Goal: Task Accomplishment & Management: Complete application form

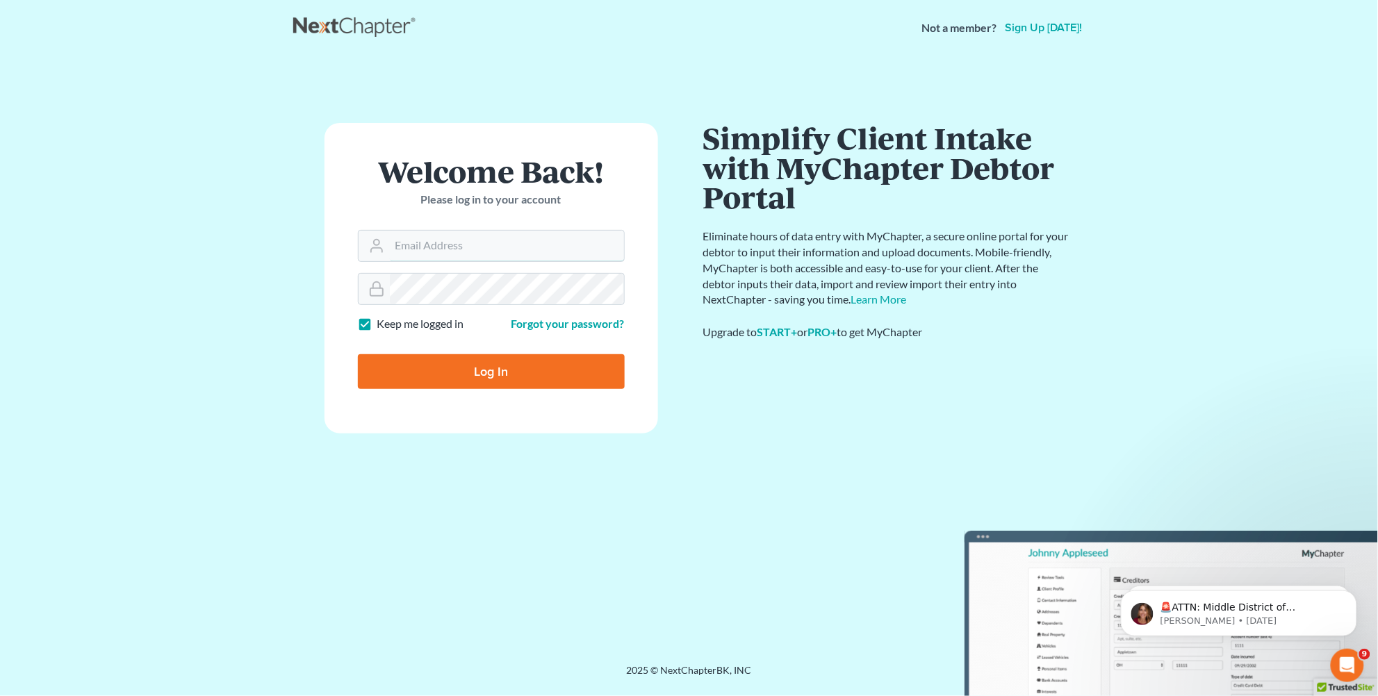
type input "[EMAIL_ADDRESS][DOMAIN_NAME]"
click at [468, 366] on input "Log In" at bounding box center [491, 371] width 267 height 35
type input "Thinking..."
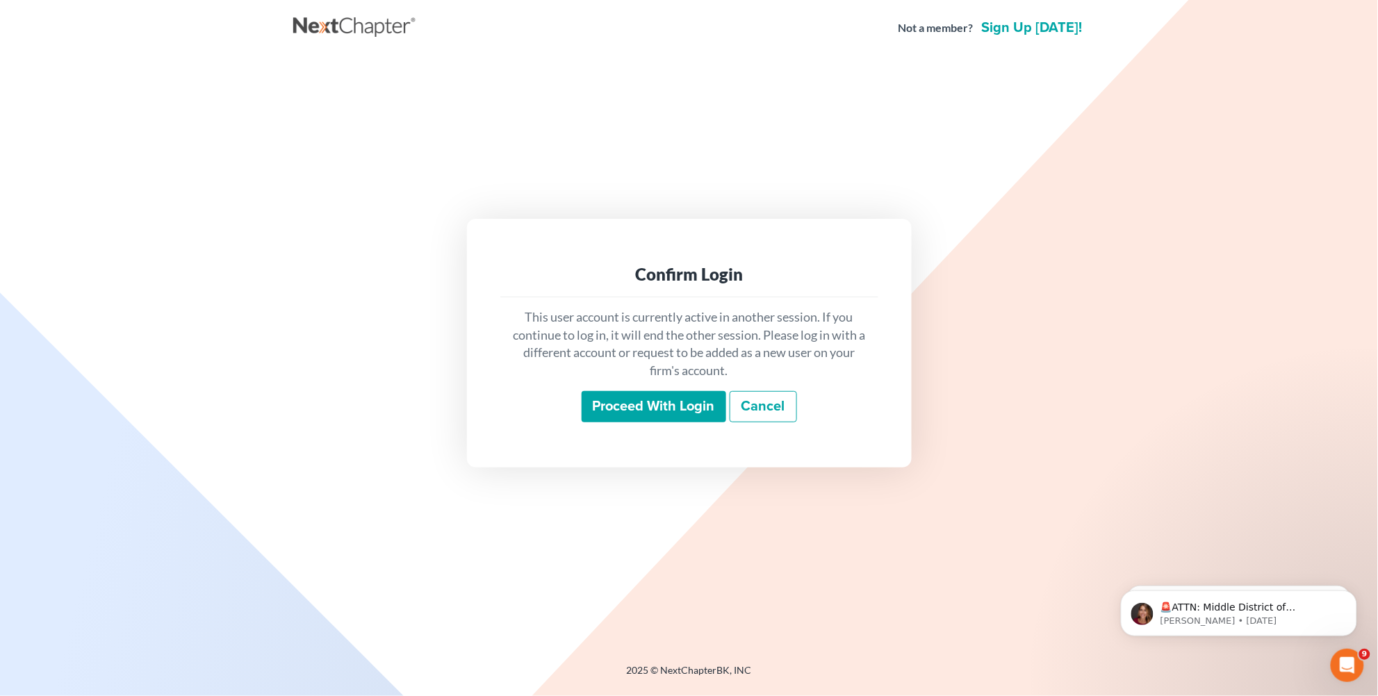
click at [685, 405] on input "Proceed with login" at bounding box center [654, 407] width 145 height 32
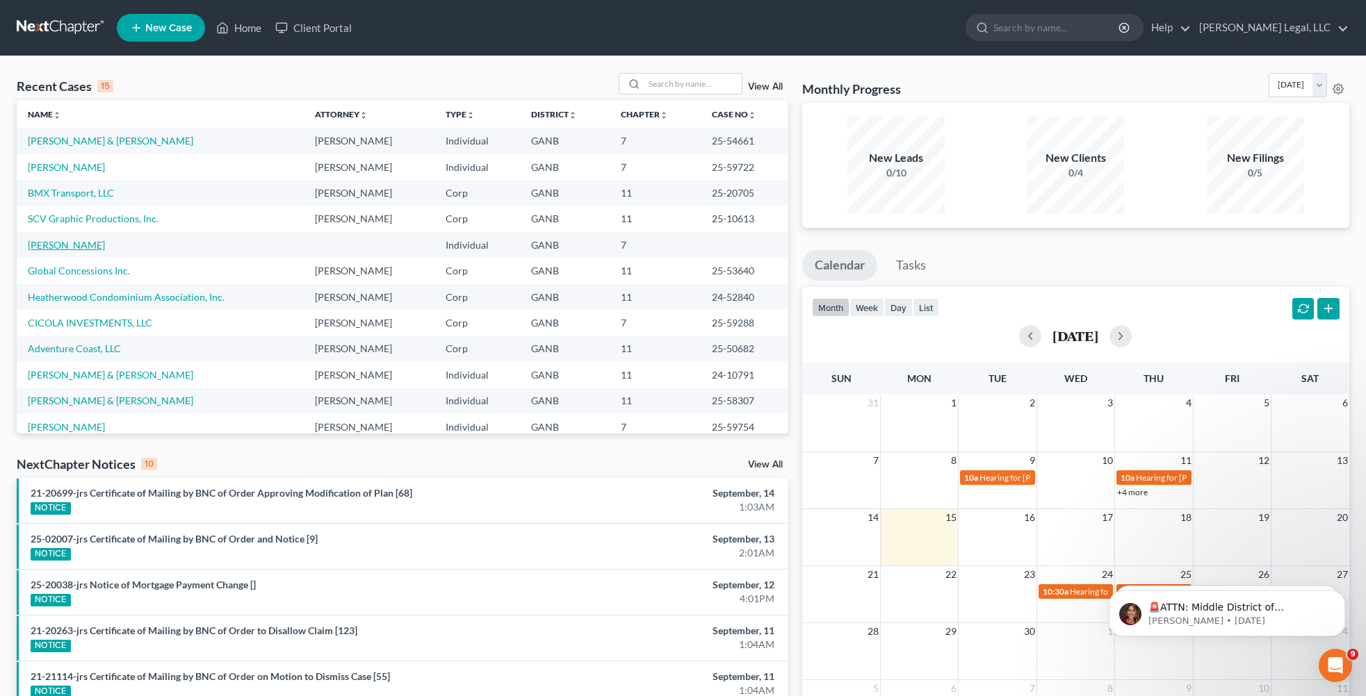
click at [79, 247] on link "[PERSON_NAME]" at bounding box center [66, 245] width 77 height 12
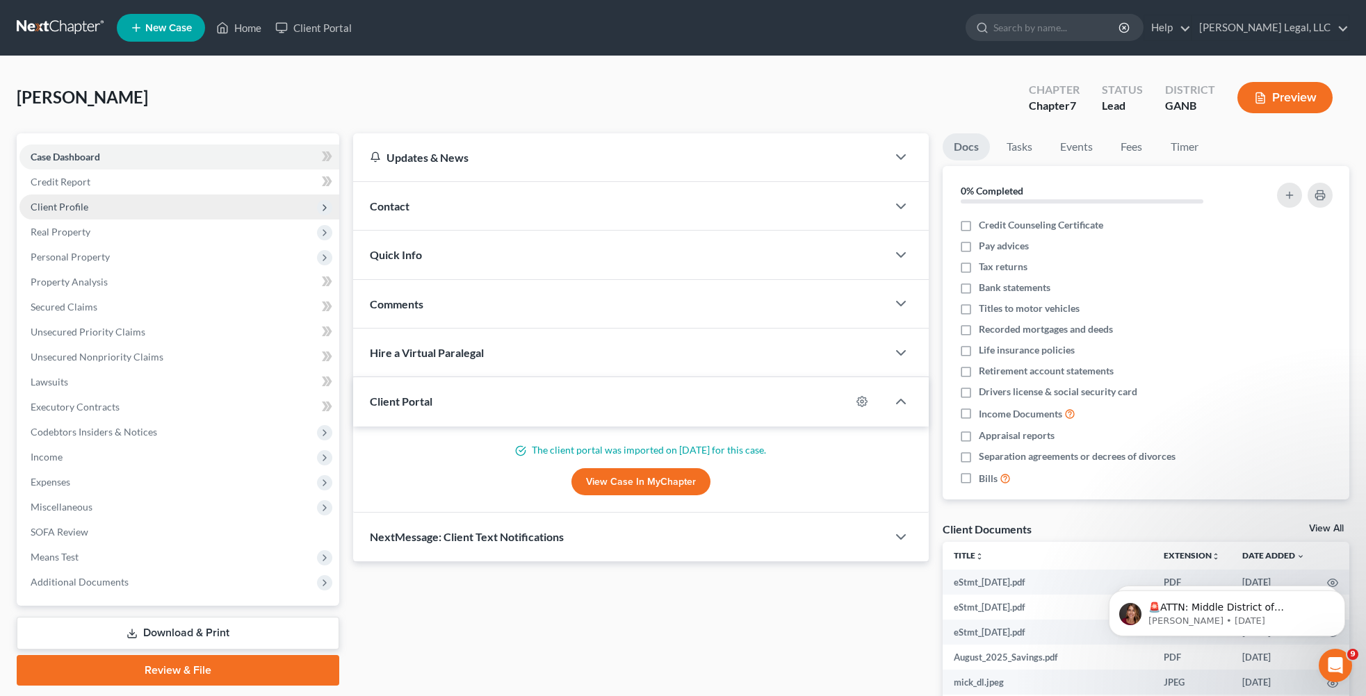
click at [154, 197] on span "Client Profile" at bounding box center [179, 207] width 320 height 25
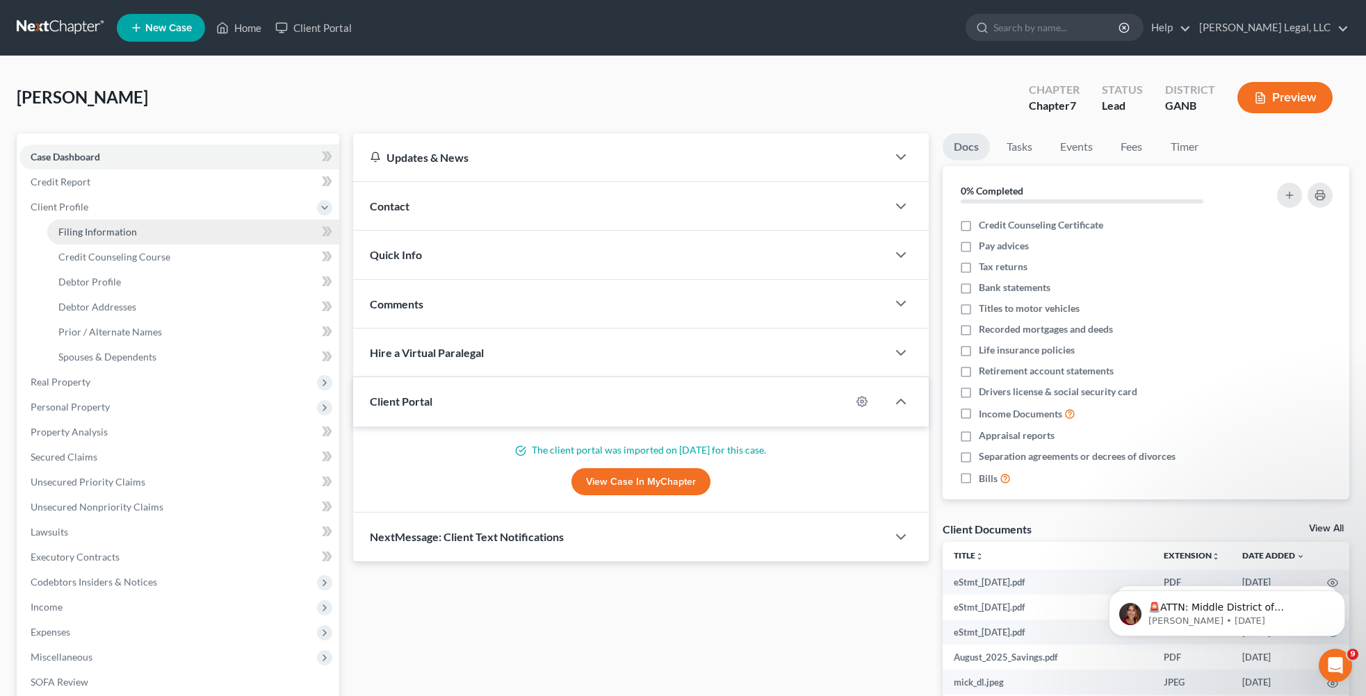
click at [149, 225] on link "Filing Information" at bounding box center [193, 232] width 292 height 25
select select "1"
select select "0"
select select "19"
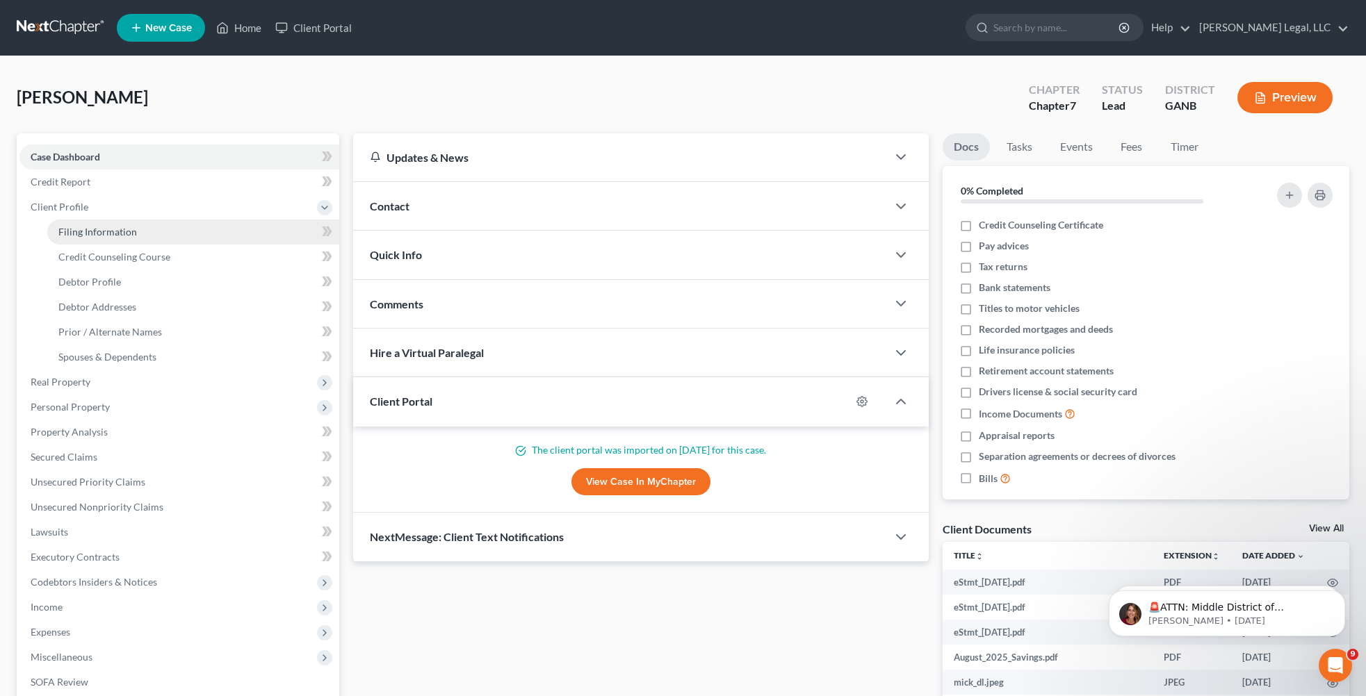
select select "10"
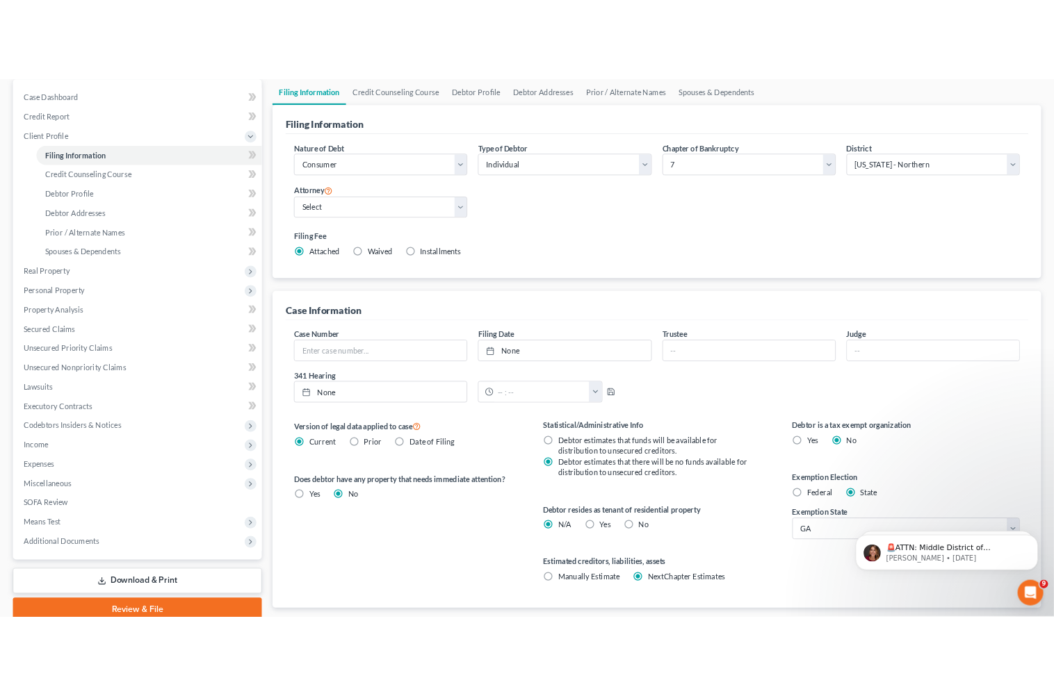
scroll to position [174, 0]
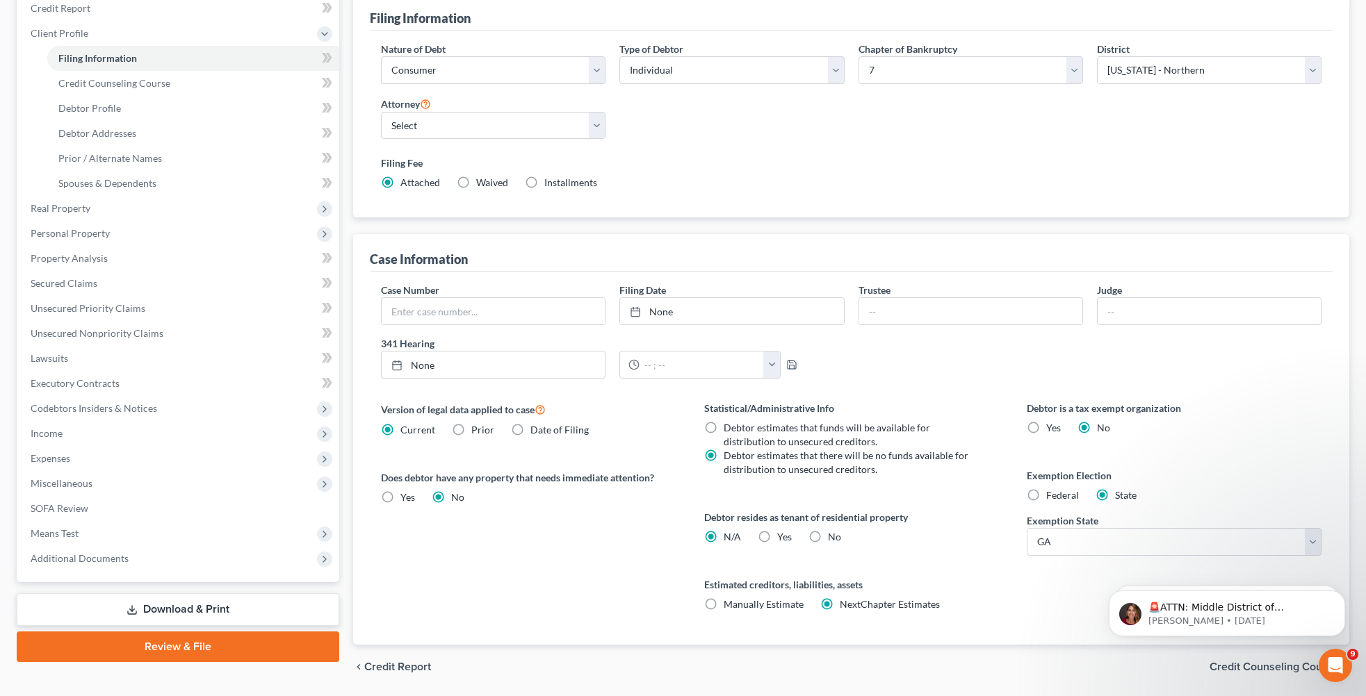
click at [588, 598] on div "Version of legal data applied to case Current Prior Date of Filing Legal data v…" at bounding box center [528, 523] width 323 height 244
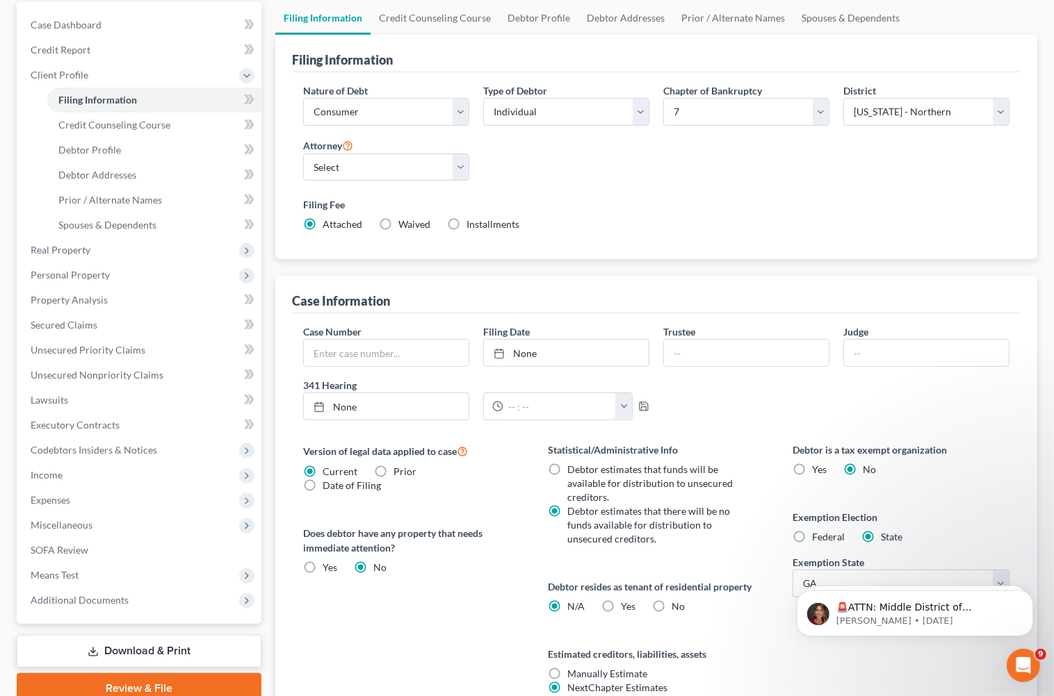
scroll to position [0, 0]
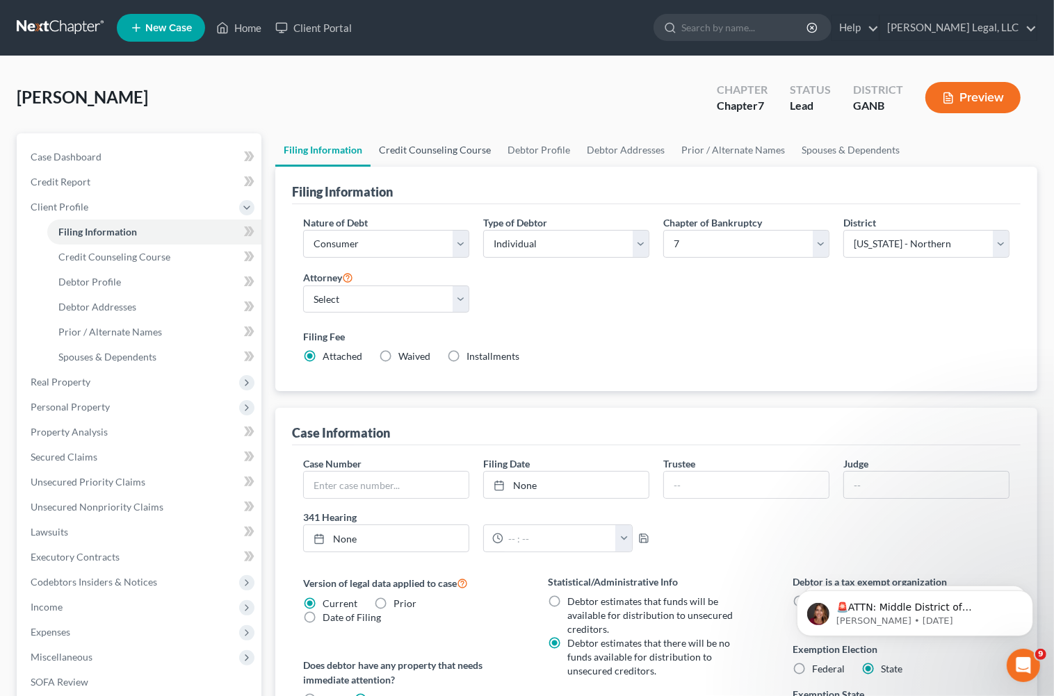
click at [410, 136] on link "Credit Counseling Course" at bounding box center [434, 149] width 129 height 33
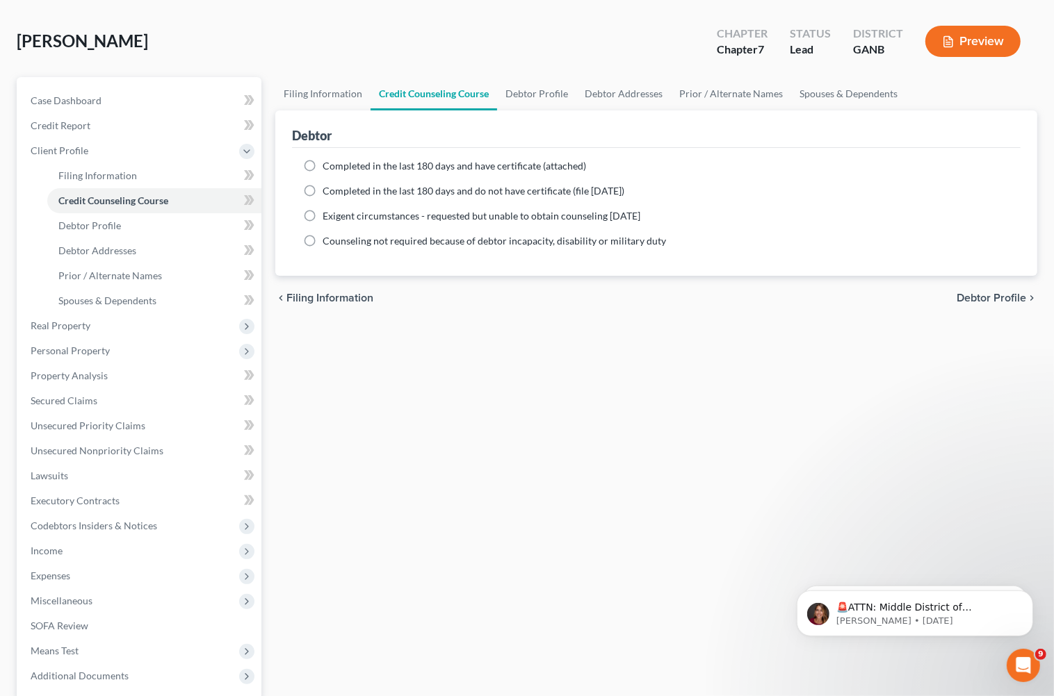
scroll to position [87, 0]
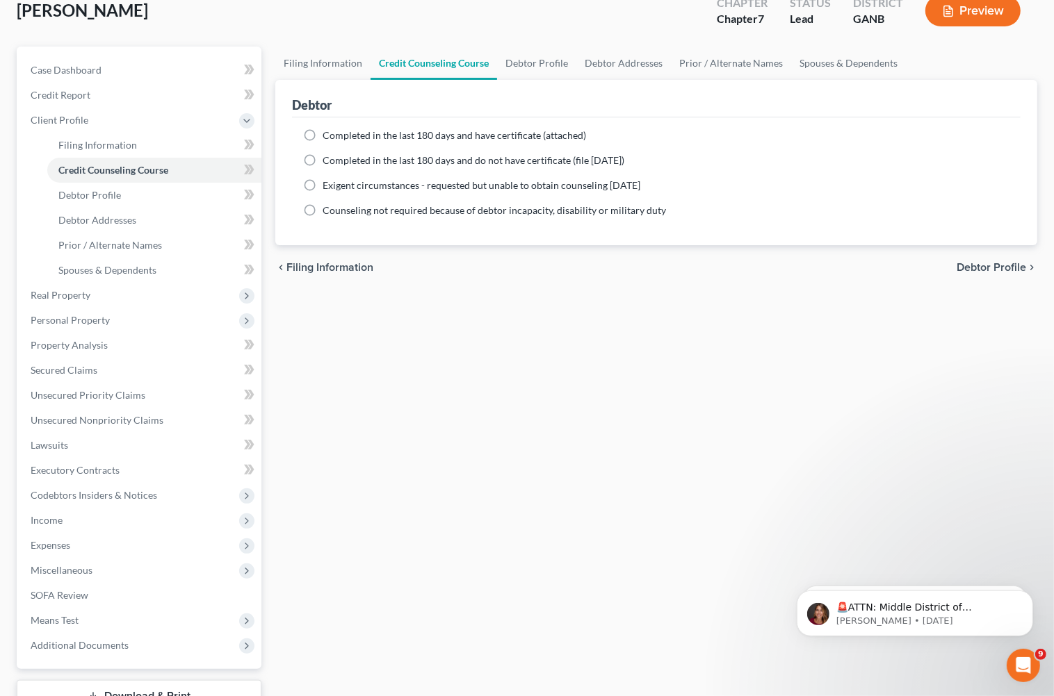
click at [323, 133] on label "Completed in the last 180 days and have certificate (attached)" at bounding box center [454, 136] width 263 height 14
click at [328, 133] on input "Completed in the last 180 days and have certificate (attached)" at bounding box center [332, 133] width 9 height 9
radio input "true"
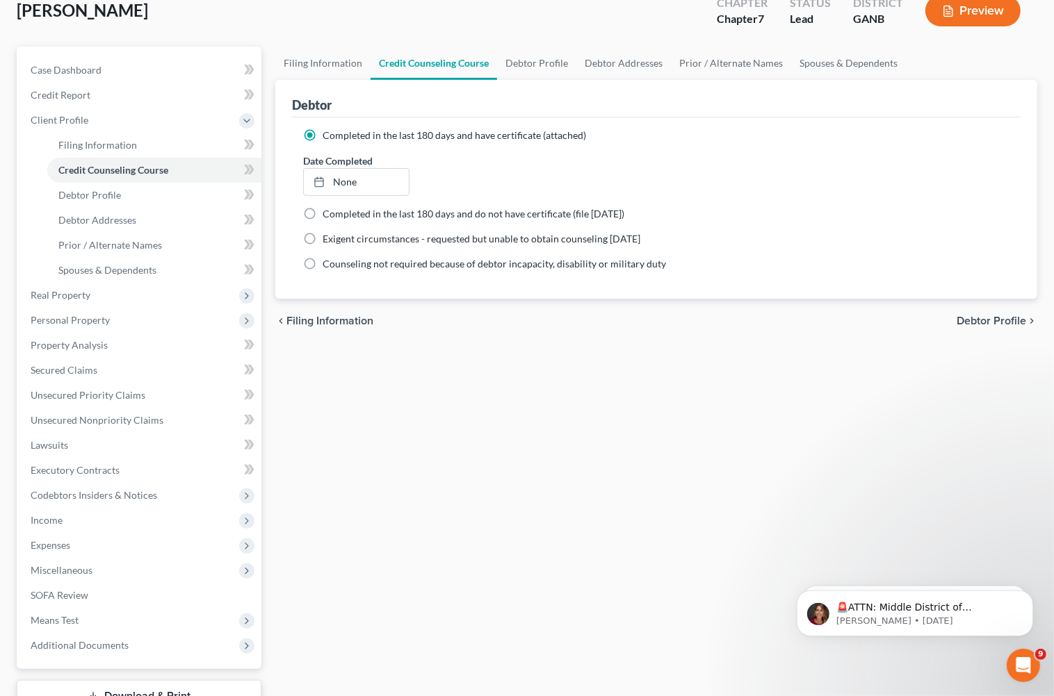
click at [323, 212] on label "Completed in the last 180 days and do not have certificate (file [DATE])" at bounding box center [474, 214] width 302 height 14
click at [328, 212] on input "Completed in the last 180 days and do not have certificate (file [DATE])" at bounding box center [332, 211] width 9 height 9
radio input "true"
click at [323, 136] on label "Completed in the last 180 days and have certificate (attached)" at bounding box center [454, 136] width 263 height 14
click at [328, 136] on input "Completed in the last 180 days and have certificate (attached)" at bounding box center [332, 133] width 9 height 9
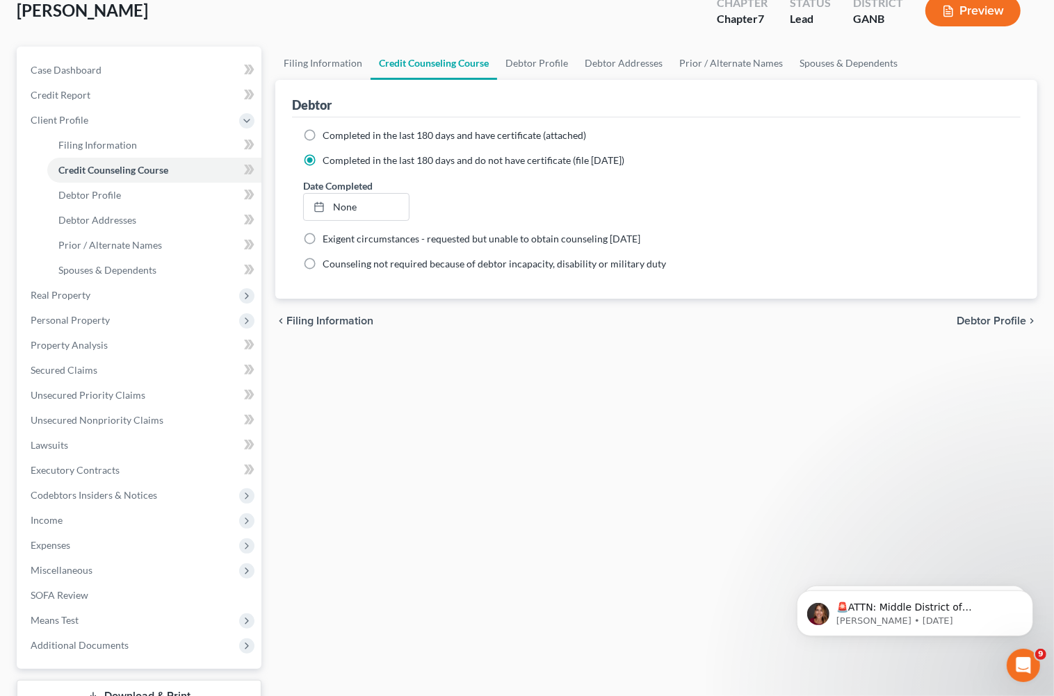
radio input "true"
radio input "false"
click at [537, 70] on link "Debtor Profile" at bounding box center [536, 63] width 79 height 33
select select "1"
select select "2"
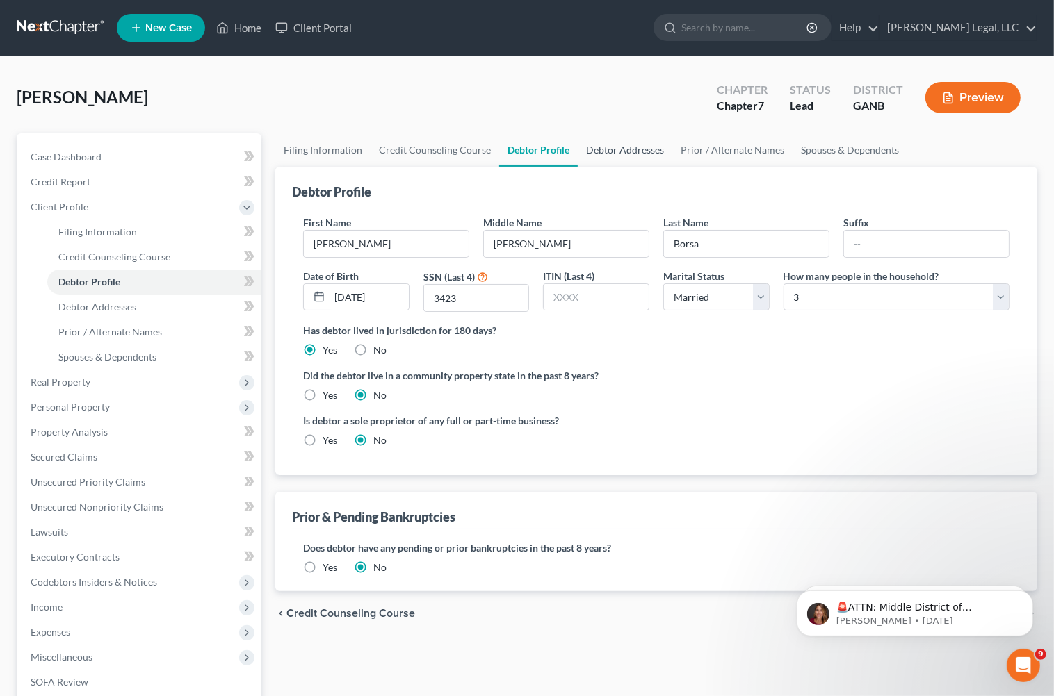
click at [596, 144] on link "Debtor Addresses" at bounding box center [625, 149] width 95 height 33
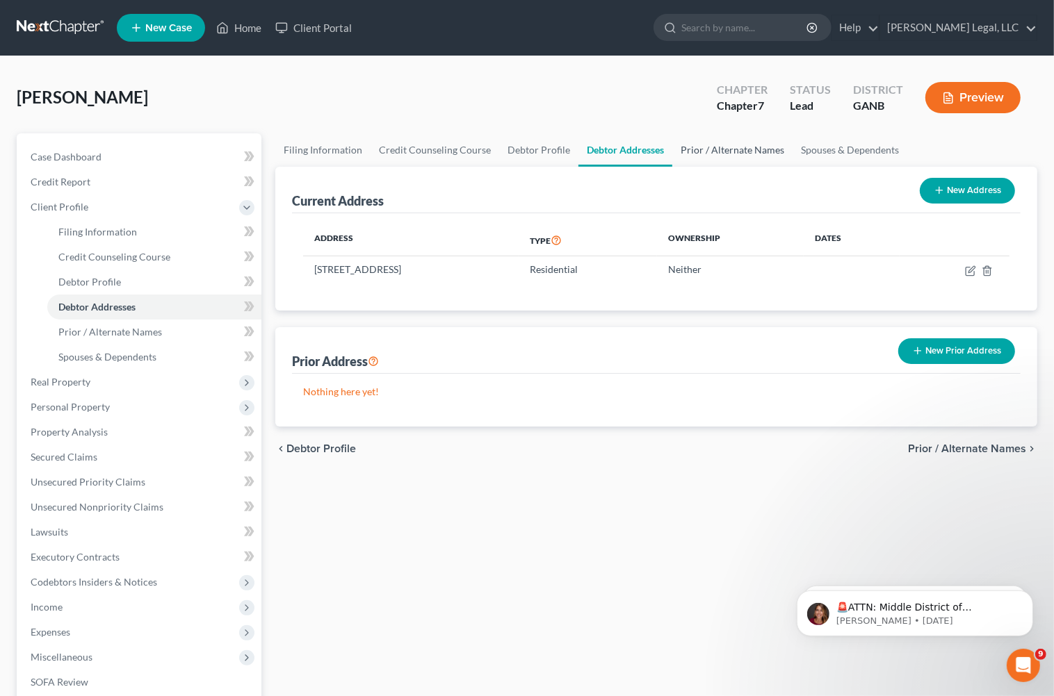
click at [702, 156] on link "Prior / Alternate Names" at bounding box center [732, 149] width 120 height 33
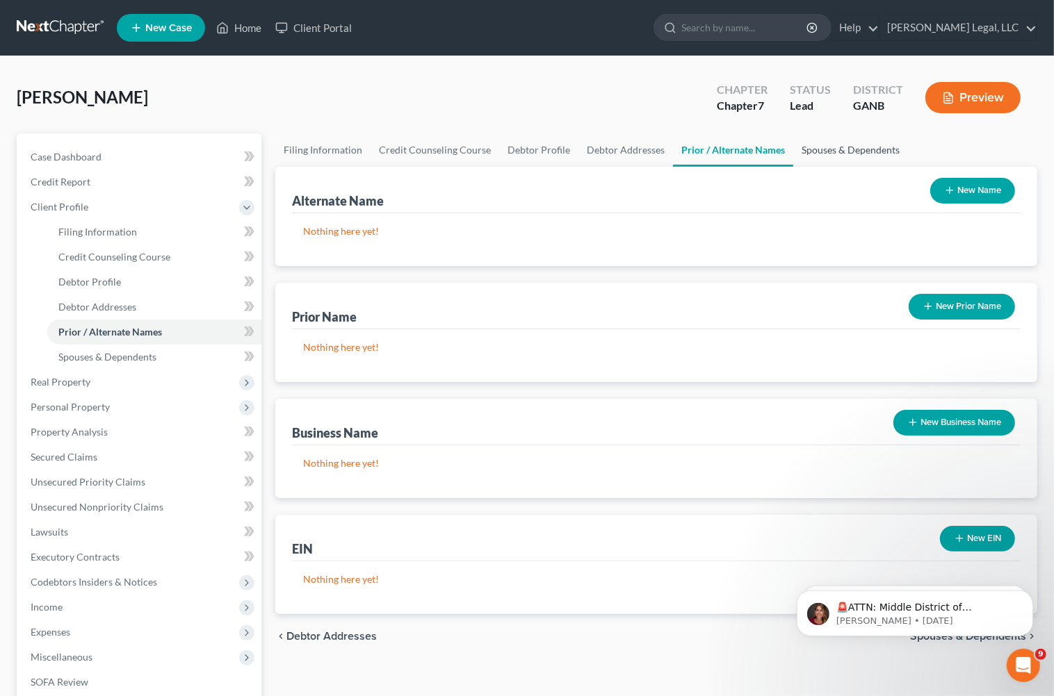
click at [808, 153] on link "Spouses & Dependents" at bounding box center [850, 149] width 115 height 33
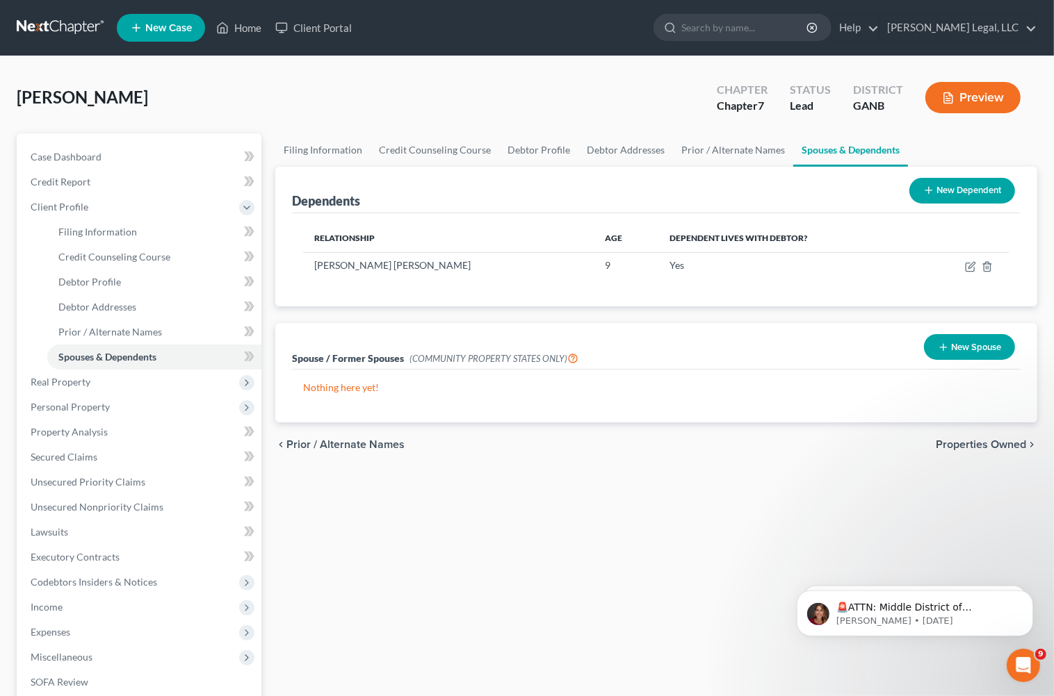
click at [615, 90] on div "Borsa, Timothy Upgraded Chapter Chapter 7 Status Lead District GANB Preview" at bounding box center [527, 103] width 1020 height 60
click at [122, 282] on link "Debtor Profile" at bounding box center [154, 282] width 214 height 25
select select "1"
select select "2"
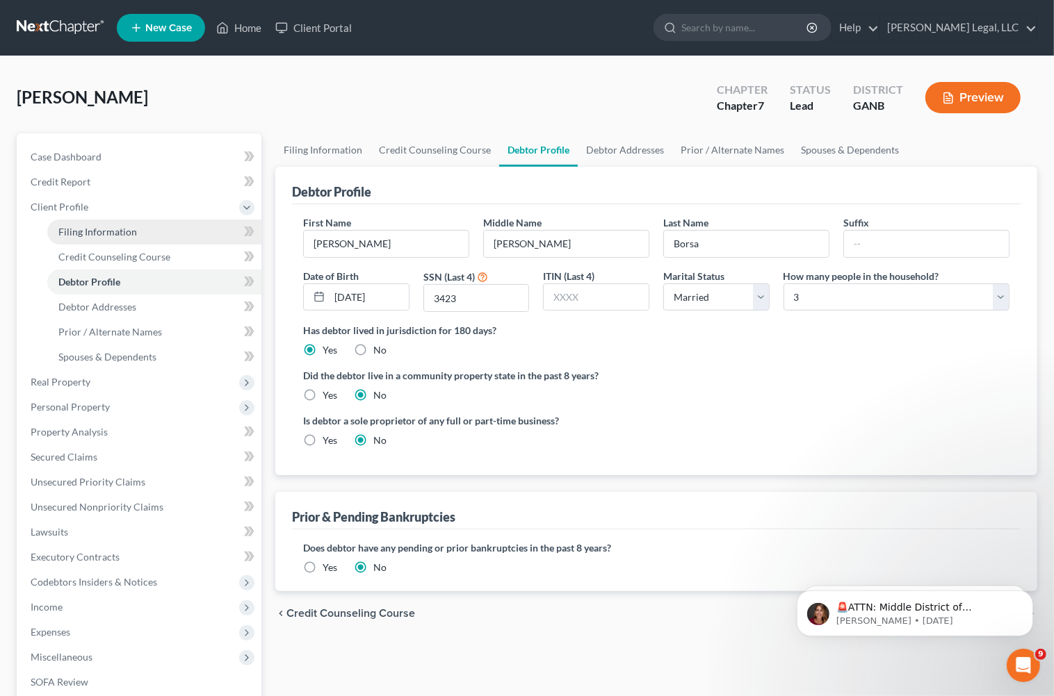
click at [127, 227] on span "Filing Information" at bounding box center [97, 232] width 79 height 12
select select "1"
select select "0"
select select "19"
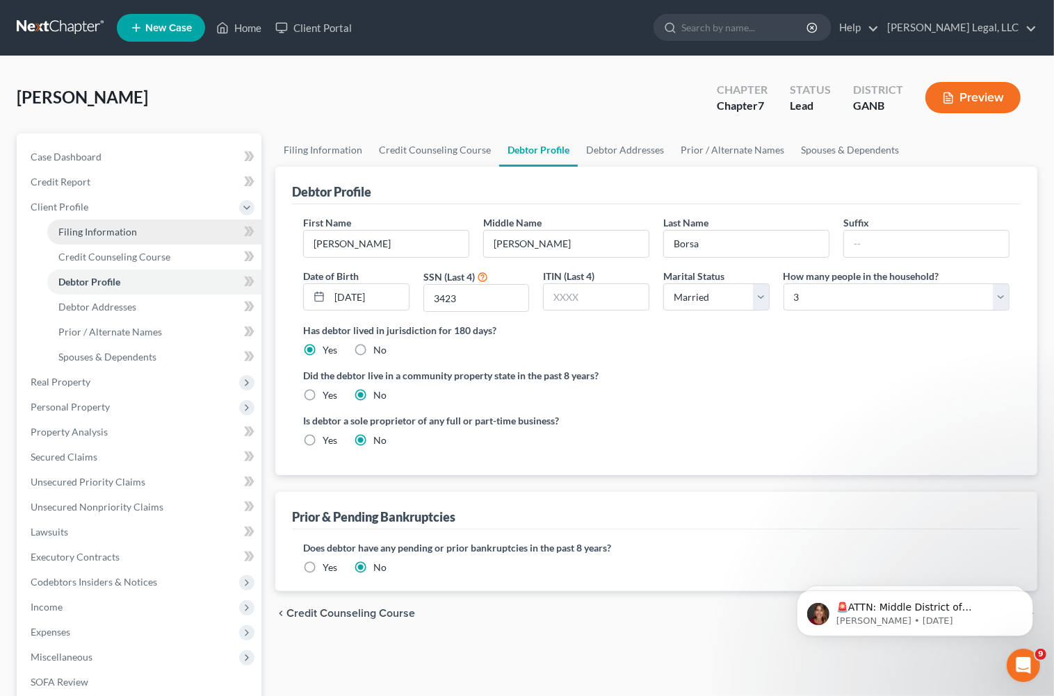
select select "10"
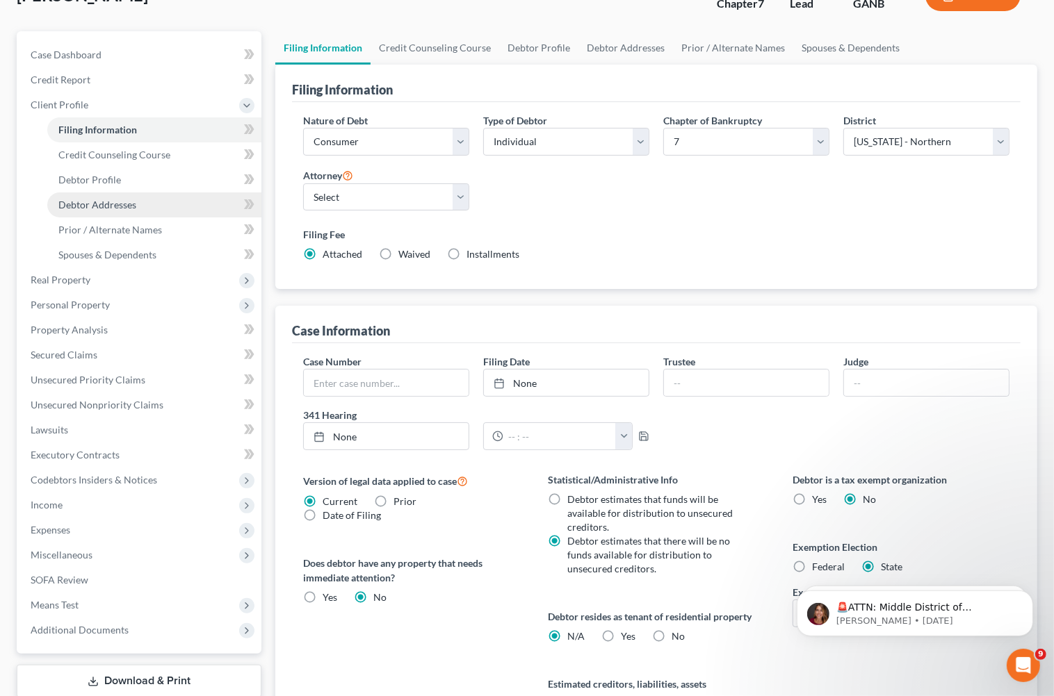
scroll to position [87, 0]
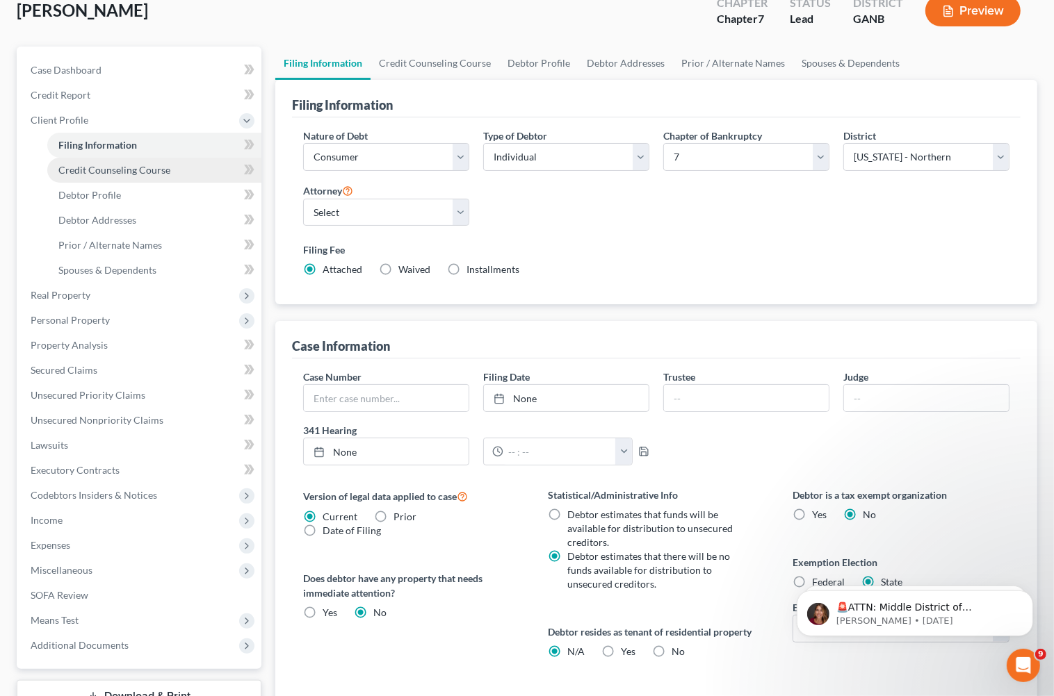
click at [115, 167] on span "Credit Counseling Course" at bounding box center [114, 170] width 112 height 12
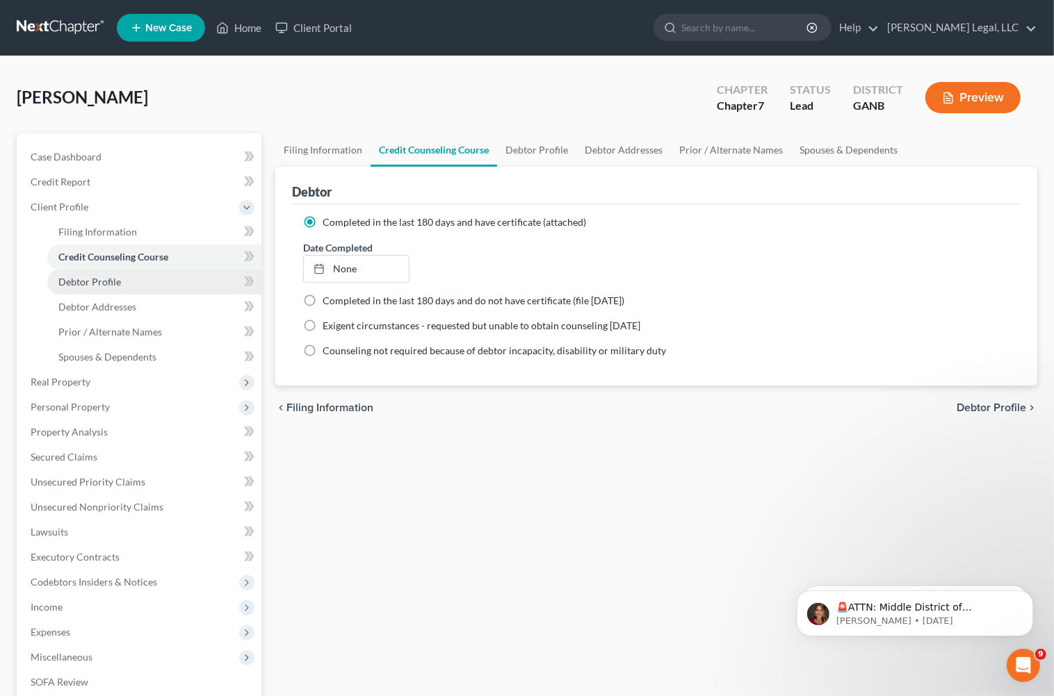
click at [147, 275] on link "Debtor Profile" at bounding box center [154, 282] width 214 height 25
select select "1"
select select "2"
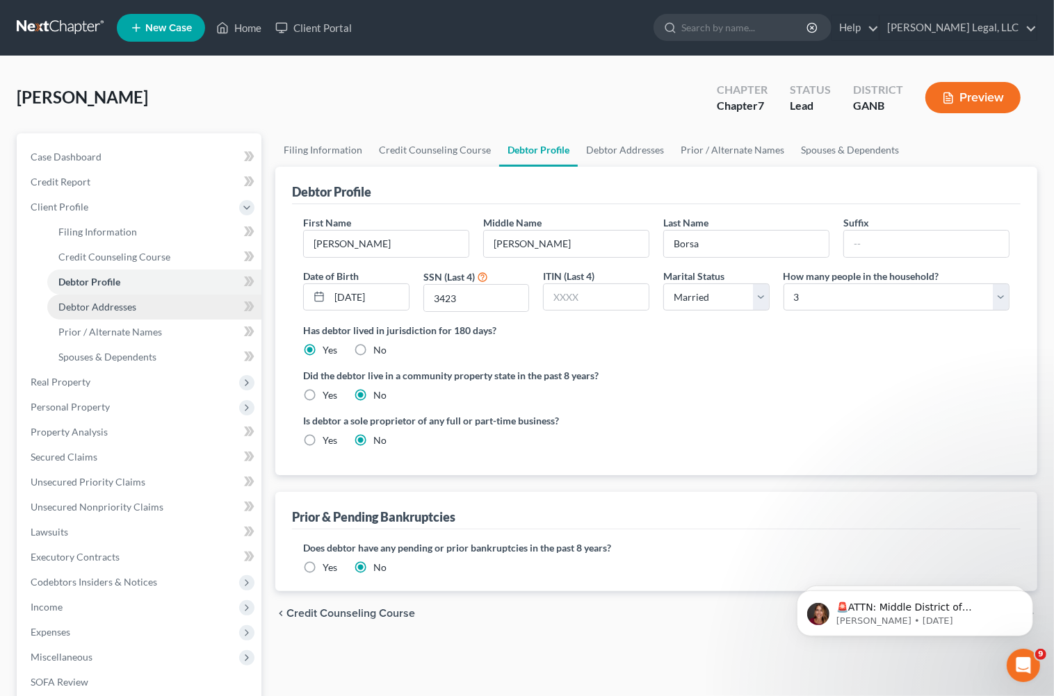
scroll to position [87, 0]
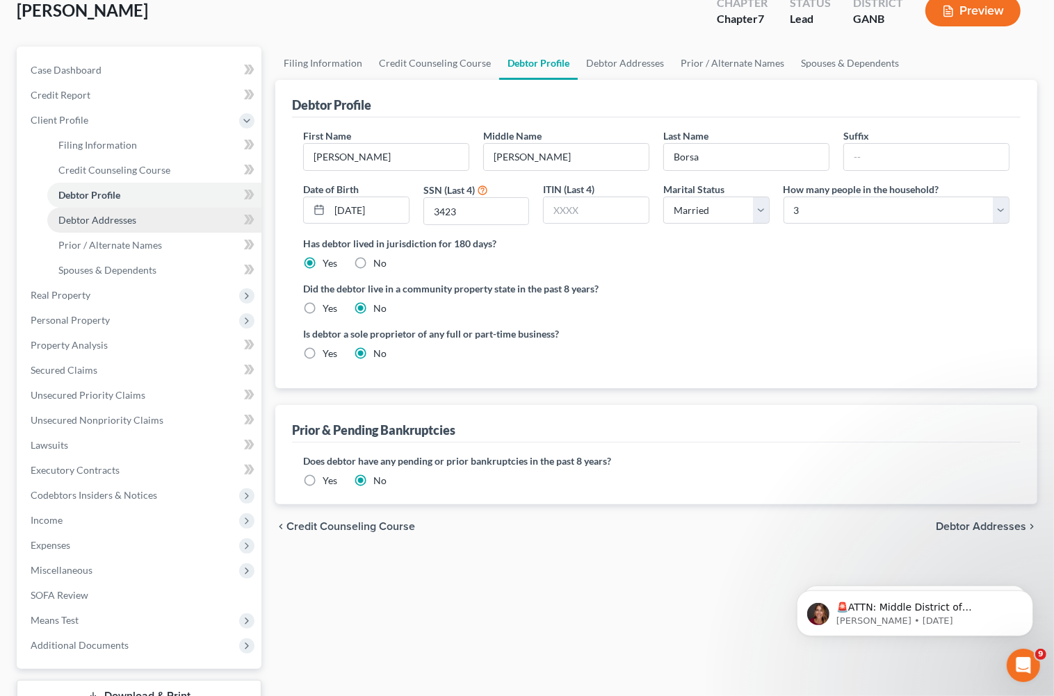
click at [120, 219] on span "Debtor Addresses" at bounding box center [97, 220] width 78 height 12
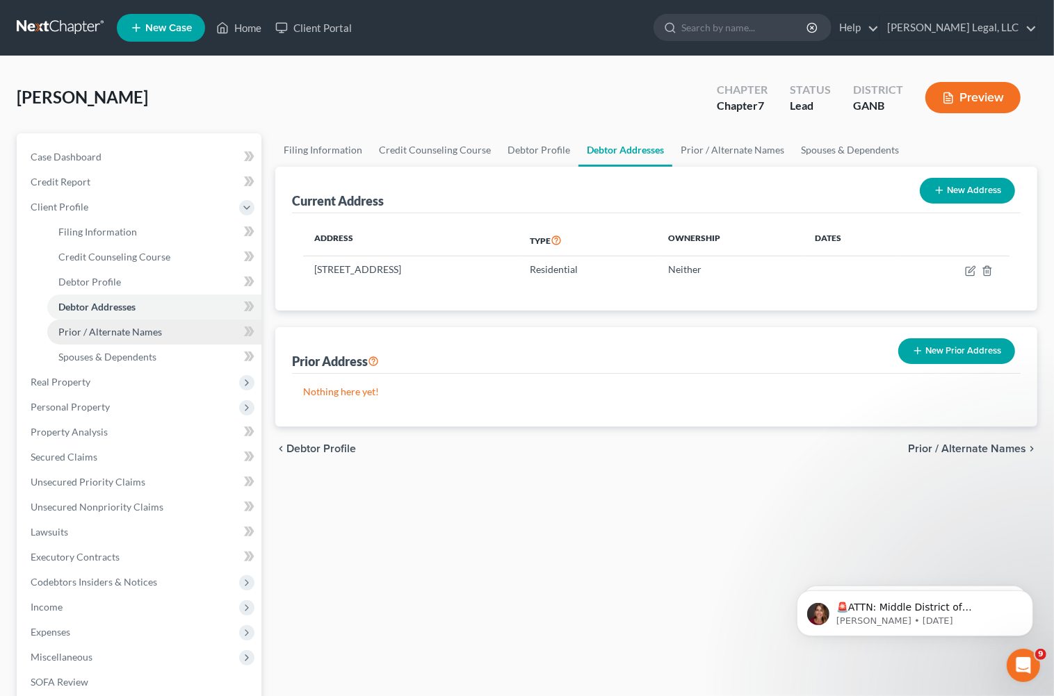
click at [136, 329] on span "Prior / Alternate Names" at bounding box center [110, 332] width 104 height 12
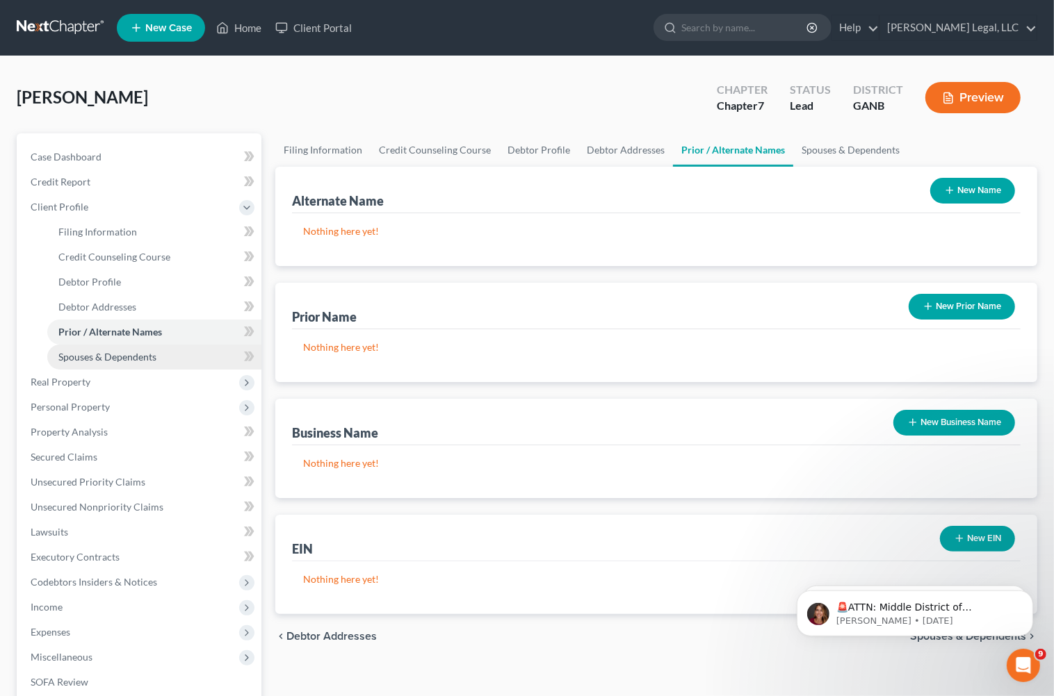
click at [130, 345] on link "Spouses & Dependents" at bounding box center [154, 357] width 214 height 25
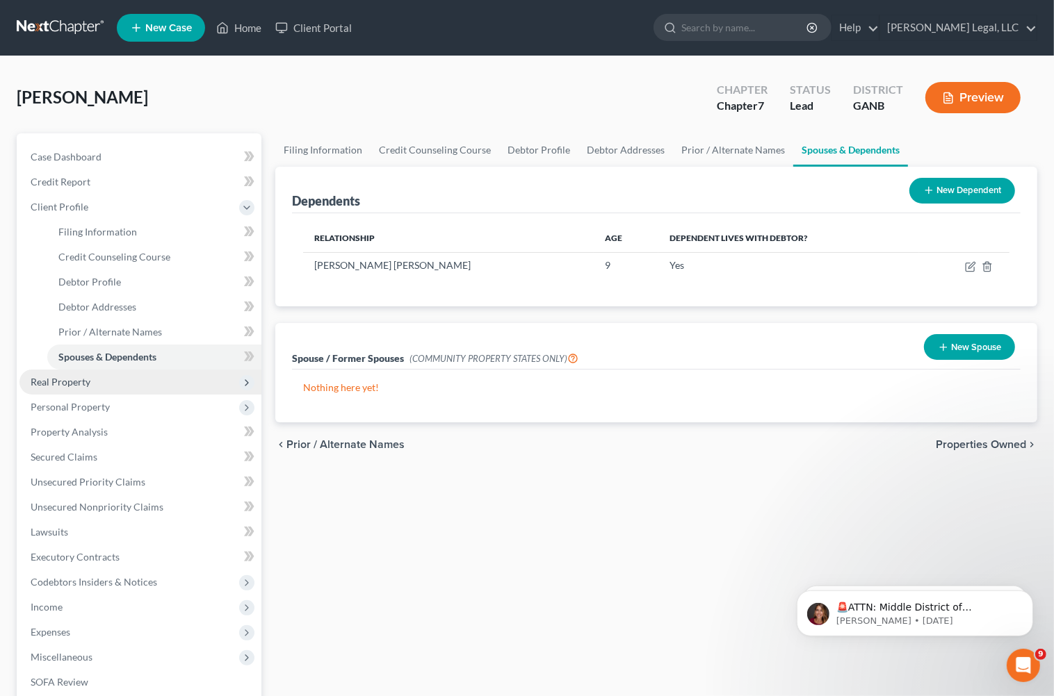
click at [127, 377] on span "Real Property" at bounding box center [140, 382] width 242 height 25
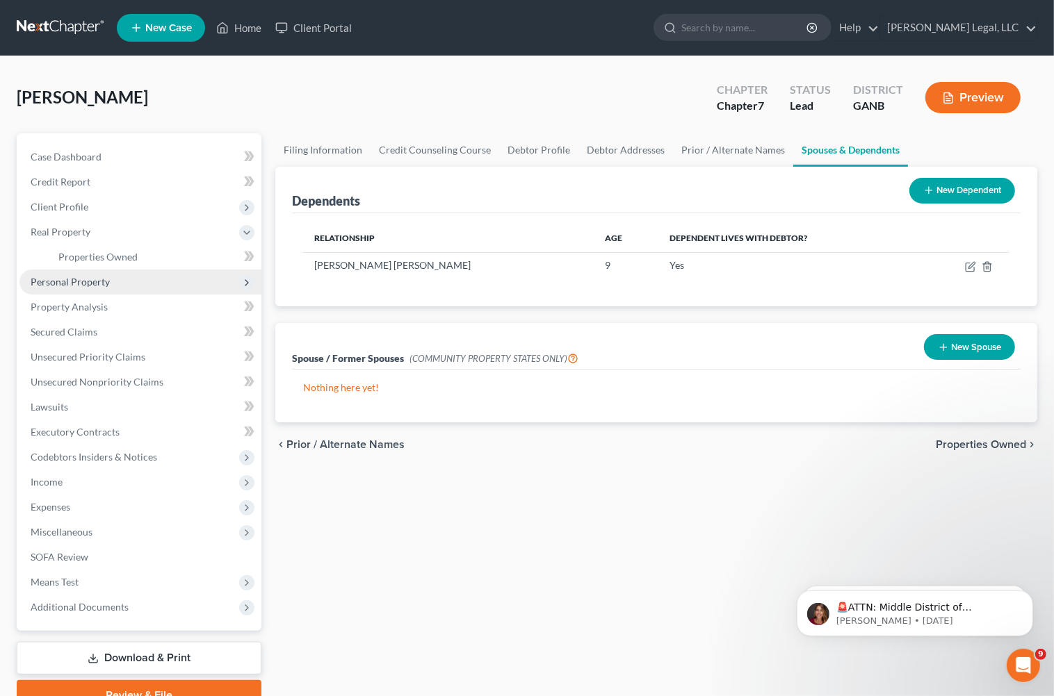
click at [116, 279] on span "Personal Property" at bounding box center [140, 282] width 242 height 25
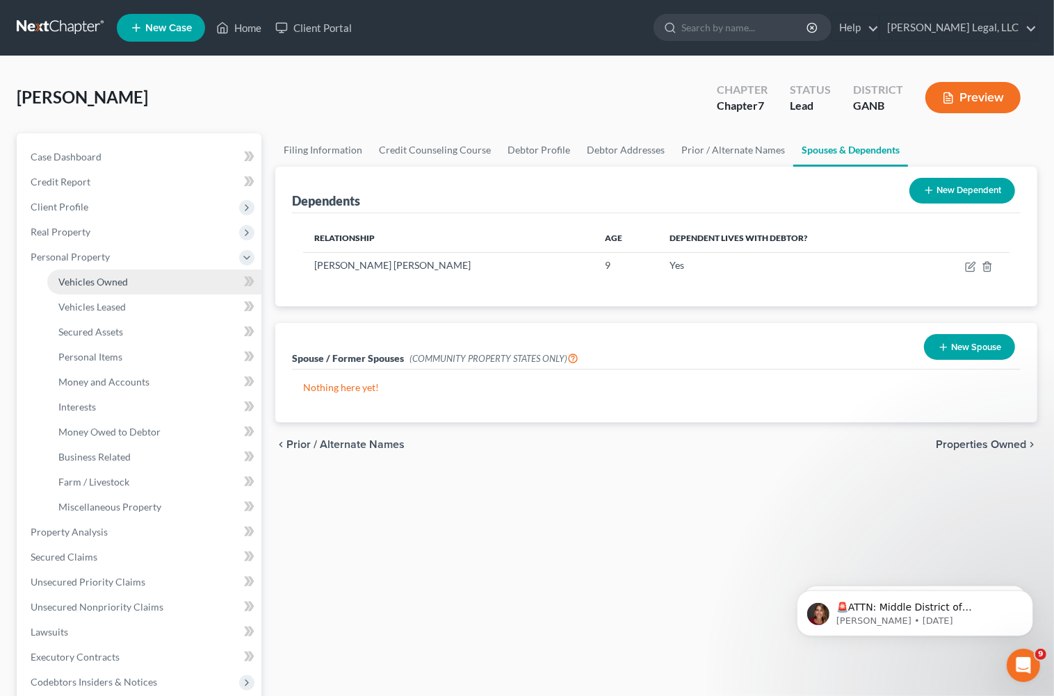
click at [102, 272] on link "Vehicles Owned" at bounding box center [154, 282] width 214 height 25
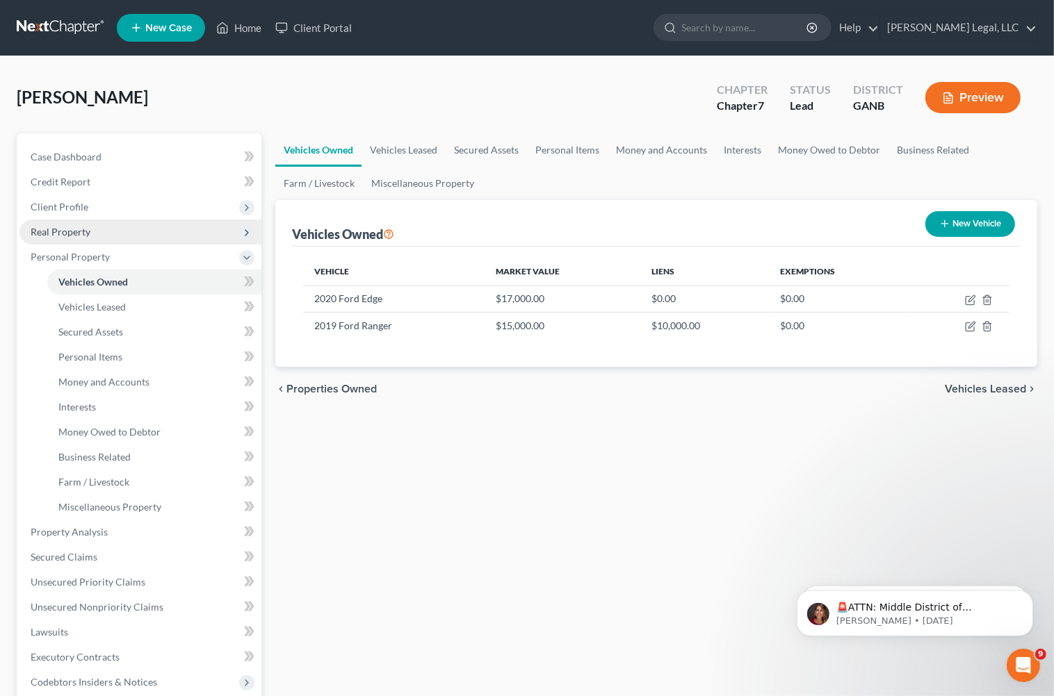
click at [99, 236] on span "Real Property" at bounding box center [140, 232] width 242 height 25
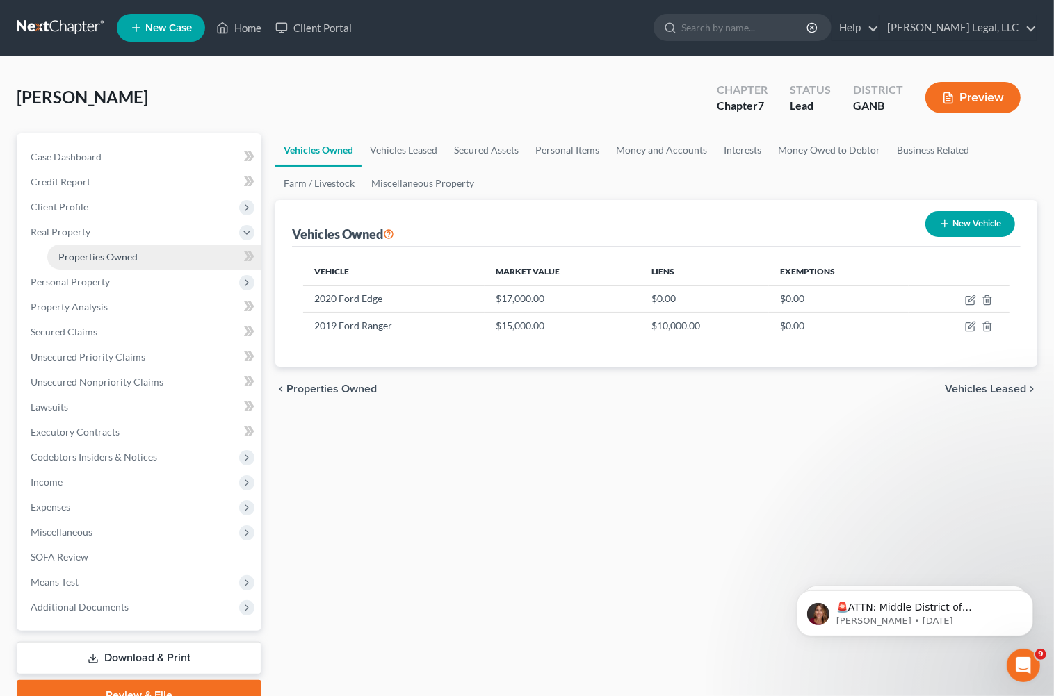
click at [92, 252] on span "Properties Owned" at bounding box center [97, 257] width 79 height 12
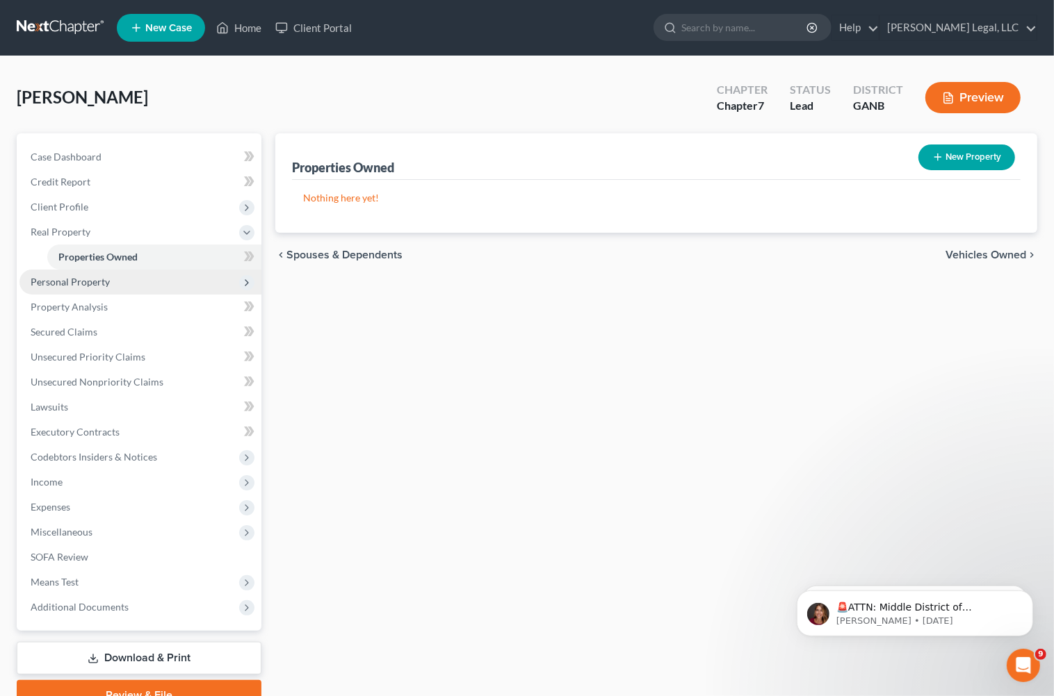
click at [92, 273] on span "Personal Property" at bounding box center [140, 282] width 242 height 25
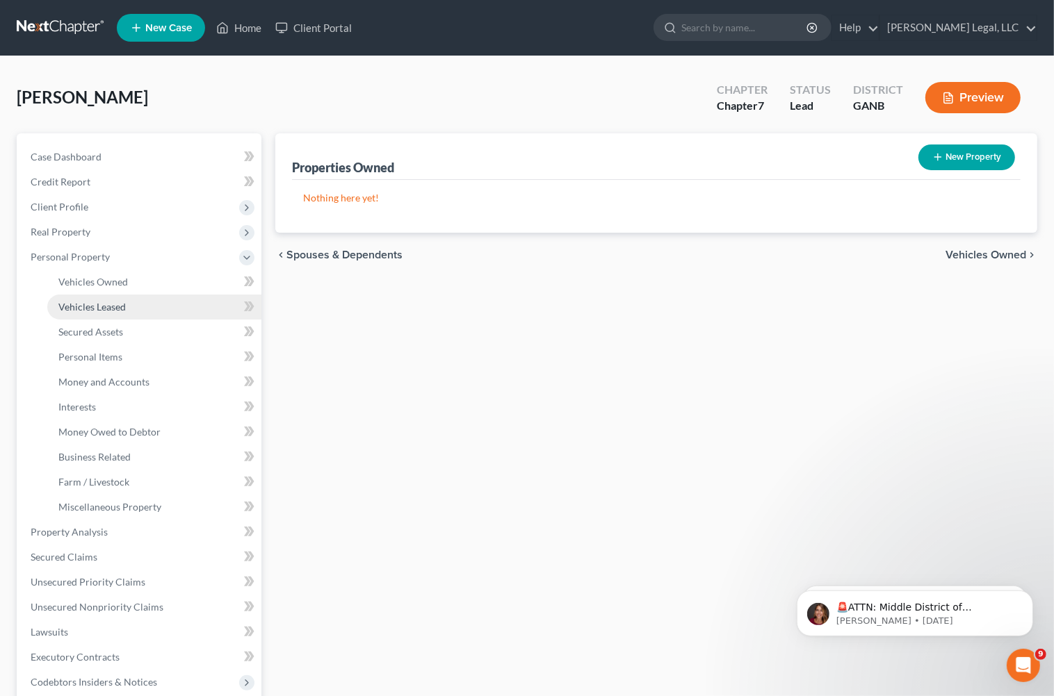
click at [96, 299] on link "Vehicles Leased" at bounding box center [154, 307] width 214 height 25
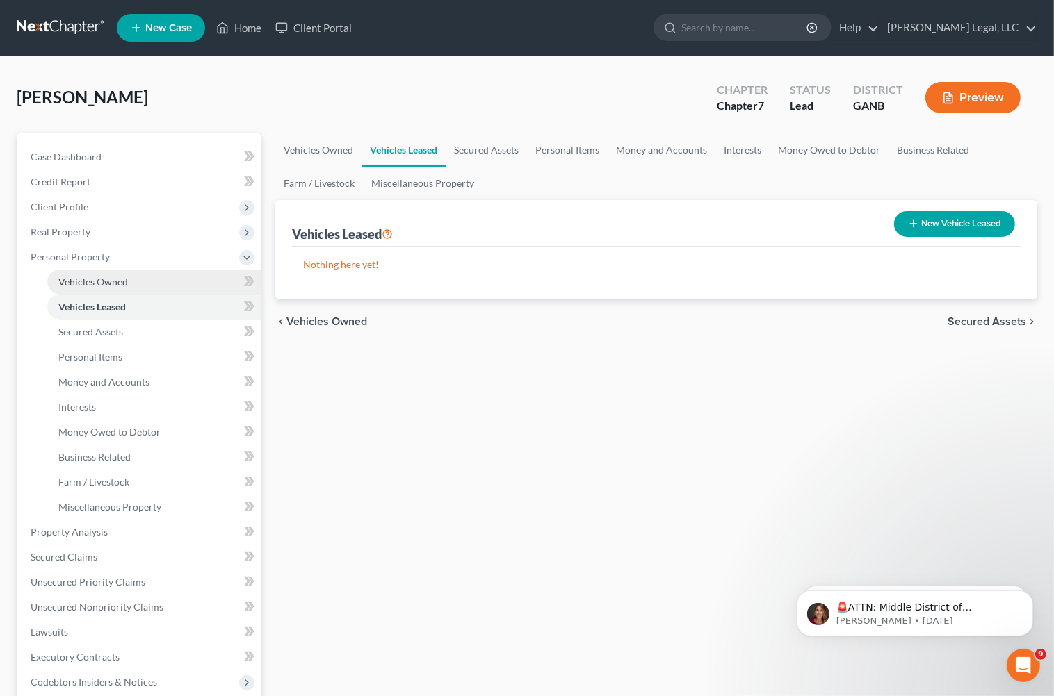
click at [96, 282] on span "Vehicles Owned" at bounding box center [93, 282] width 70 height 12
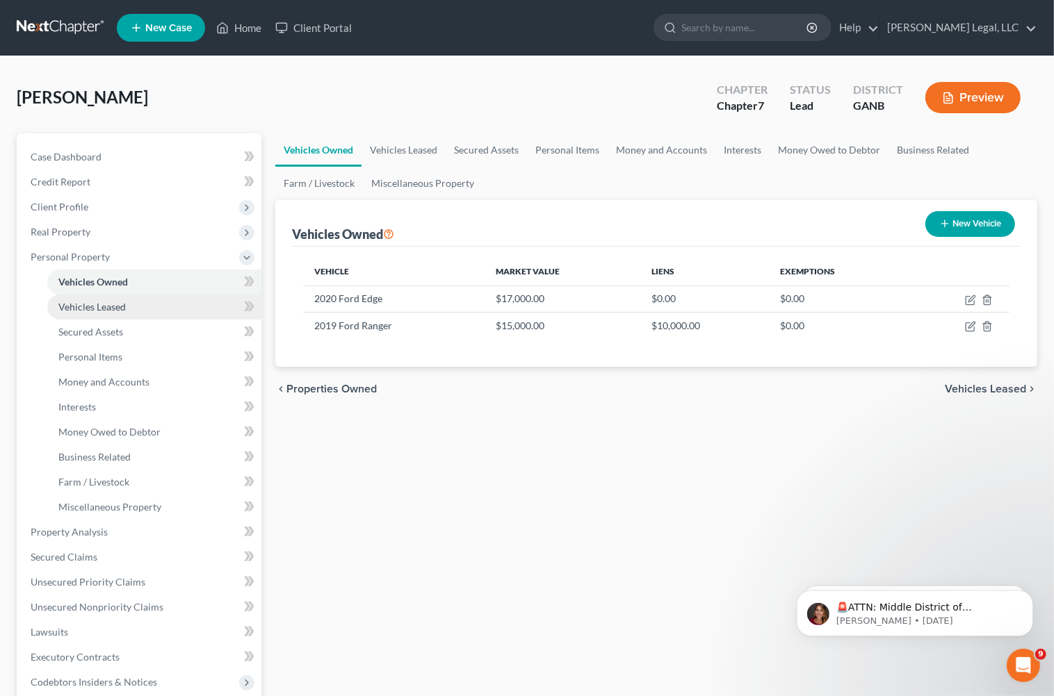
click at [105, 310] on span "Vehicles Leased" at bounding box center [91, 307] width 67 height 12
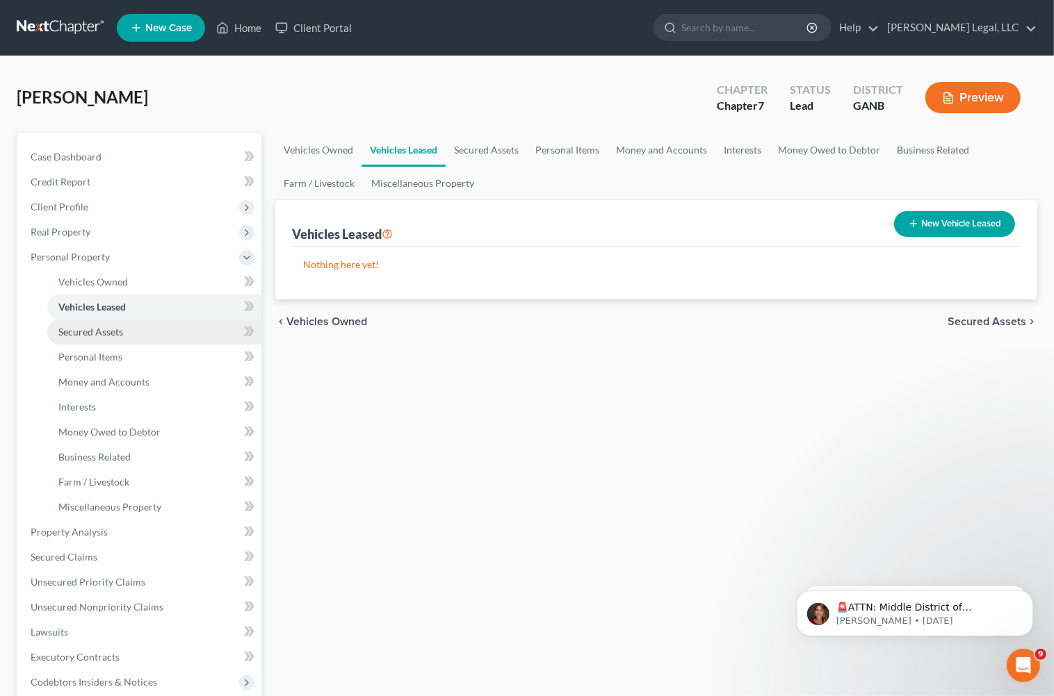
click at [105, 324] on link "Secured Assets" at bounding box center [154, 332] width 214 height 25
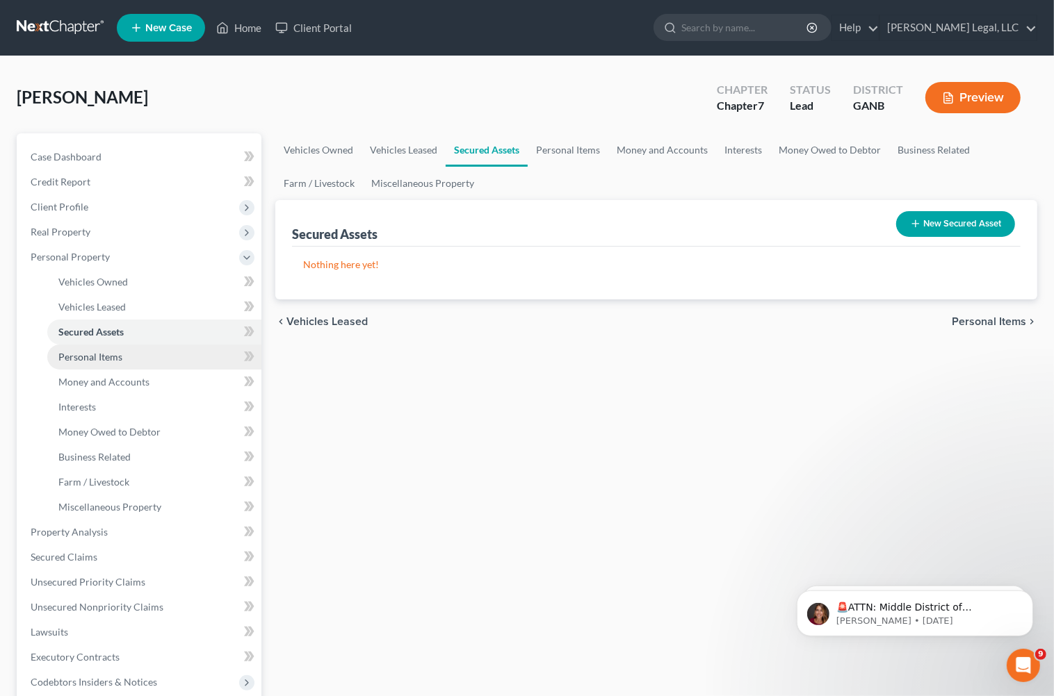
click at [108, 348] on link "Personal Items" at bounding box center [154, 357] width 214 height 25
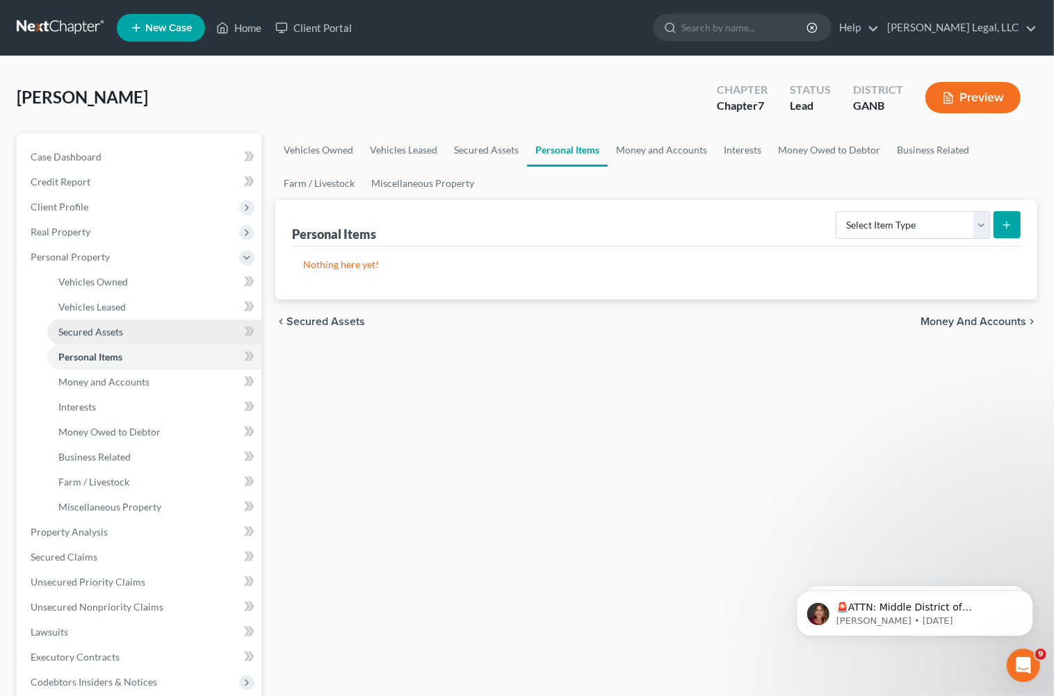
click at [117, 327] on span "Secured Assets" at bounding box center [90, 332] width 65 height 12
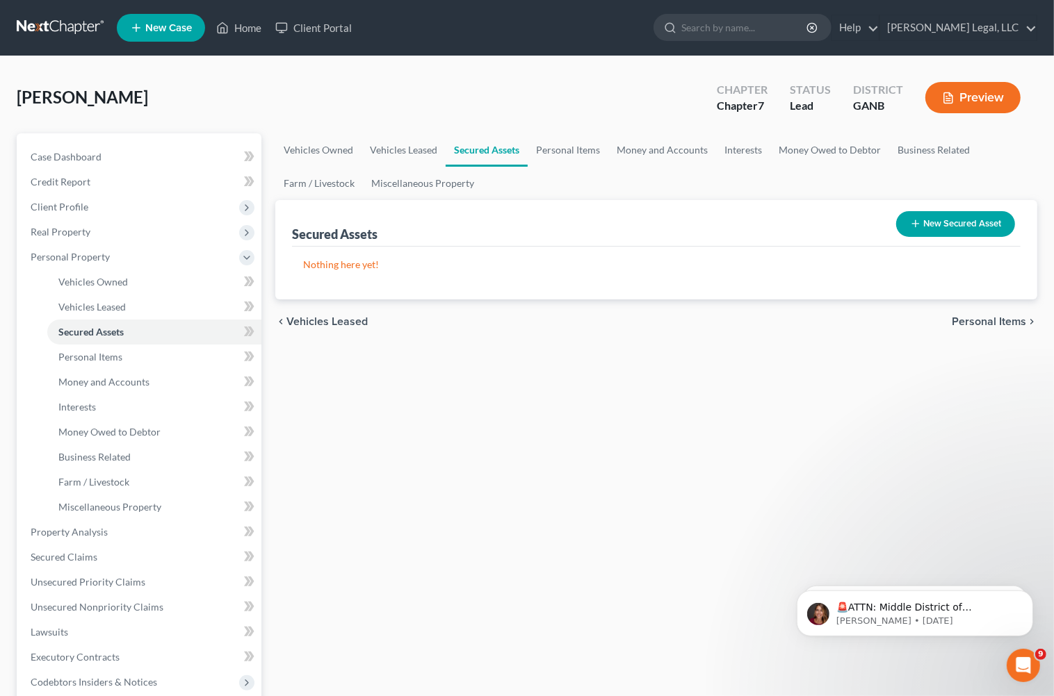
click at [906, 220] on button "New Secured Asset" at bounding box center [955, 224] width 119 height 26
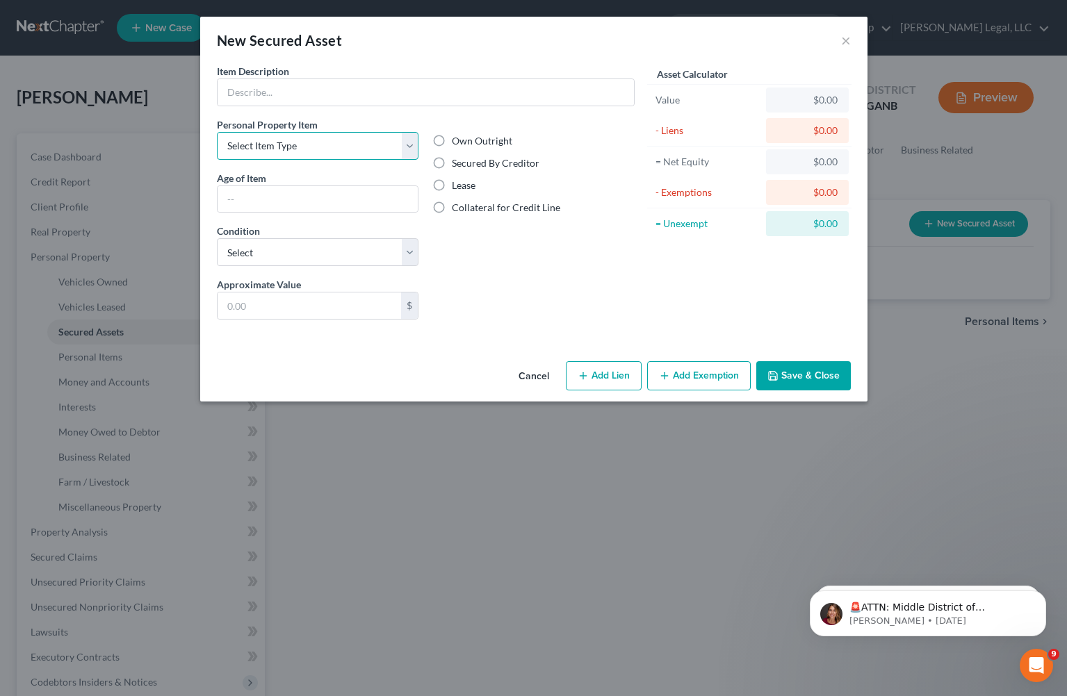
click at [411, 142] on select "Select Item Type Clothing Collectibles Of Value Electronics Firearms Household …" at bounding box center [318, 146] width 202 height 28
click at [529, 374] on button "Cancel" at bounding box center [533, 377] width 53 height 28
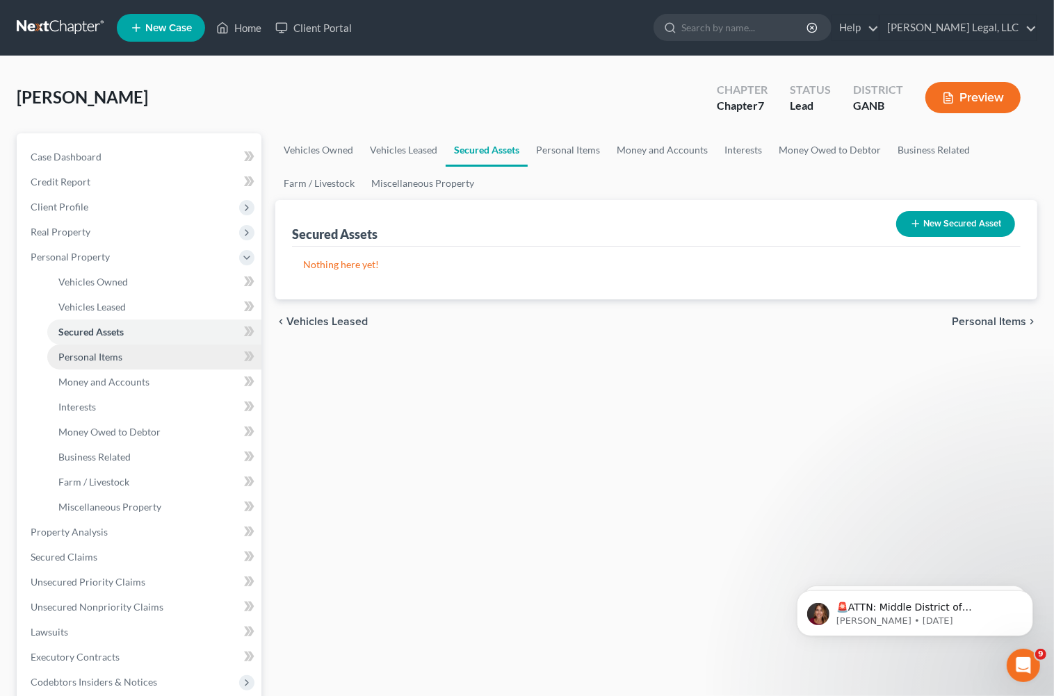
click at [90, 352] on span "Personal Items" at bounding box center [90, 357] width 64 height 12
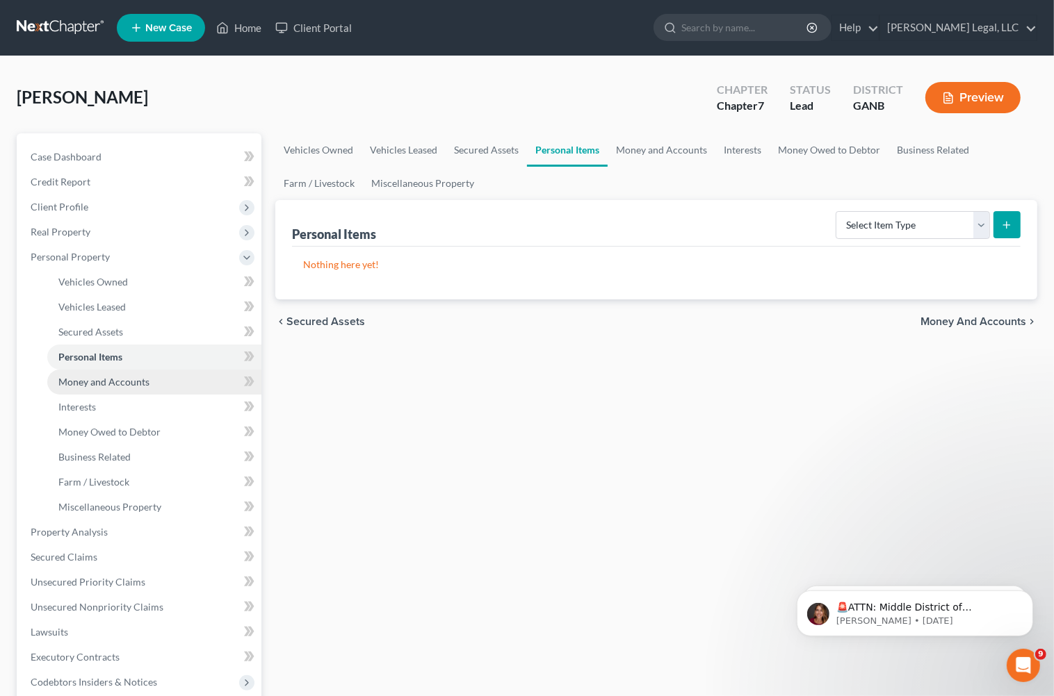
click at [99, 377] on span "Money and Accounts" at bounding box center [103, 382] width 91 height 12
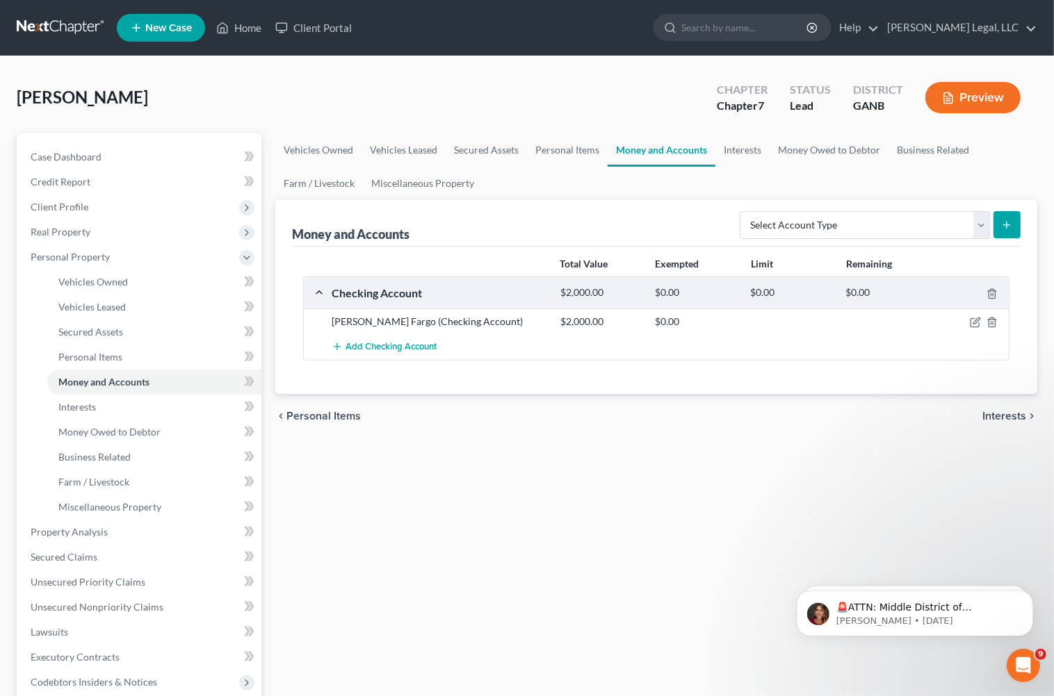
click at [379, 323] on div "[PERSON_NAME] Fargo (Checking Account)" at bounding box center [439, 322] width 229 height 14
click at [421, 313] on div "Wells Fargo (Checking Account) $2,000.00 $0.00" at bounding box center [656, 322] width 705 height 26
click at [977, 323] on icon "button" at bounding box center [976, 321] width 6 height 6
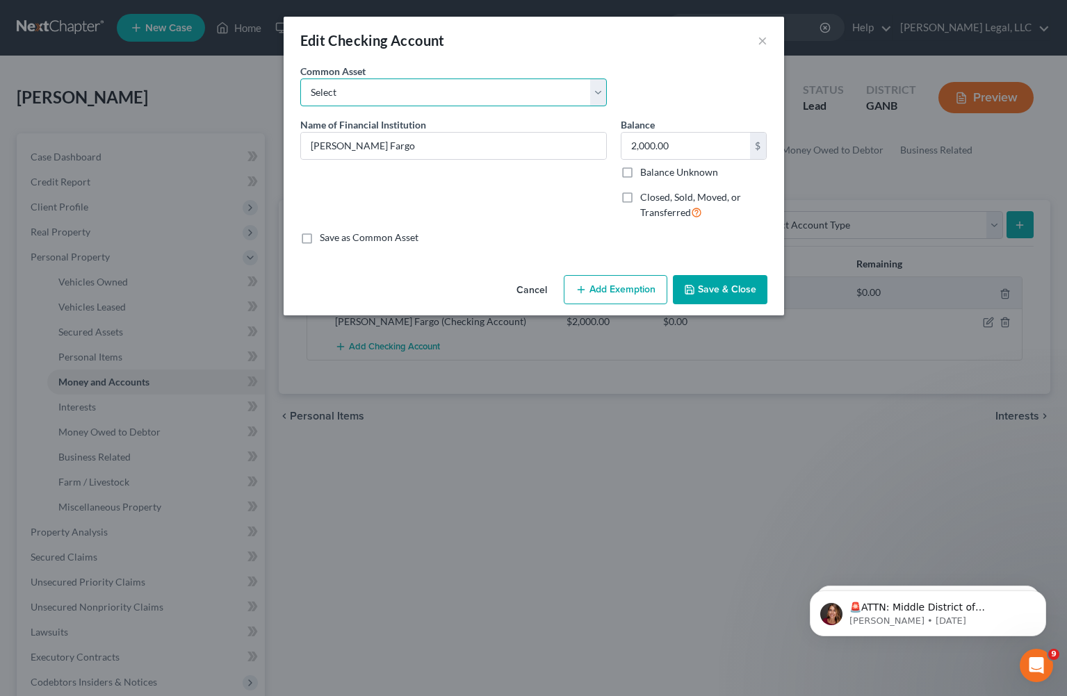
click at [596, 83] on select "Select Chase Bank Chase Bank" at bounding box center [453, 93] width 307 height 28
click at [607, 88] on div "Common Asset Select Chase Bank Chase Bank" at bounding box center [453, 85] width 320 height 42
click at [637, 72] on div "Common Asset Select Chase Bank Chase Bank" at bounding box center [533, 91] width 481 height 54
click at [758, 44] on button "×" at bounding box center [763, 40] width 10 height 17
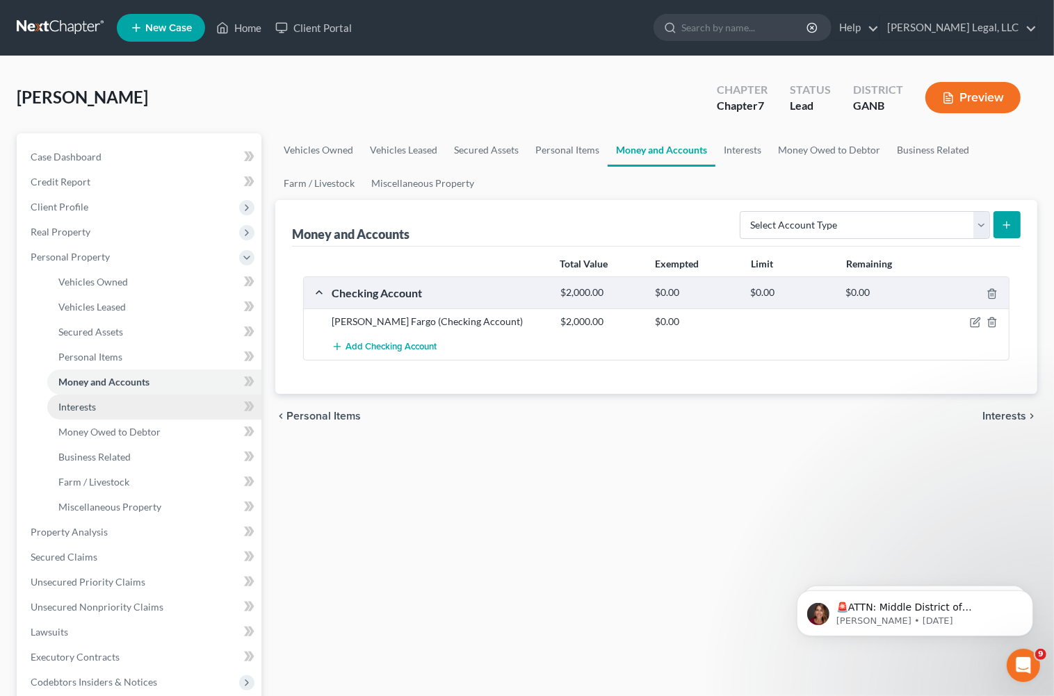
click at [83, 405] on span "Interests" at bounding box center [77, 407] width 38 height 12
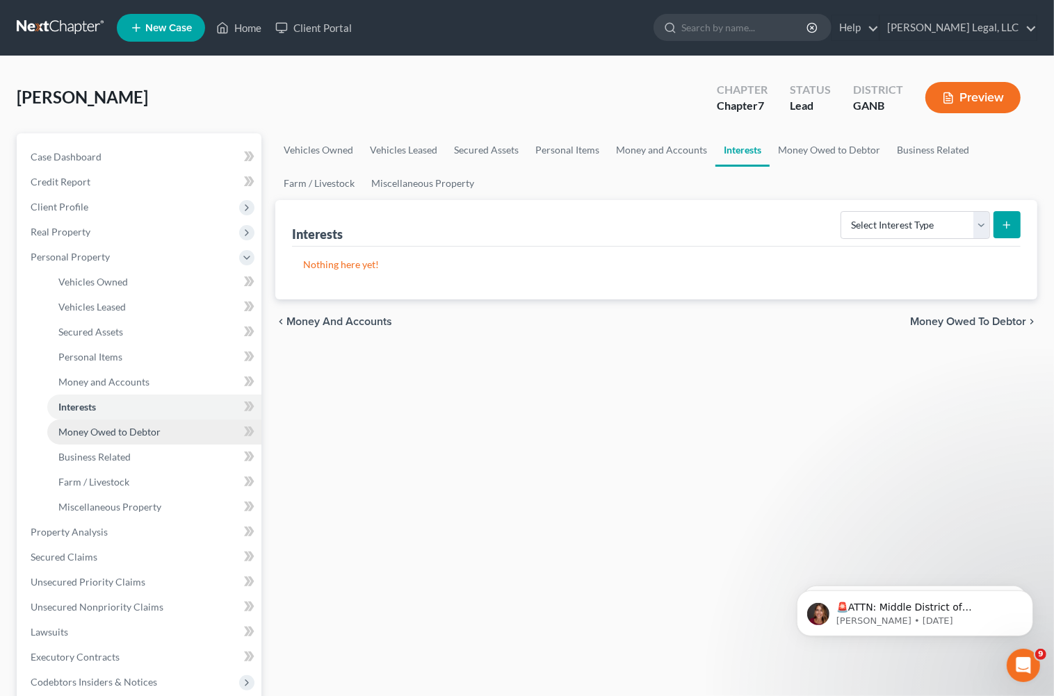
click at [101, 430] on span "Money Owed to Debtor" at bounding box center [109, 432] width 102 height 12
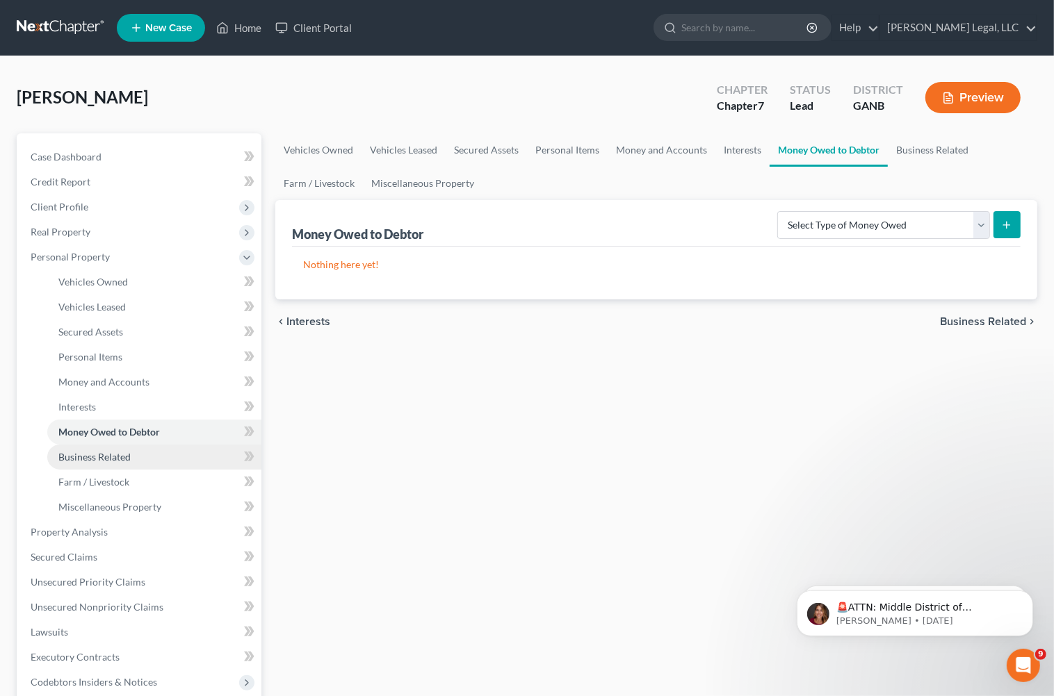
click at [111, 455] on span "Business Related" at bounding box center [94, 457] width 72 height 12
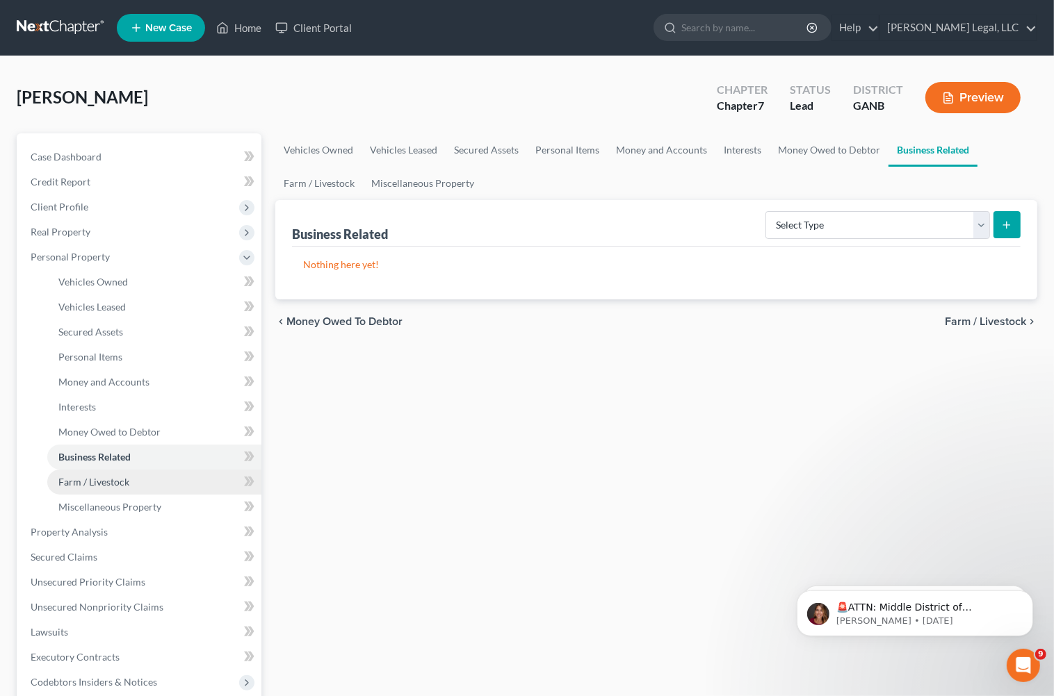
click at [113, 476] on span "Farm / Livestock" at bounding box center [93, 482] width 71 height 12
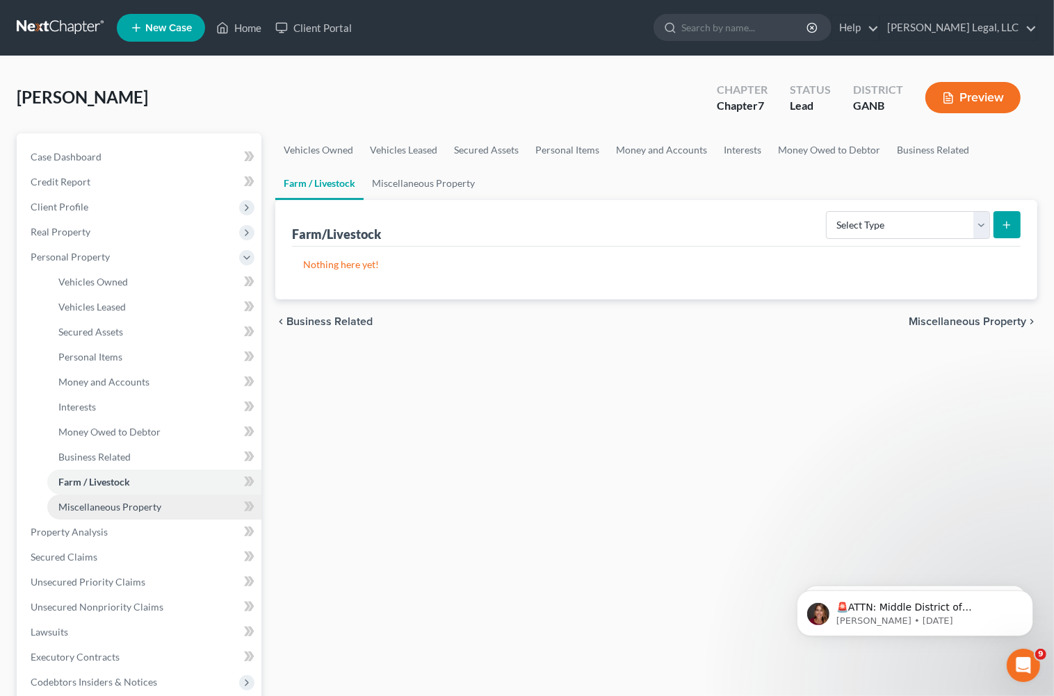
click at [120, 496] on link "Miscellaneous Property" at bounding box center [154, 507] width 214 height 25
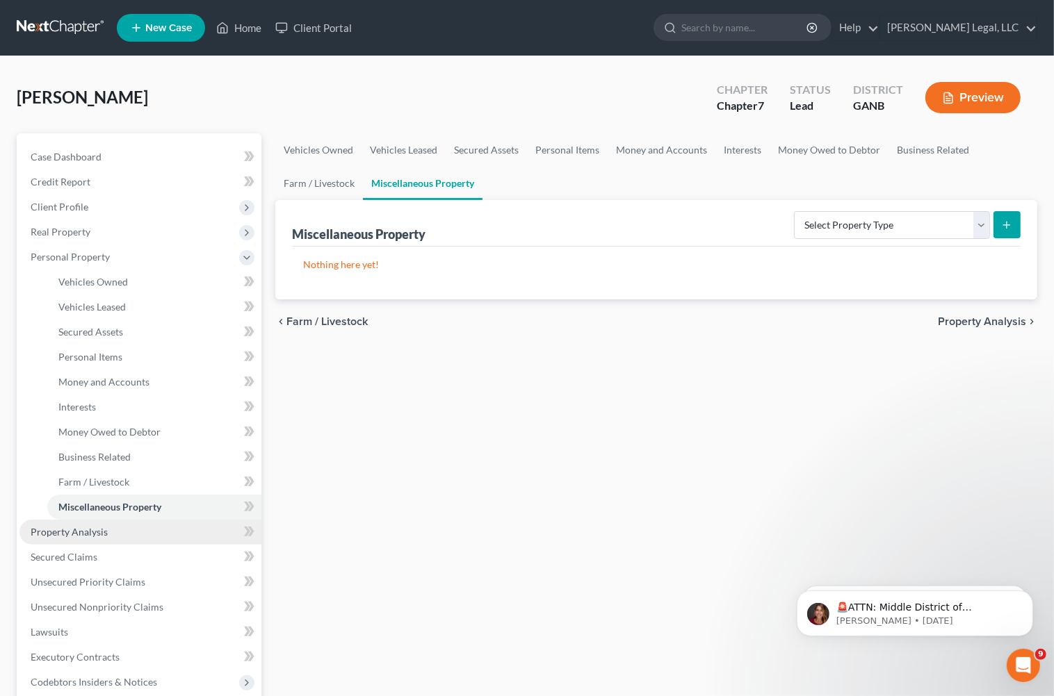
click at [87, 528] on span "Property Analysis" at bounding box center [69, 532] width 77 height 12
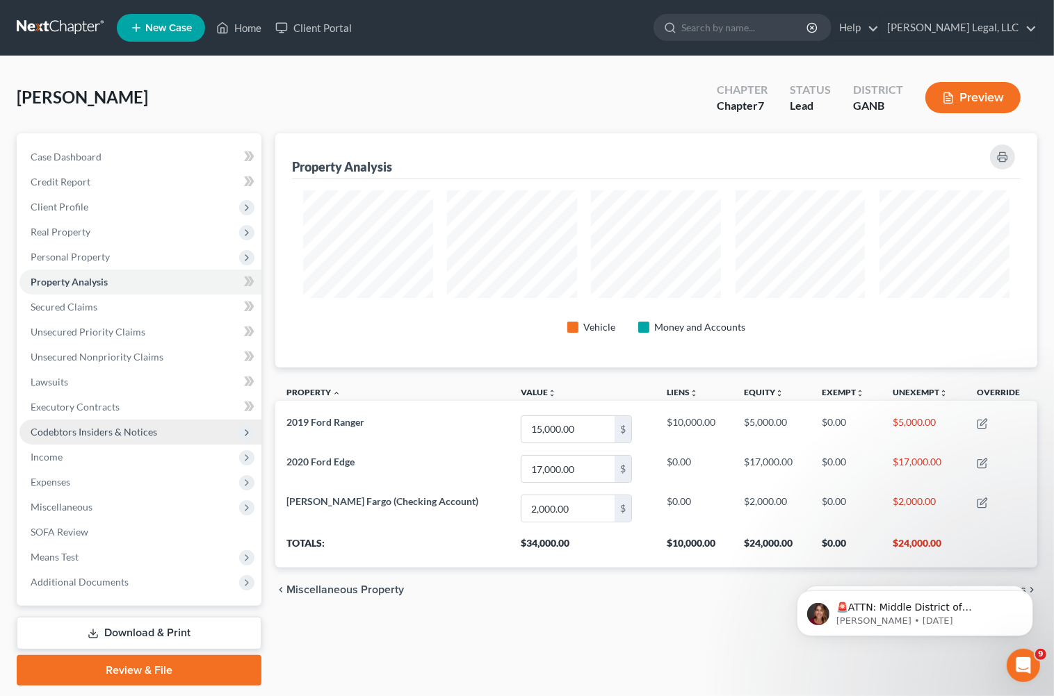
scroll to position [234, 762]
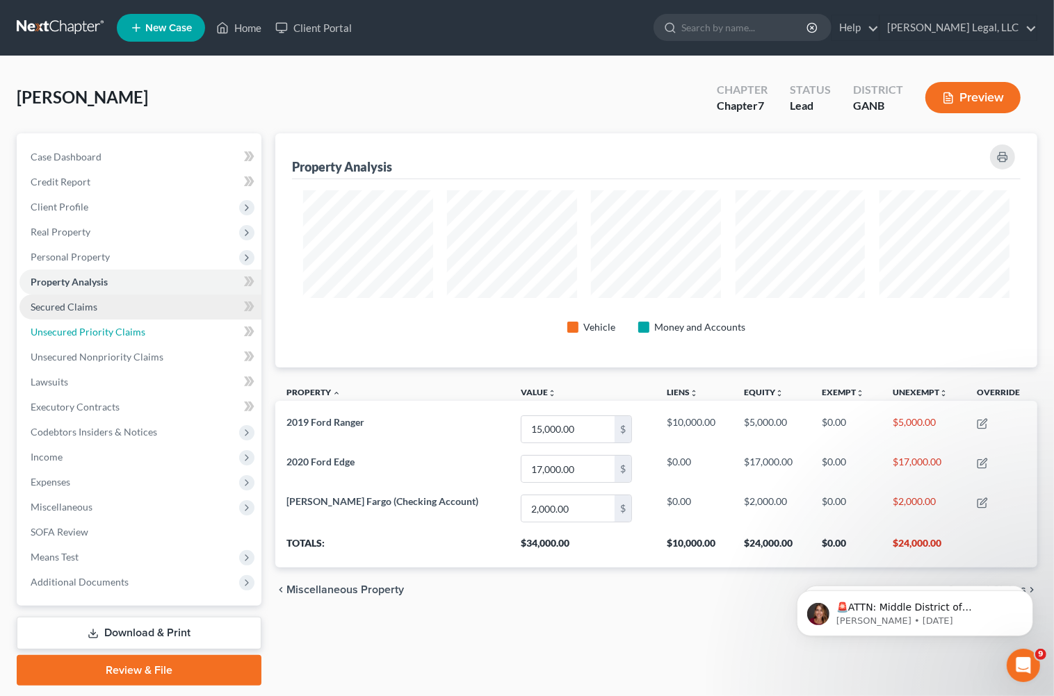
click at [120, 326] on span "Unsecured Priority Claims" at bounding box center [88, 332] width 115 height 12
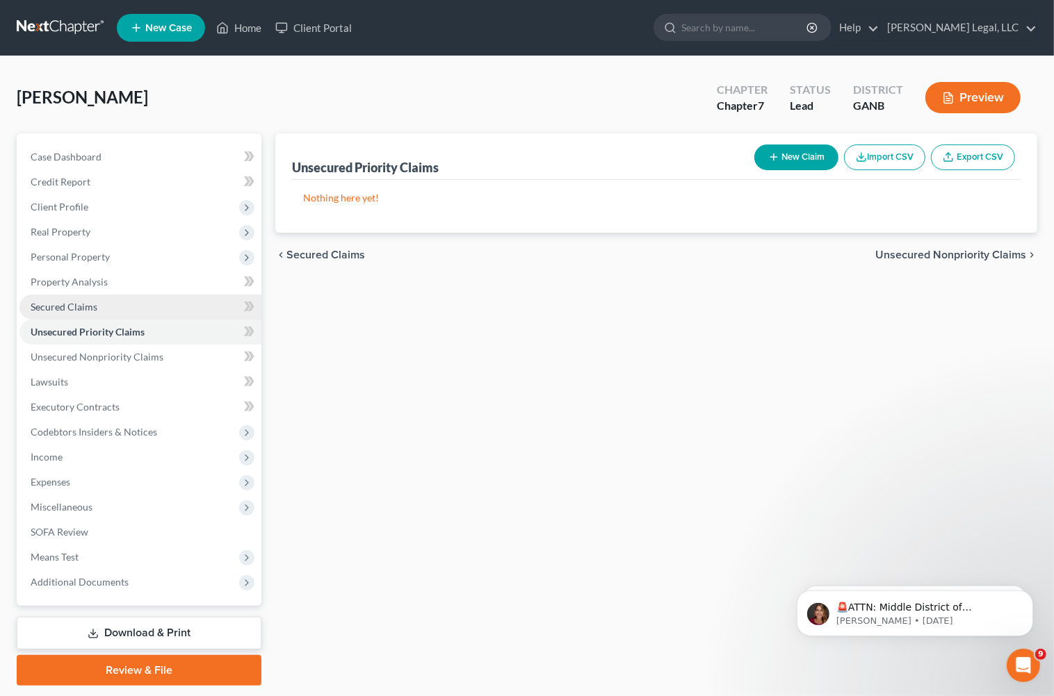
click at [108, 300] on link "Secured Claims" at bounding box center [140, 307] width 242 height 25
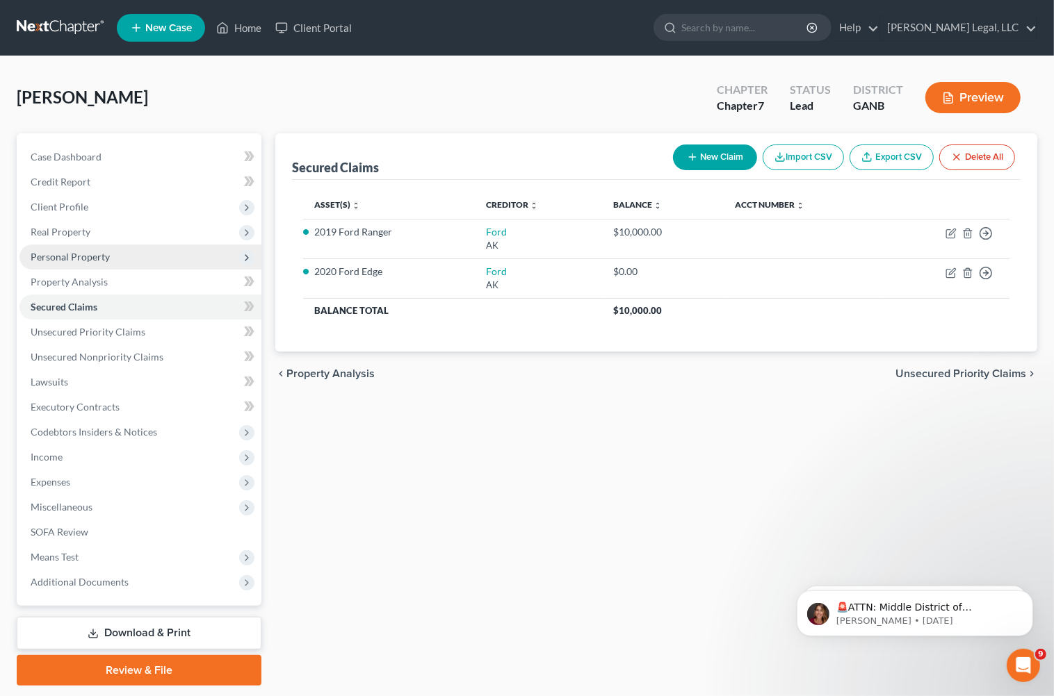
click at [108, 258] on span "Personal Property" at bounding box center [140, 257] width 242 height 25
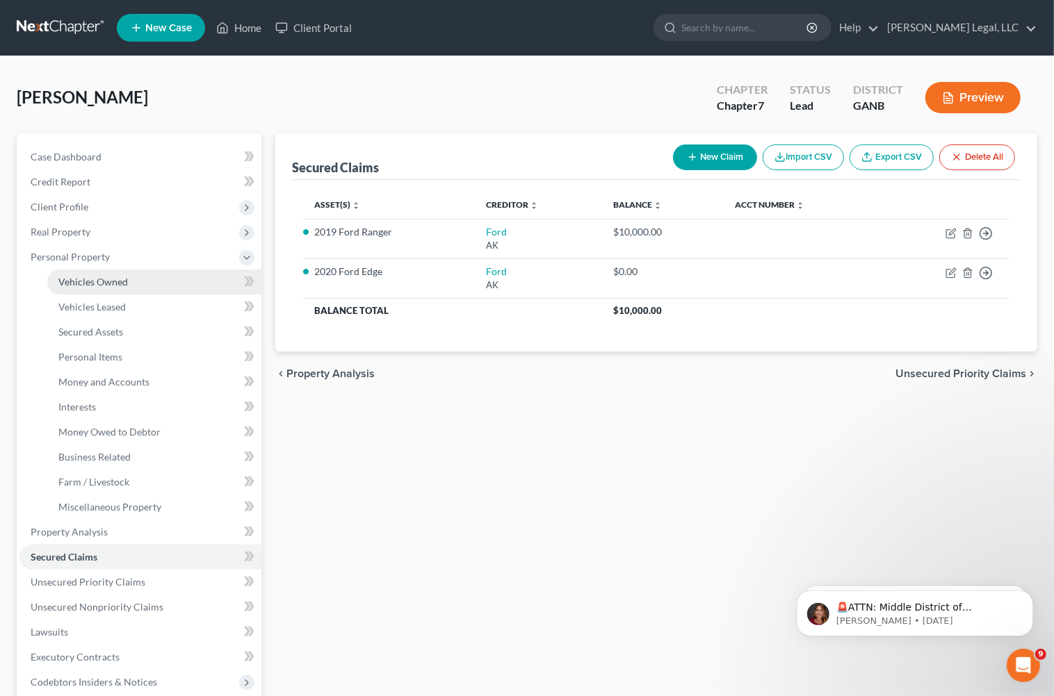
click at [115, 286] on link "Vehicles Owned" at bounding box center [154, 282] width 214 height 25
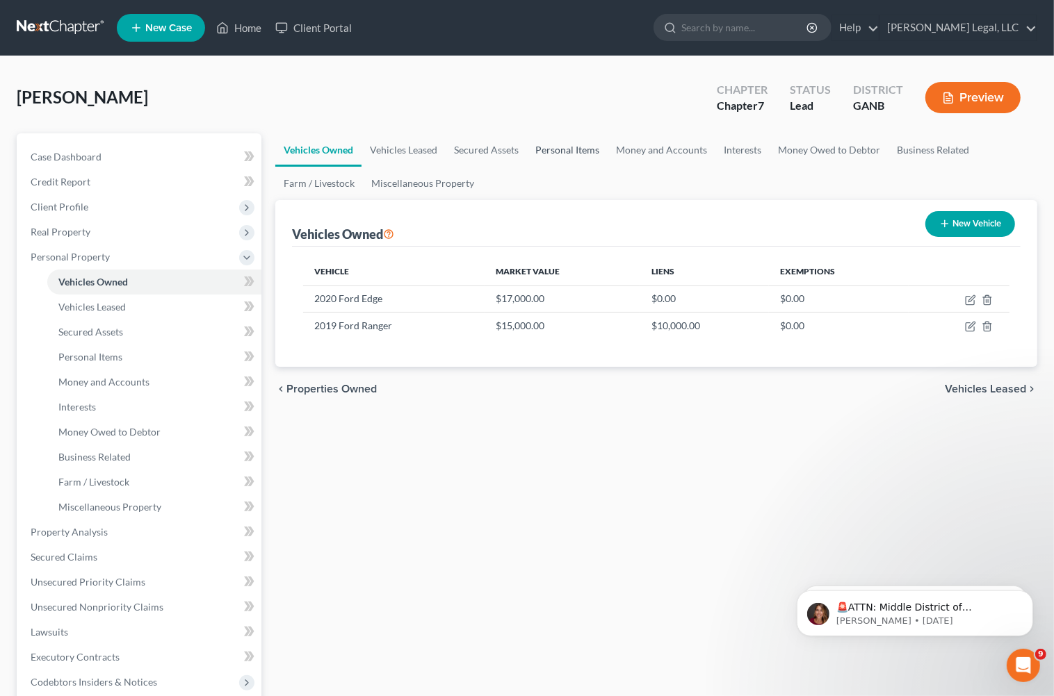
click at [571, 150] on link "Personal Items" at bounding box center [567, 149] width 81 height 33
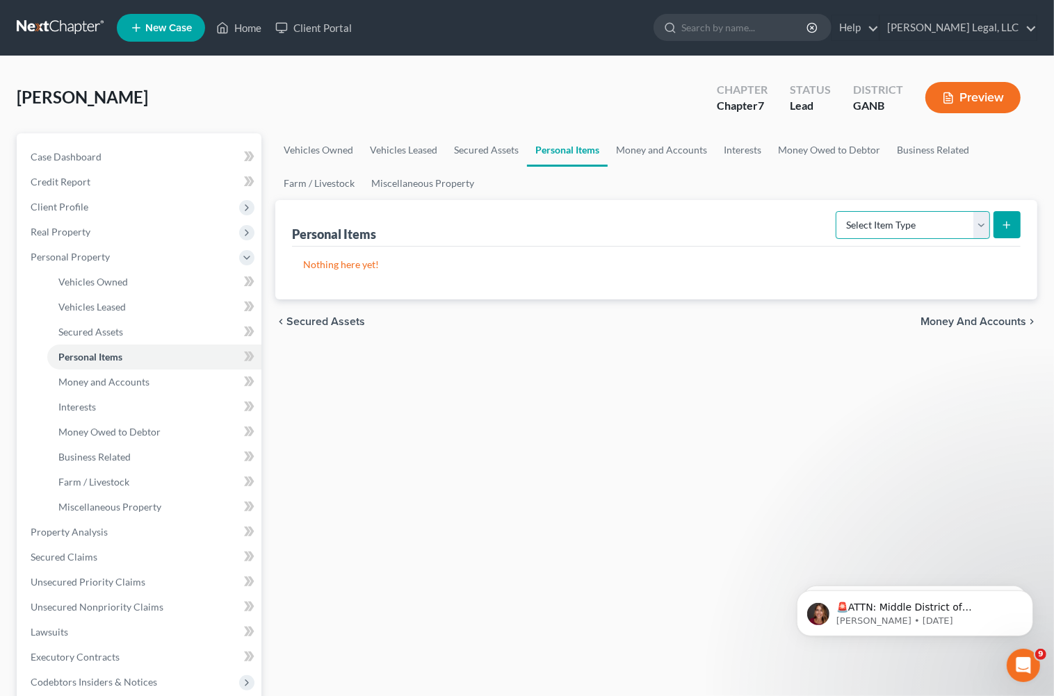
click at [978, 219] on select "Select Item Type Clothing Collectibles Of Value Electronics Firearms Household …" at bounding box center [913, 225] width 154 height 28
click at [1018, 453] on div "Vehicles Owned Vehicles Leased Secured Assets Personal Items Money and Accounts…" at bounding box center [656, 534] width 776 height 803
click at [979, 228] on select "Select Item Type Clothing Collectibles Of Value Electronics Firearms Household …" at bounding box center [913, 225] width 154 height 28
click at [978, 223] on select "Select Item Type Clothing Collectibles Of Value Electronics Firearms Household …" at bounding box center [913, 225] width 154 height 28
click at [980, 222] on select "Select Item Type Clothing Collectibles Of Value Electronics Firearms Household …" at bounding box center [913, 225] width 154 height 28
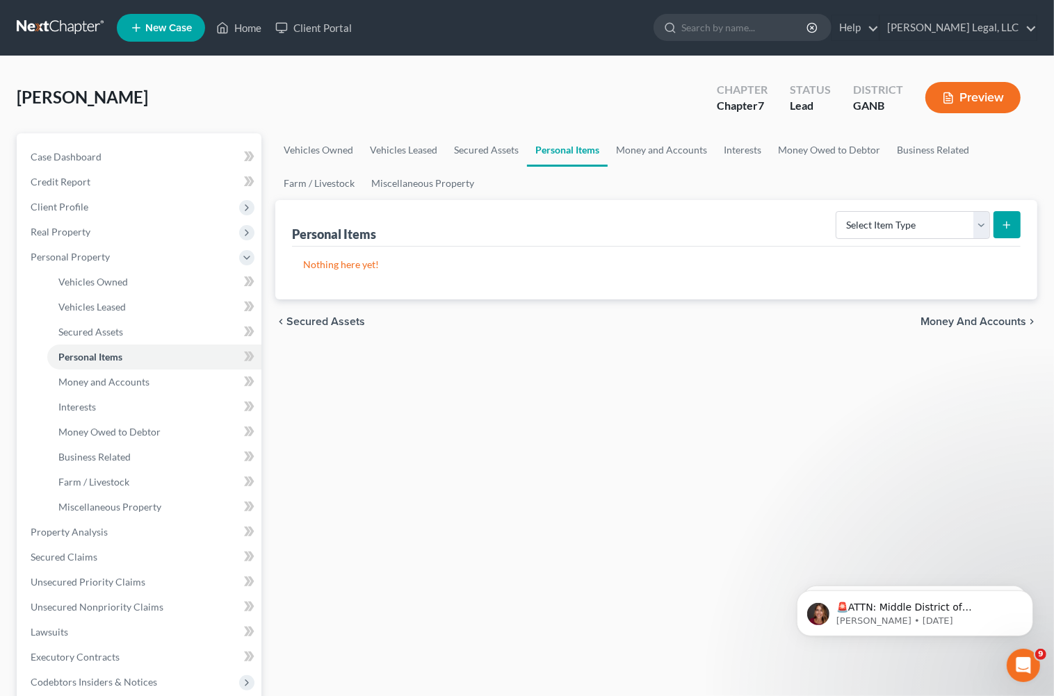
click at [70, 32] on link at bounding box center [61, 27] width 89 height 25
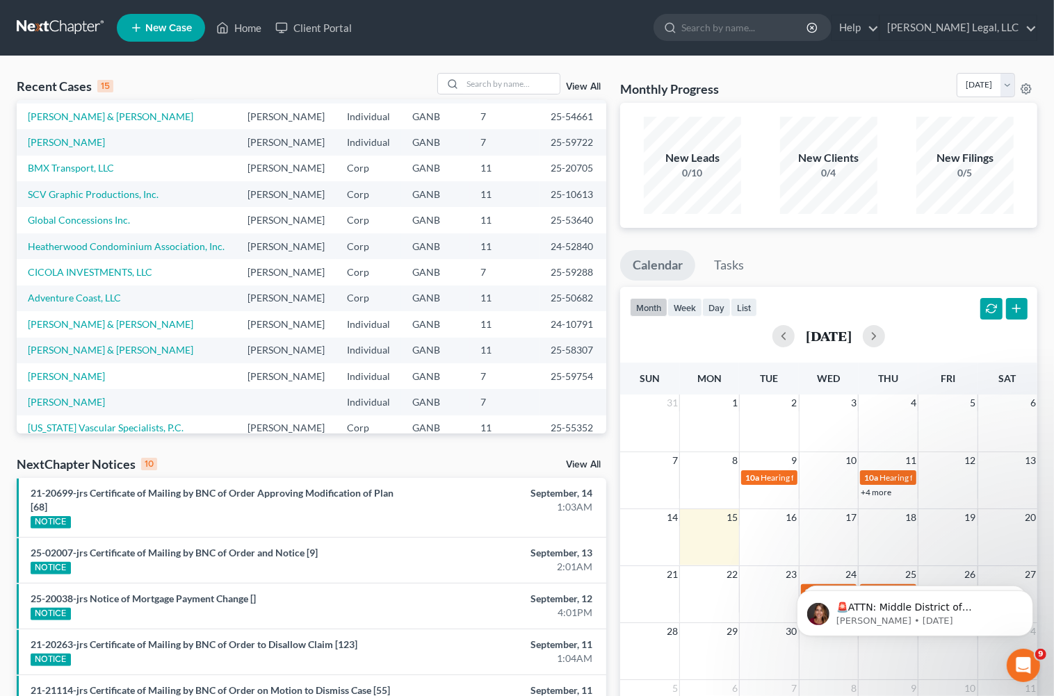
scroll to position [95, 0]
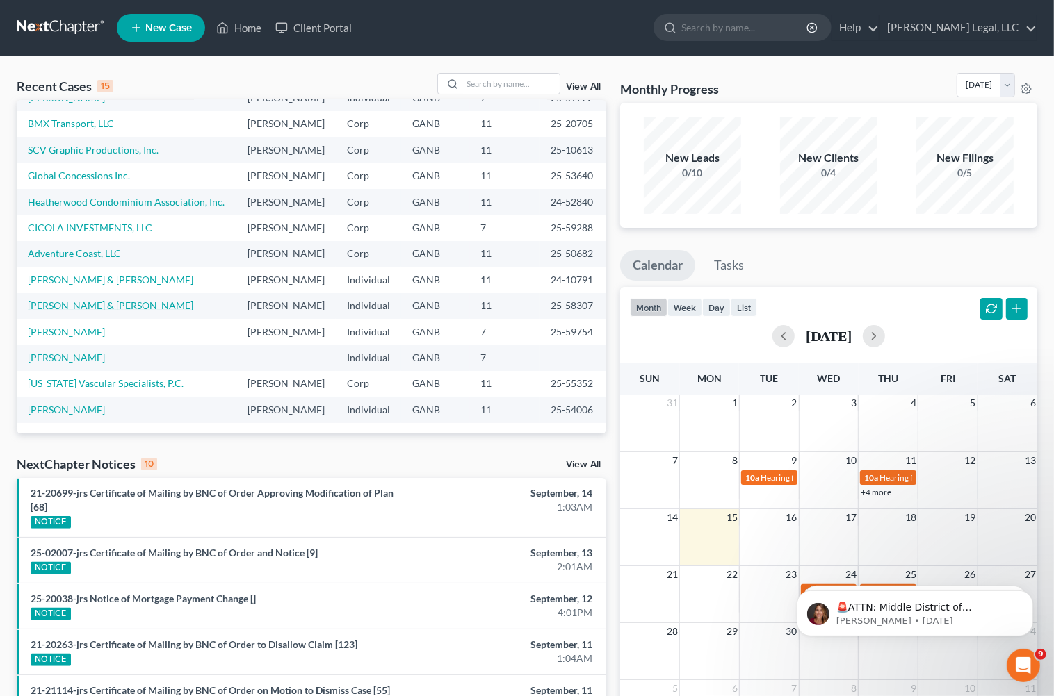
click at [95, 302] on link "Hart, Thomas & Jane" at bounding box center [110, 306] width 165 height 12
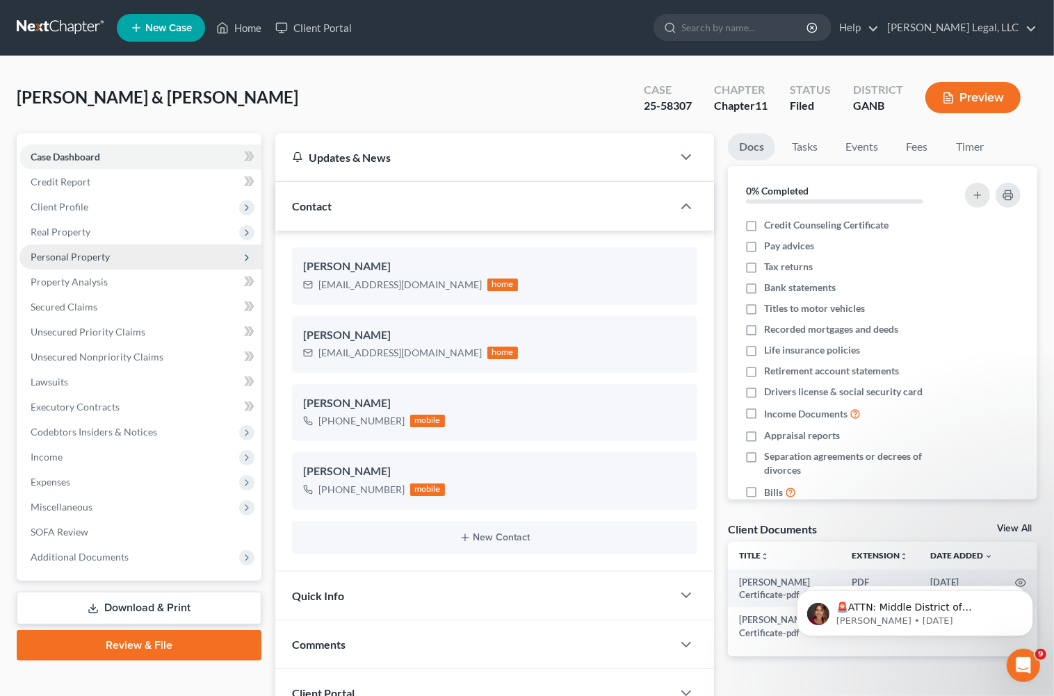
click at [76, 258] on span "Personal Property" at bounding box center [70, 257] width 79 height 12
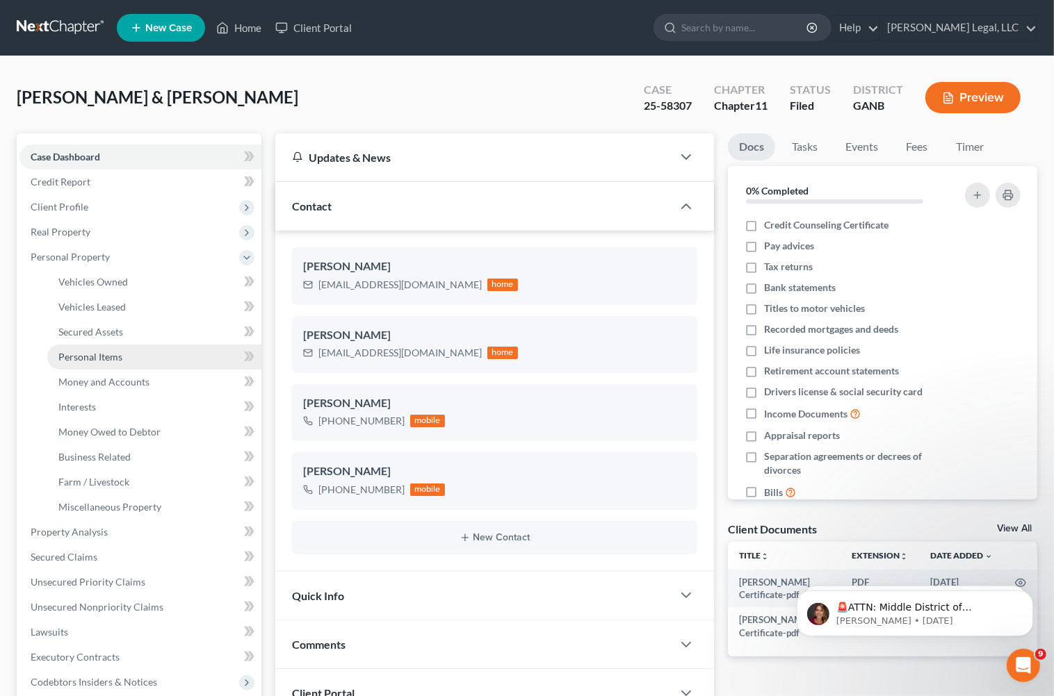
click at [108, 351] on span "Personal Items" at bounding box center [90, 357] width 64 height 12
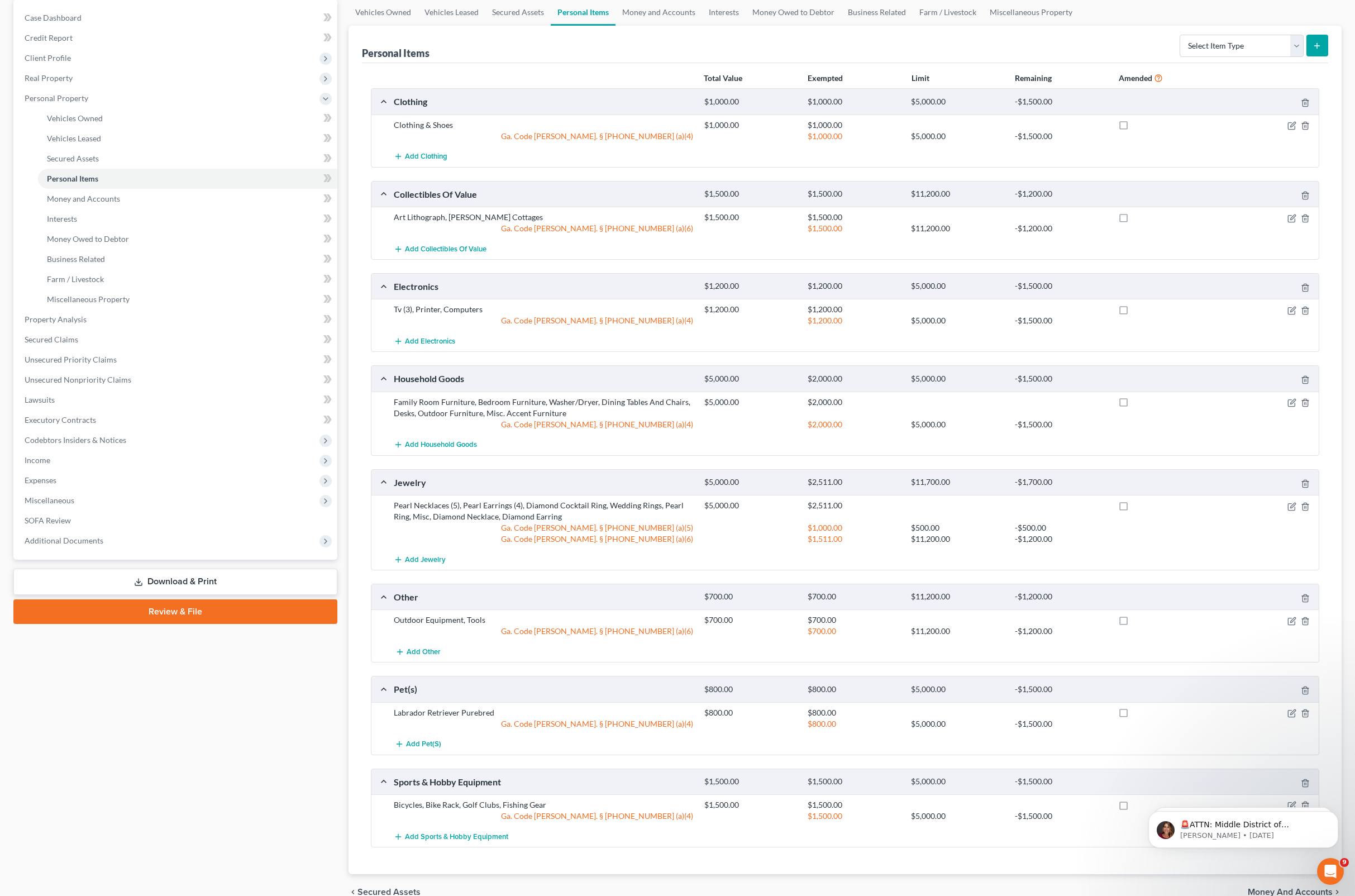
scroll to position [69, 0]
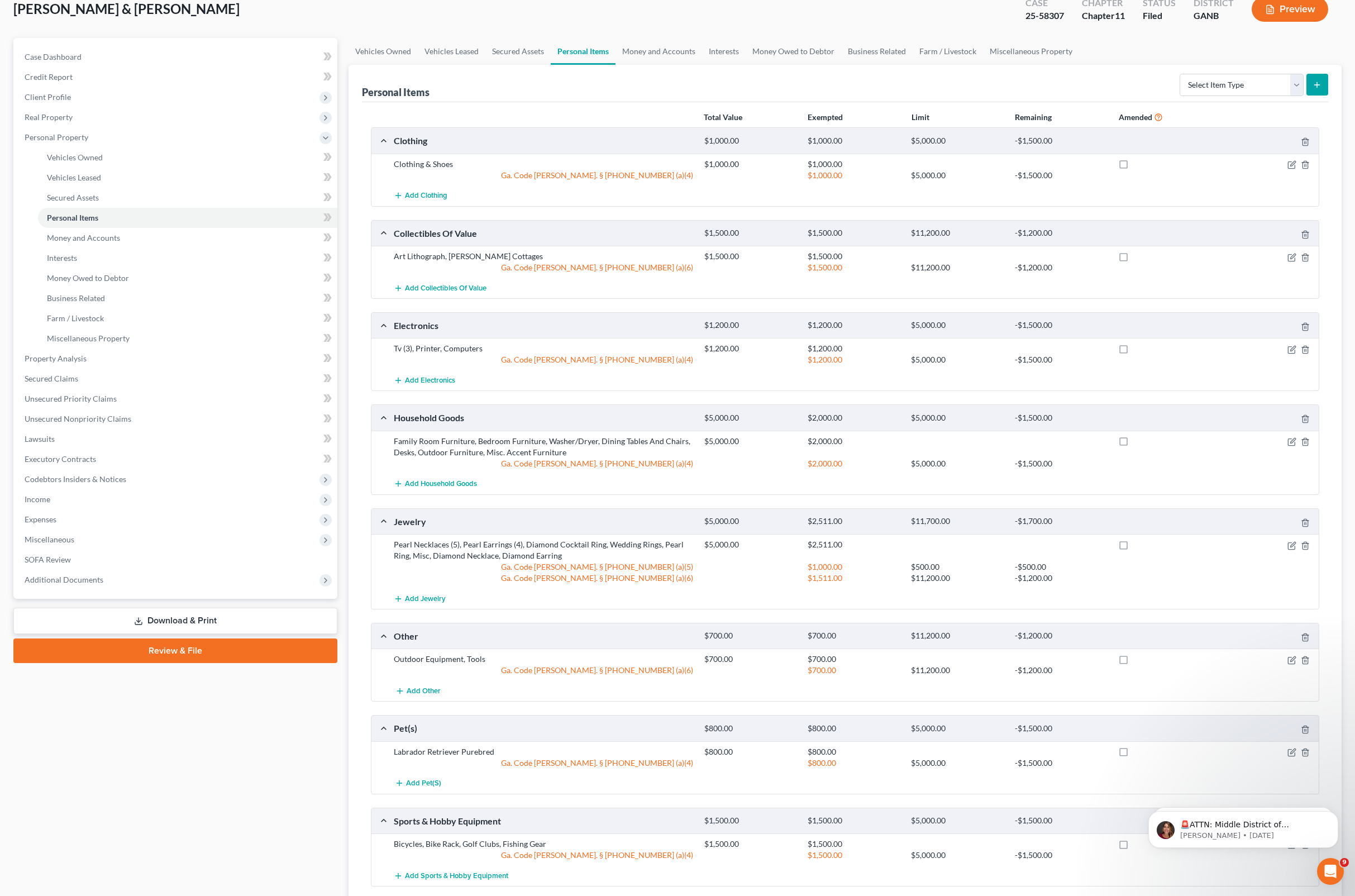
click at [552, 102] on div "Personal Items Select Item Type Clothing Collectibles Of Value Electronics Fire…" at bounding box center [845, 84] width 967 height 38
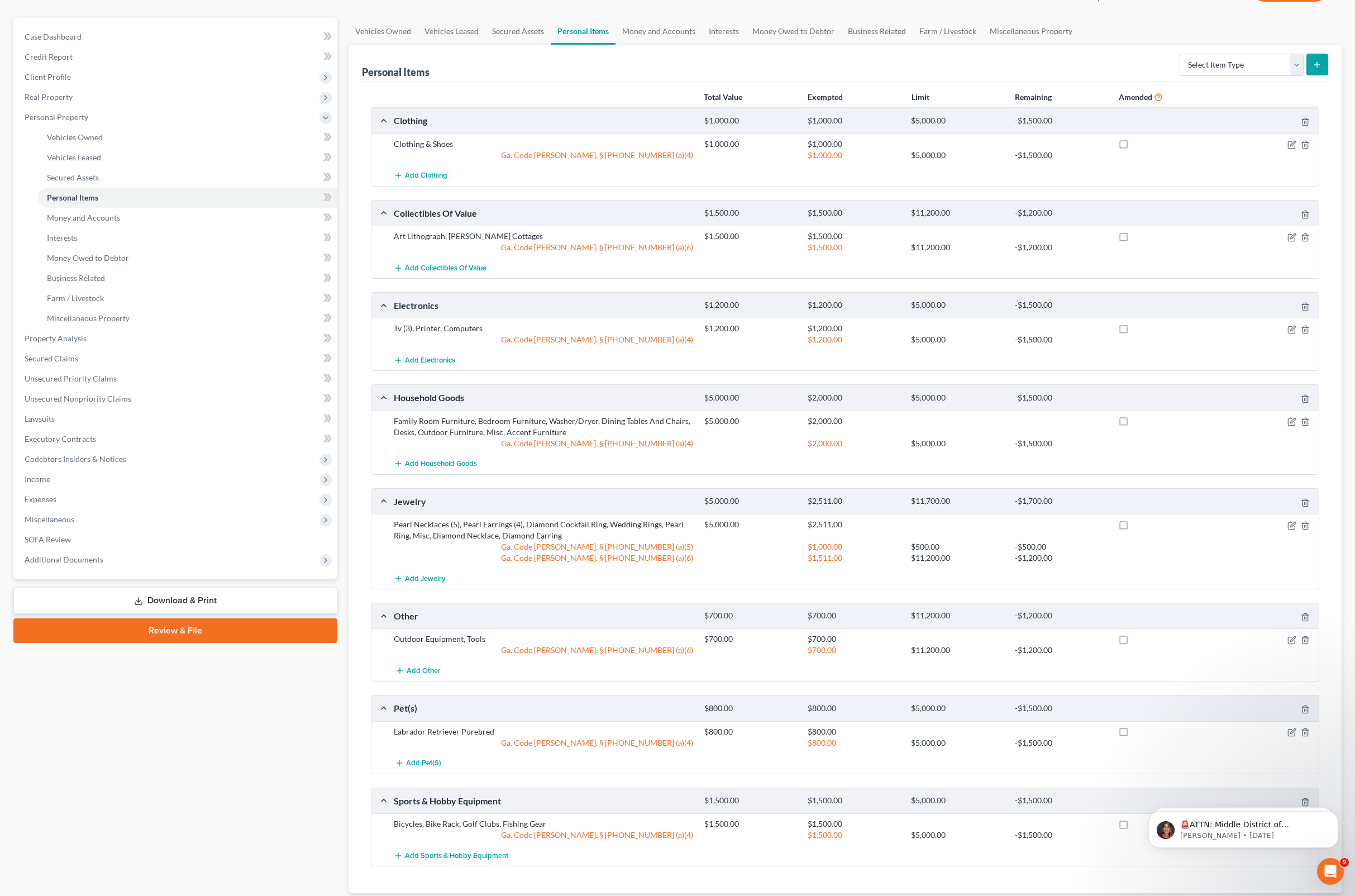
scroll to position [181, 0]
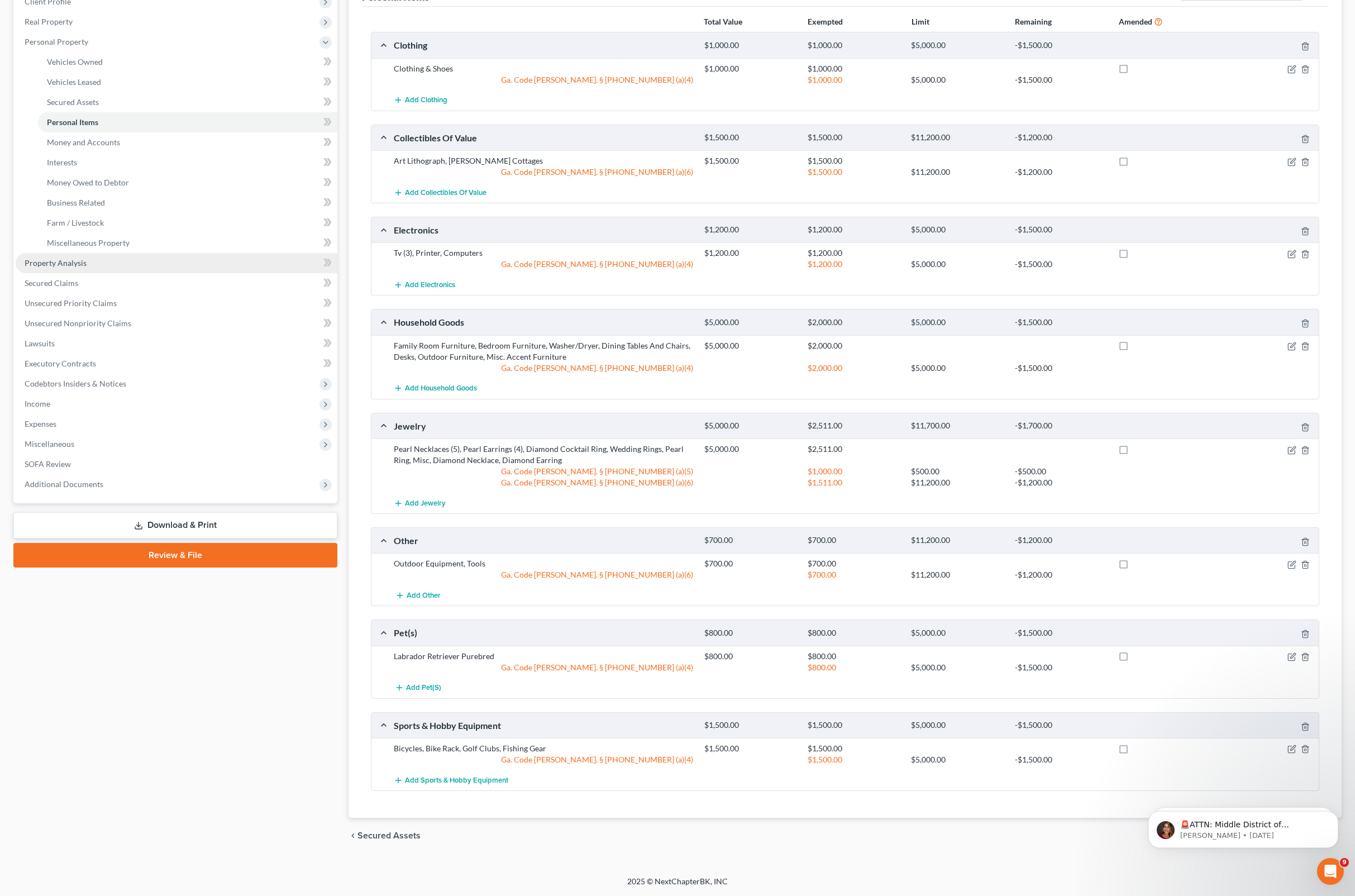
click at [103, 253] on link "Property Analysis" at bounding box center [176, 263] width 321 height 20
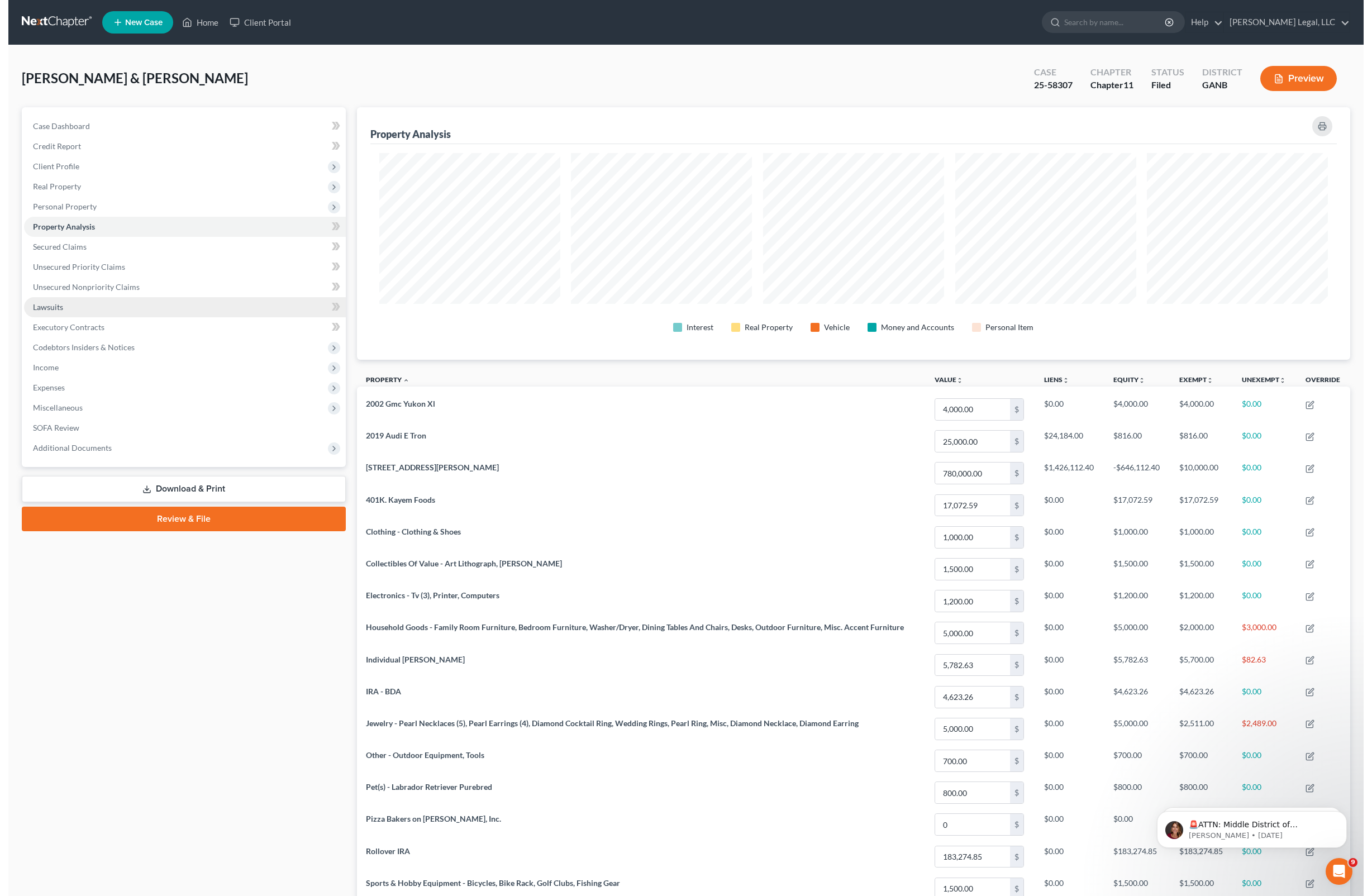
scroll to position [252, 994]
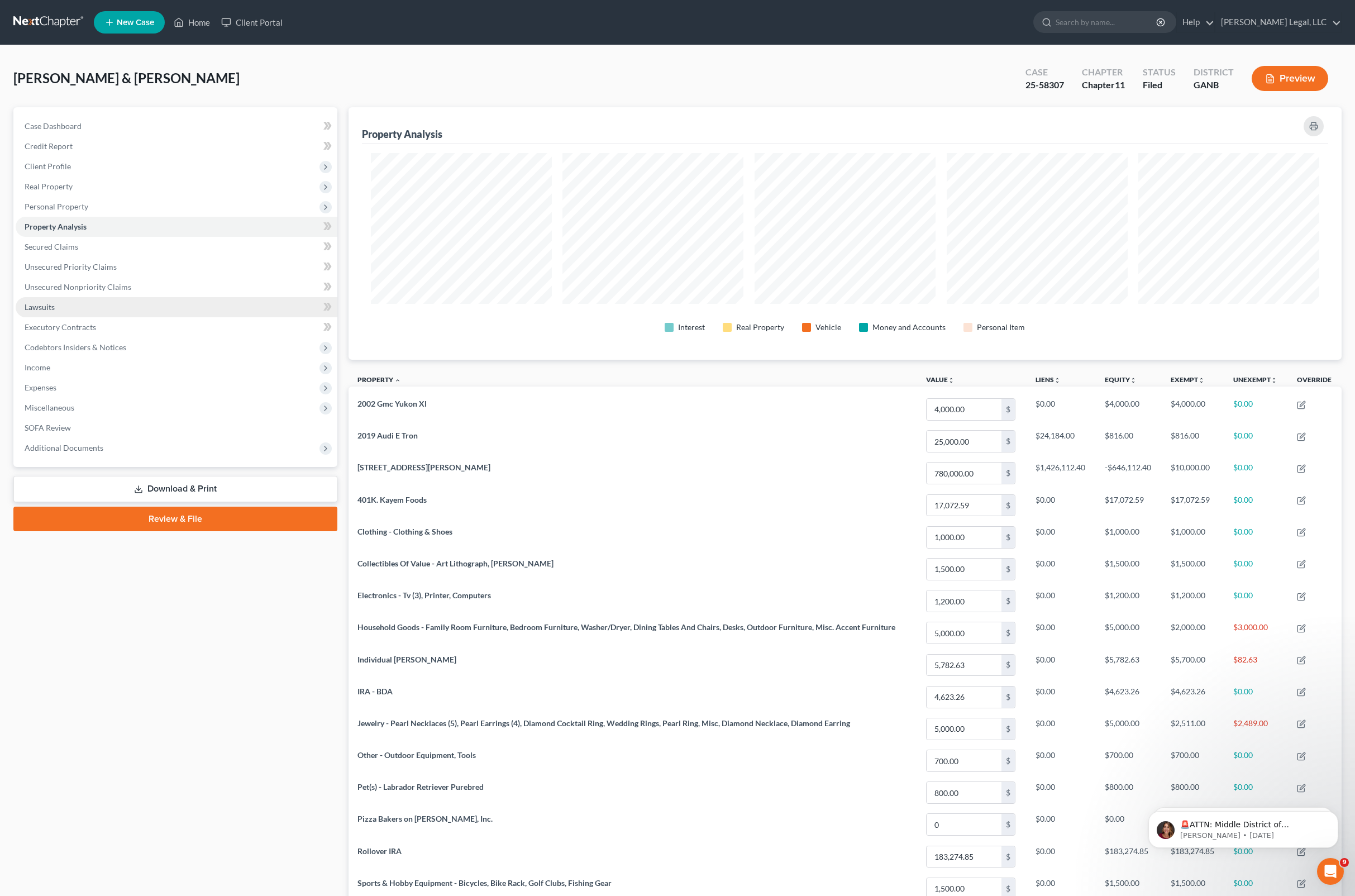
click at [83, 303] on link "Lawsuits" at bounding box center [176, 307] width 321 height 20
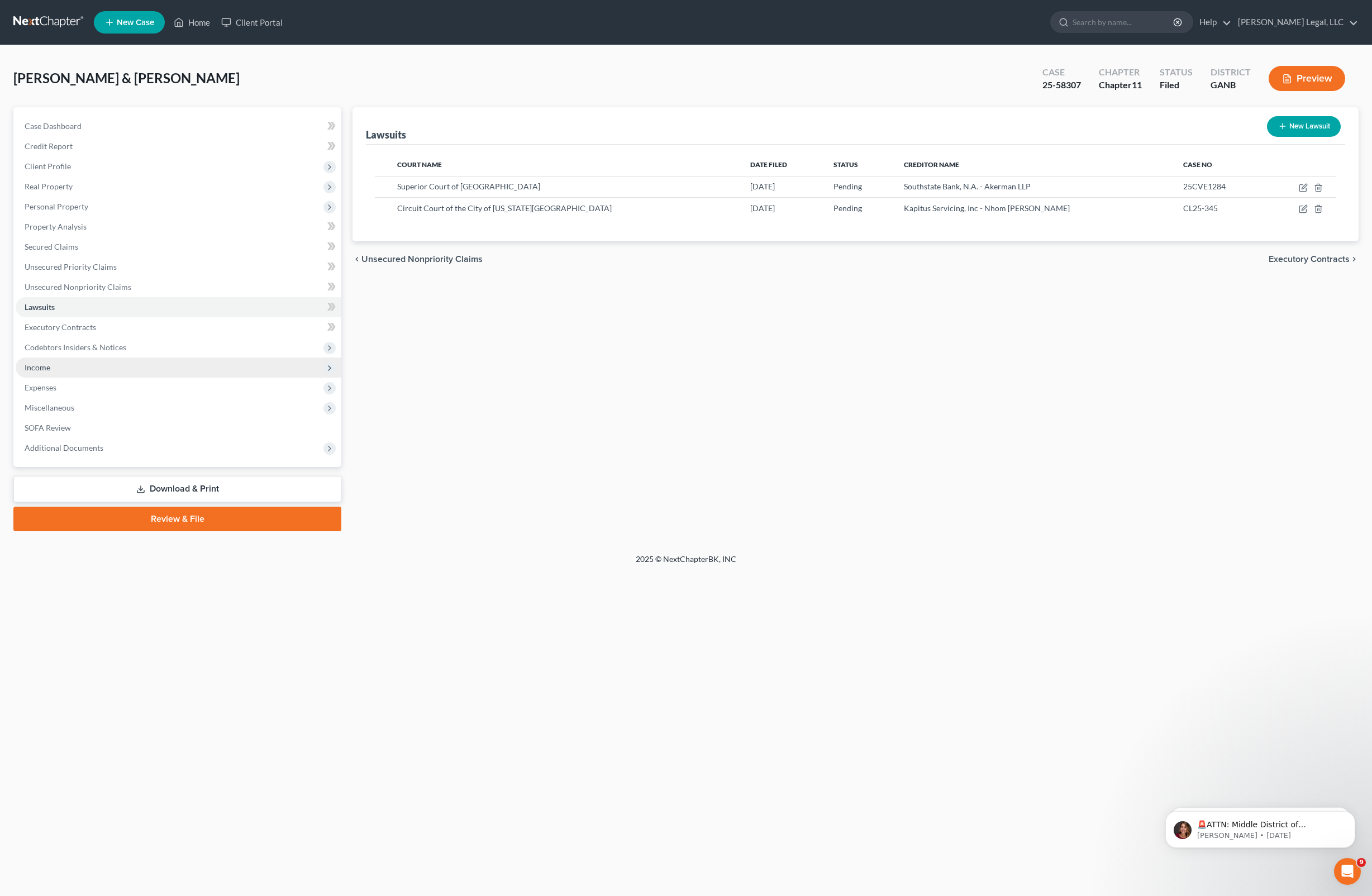
click at [75, 375] on span "Income" at bounding box center [178, 367] width 326 height 20
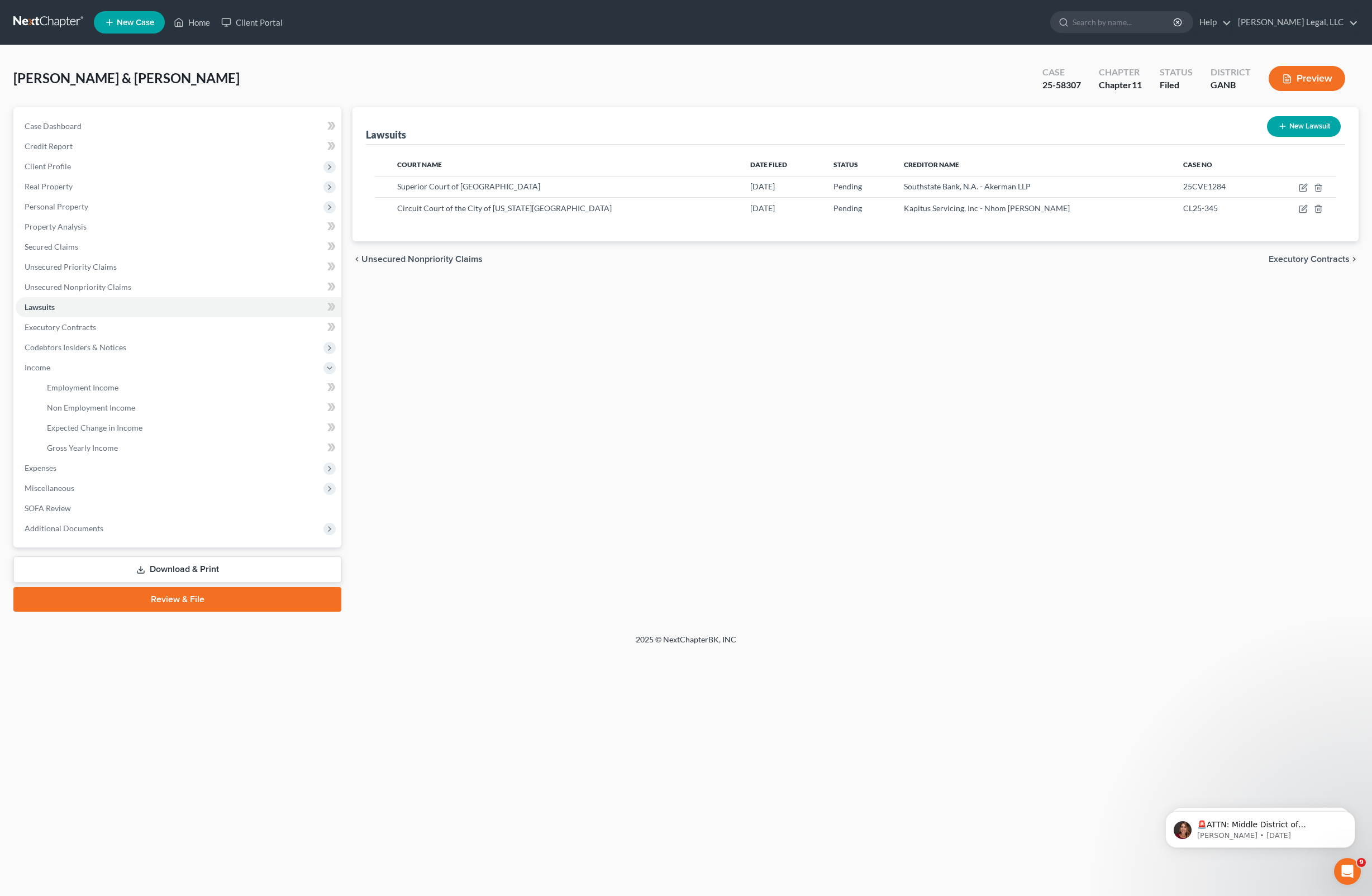
click at [20, 26] on link at bounding box center [49, 22] width 72 height 20
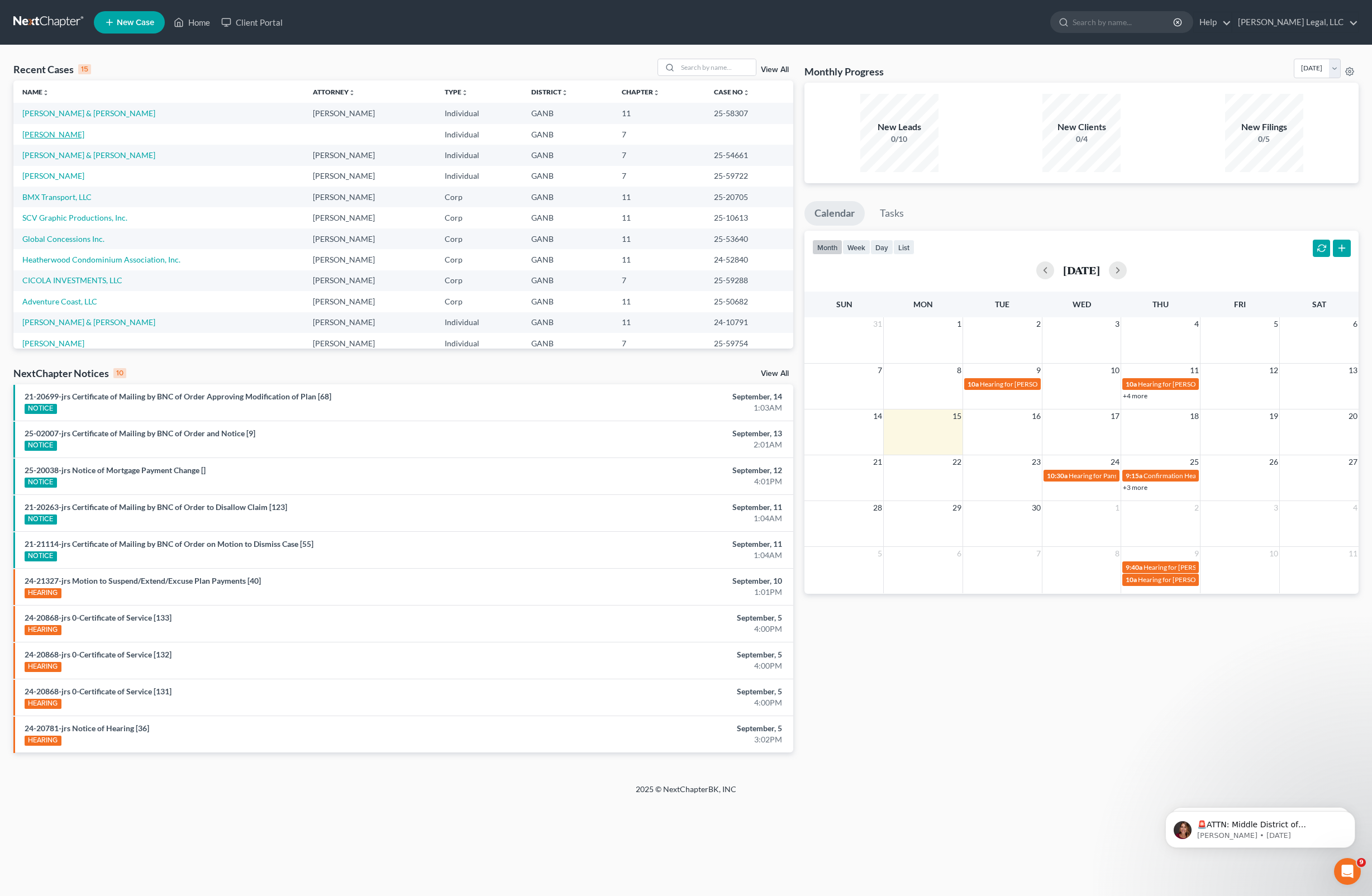
click at [65, 133] on link "[PERSON_NAME]" at bounding box center [53, 134] width 62 height 10
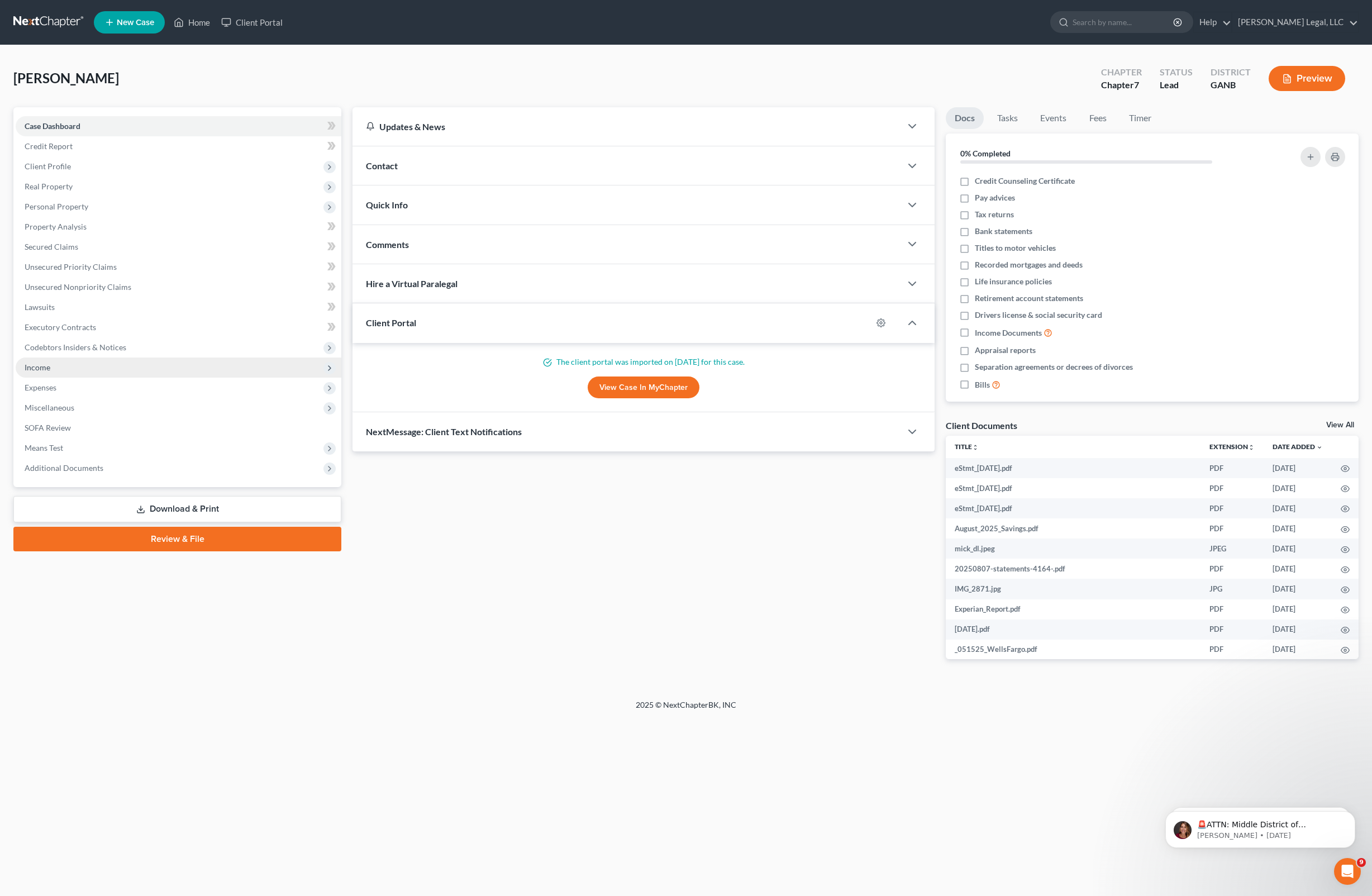
click at [80, 362] on span "Income" at bounding box center [178, 367] width 326 height 20
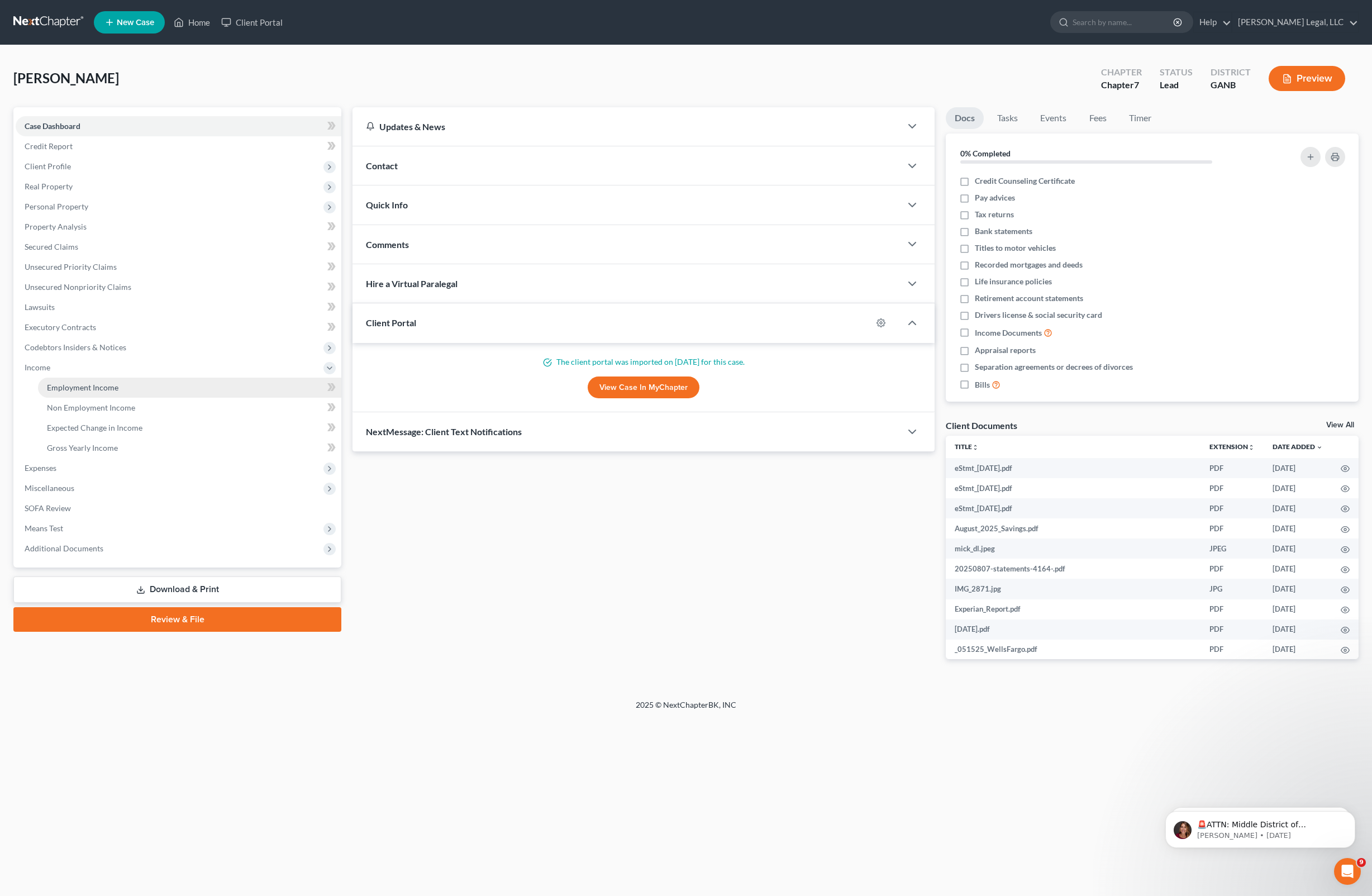
click at [81, 383] on span "Employment Income" at bounding box center [82, 387] width 72 height 10
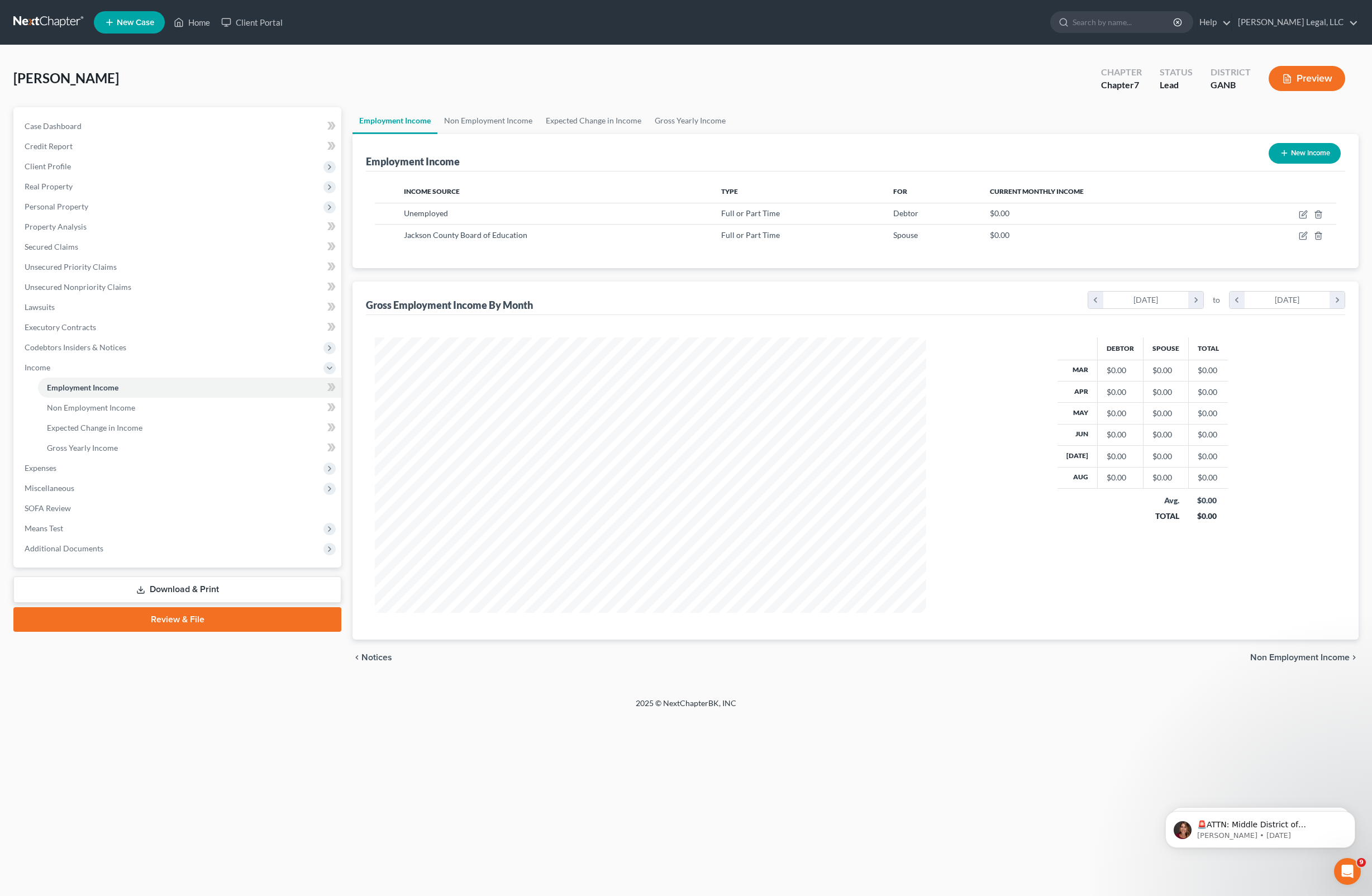
scroll to position [275, 573]
click at [432, 207] on td "Unemployed" at bounding box center [553, 213] width 317 height 21
click at [507, 88] on div "Borsa, Timothy Upgraded Chapter Chapter 7 Status Lead District GANB Preview" at bounding box center [686, 83] width 1345 height 48
drag, startPoint x: 559, startPoint y: 235, endPoint x: 402, endPoint y: 239, distance: 157.1
click at [402, 239] on td "Jackson County Board of Education" at bounding box center [553, 235] width 317 height 21
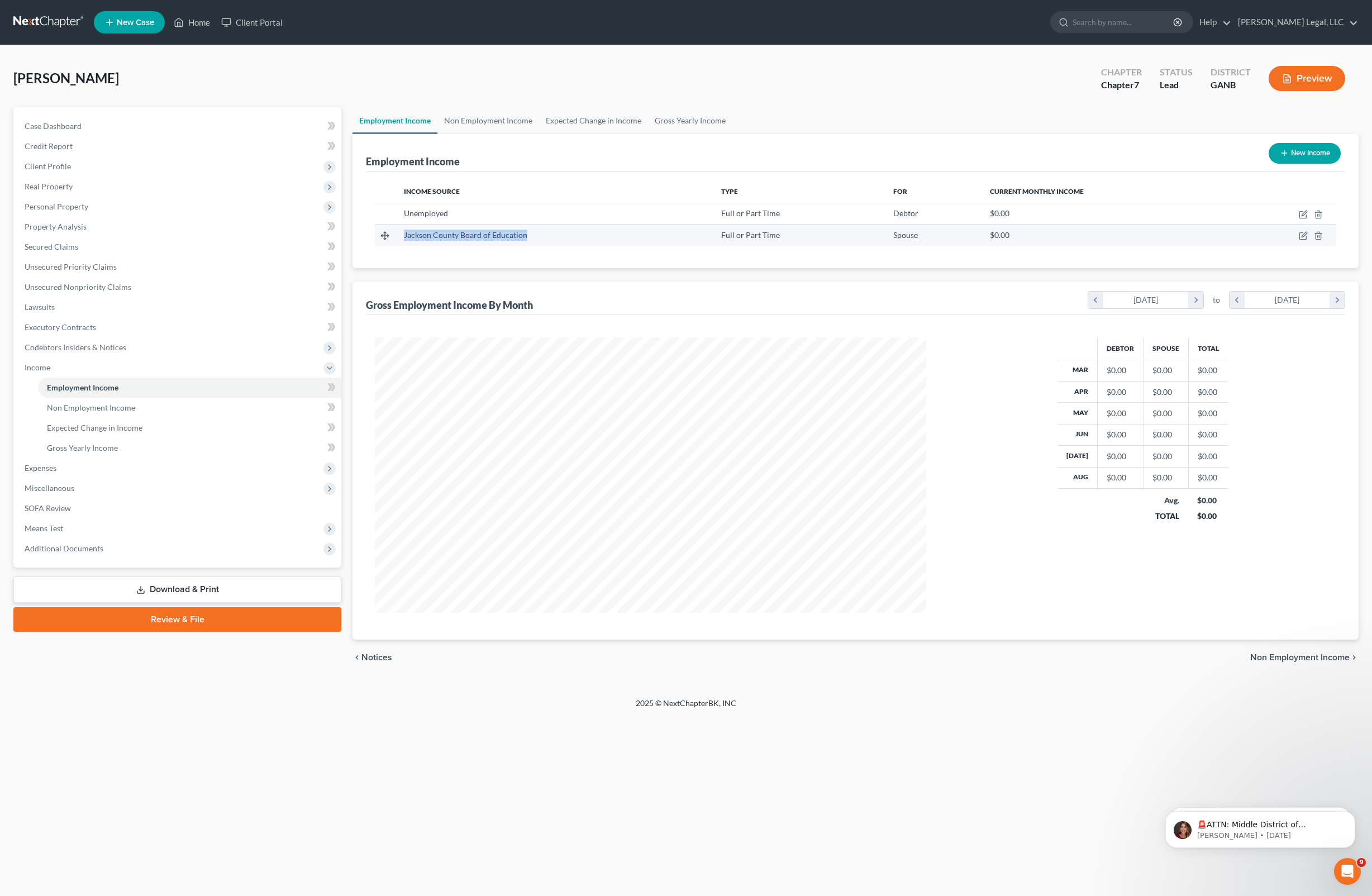
copy span "Jackson County Board of Education"
click at [113, 407] on span "Non Employment Income" at bounding box center [91, 407] width 88 height 10
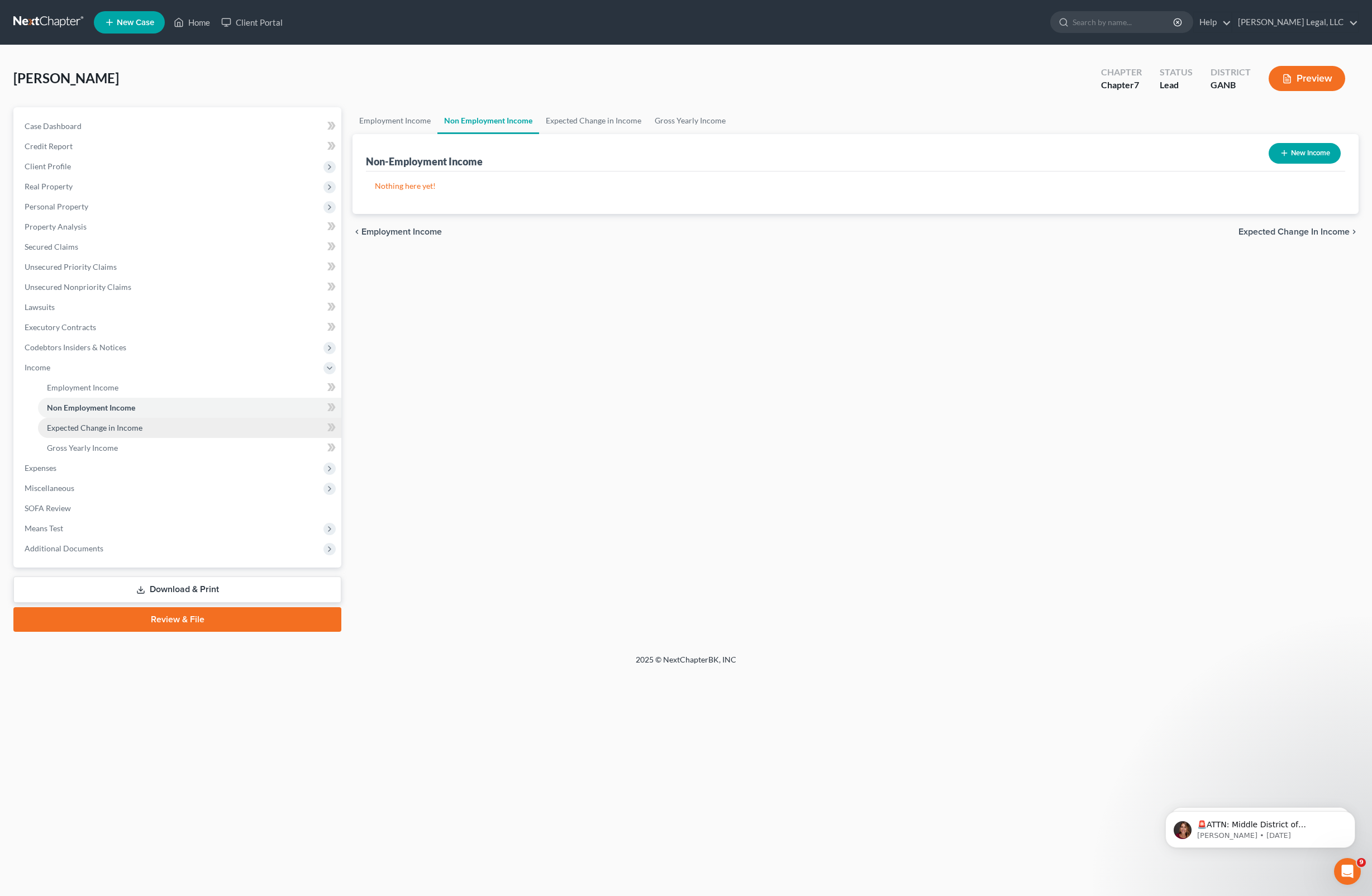
click at [113, 432] on link "Expected Change in Income" at bounding box center [189, 428] width 303 height 20
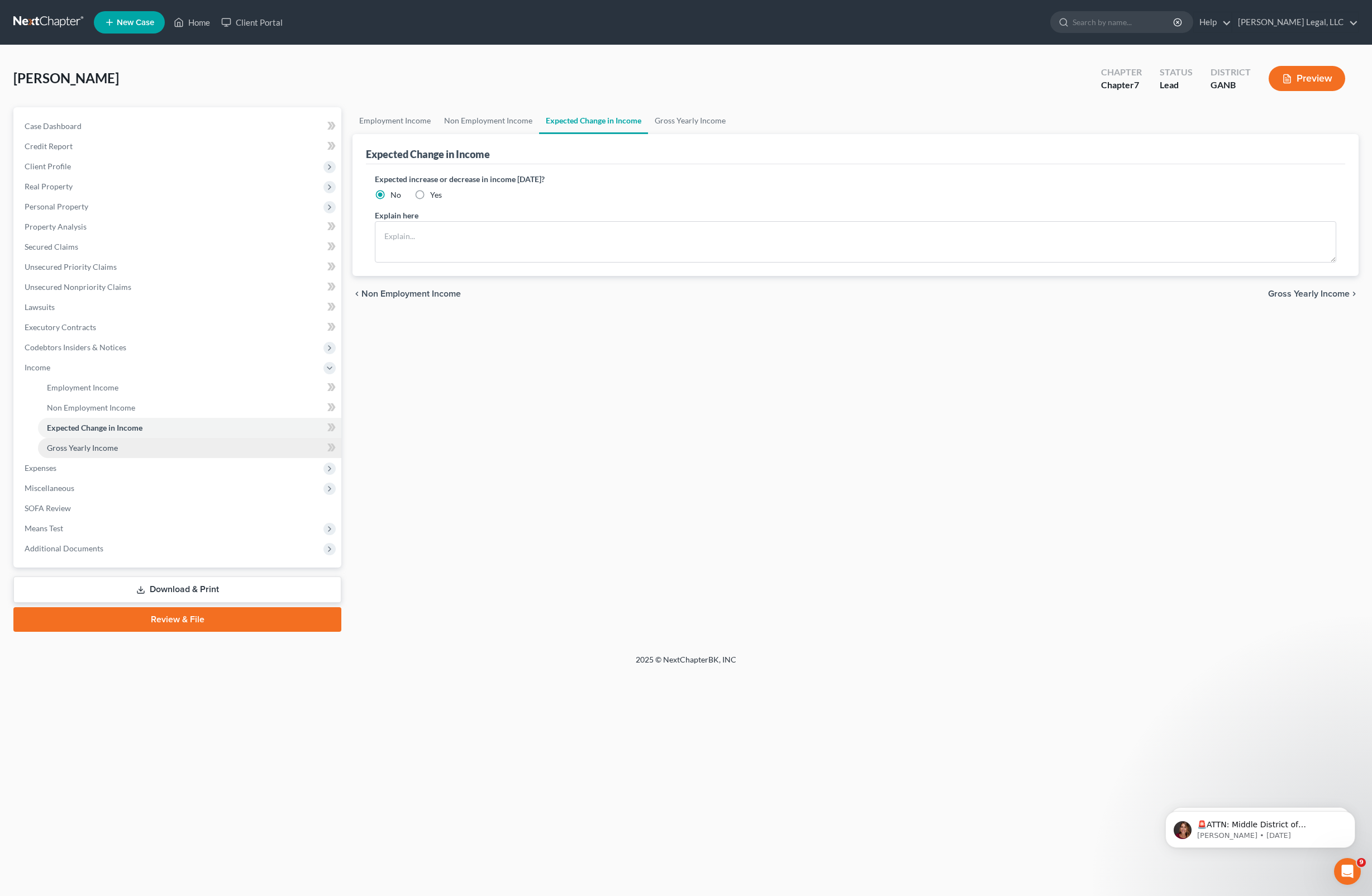
click at [113, 448] on span "Gross Yearly Income" at bounding box center [82, 448] width 71 height 10
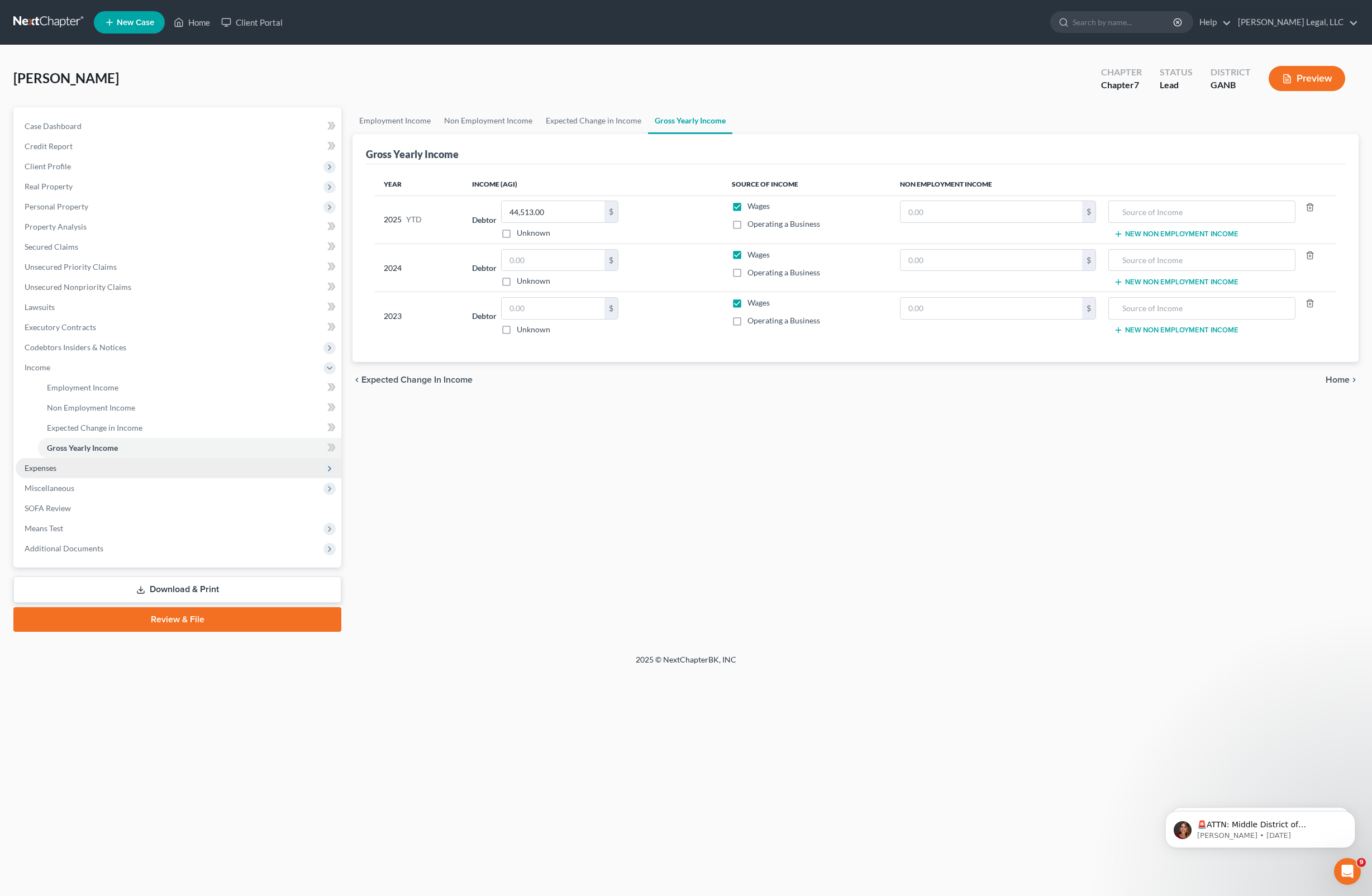
click at [84, 469] on span "Expenses" at bounding box center [178, 468] width 326 height 20
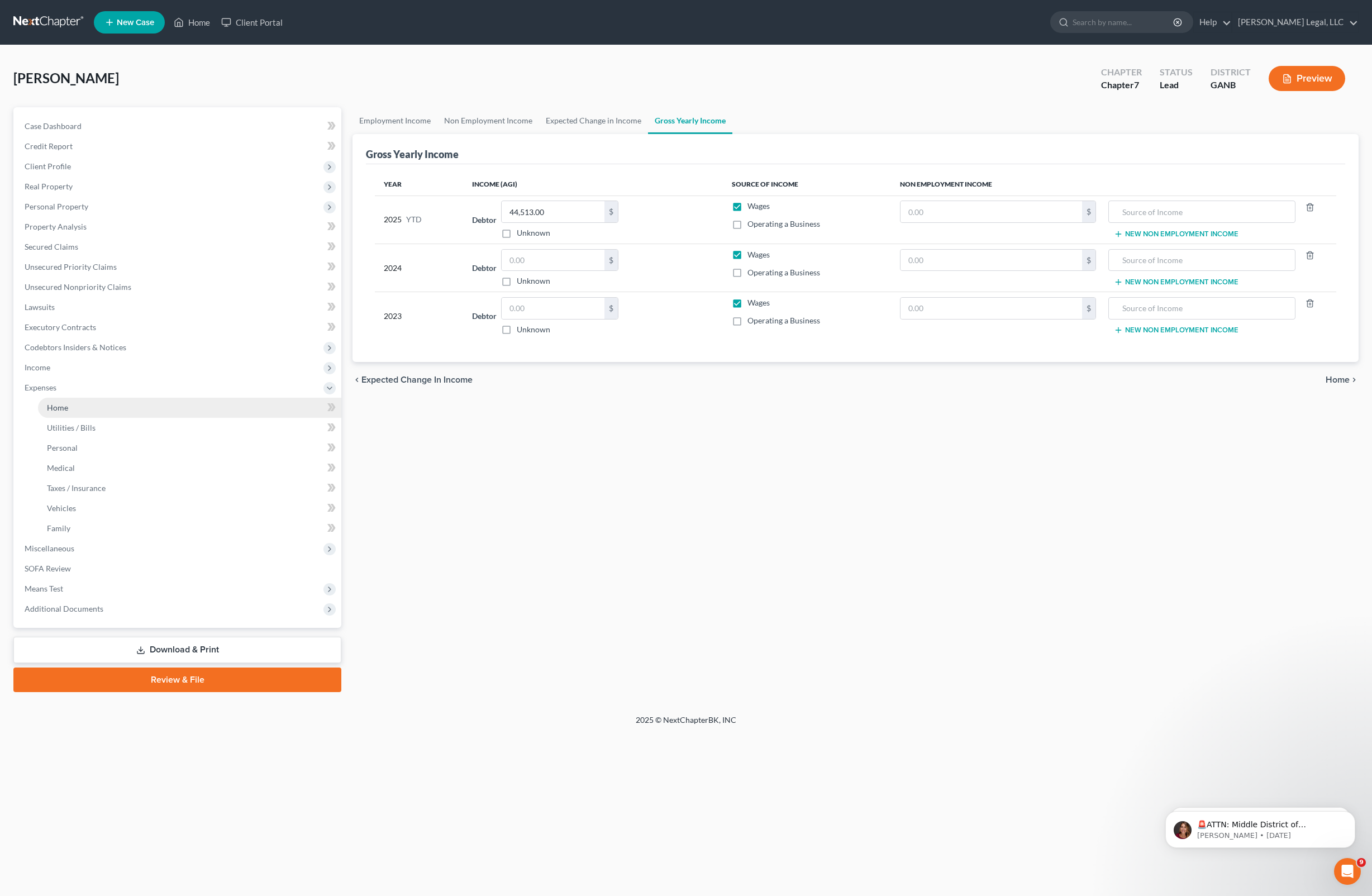
click at [75, 399] on link "Home" at bounding box center [189, 407] width 303 height 20
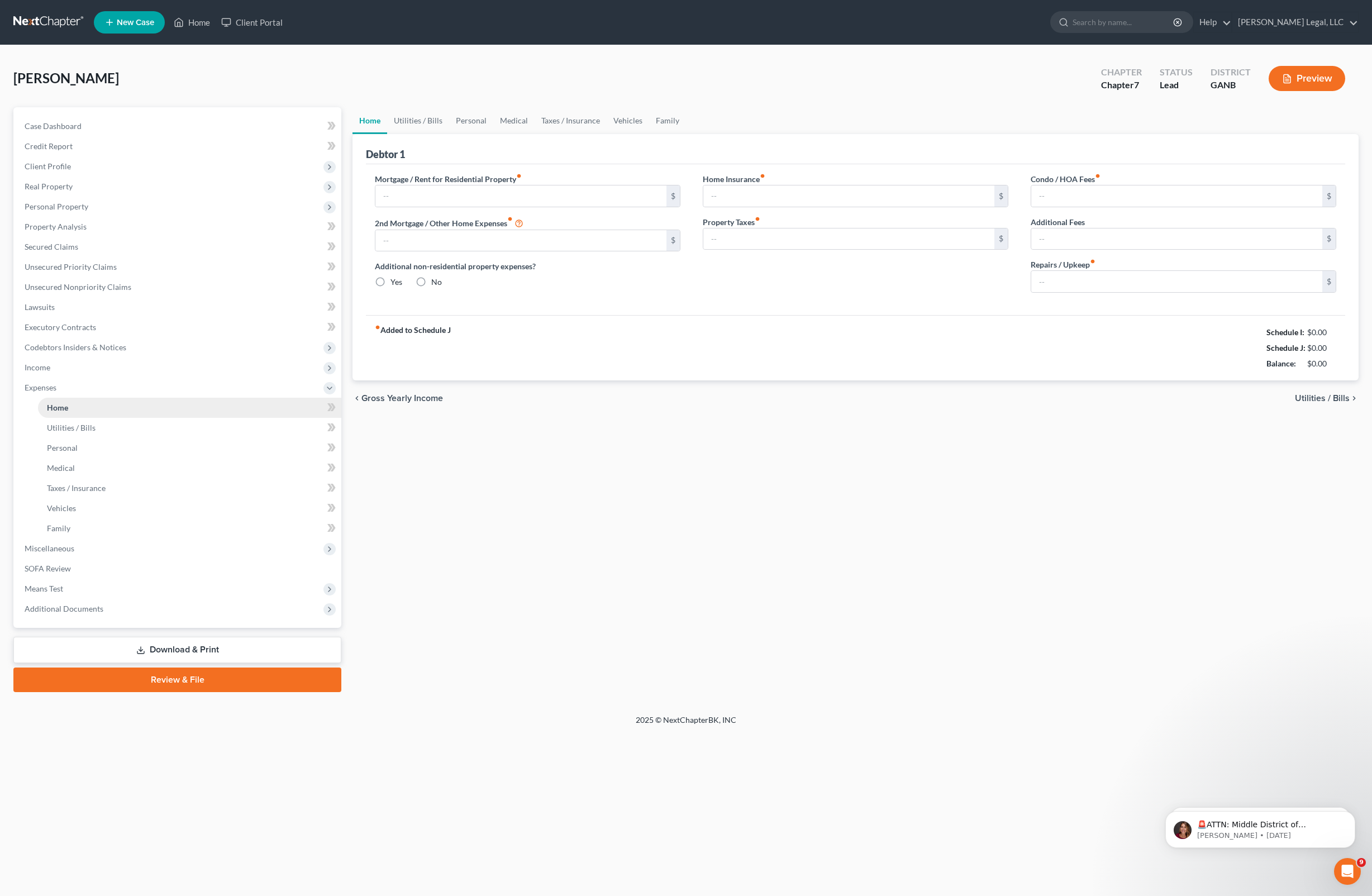
type input "2,650.00"
type input "0.00"
radio input "true"
type input "0.00"
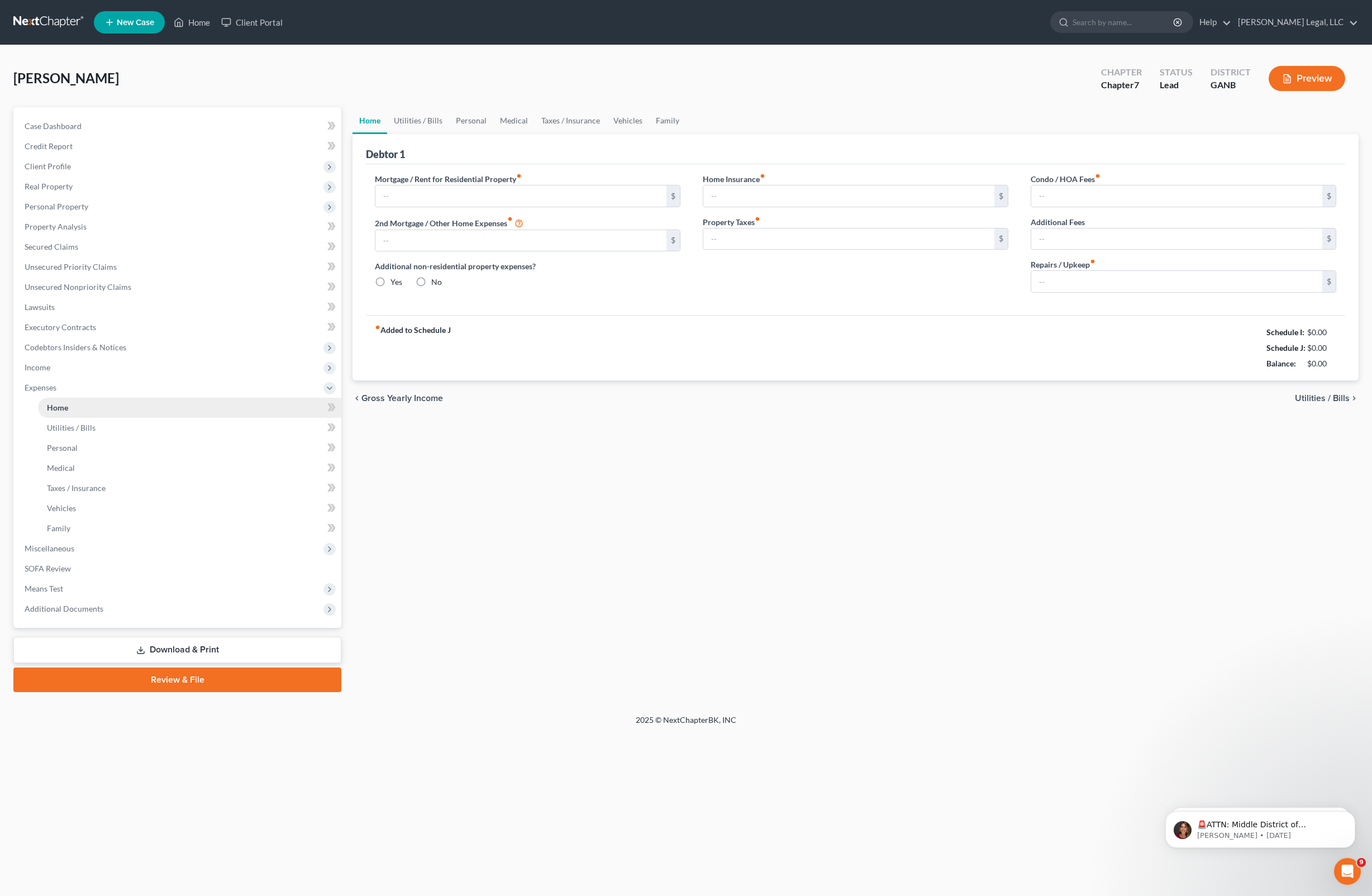
type input "0.00"
click at [74, 432] on span "Utilities / Bills" at bounding box center [71, 428] width 48 height 10
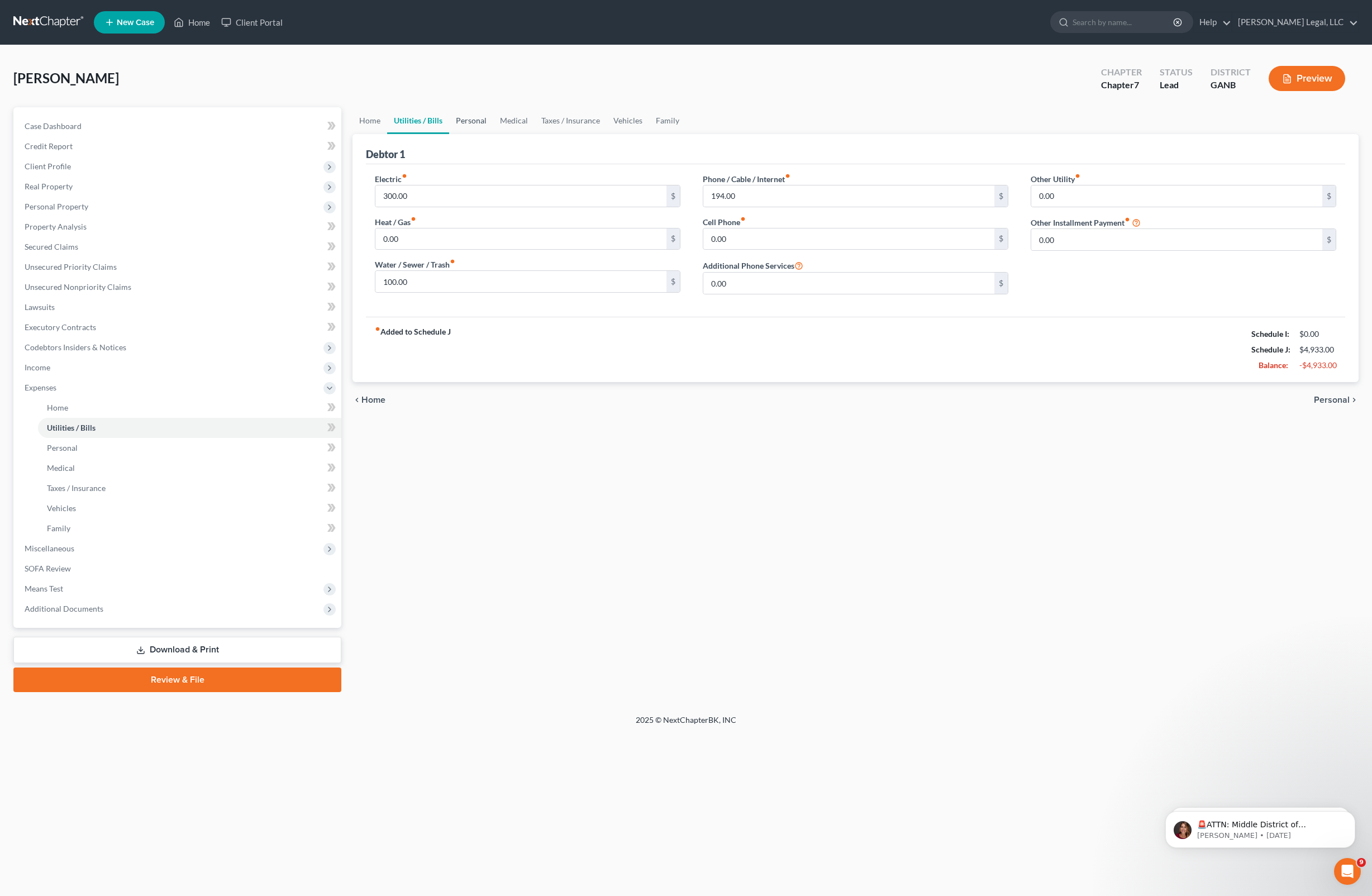
click at [478, 125] on link "Personal" at bounding box center [471, 120] width 44 height 27
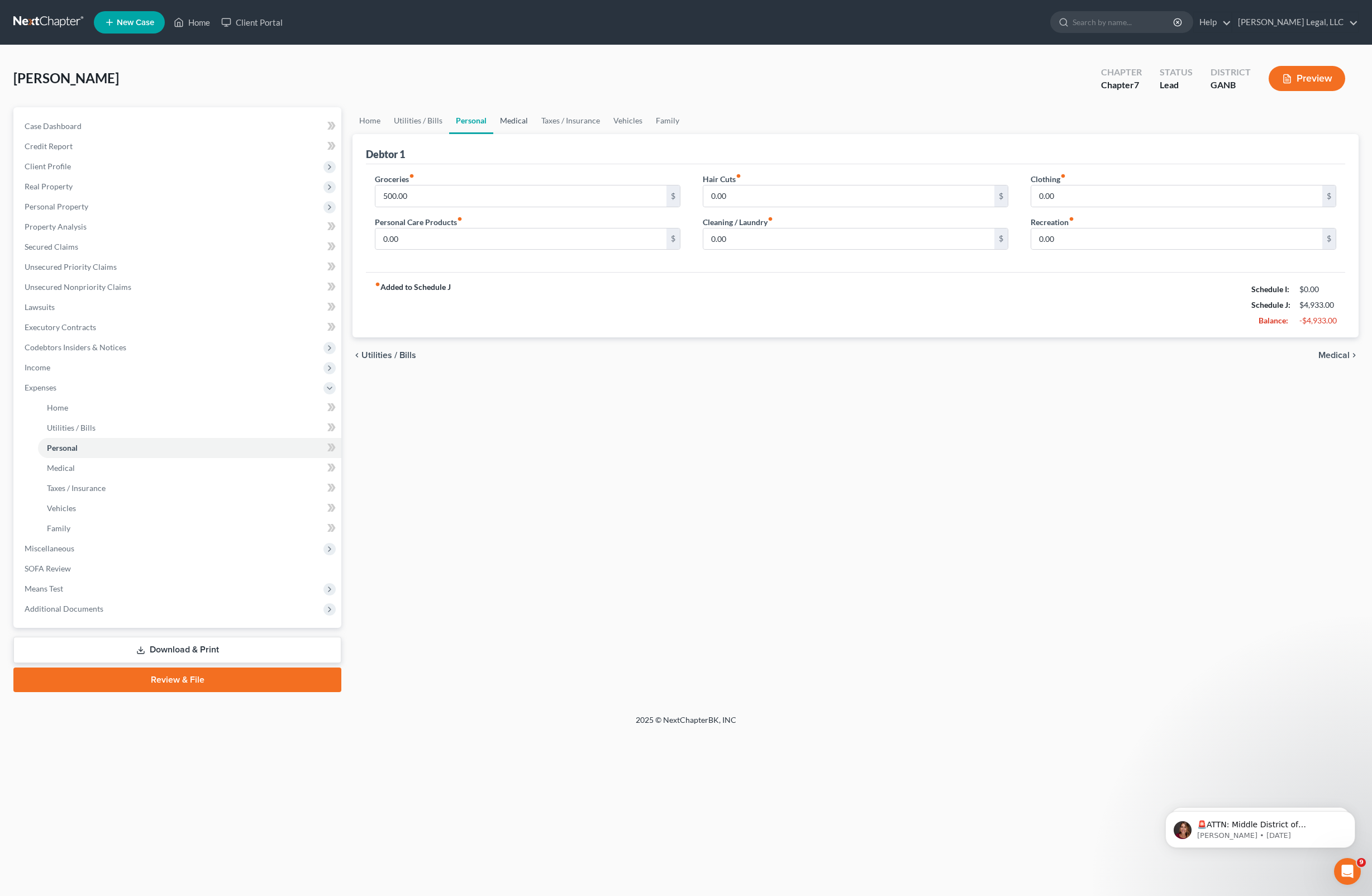
click at [513, 126] on link "Medical" at bounding box center [514, 120] width 41 height 27
click at [43, 14] on link at bounding box center [49, 22] width 72 height 20
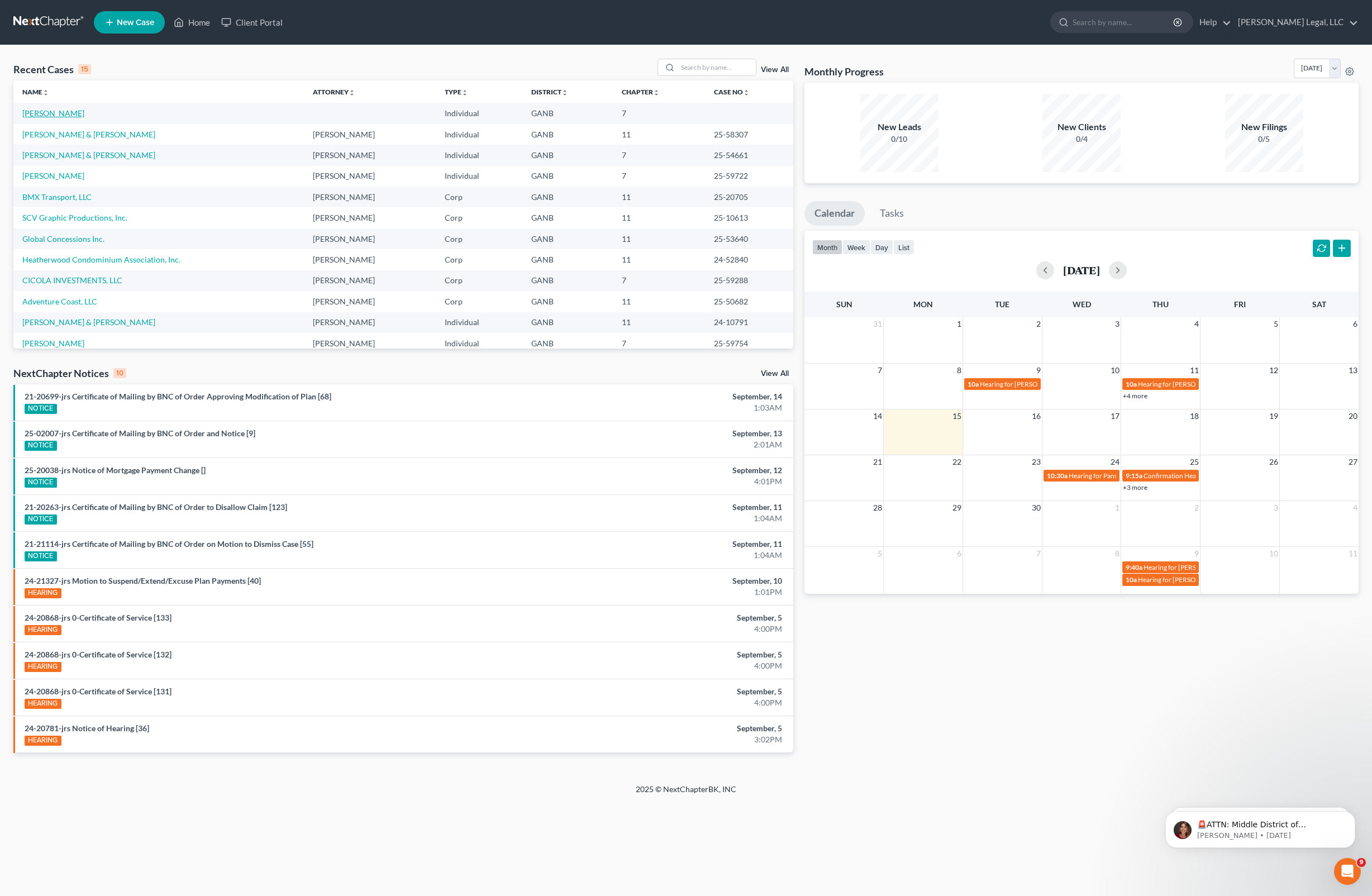
click at [51, 112] on link "[PERSON_NAME]" at bounding box center [53, 113] width 62 height 10
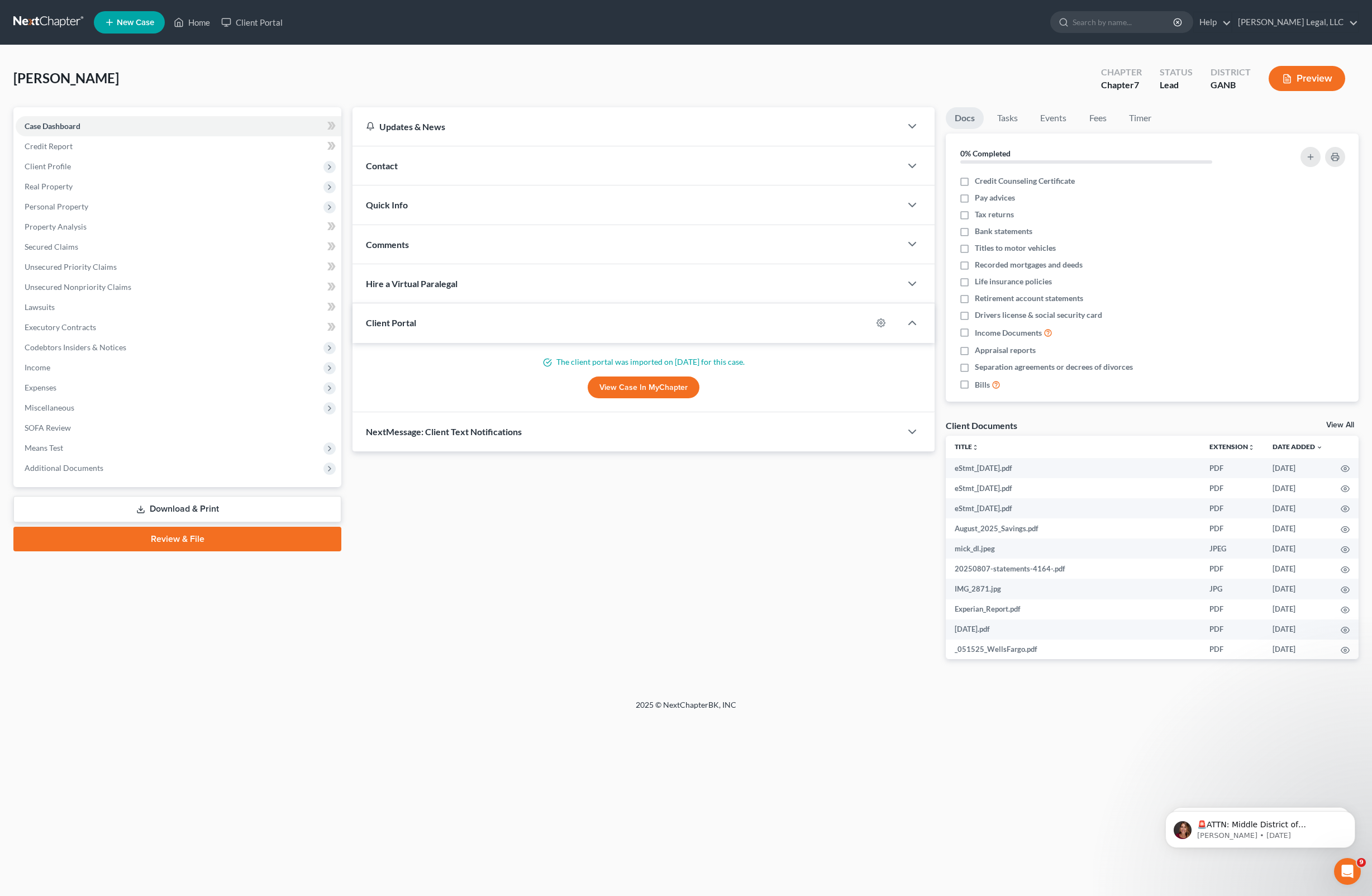
click at [49, 14] on link at bounding box center [49, 22] width 72 height 20
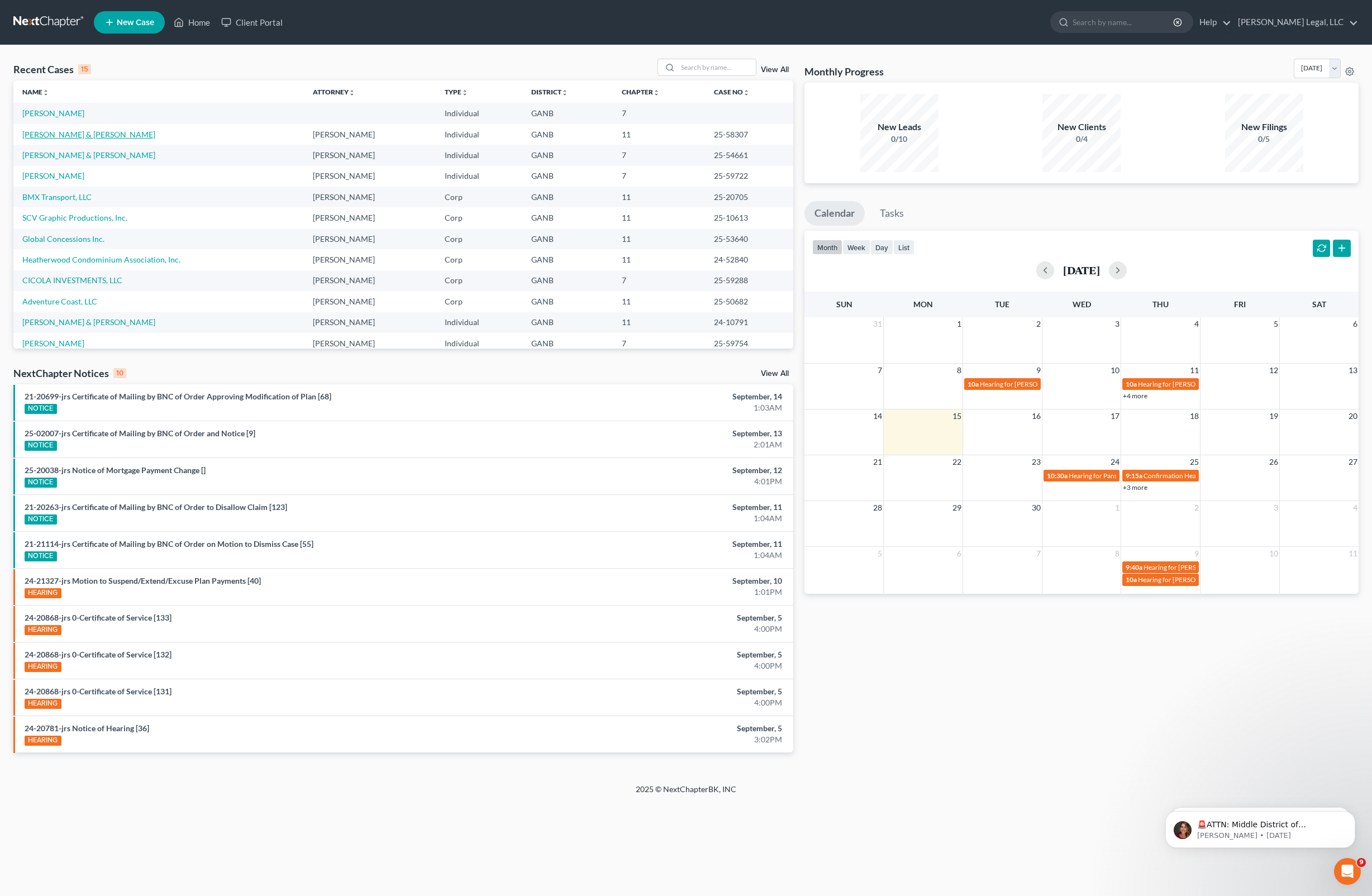
click at [37, 135] on link "[PERSON_NAME] & [PERSON_NAME]" at bounding box center [88, 134] width 133 height 10
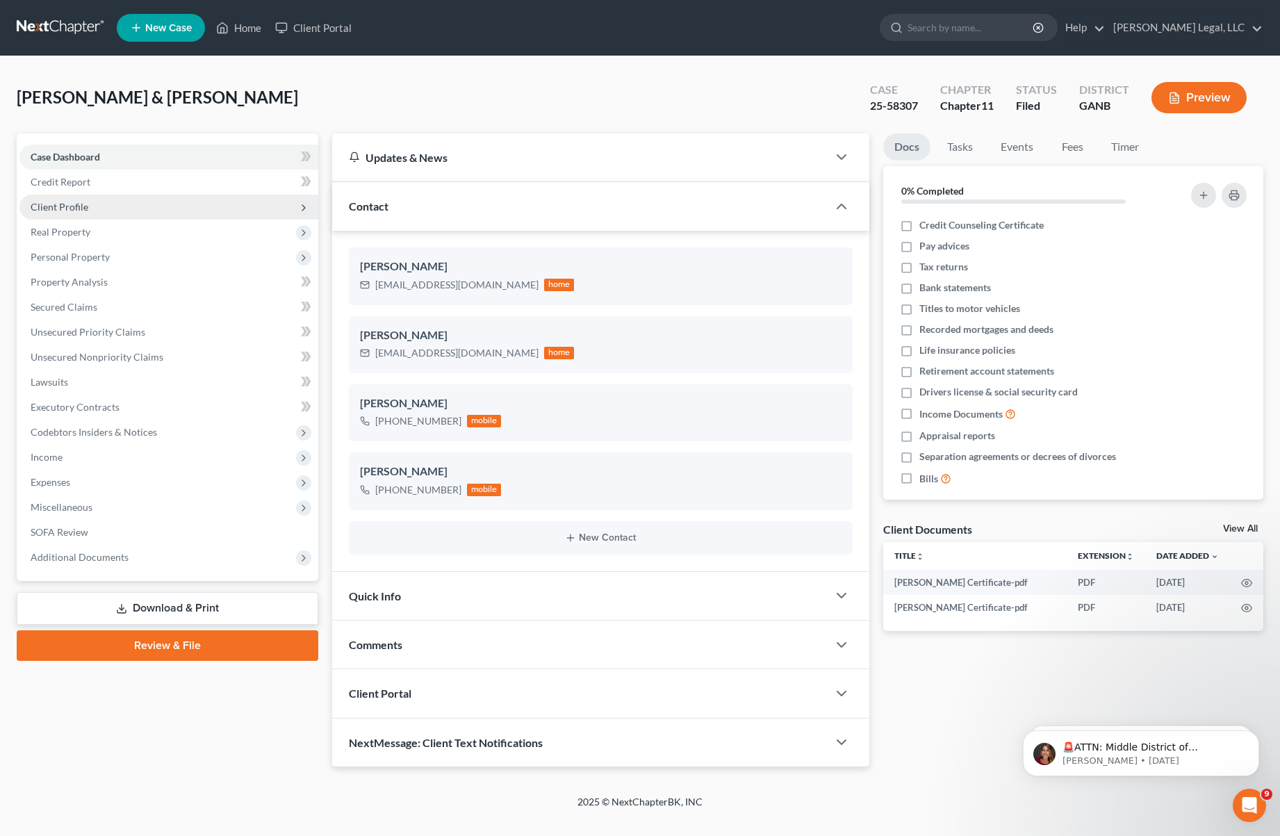
click at [106, 204] on span "Client Profile" at bounding box center [168, 207] width 299 height 25
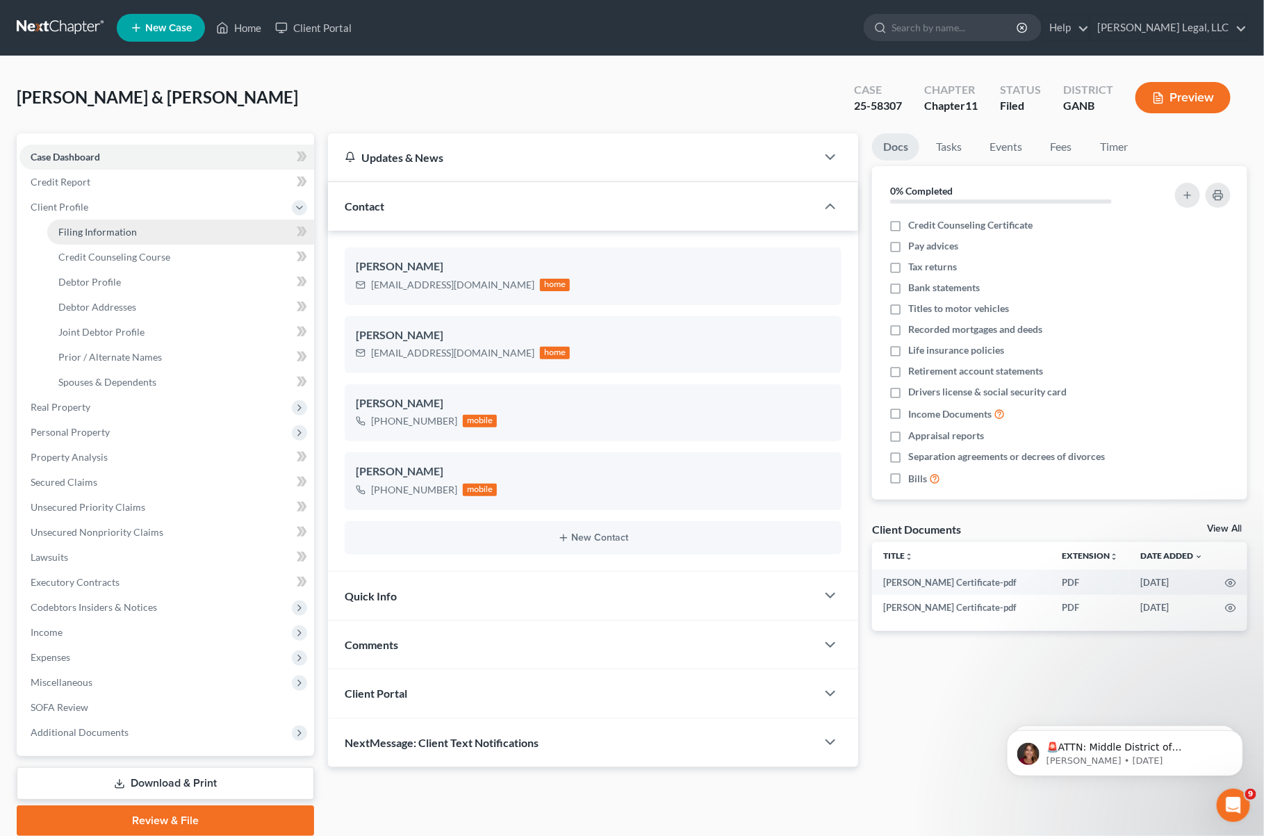
drag, startPoint x: 188, startPoint y: 231, endPoint x: 159, endPoint y: 234, distance: 29.3
click at [188, 230] on link "Filing Information" at bounding box center [180, 232] width 267 height 25
select select "0"
select select "3"
select select "1"
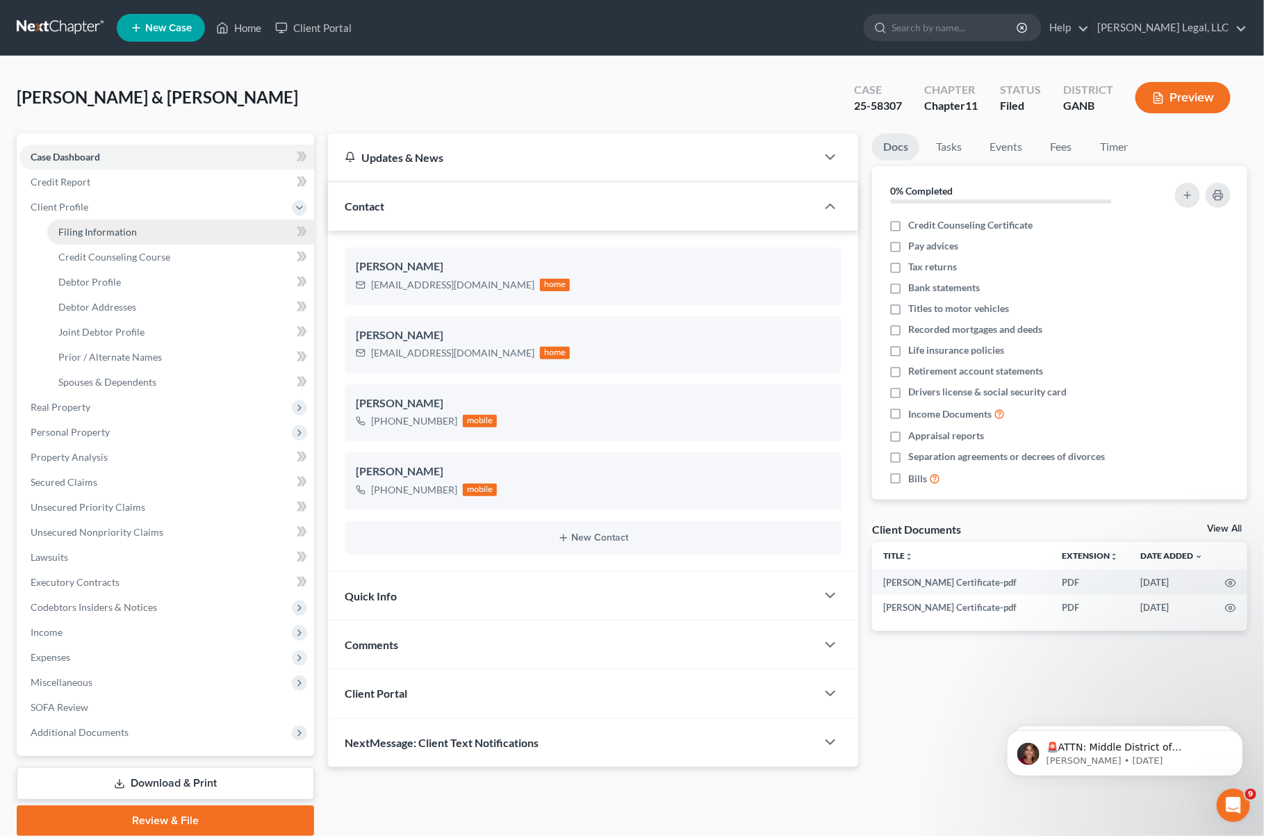
select select "1"
select select "19"
select select "10"
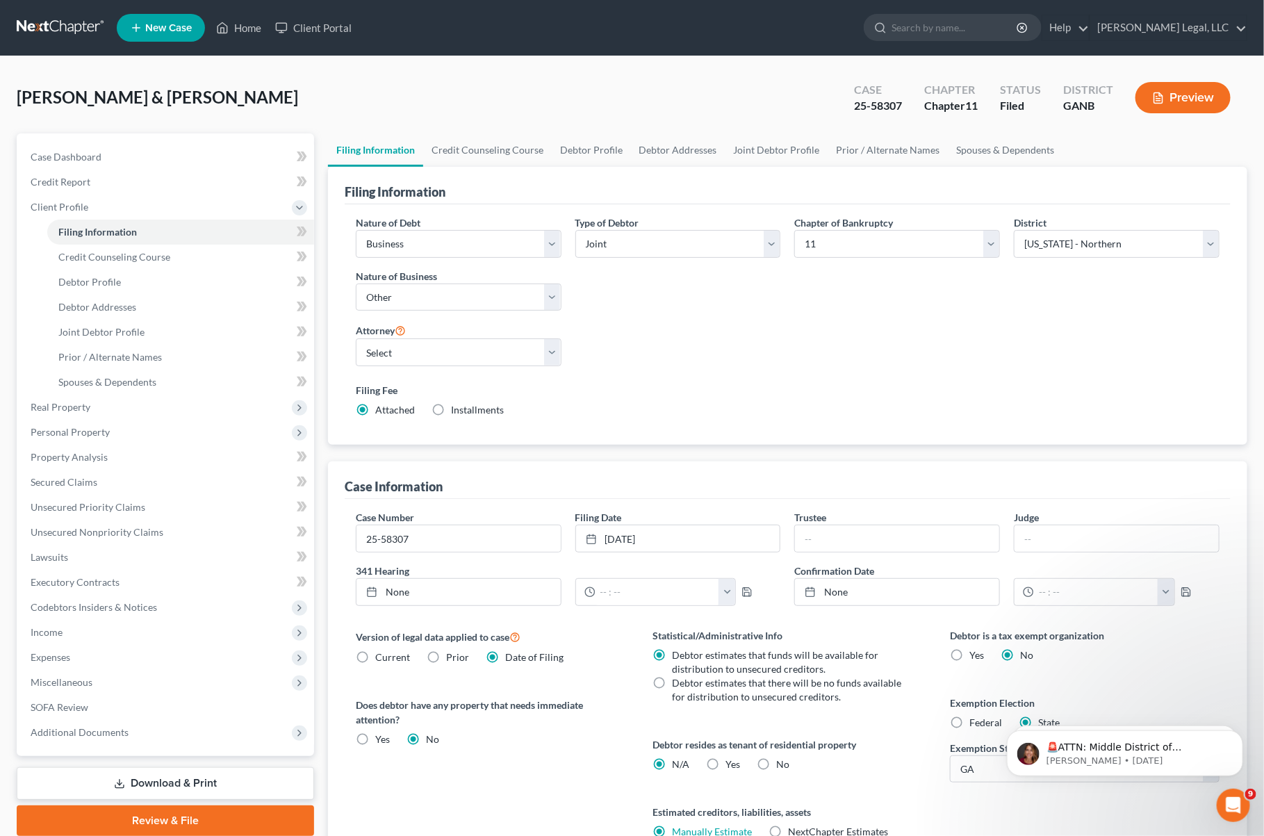
click at [65, 19] on link at bounding box center [61, 27] width 89 height 25
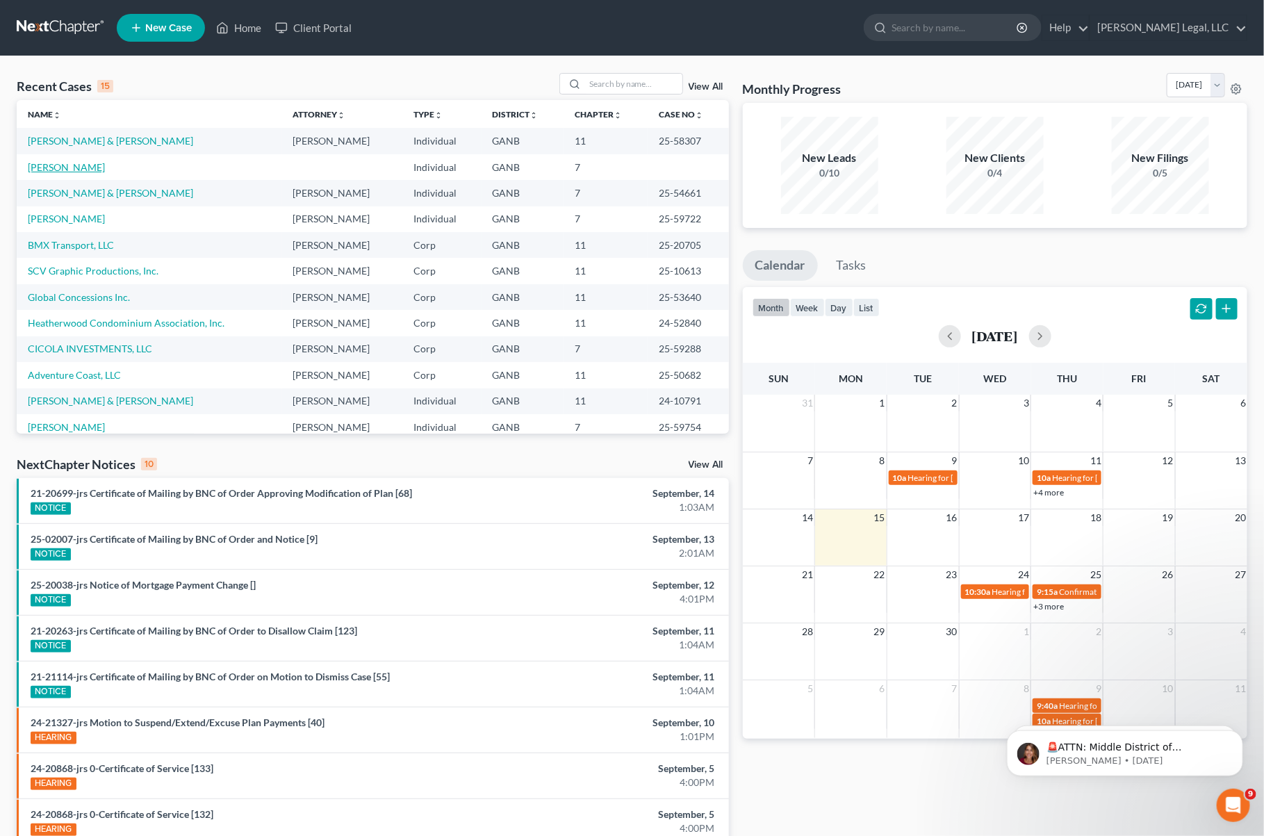
click at [69, 167] on link "[PERSON_NAME]" at bounding box center [66, 167] width 77 height 12
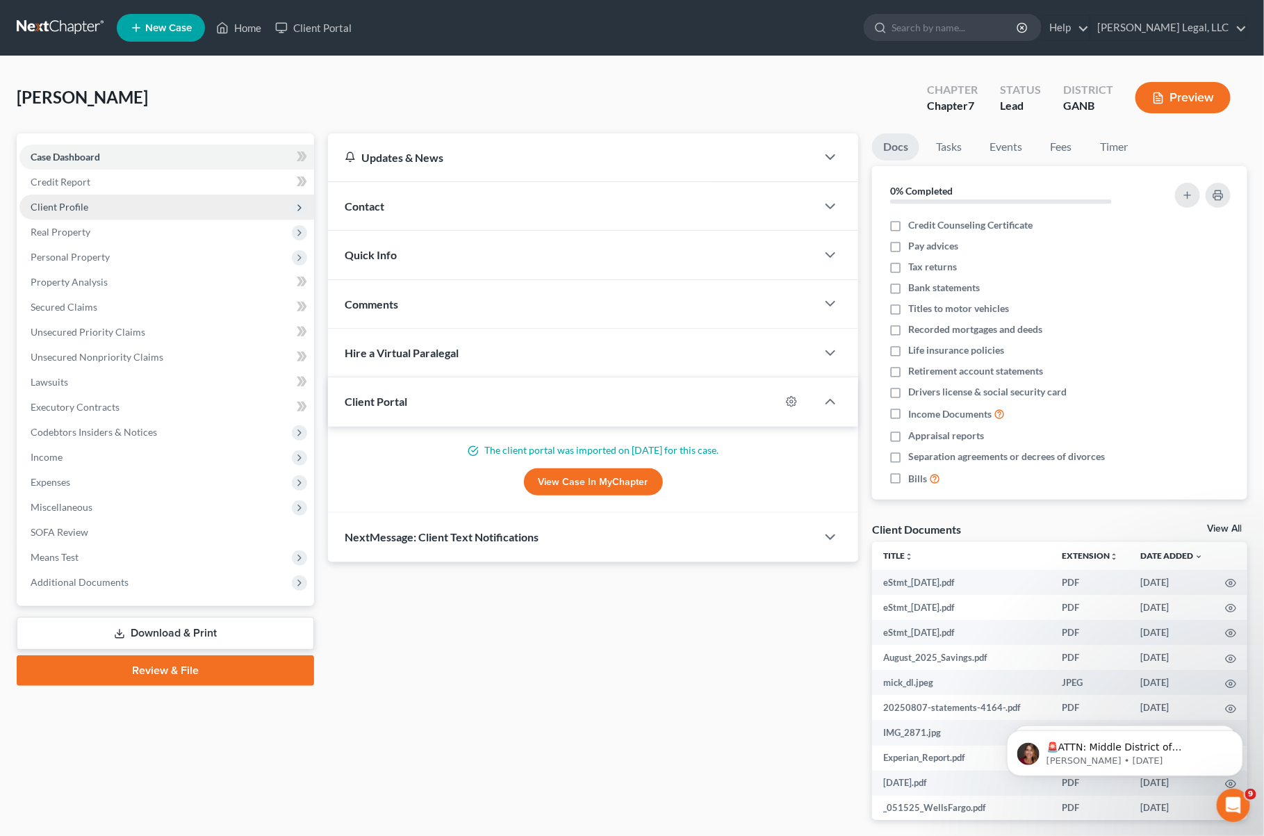
click at [132, 205] on span "Client Profile" at bounding box center [166, 207] width 295 height 25
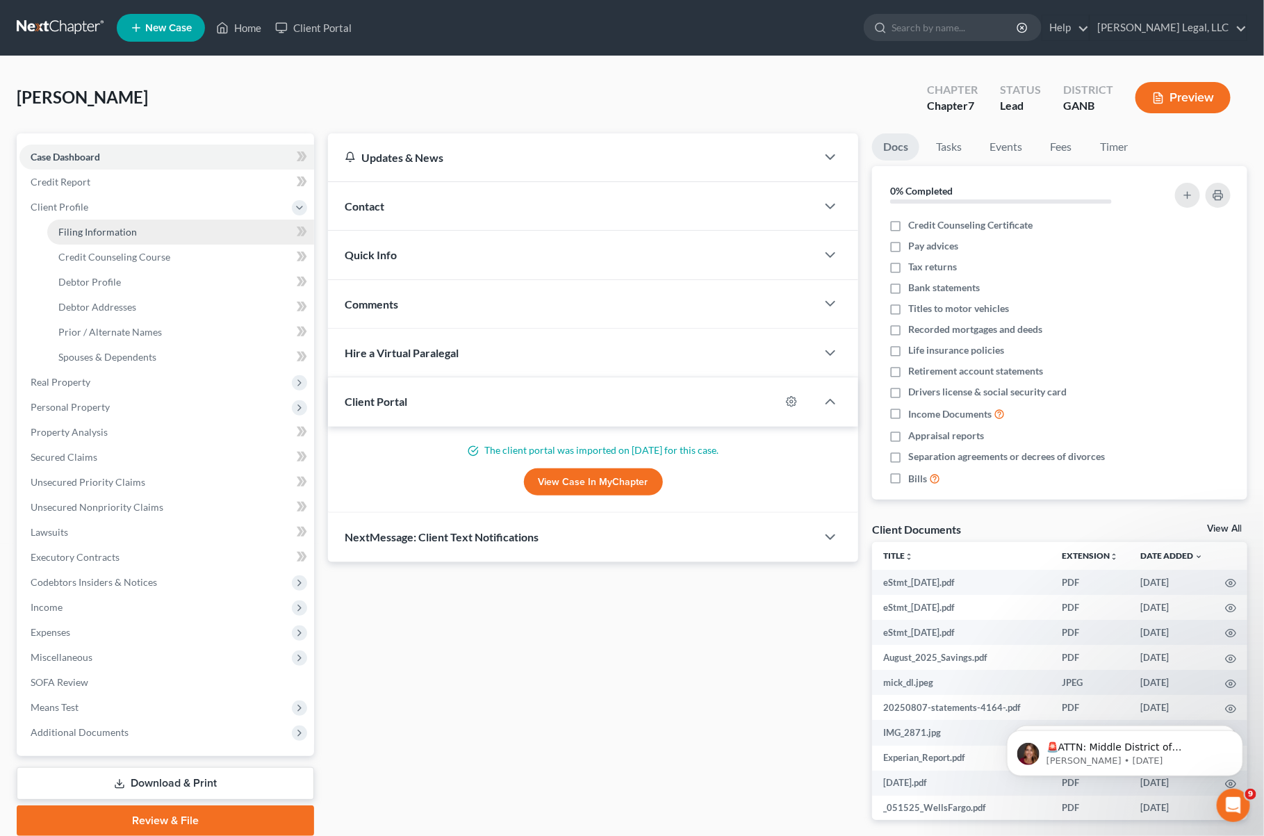
click at [130, 238] on link "Filing Information" at bounding box center [180, 232] width 267 height 25
select select "1"
select select "0"
select select "10"
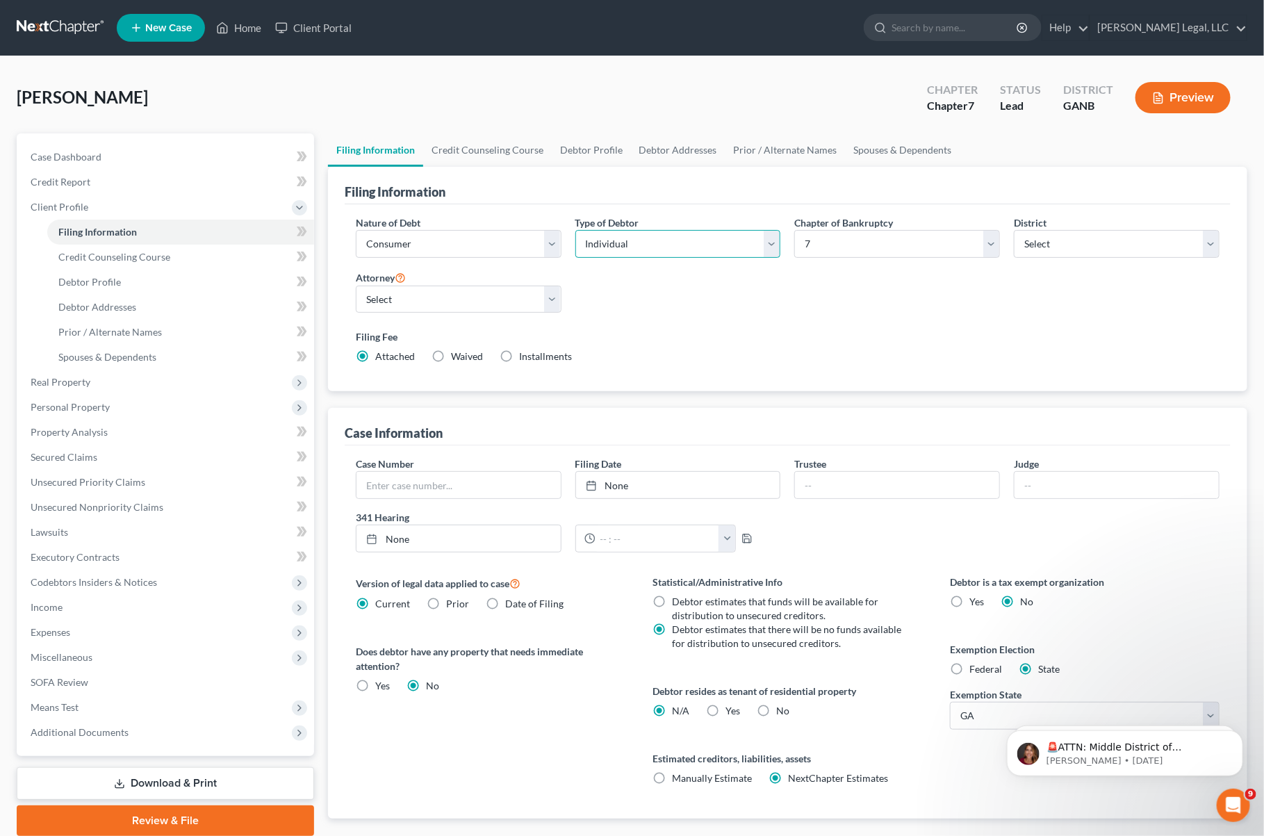
click at [772, 244] on select "Select Individual Joint" at bounding box center [679, 244] width 206 height 28
click at [576, 230] on select "Select Individual Joint" at bounding box center [679, 244] width 206 height 28
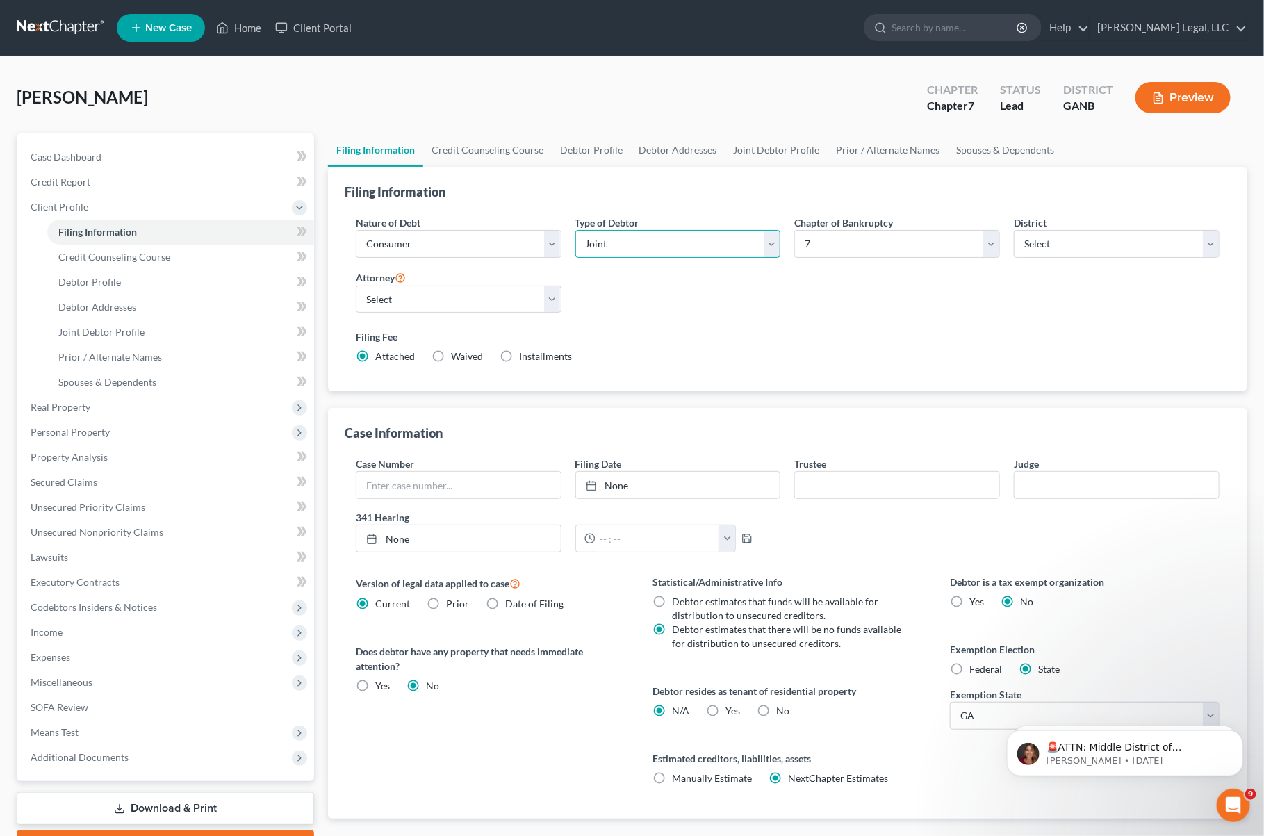
click at [768, 241] on select "Select Individual Joint" at bounding box center [679, 244] width 206 height 28
click at [576, 230] on select "Select Individual Joint" at bounding box center [679, 244] width 206 height 28
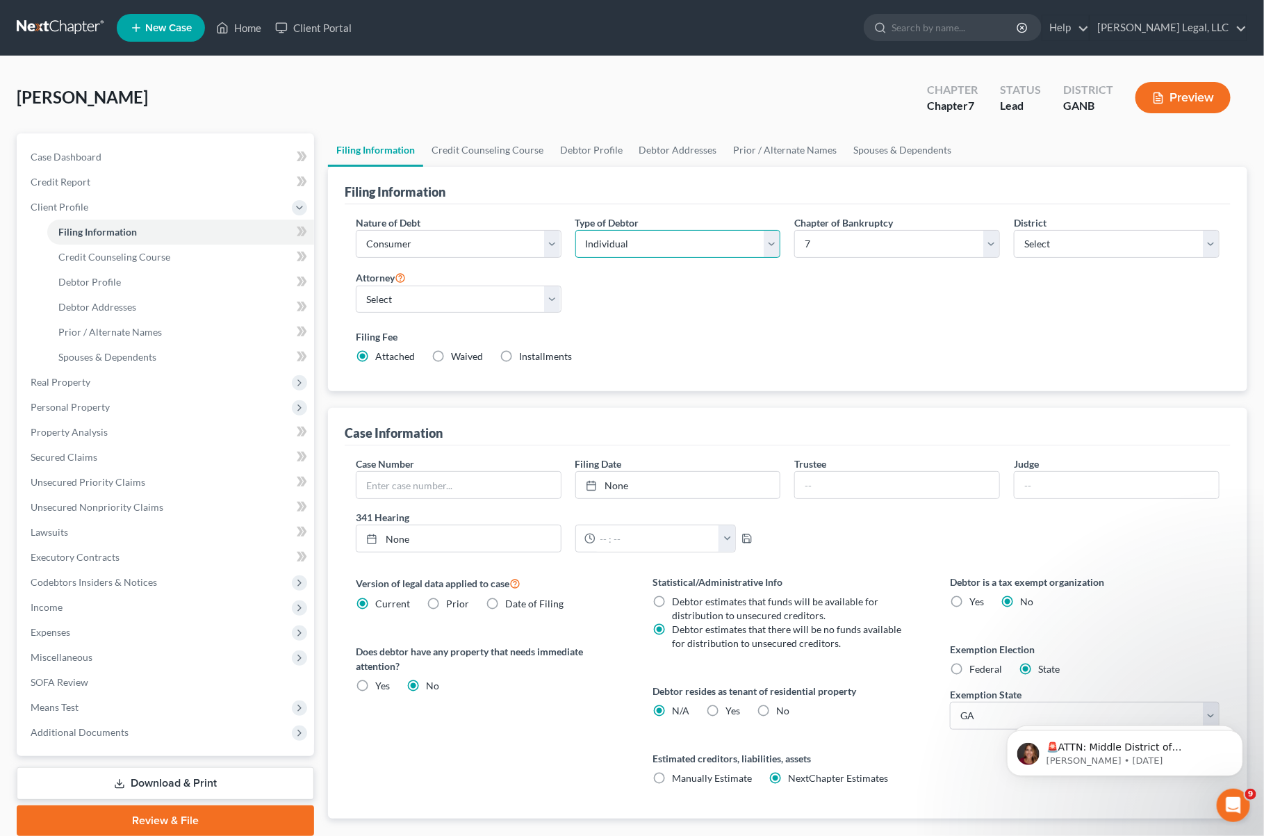
click at [770, 247] on select "Select Individual Joint" at bounding box center [679, 244] width 206 height 28
select select "1"
click at [576, 230] on select "Select Individual Joint" at bounding box center [679, 244] width 206 height 28
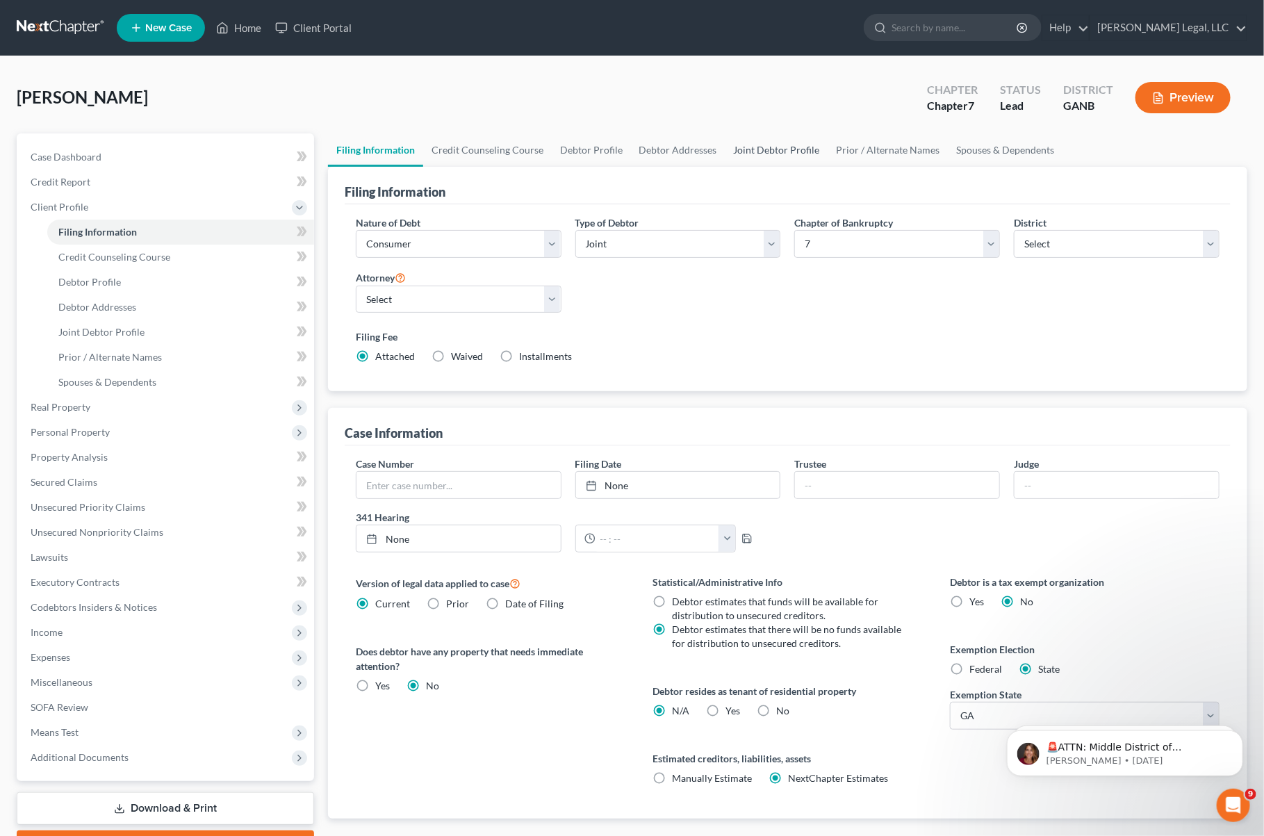
click at [764, 142] on link "Joint Debtor Profile" at bounding box center [777, 149] width 103 height 33
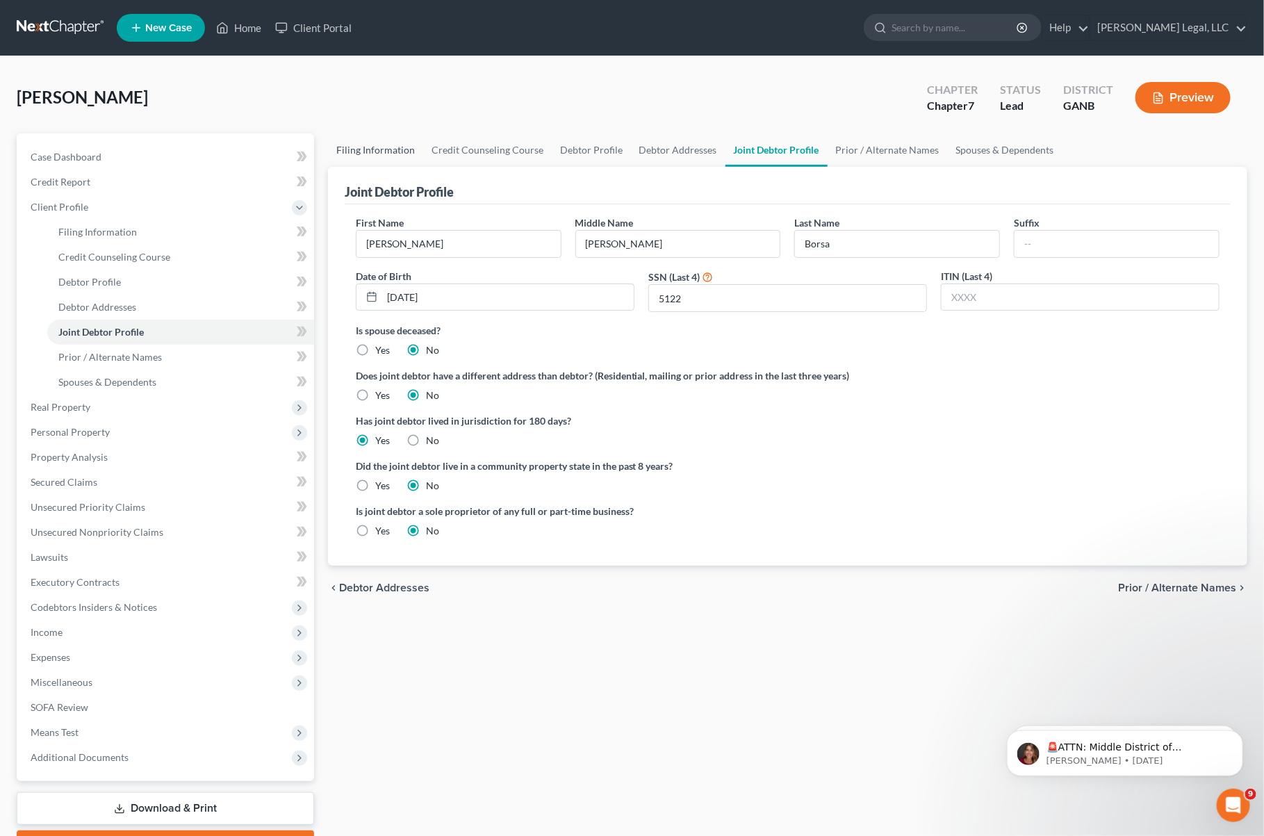
click at [390, 154] on link "Filing Information" at bounding box center [375, 149] width 95 height 33
select select "1"
select select "0"
select select "19"
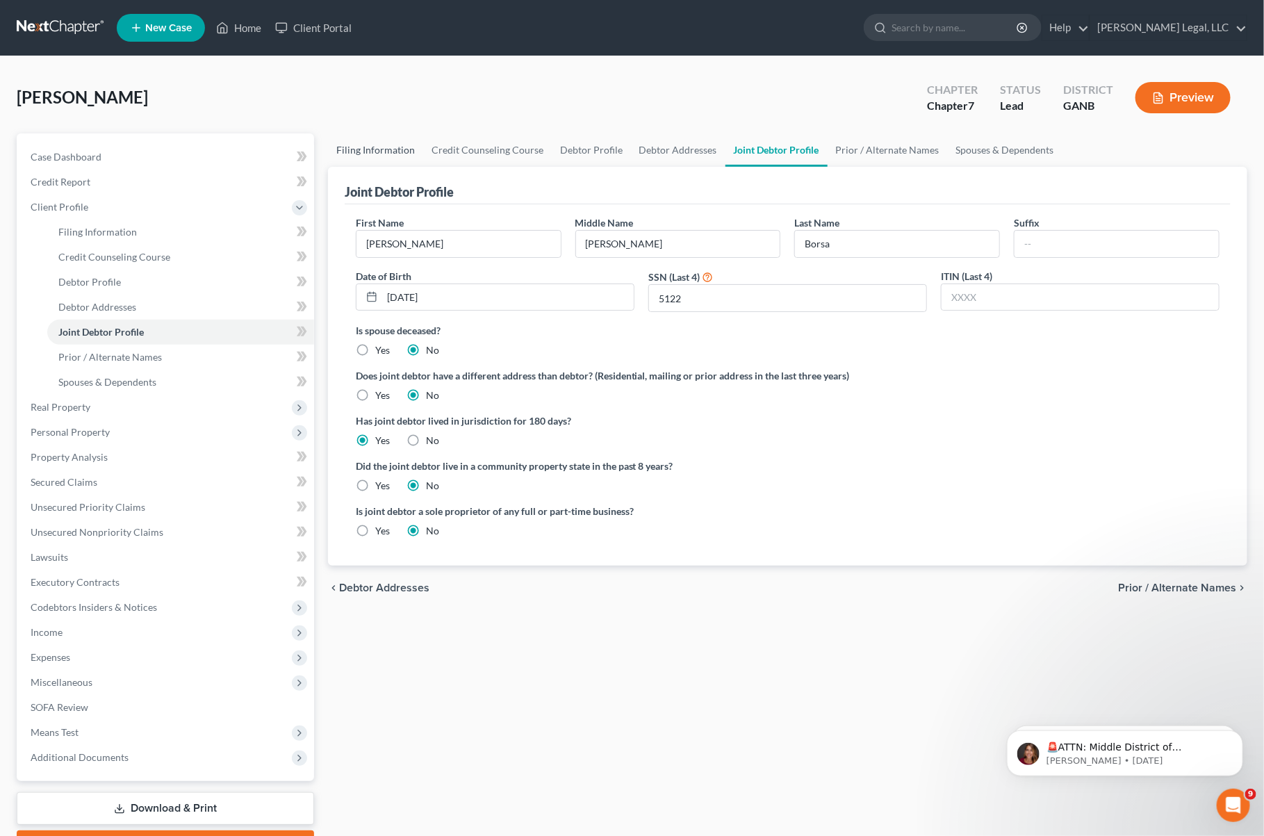
select select "10"
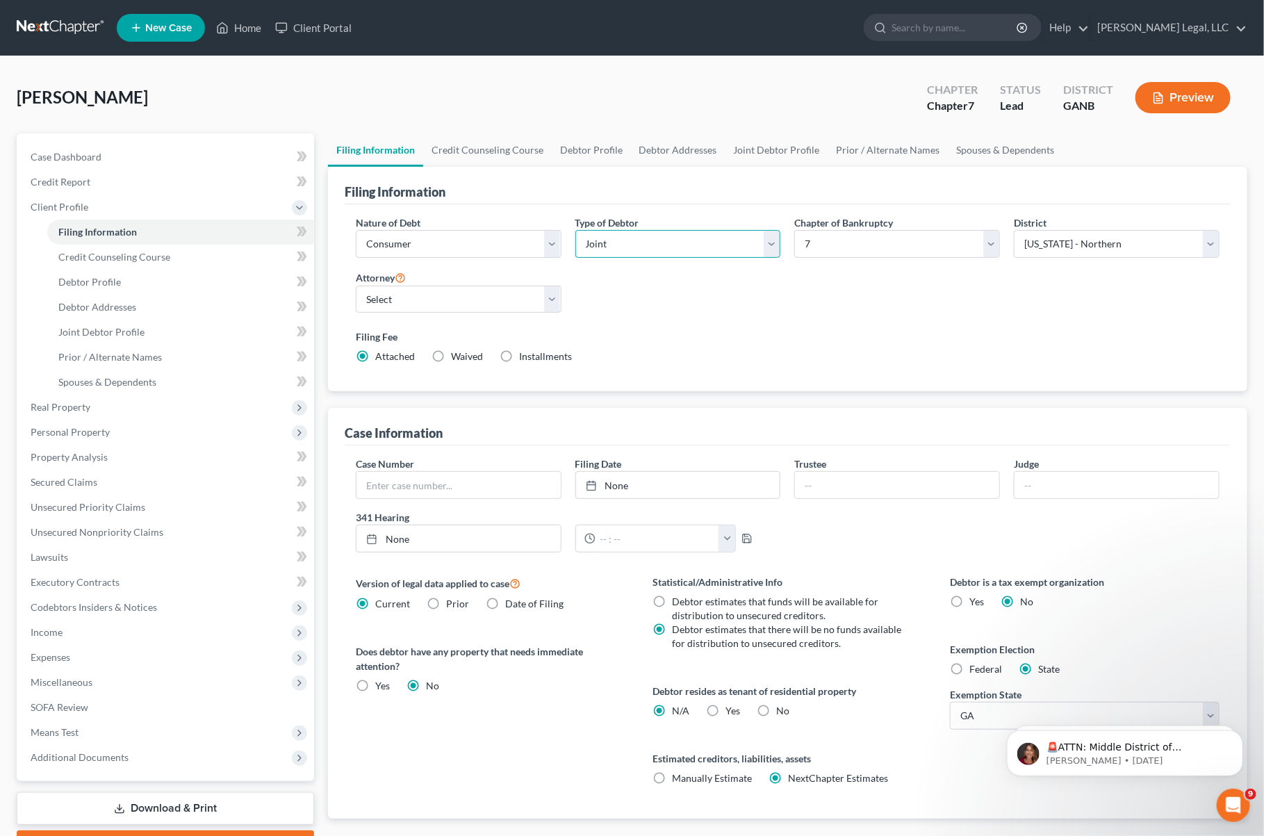
click at [764, 248] on select "Select Individual Joint" at bounding box center [679, 244] width 206 height 28
select select "0"
click at [576, 230] on select "Select Individual Joint" at bounding box center [679, 244] width 206 height 28
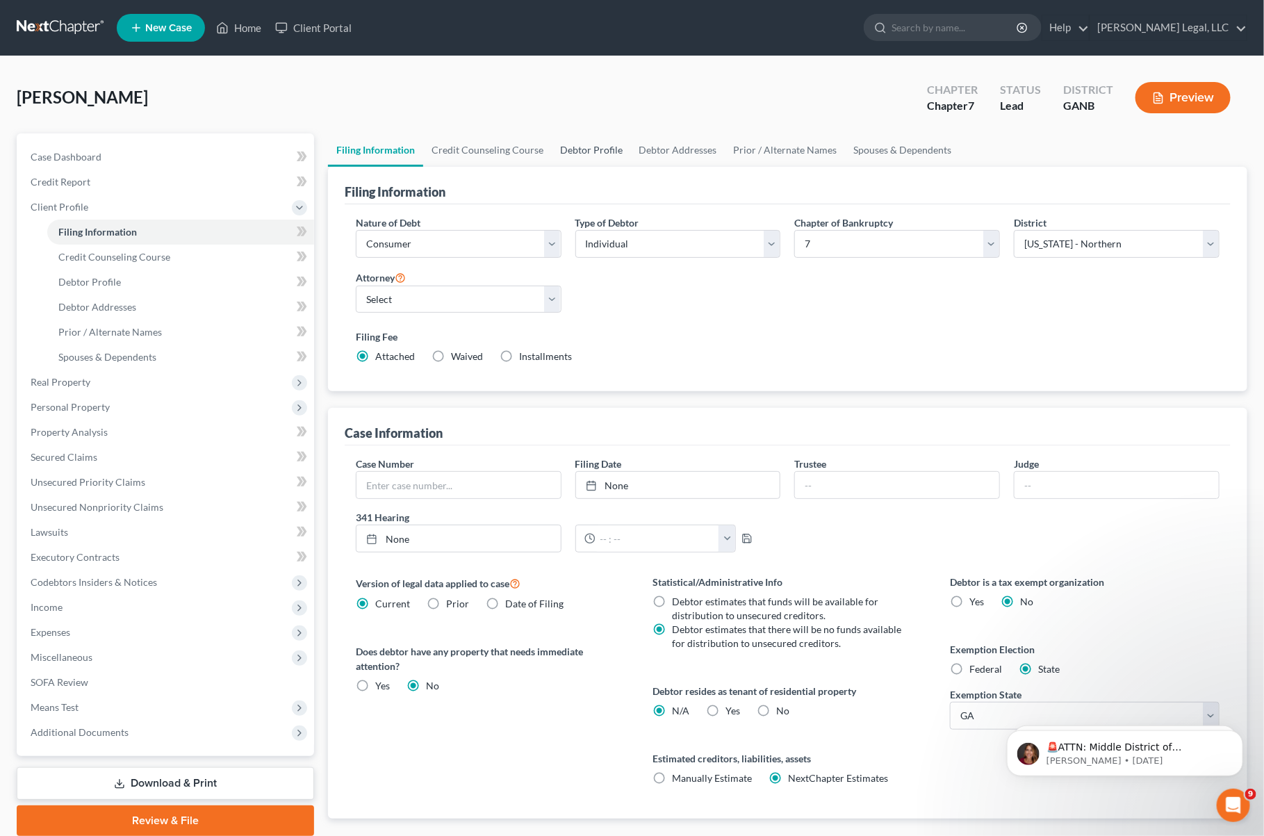
click at [576, 149] on link "Debtor Profile" at bounding box center [591, 149] width 79 height 33
select select "1"
select select "2"
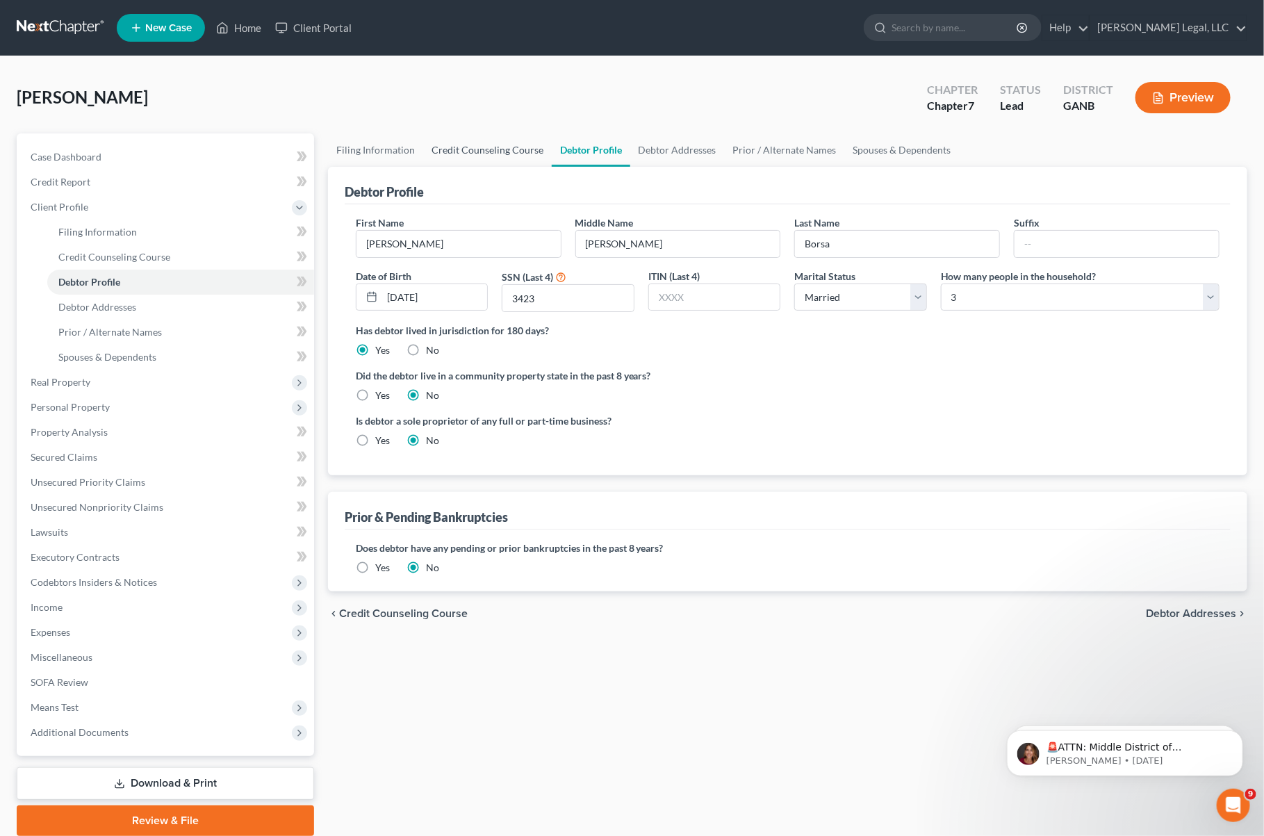
click at [510, 152] on link "Credit Counseling Course" at bounding box center [487, 149] width 129 height 33
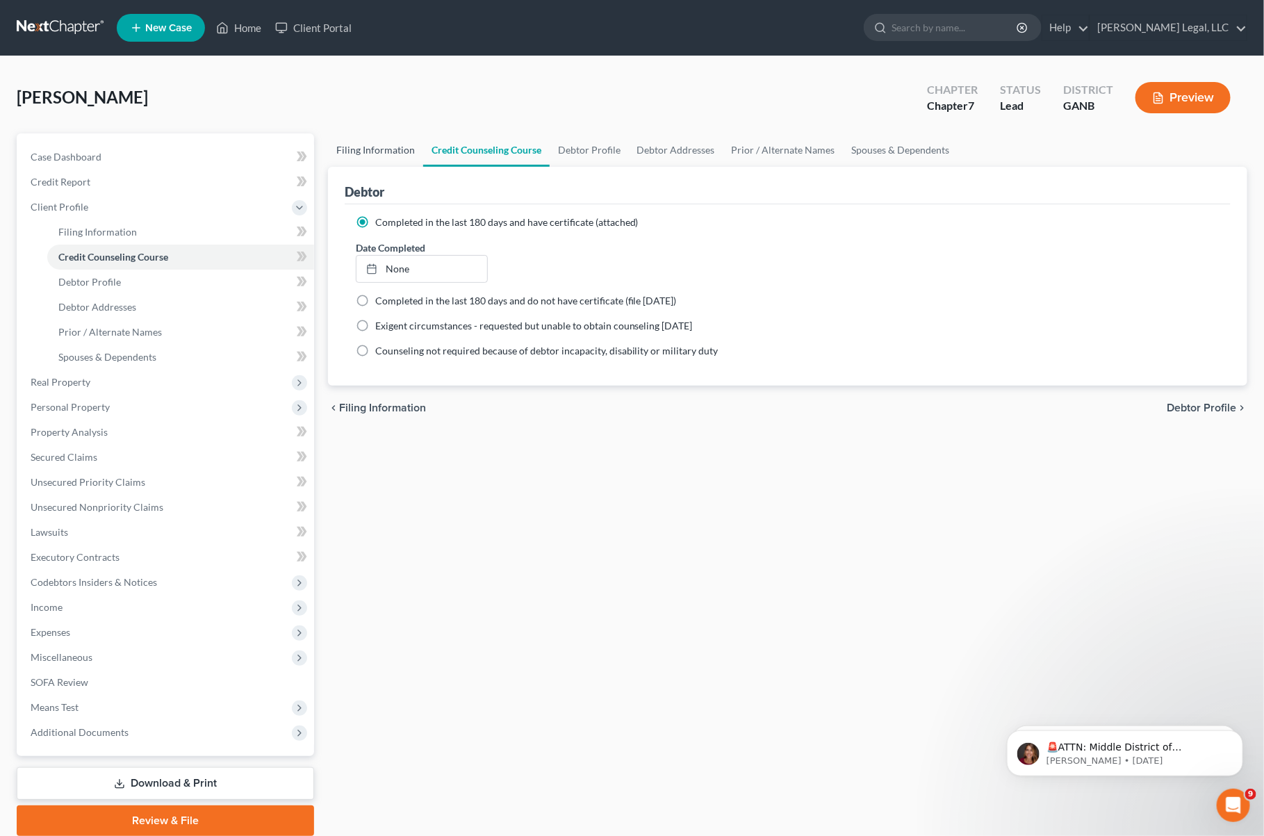
click at [386, 161] on link "Filing Information" at bounding box center [375, 149] width 95 height 33
select select "1"
select select "0"
select select "19"
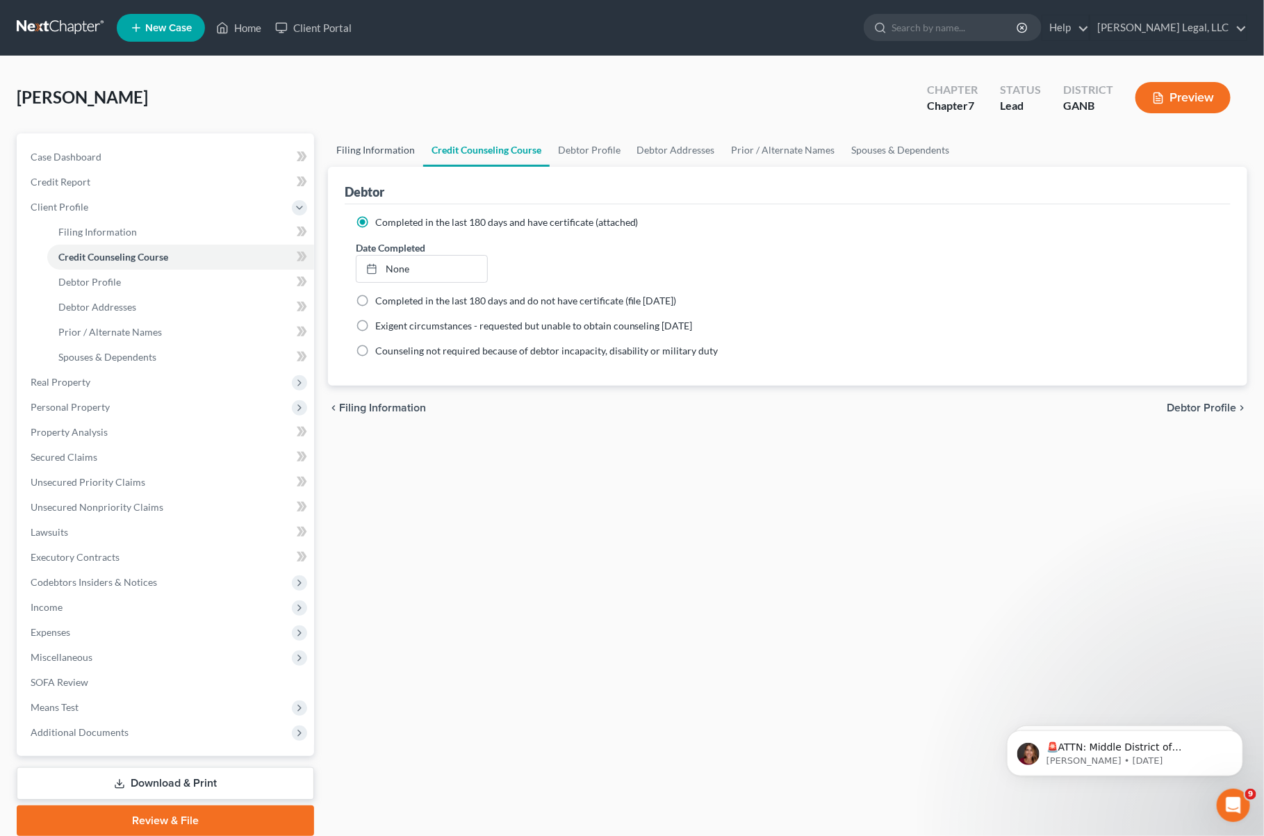
select select "10"
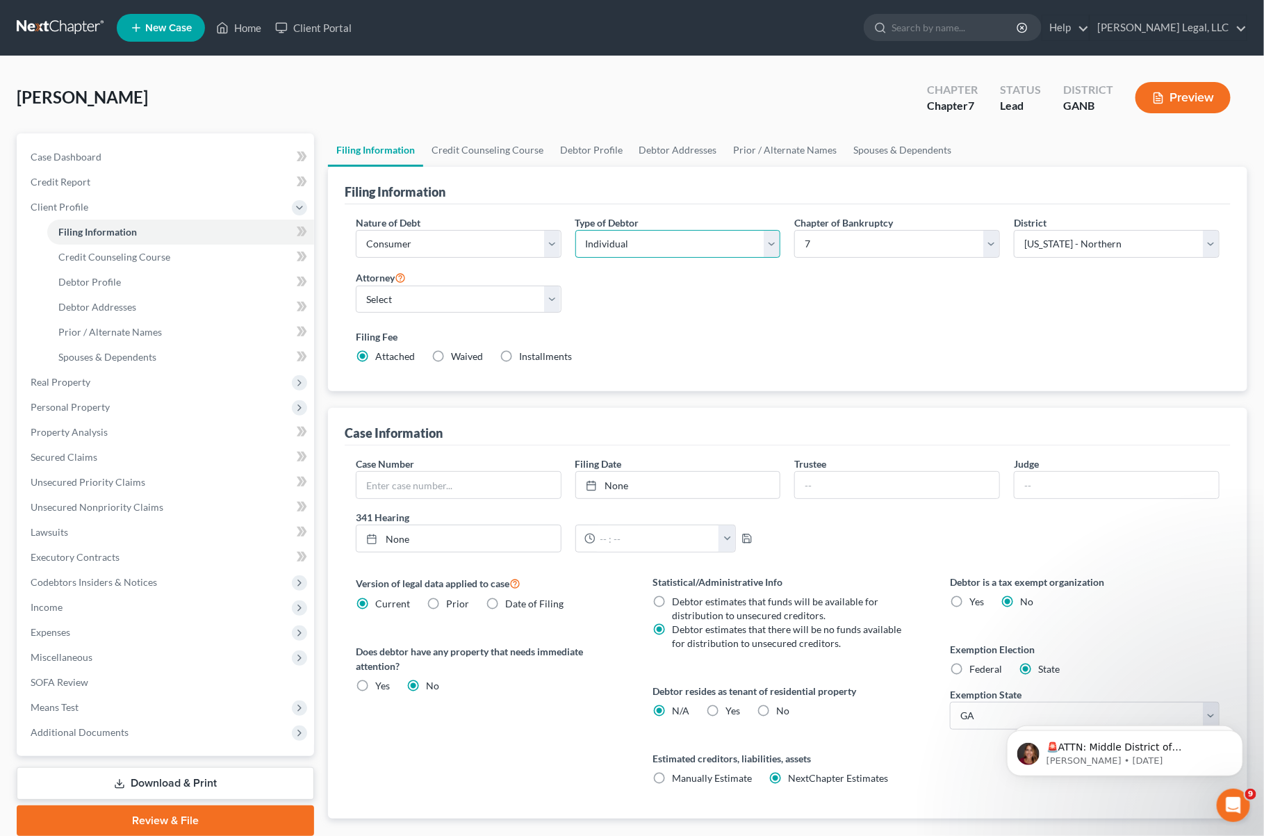
click at [772, 241] on select "Select Individual Joint" at bounding box center [679, 244] width 206 height 28
select select "1"
click at [576, 230] on select "Select Individual Joint" at bounding box center [679, 244] width 206 height 28
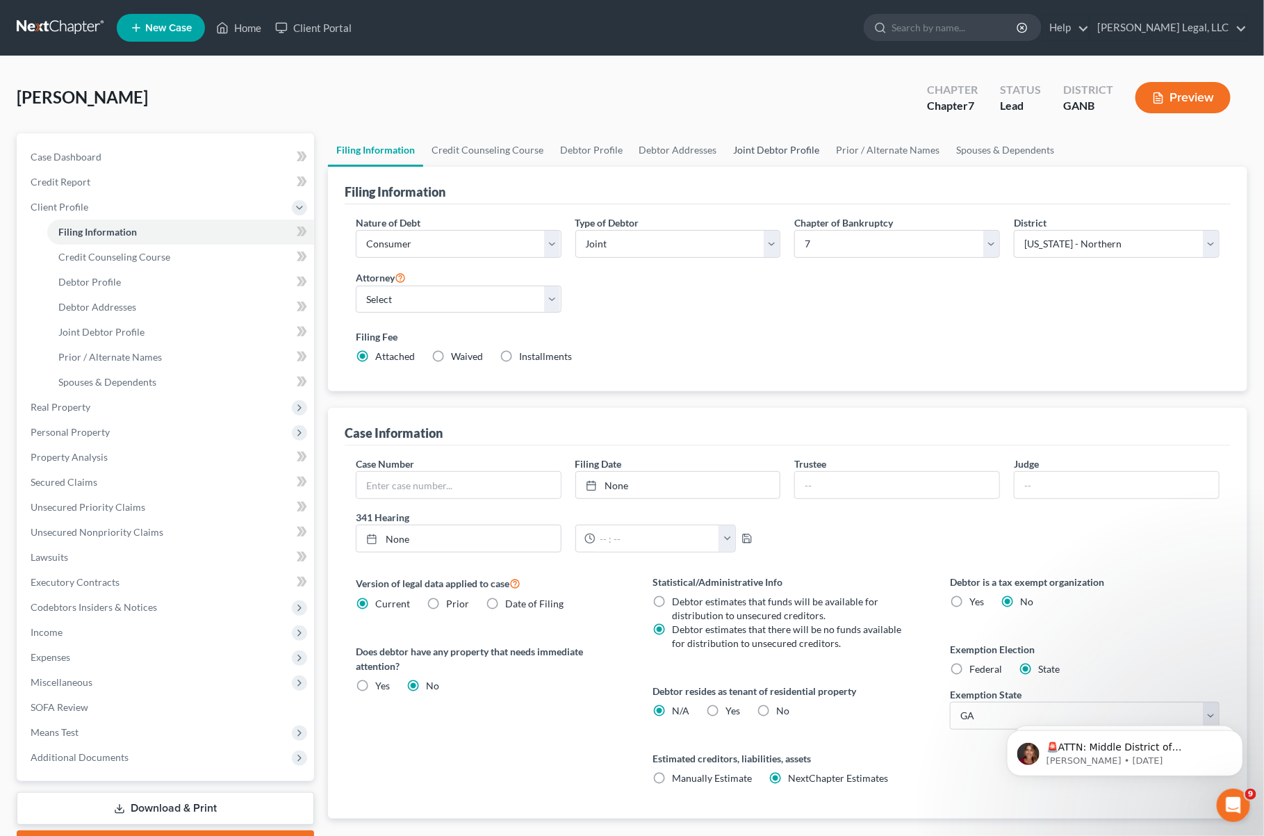
click at [772, 150] on link "Joint Debtor Profile" at bounding box center [777, 149] width 103 height 33
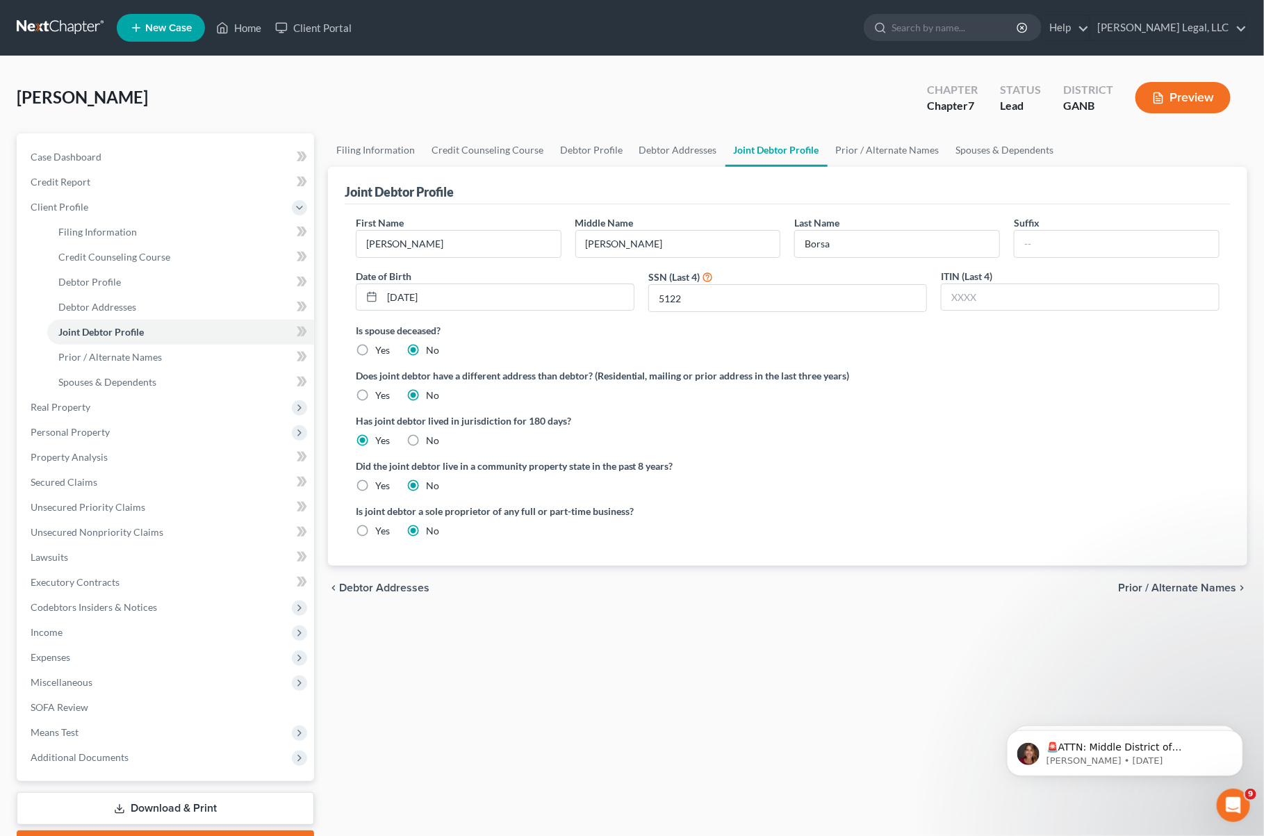
click at [53, 33] on link at bounding box center [61, 27] width 89 height 25
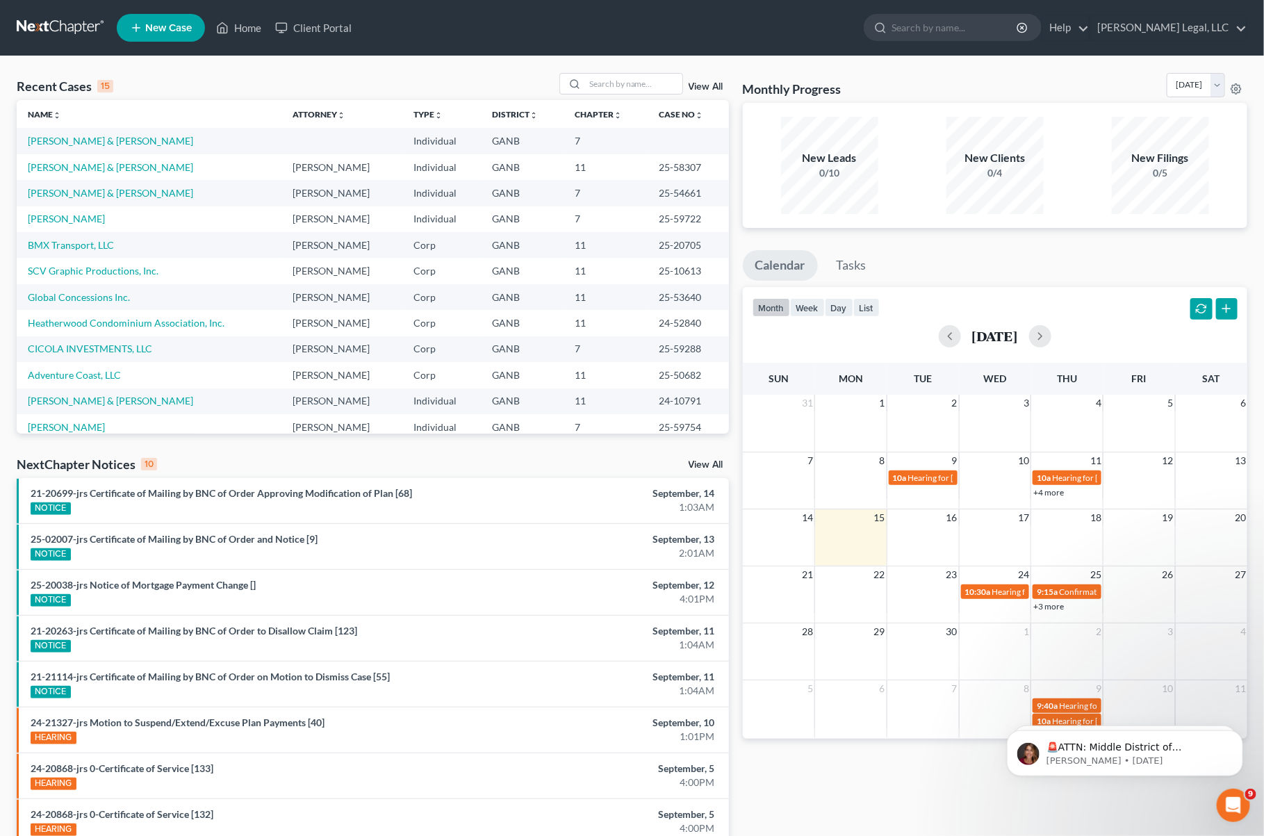
click at [705, 85] on link "View All" at bounding box center [706, 87] width 35 height 10
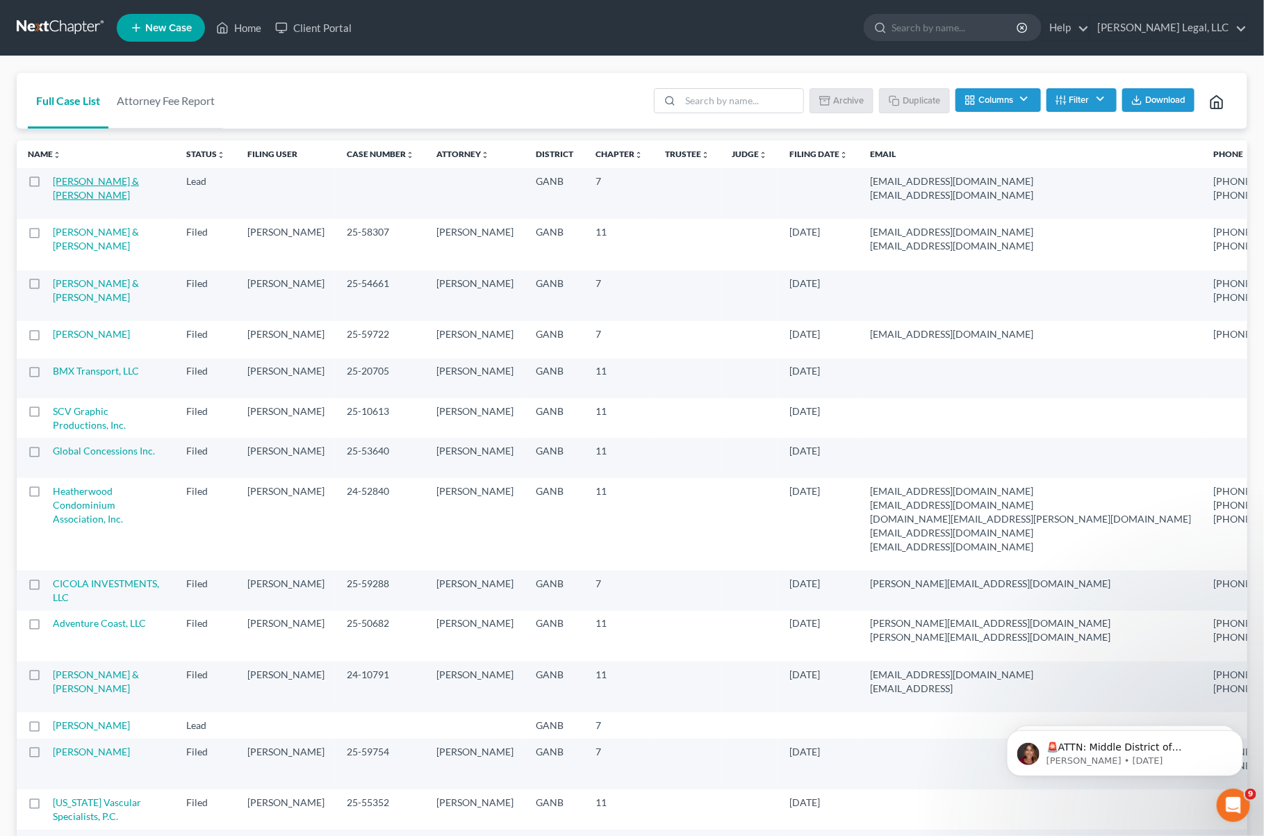
click at [69, 200] on td "[PERSON_NAME] & [PERSON_NAME]" at bounding box center [114, 193] width 122 height 51
click at [74, 190] on link "[PERSON_NAME] & [PERSON_NAME]" at bounding box center [96, 188] width 86 height 26
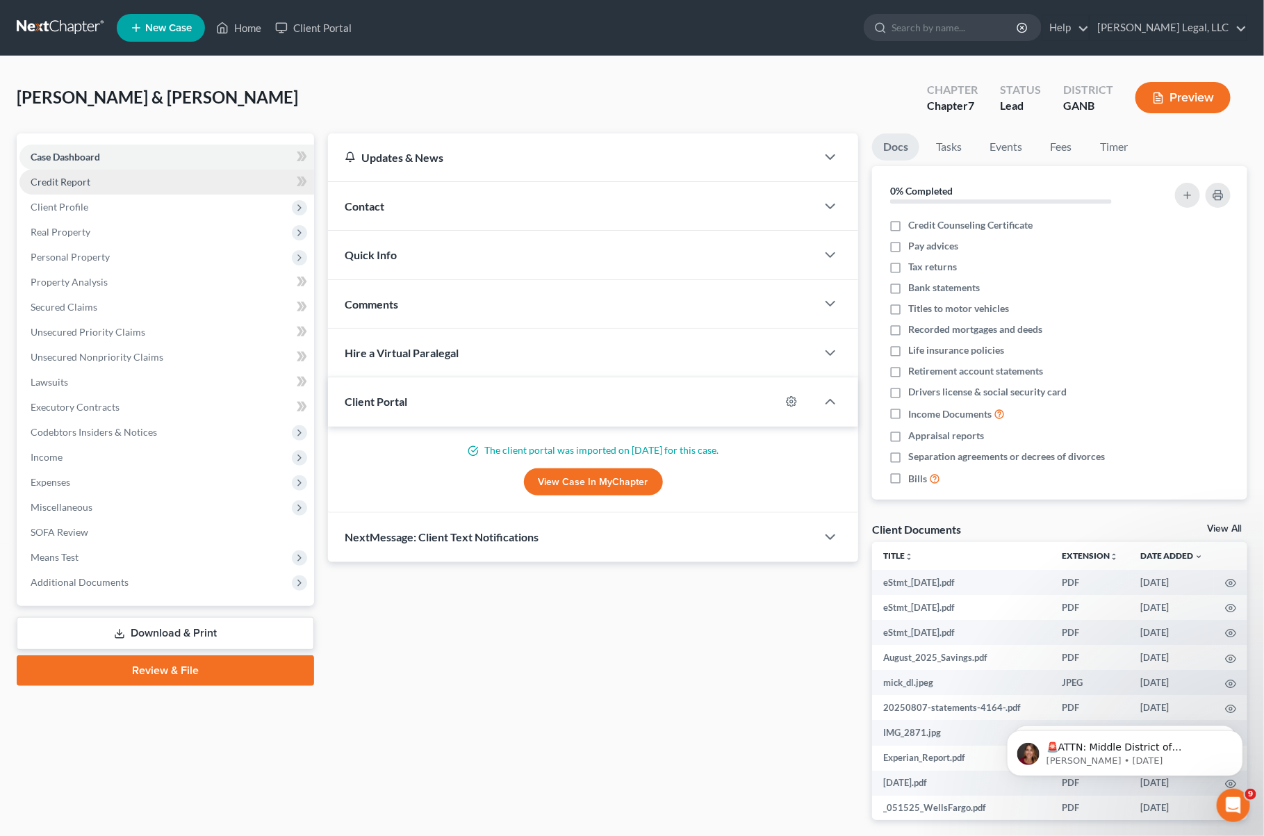
click at [122, 181] on link "Credit Report" at bounding box center [166, 182] width 295 height 25
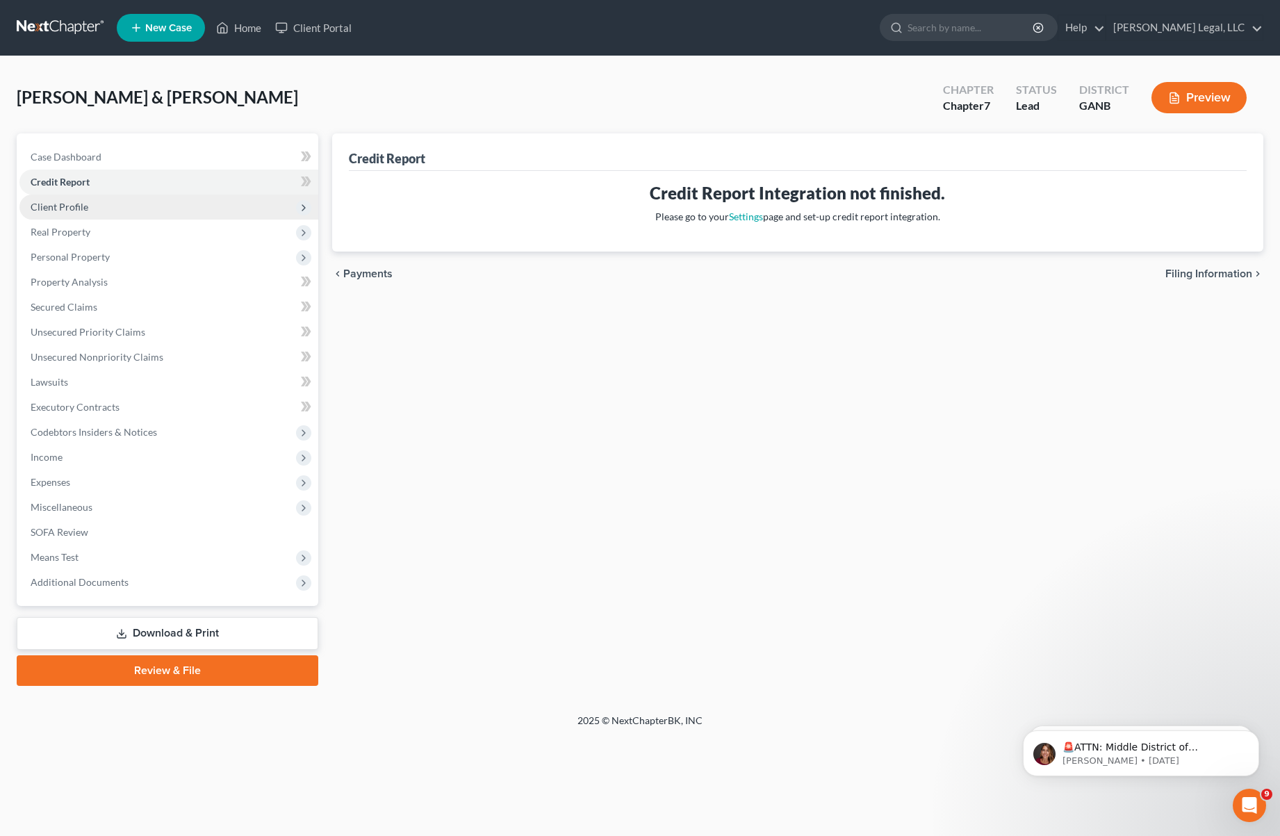
click at [119, 205] on span "Client Profile" at bounding box center [168, 207] width 299 height 25
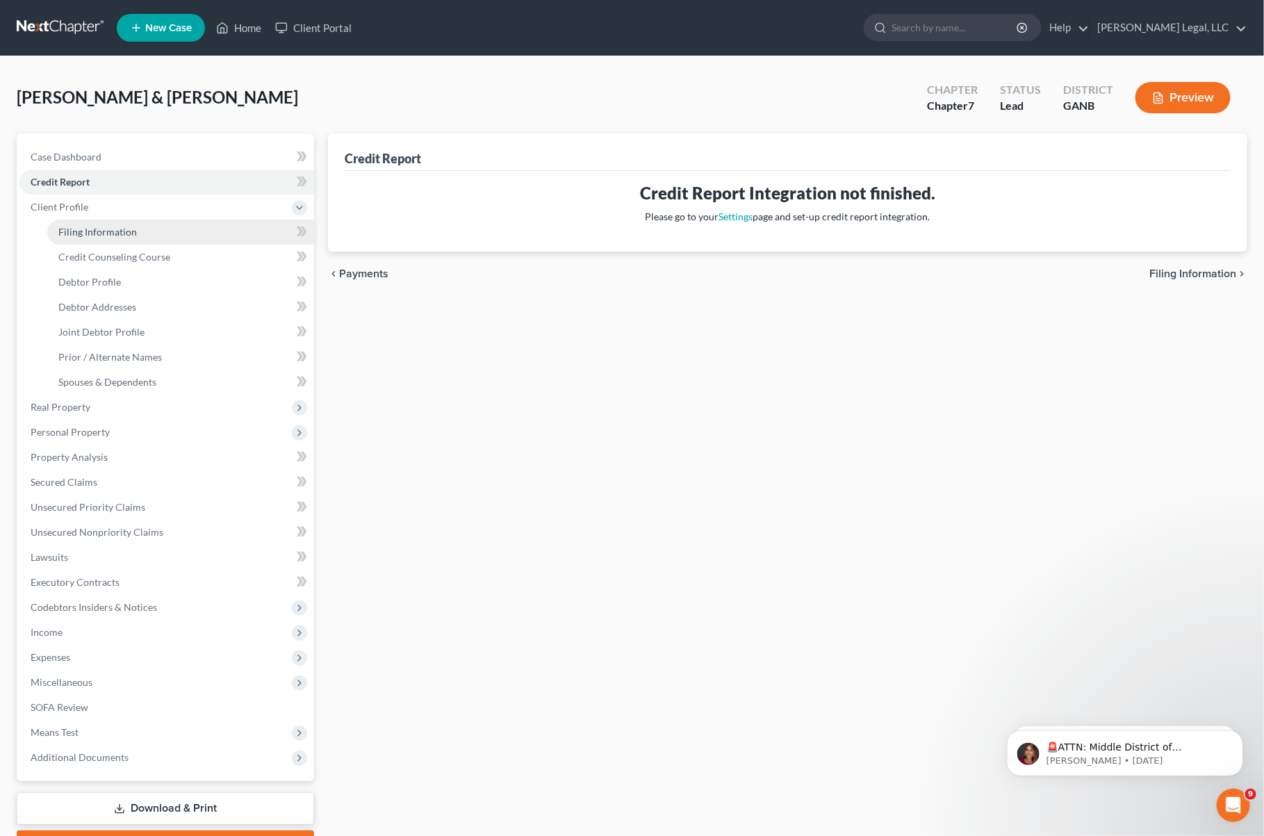
click at [115, 238] on link "Filing Information" at bounding box center [180, 232] width 267 height 25
select select "1"
select select "0"
select select "19"
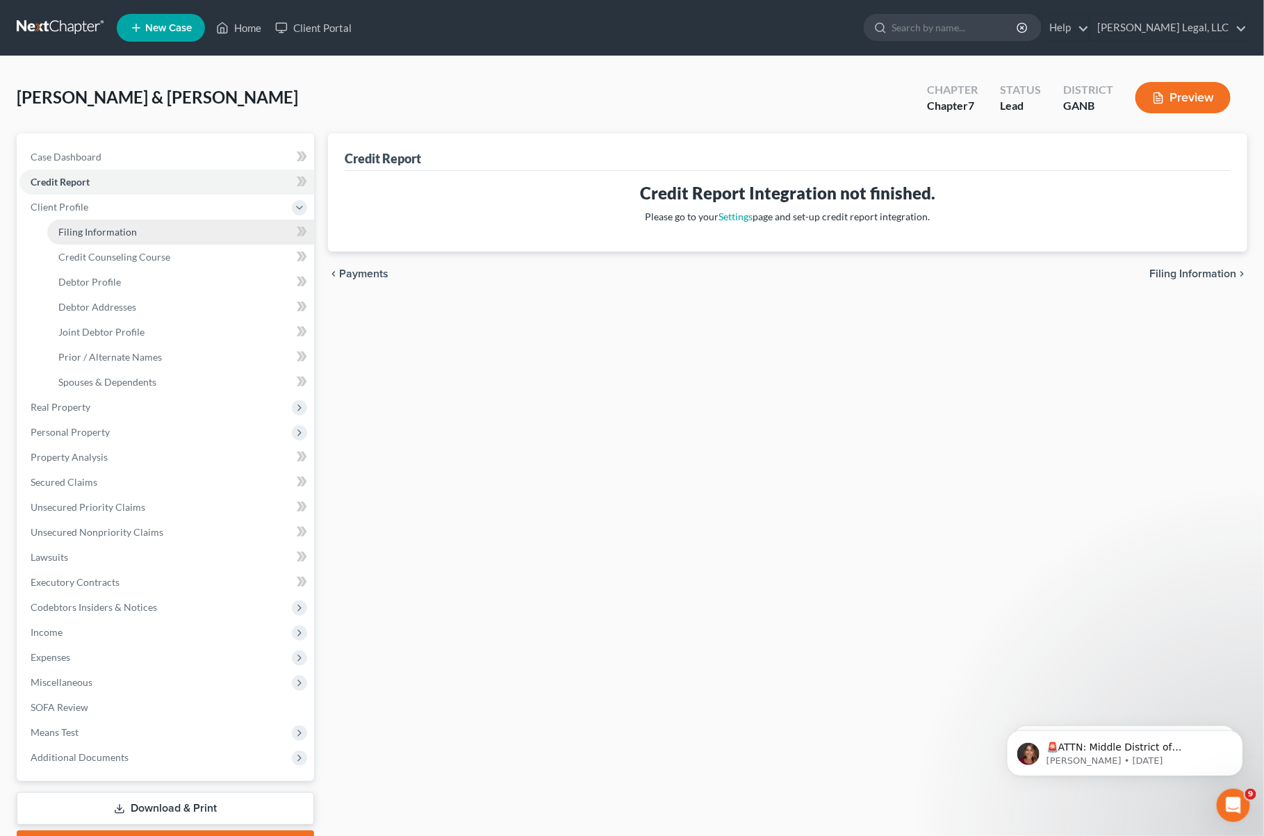
select select "10"
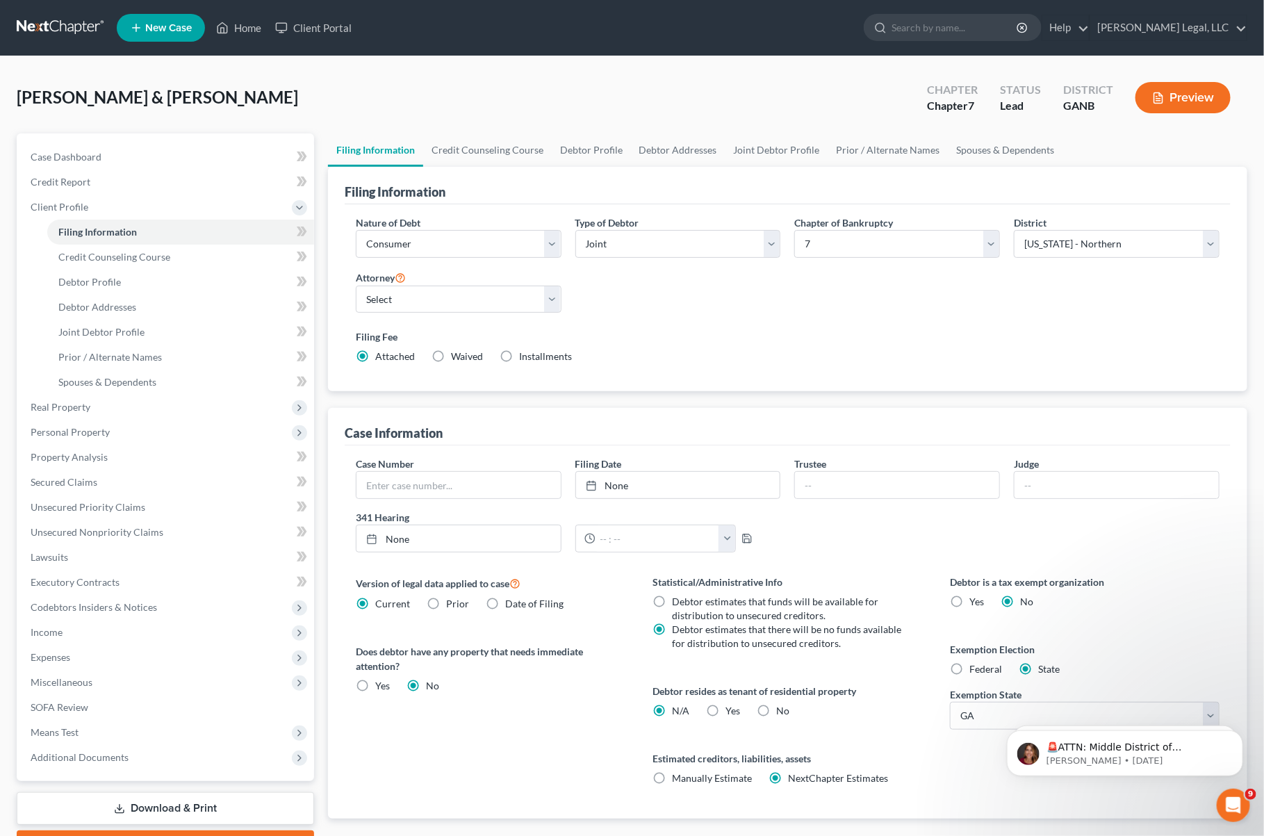
click at [32, 23] on link at bounding box center [61, 27] width 89 height 25
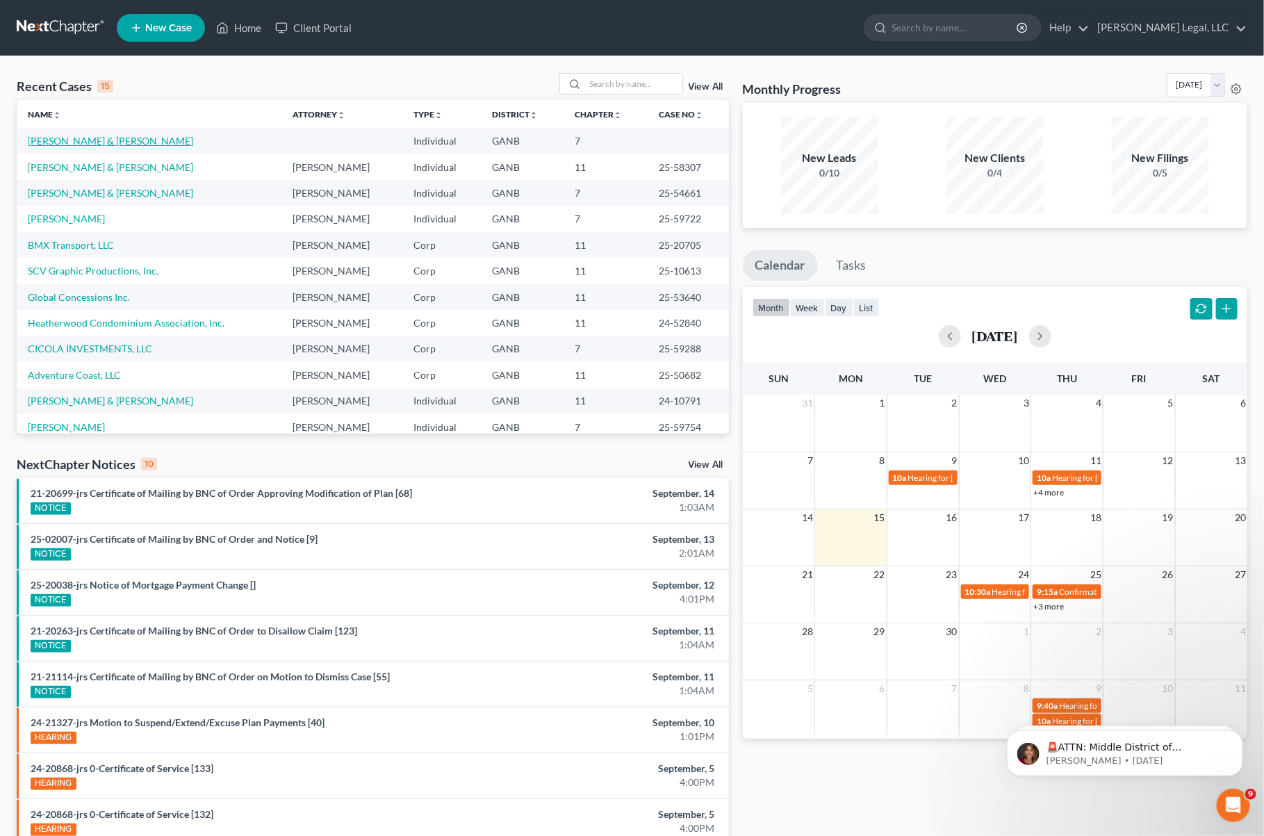
click at [98, 138] on link "[PERSON_NAME] & [PERSON_NAME]" at bounding box center [110, 141] width 165 height 12
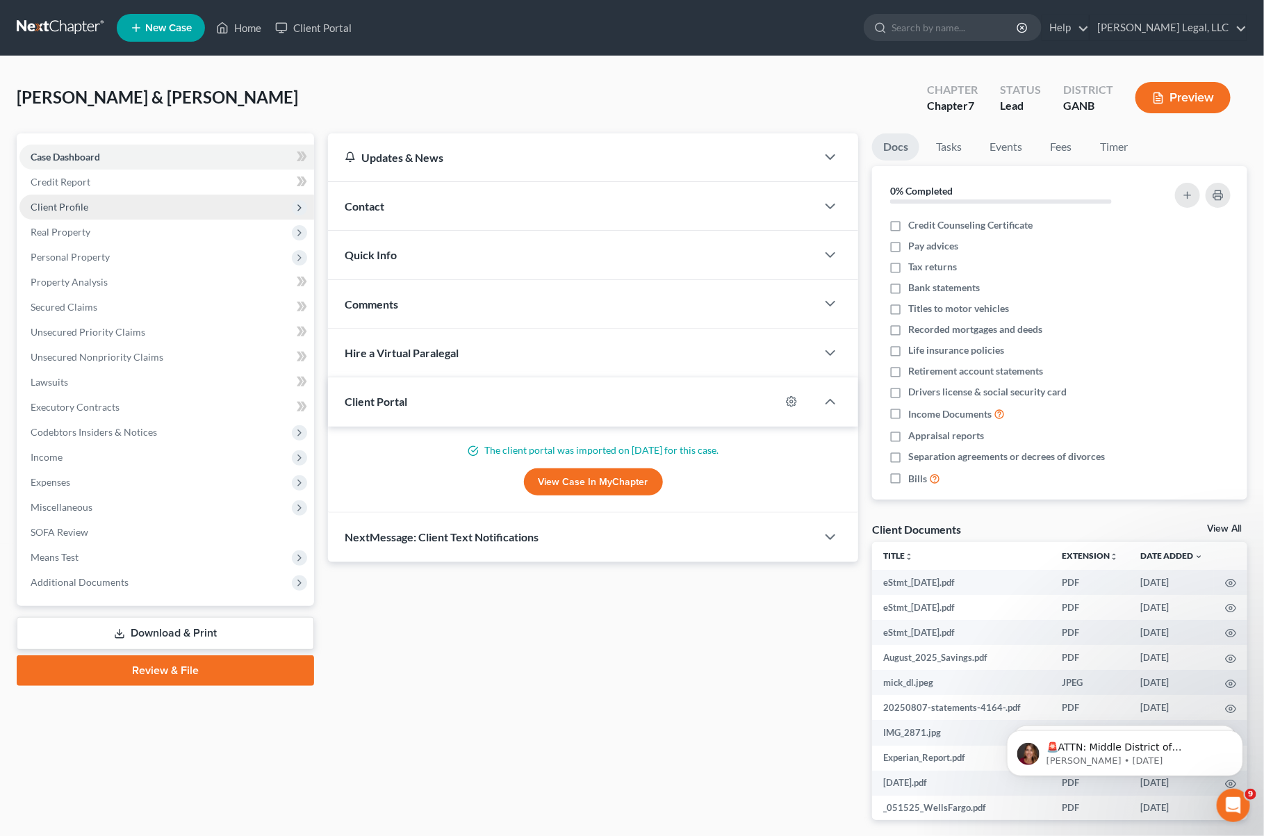
click at [106, 203] on span "Client Profile" at bounding box center [166, 207] width 295 height 25
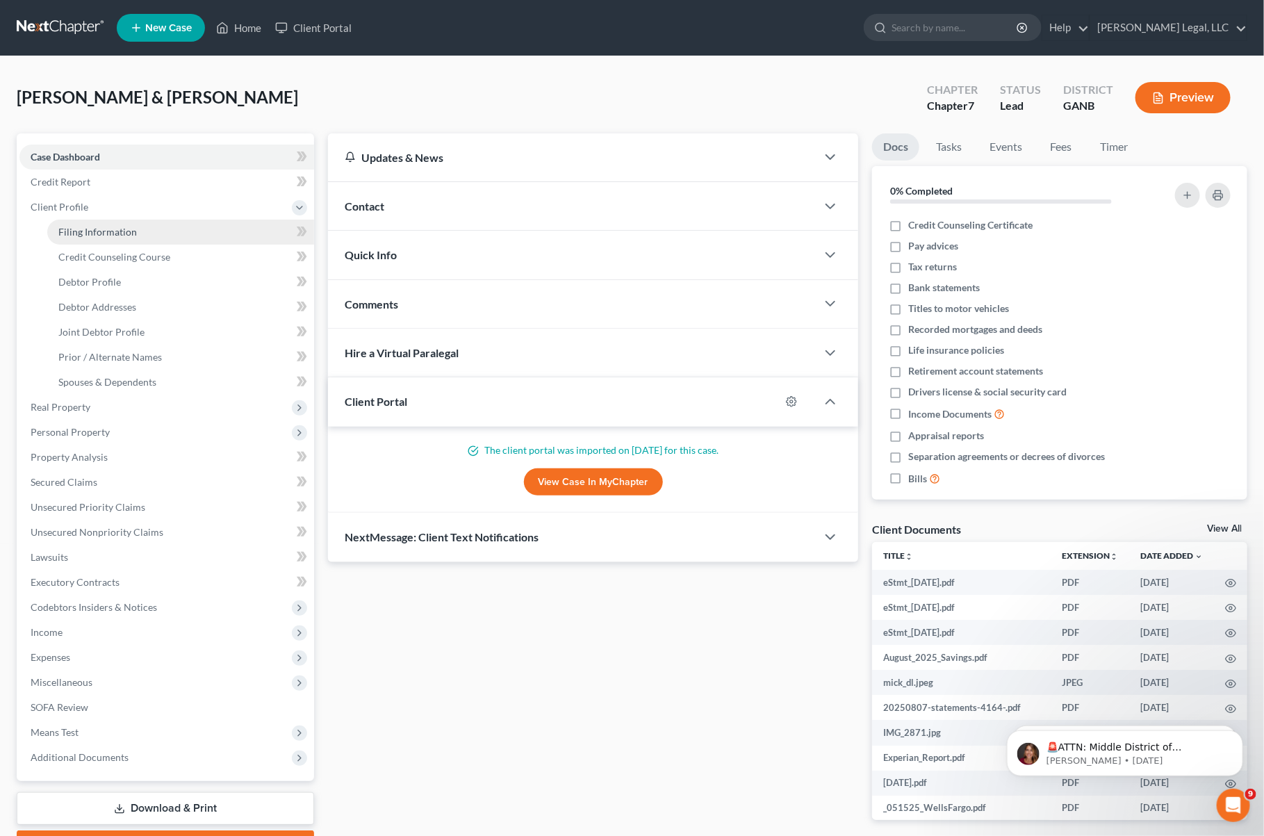
drag, startPoint x: 132, startPoint y: 228, endPoint x: 252, endPoint y: 226, distance: 120.3
click at [132, 227] on span "Filing Information" at bounding box center [97, 232] width 79 height 12
select select "1"
select select "0"
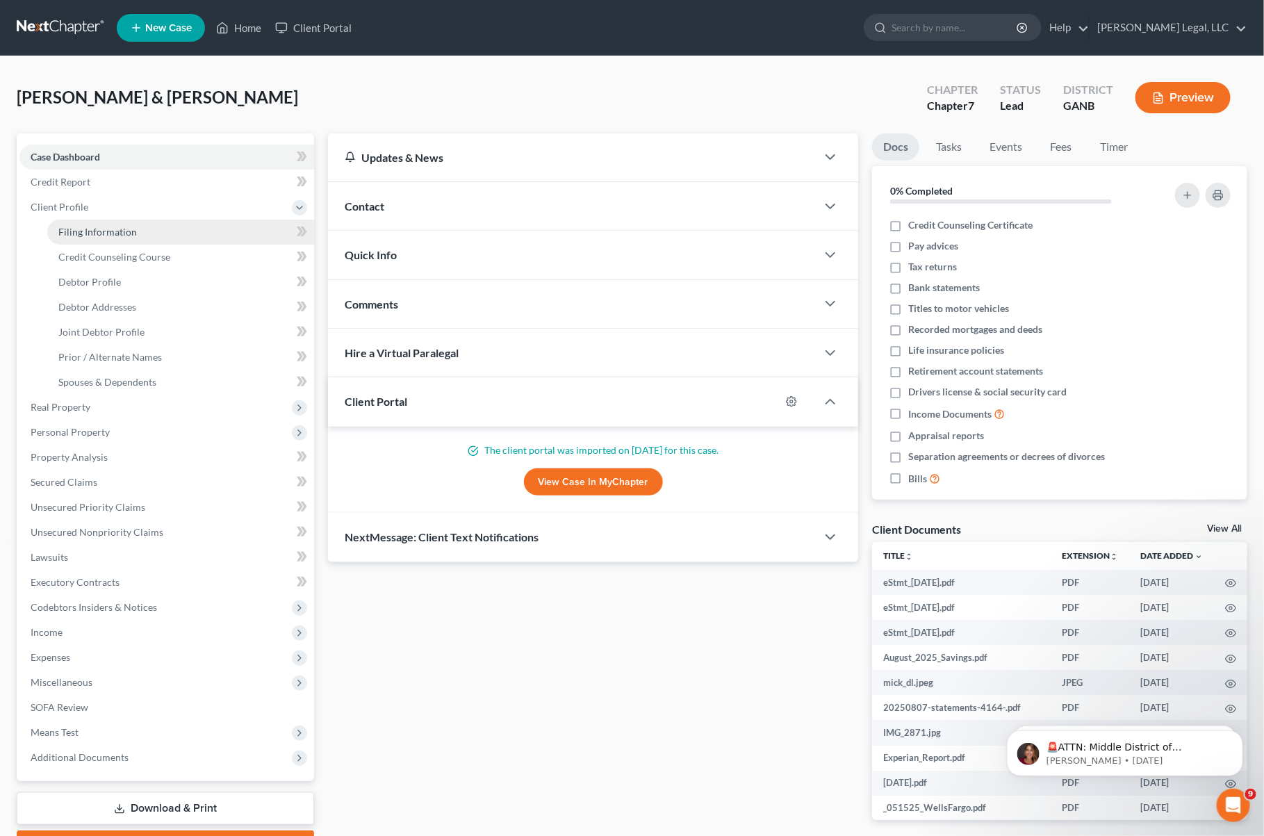
select select "19"
select select "10"
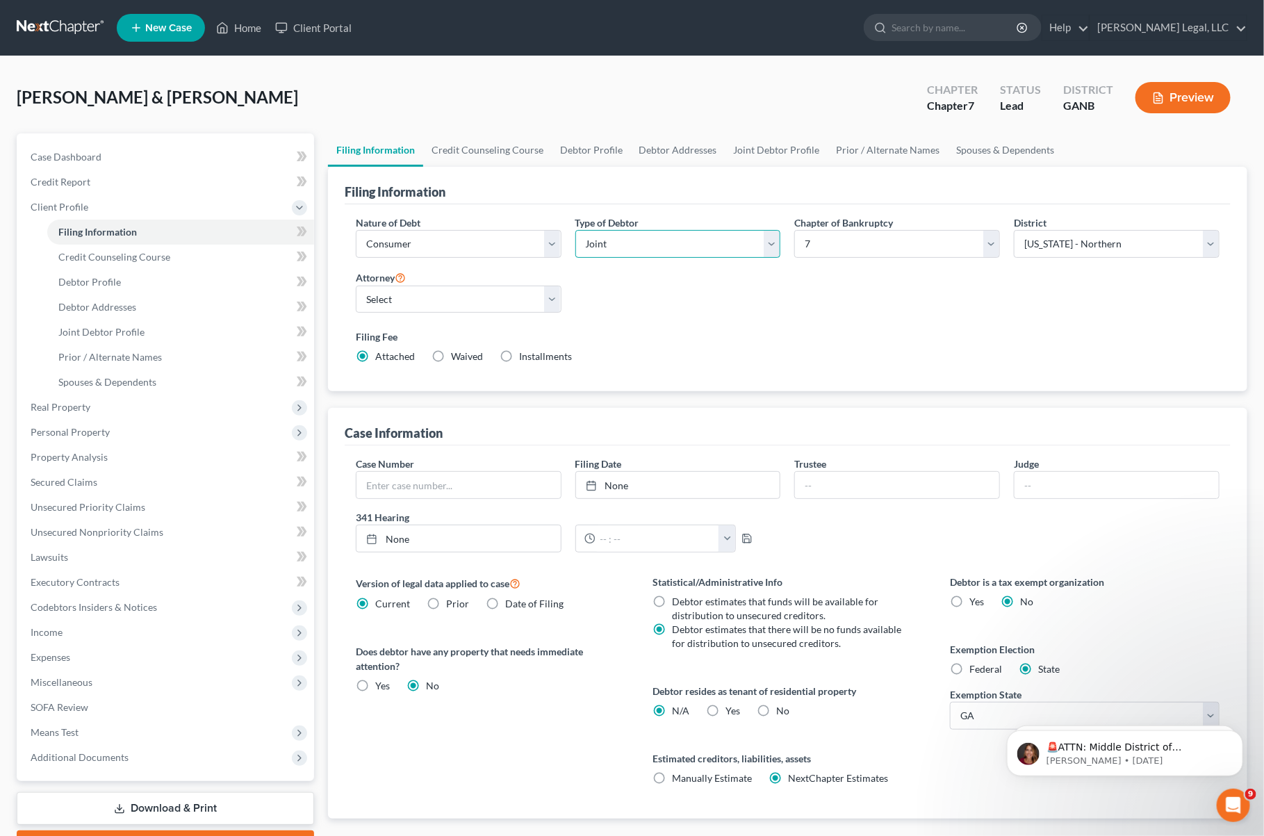
click at [762, 246] on select "Select Individual Joint" at bounding box center [679, 244] width 206 height 28
select select "0"
click at [576, 230] on select "Select Individual Joint" at bounding box center [679, 244] width 206 height 28
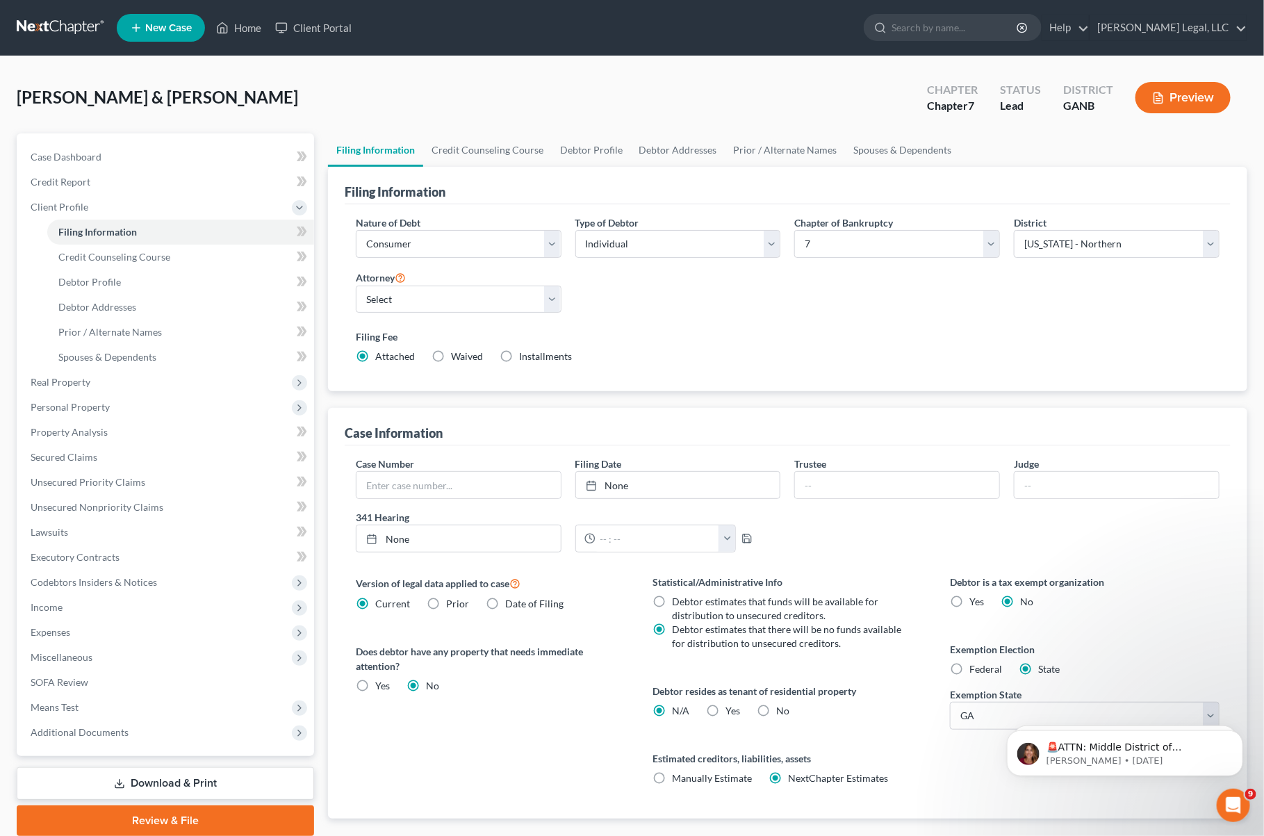
click at [58, 26] on link at bounding box center [61, 27] width 89 height 25
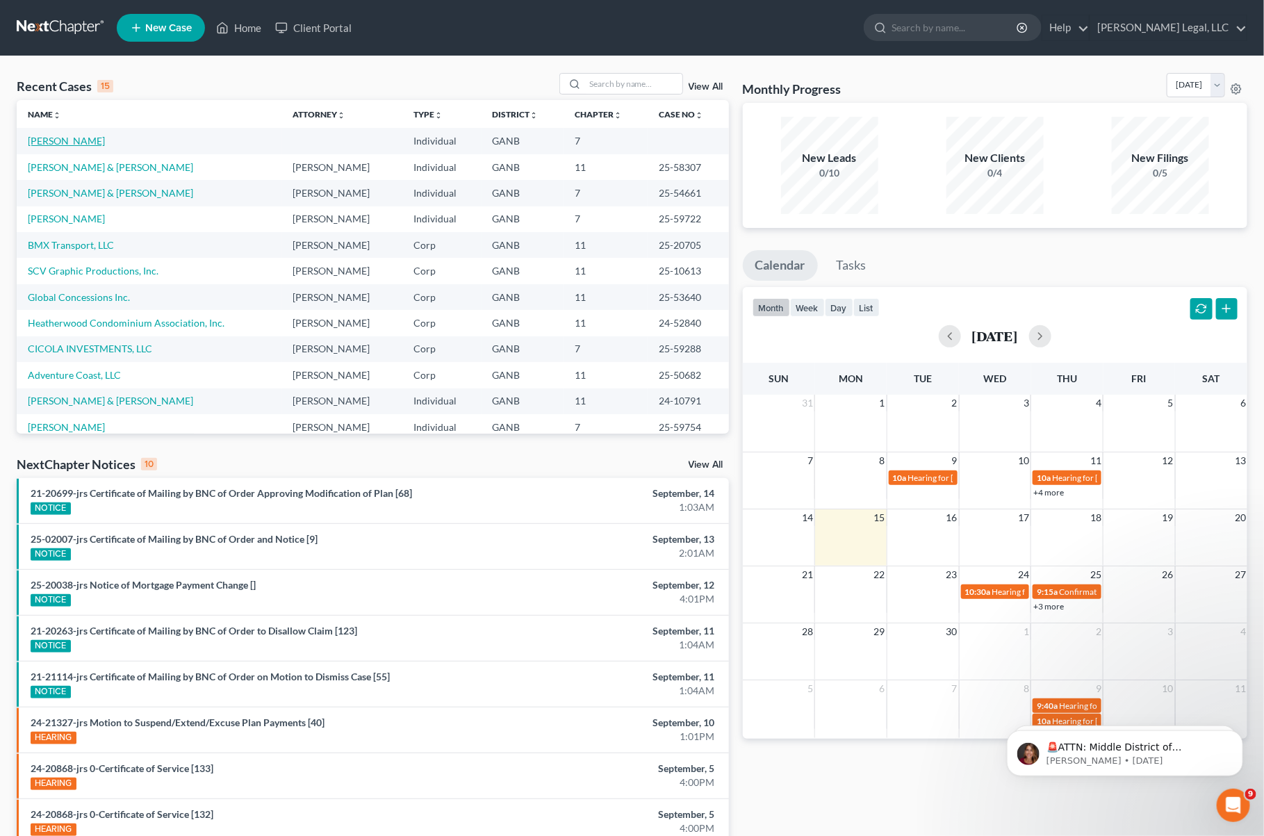
click at [72, 136] on link "Borsa, Timothy" at bounding box center [66, 141] width 77 height 12
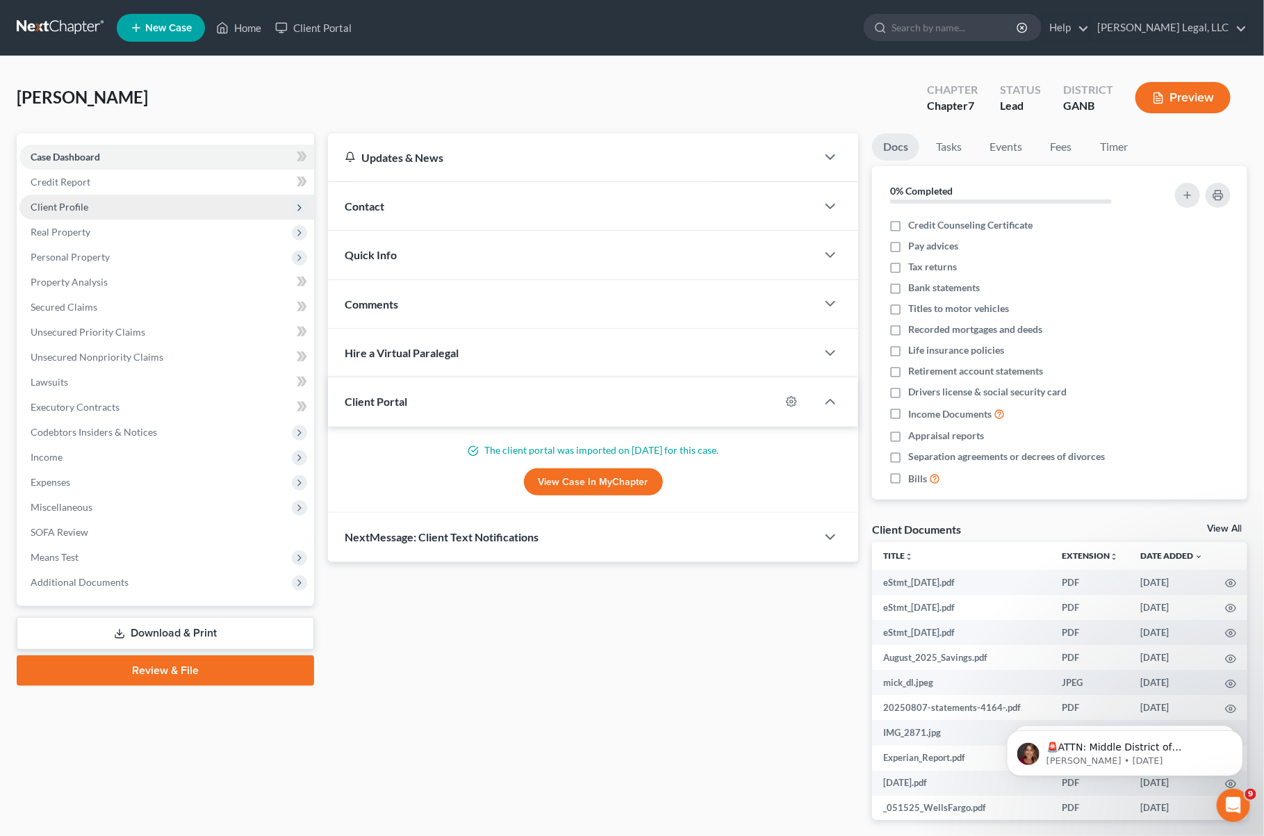
click at [67, 197] on span "Client Profile" at bounding box center [166, 207] width 295 height 25
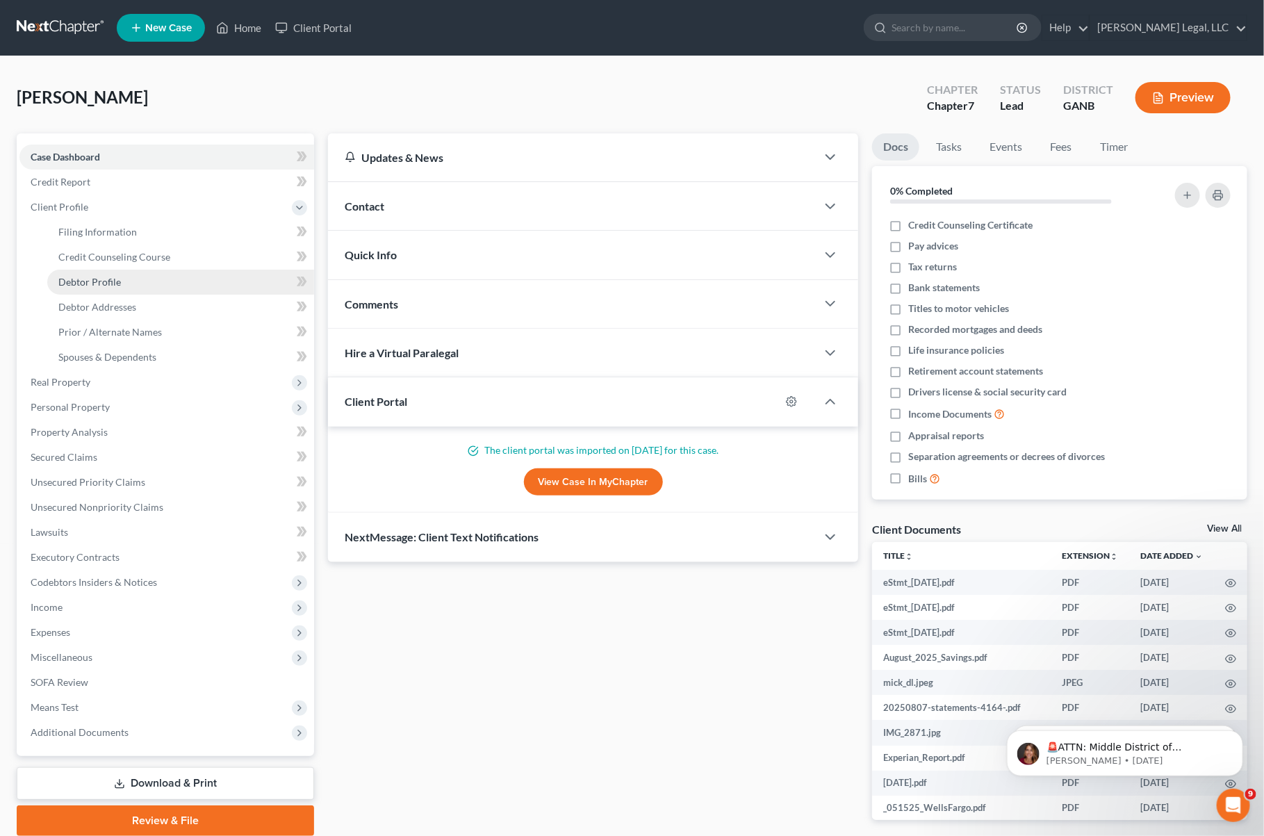
click at [131, 278] on link "Debtor Profile" at bounding box center [180, 282] width 267 height 25
select select "1"
select select "2"
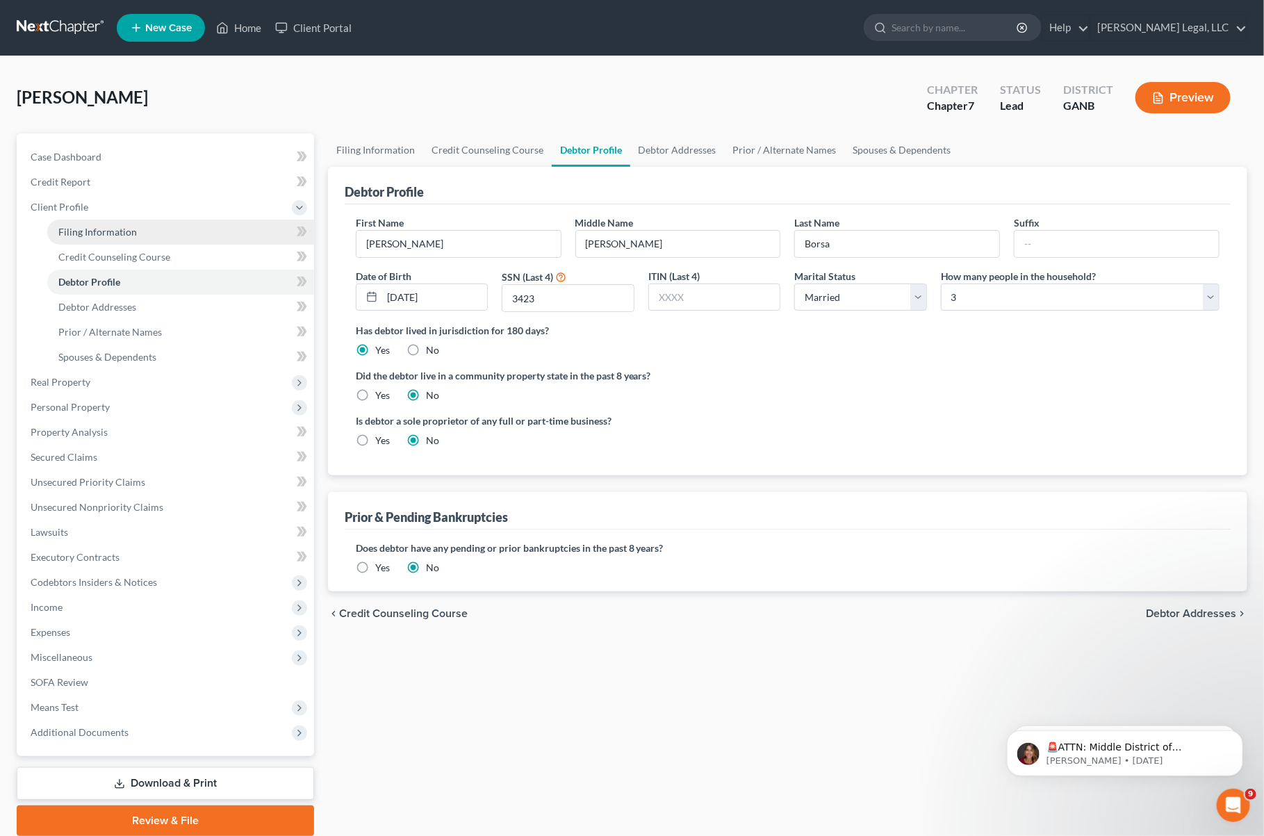
click at [126, 226] on span "Filing Information" at bounding box center [97, 232] width 79 height 12
select select "1"
select select "0"
select select "19"
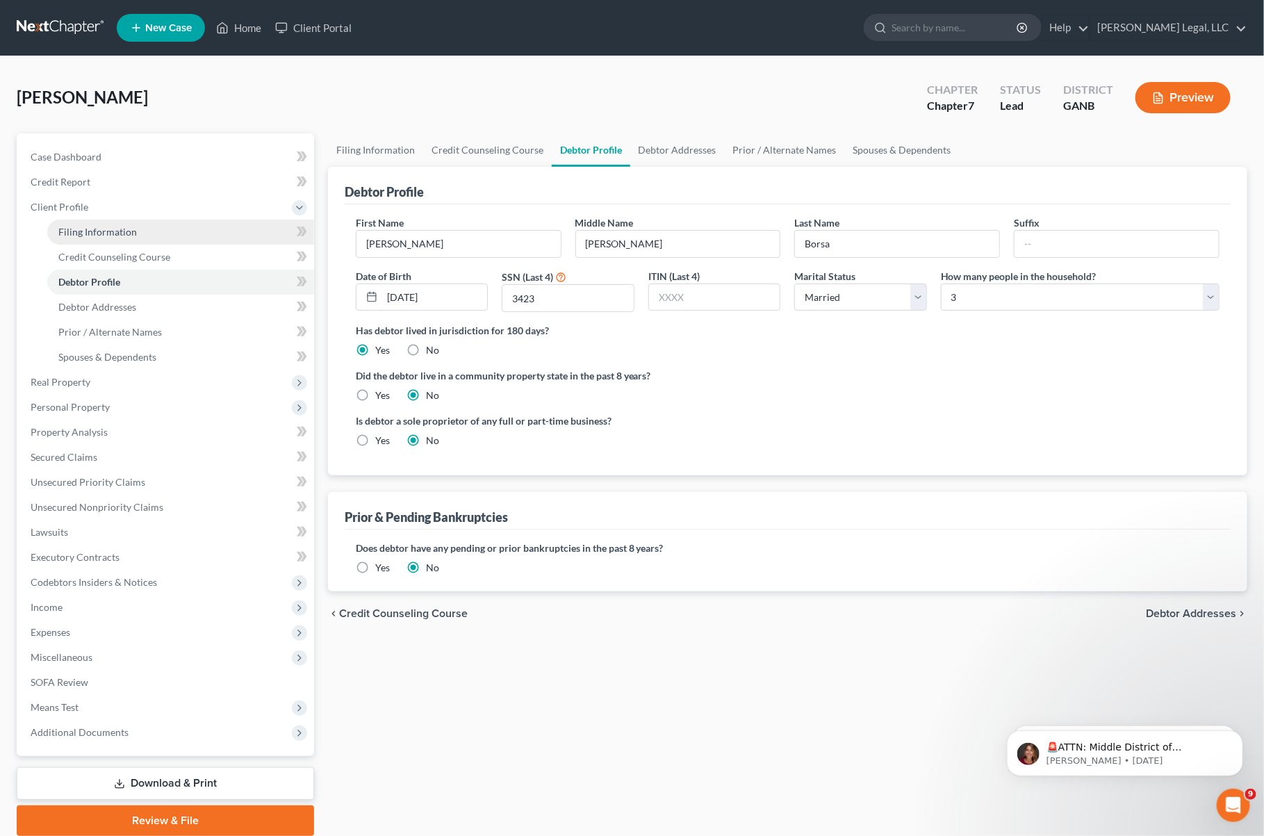
select select "10"
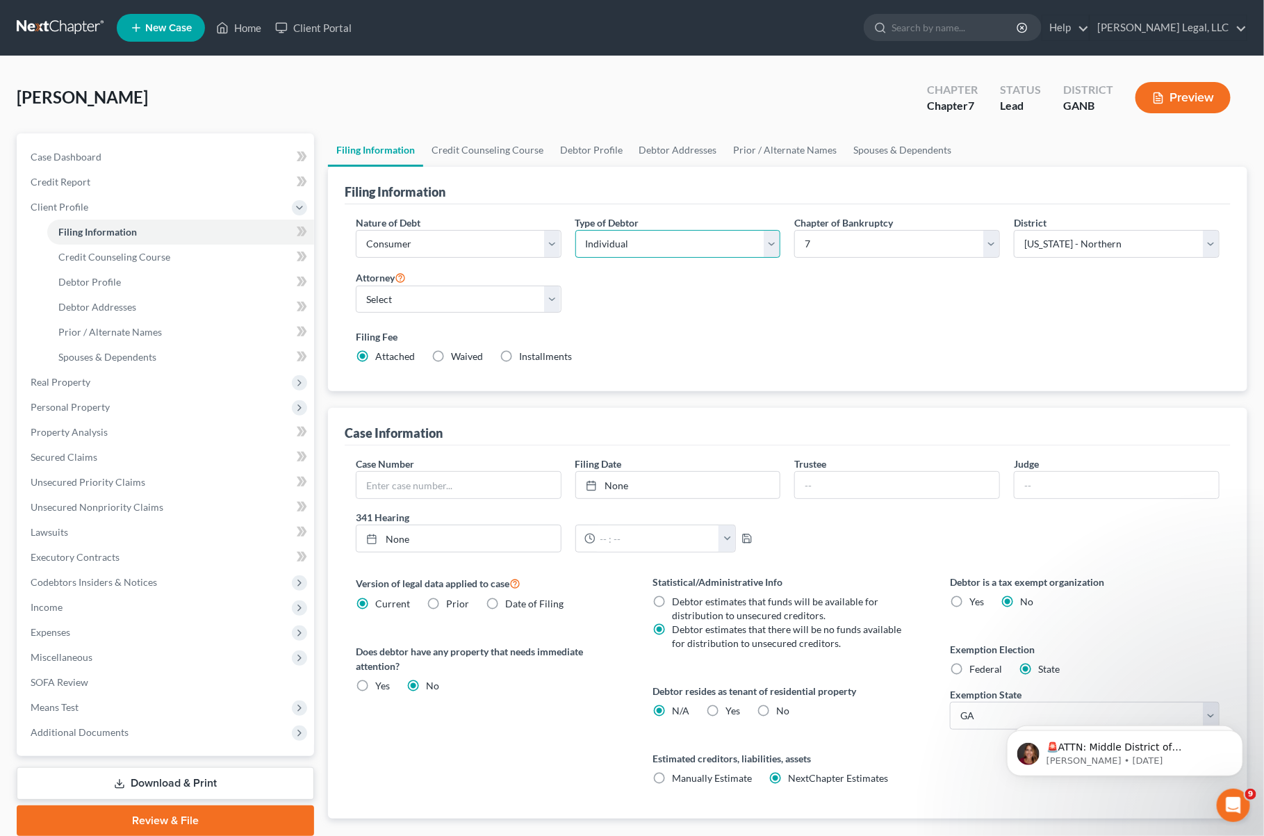
click at [770, 238] on select "Select Individual Joint" at bounding box center [679, 244] width 206 height 28
select select "1"
click at [576, 230] on select "Select Individual Joint" at bounding box center [679, 244] width 206 height 28
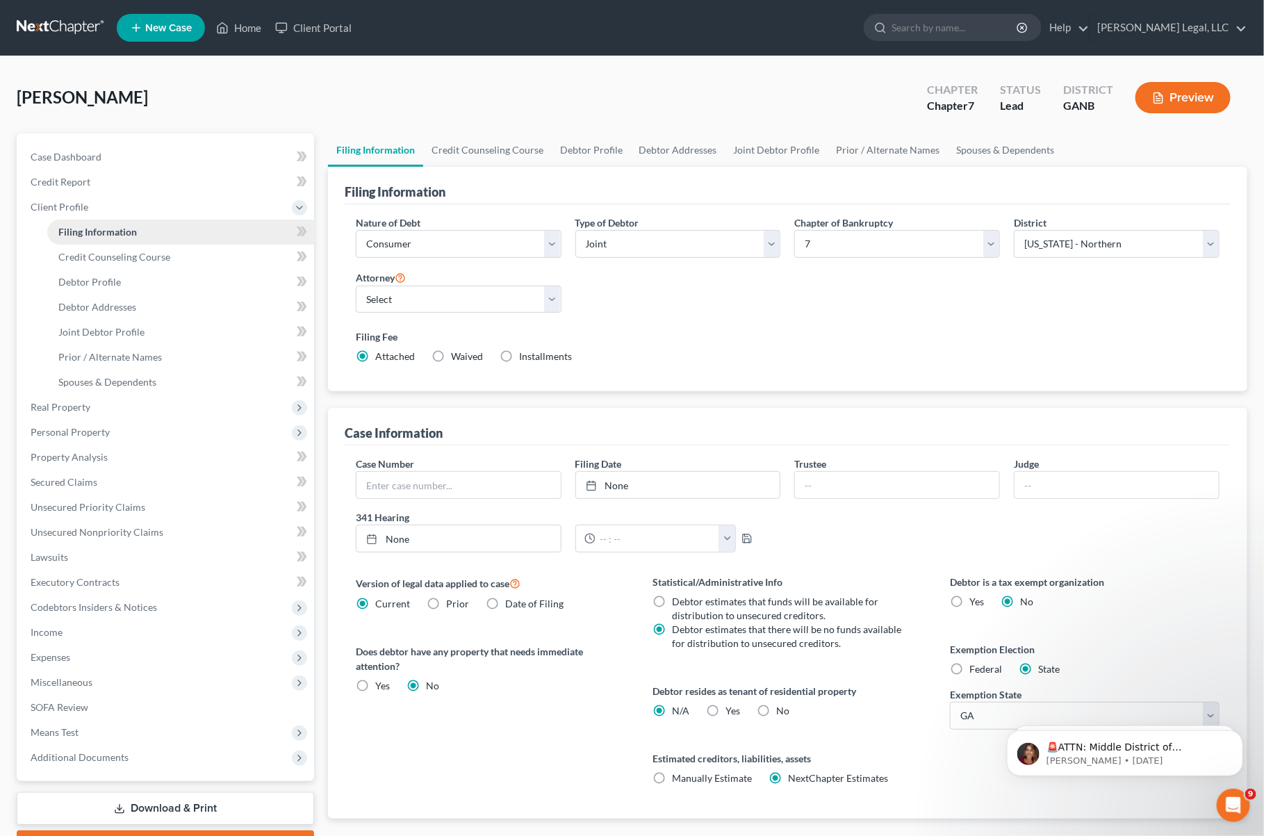
click at [88, 220] on link "Filing Information" at bounding box center [180, 232] width 267 height 25
click at [77, 195] on span "Client Profile" at bounding box center [166, 207] width 295 height 25
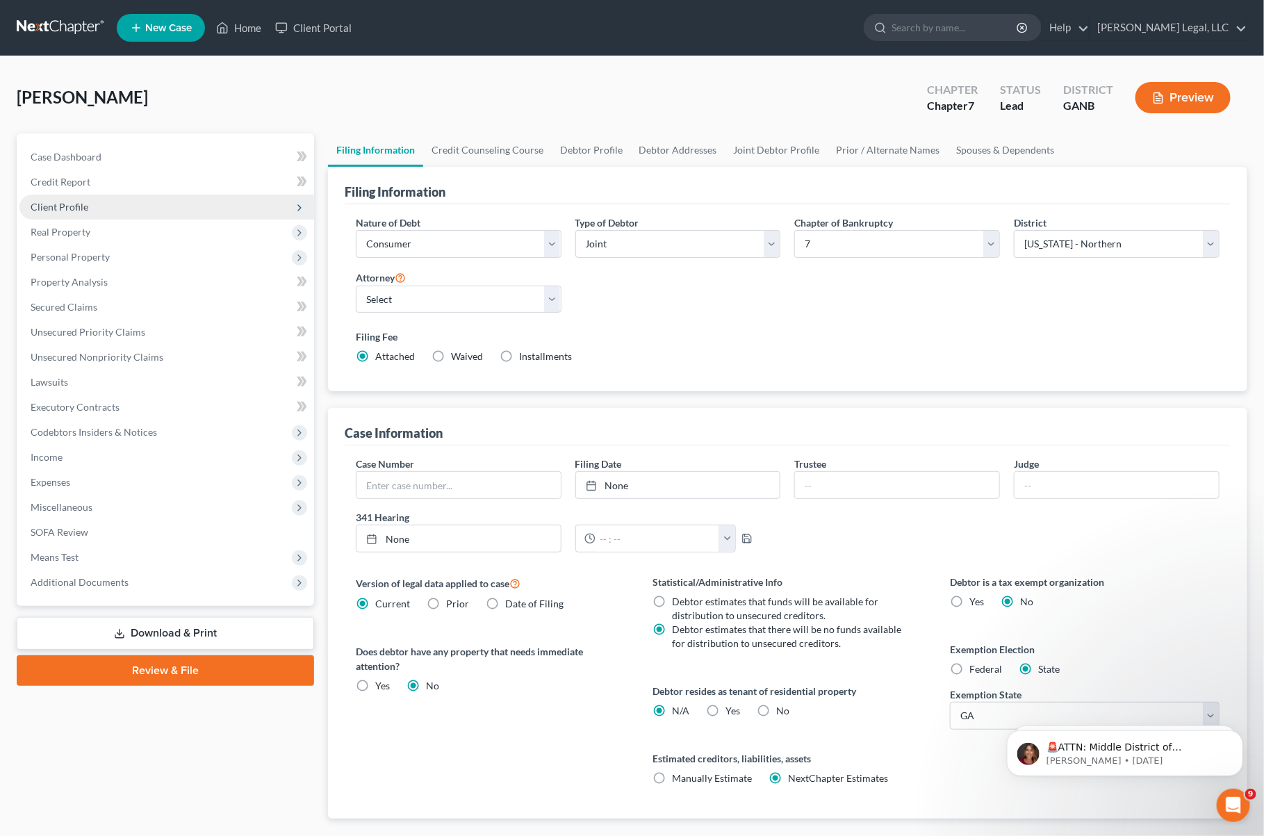
click at [84, 206] on span "Client Profile" at bounding box center [60, 207] width 58 height 12
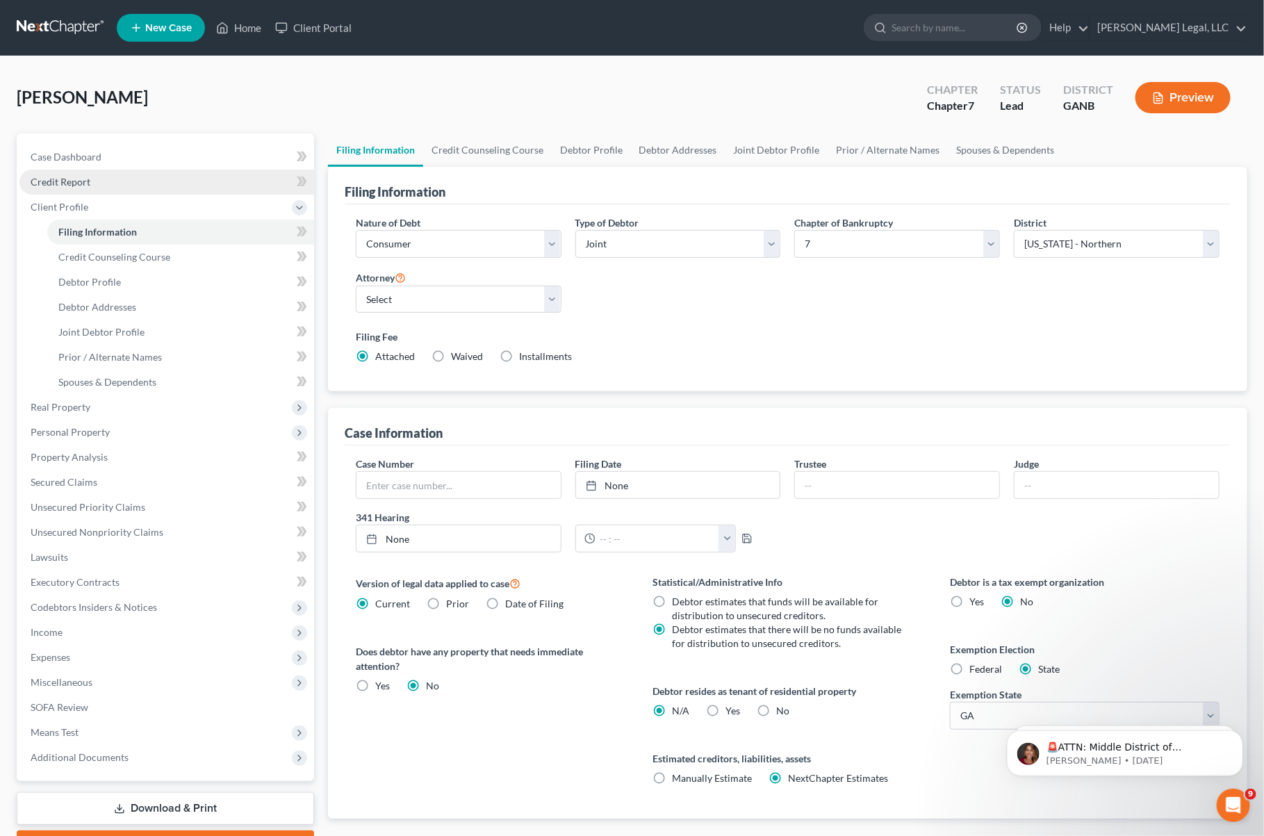
click at [75, 172] on link "Credit Report" at bounding box center [166, 182] width 295 height 25
click at [81, 241] on link "Filing Information" at bounding box center [180, 232] width 267 height 25
select select "1"
select select "0"
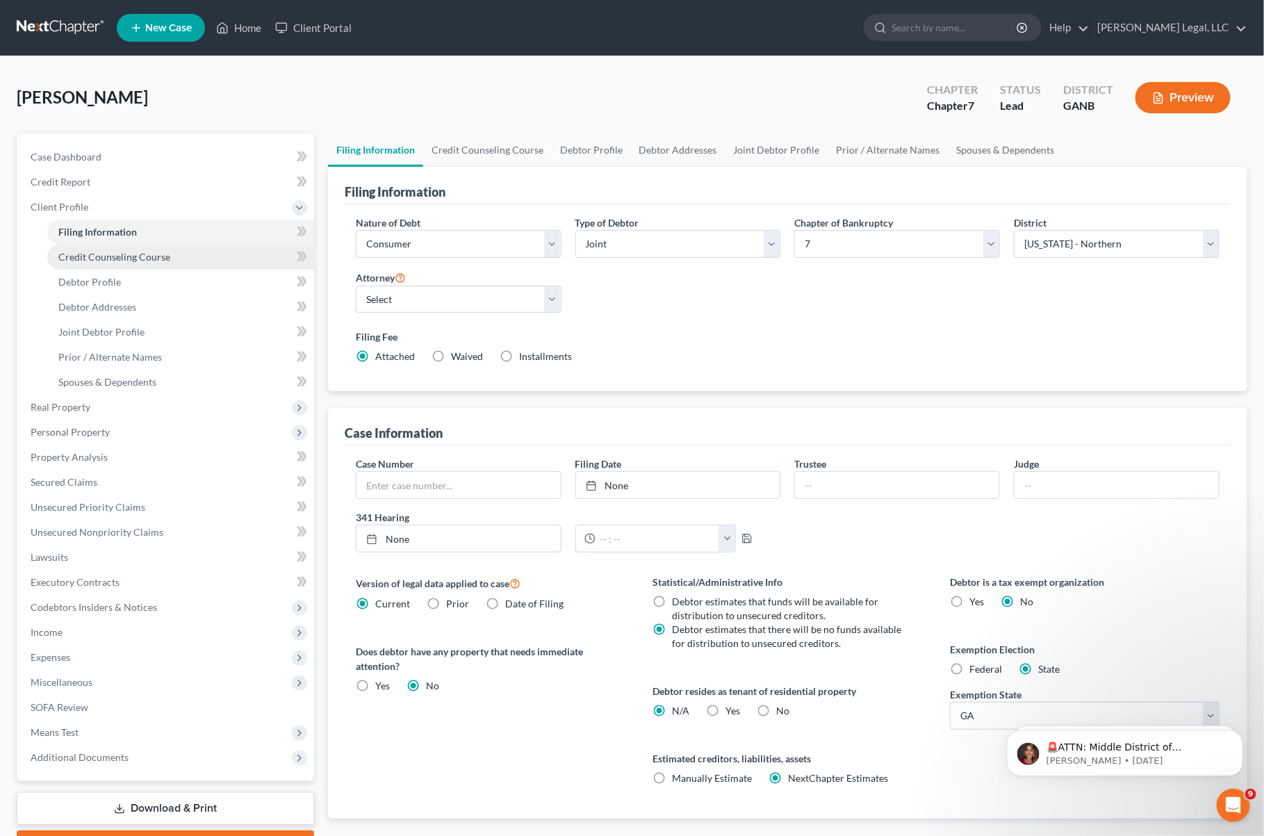
select select "19"
select select "10"
click at [94, 249] on link "Credit Counseling Course" at bounding box center [180, 257] width 267 height 25
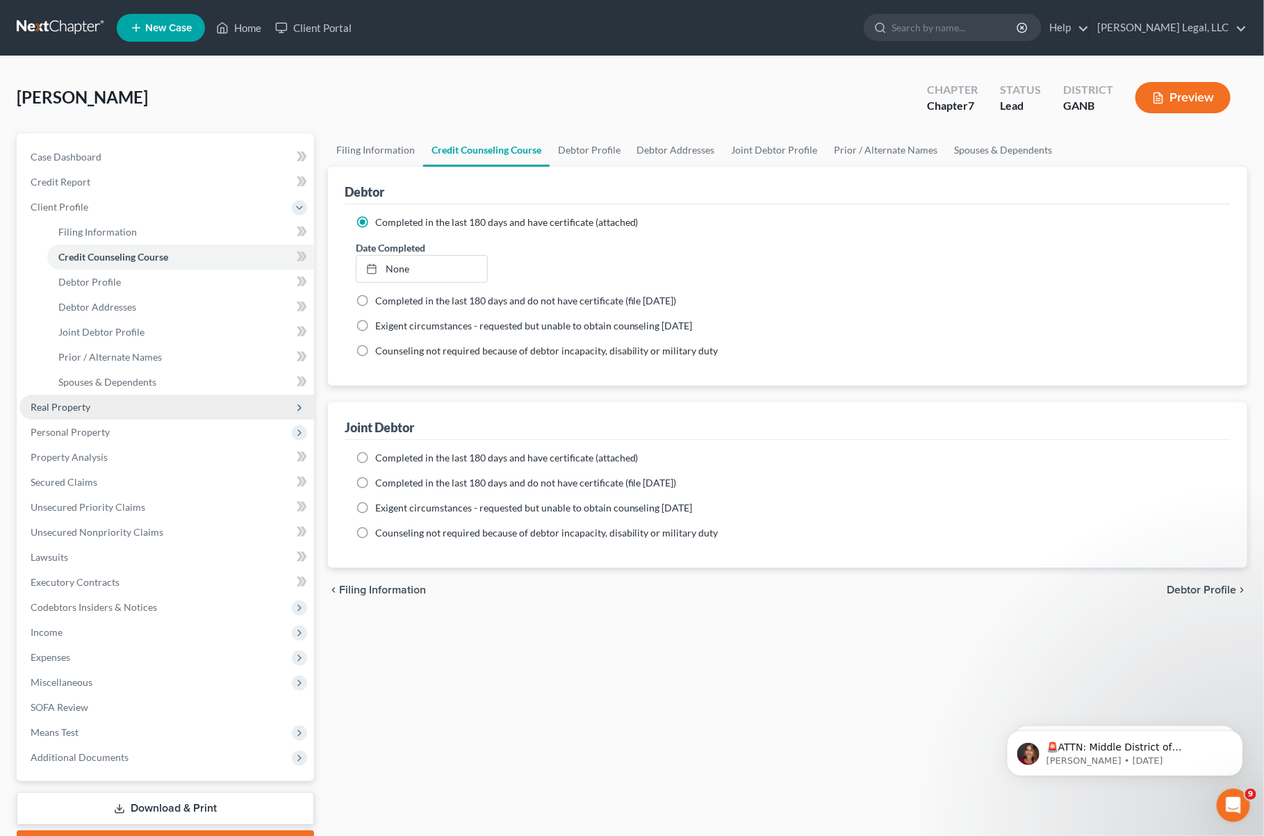
click at [65, 405] on span "Real Property" at bounding box center [61, 407] width 60 height 12
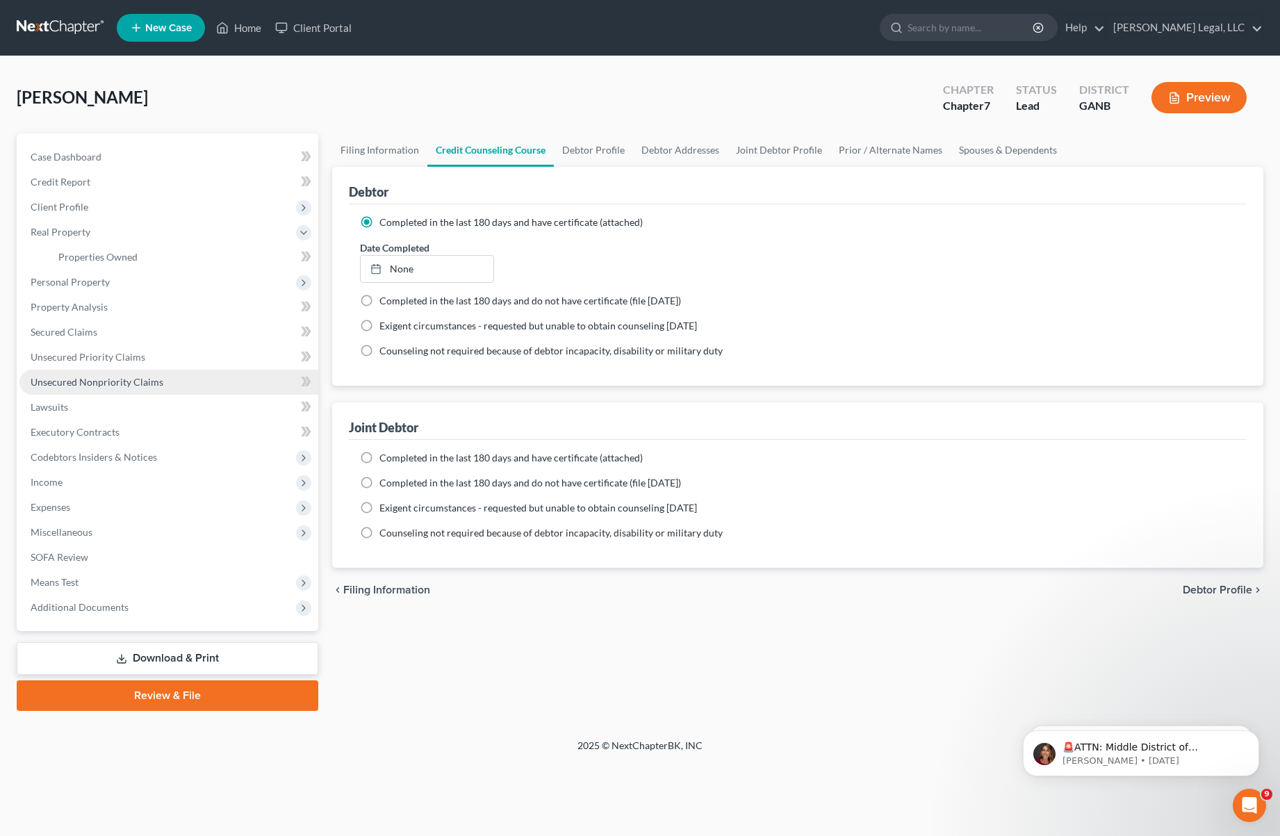
click at [63, 377] on span "Unsecured Nonpriority Claims" at bounding box center [97, 382] width 133 height 12
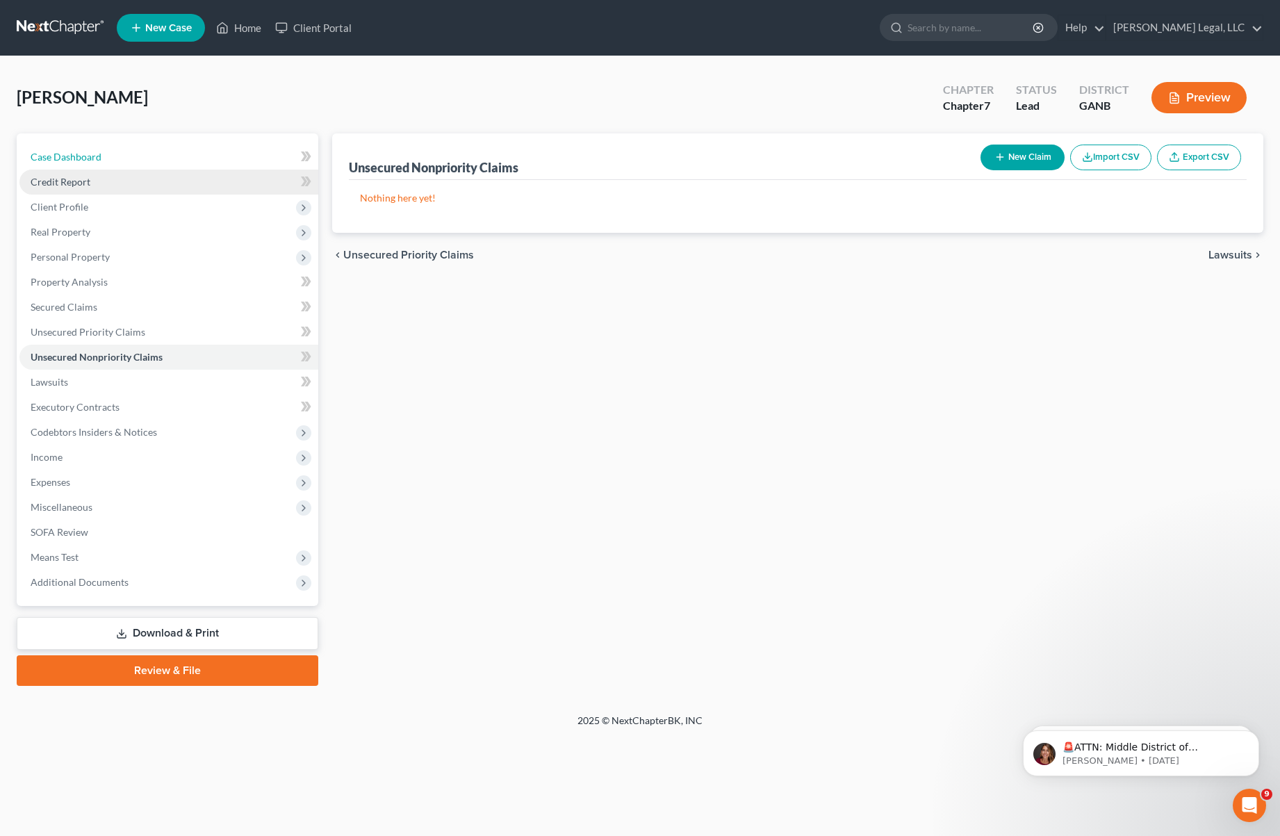
drag, startPoint x: 53, startPoint y: 154, endPoint x: 65, endPoint y: 174, distance: 22.8
click at [53, 153] on span "Case Dashboard" at bounding box center [66, 157] width 71 height 12
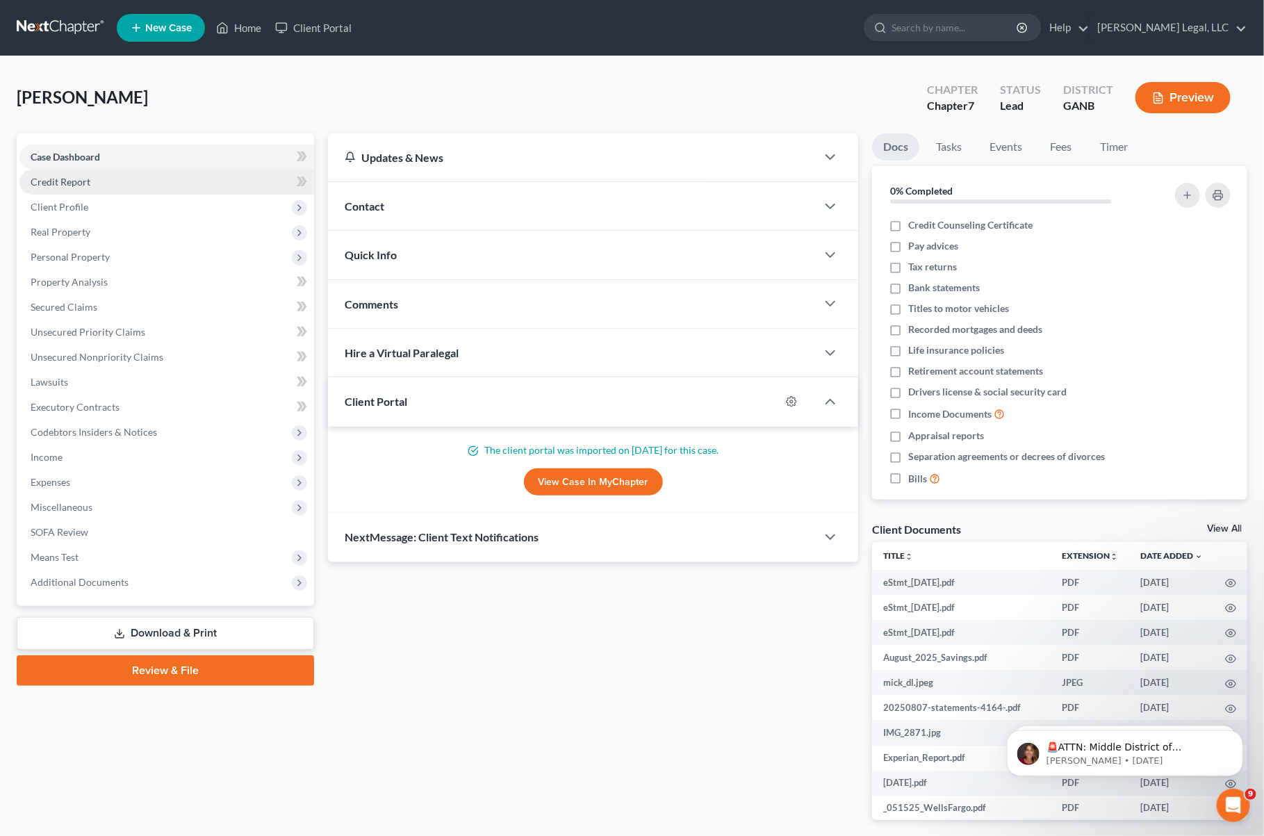
click at [65, 174] on link "Credit Report" at bounding box center [166, 182] width 295 height 25
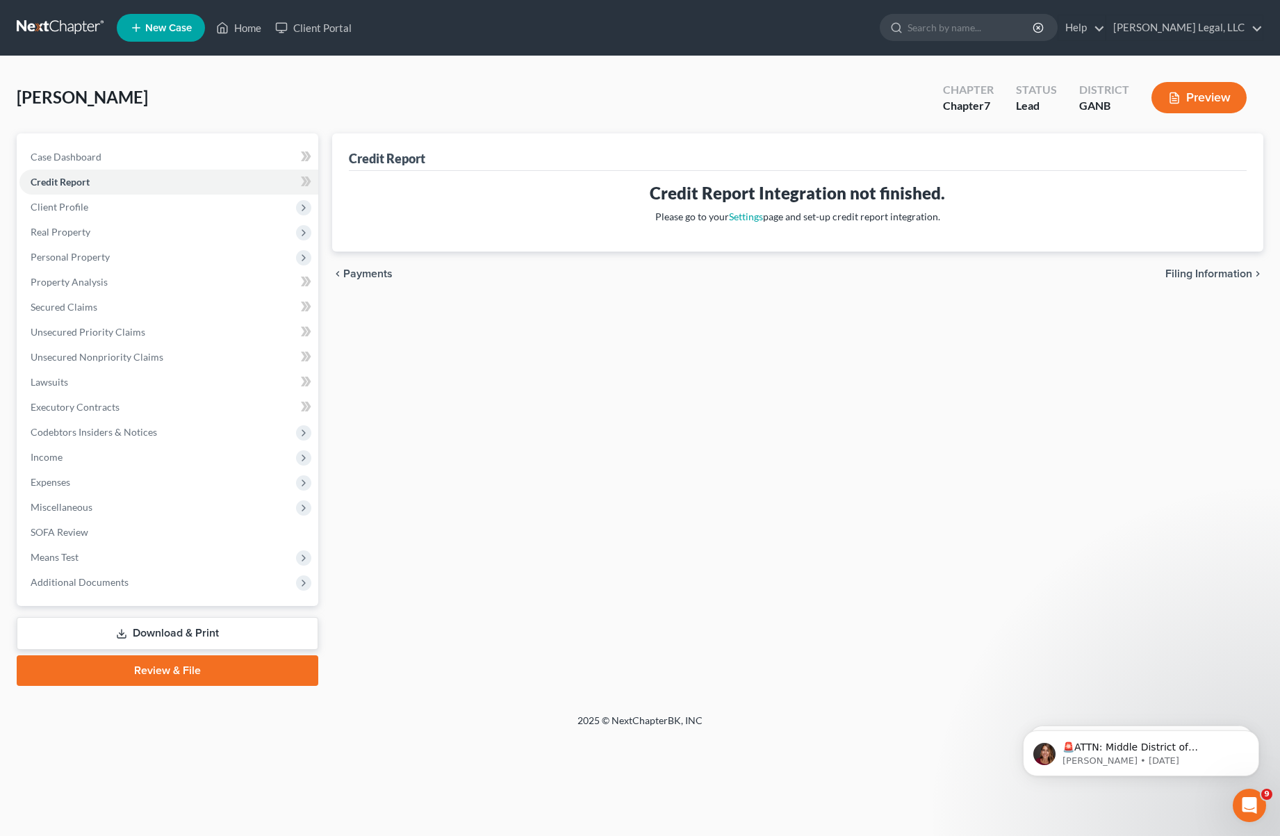
click at [59, 102] on span "Borsa, Timothy" at bounding box center [82, 97] width 131 height 20
click at [75, 23] on link at bounding box center [61, 27] width 89 height 25
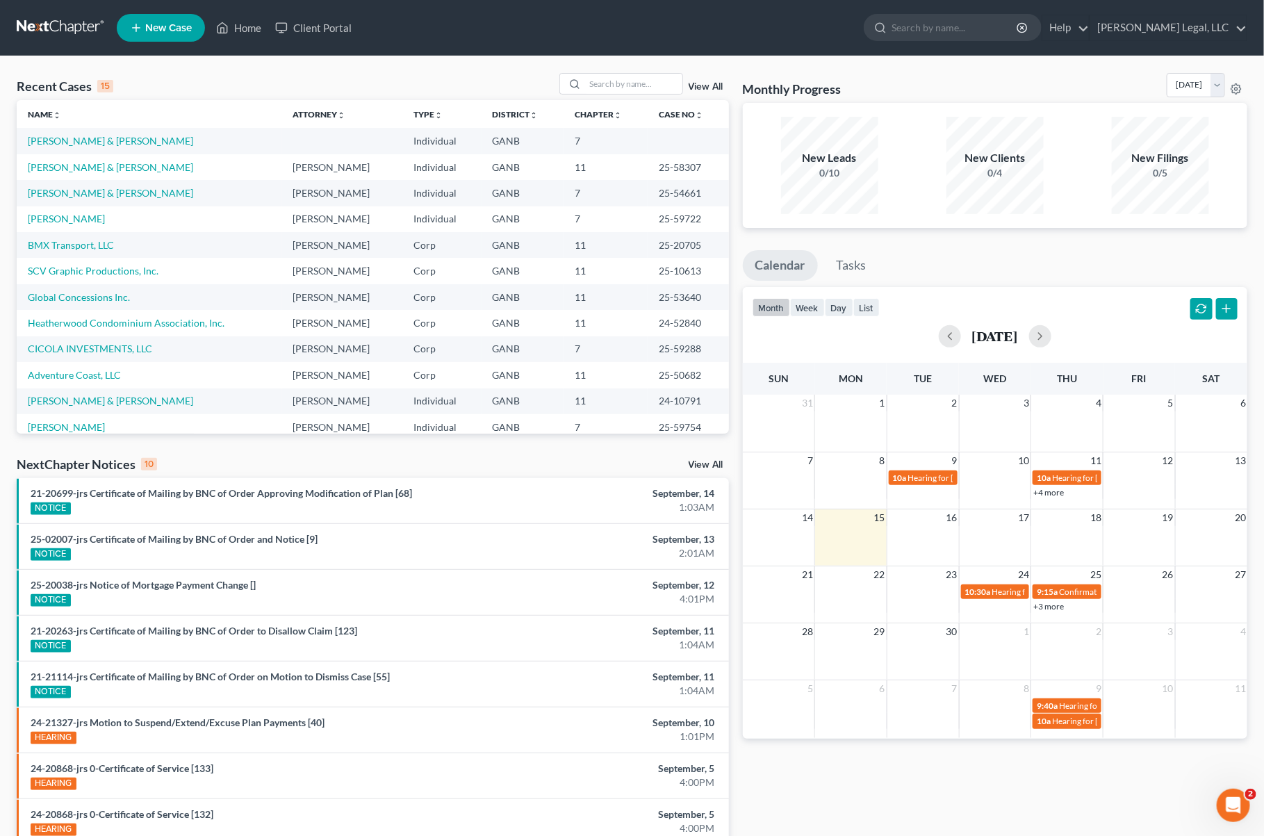
click at [80, 130] on td "[PERSON_NAME] & [PERSON_NAME]" at bounding box center [150, 141] width 266 height 26
click at [80, 138] on link "[PERSON_NAME] & [PERSON_NAME]" at bounding box center [110, 141] width 165 height 12
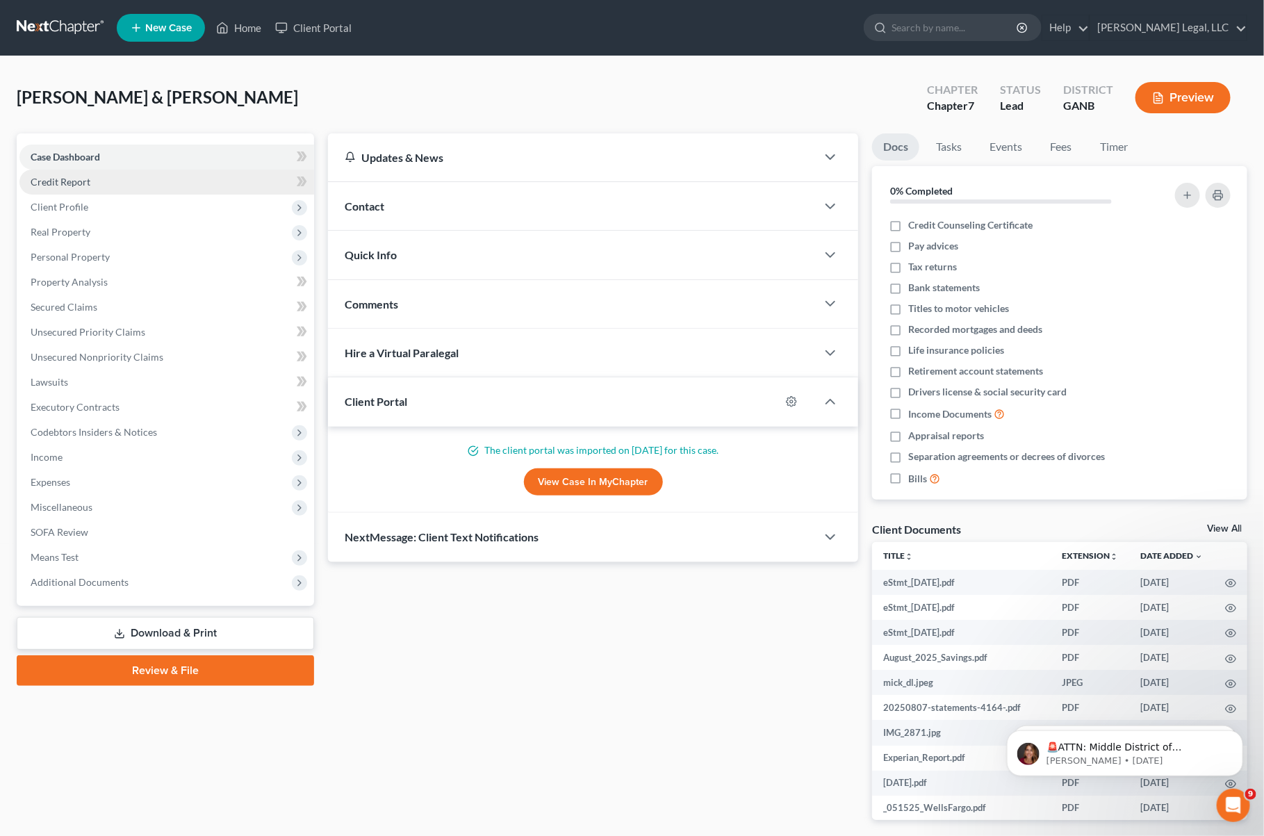
click at [152, 193] on ul "Case Dashboard Payments Invoices Payments Payments Credit Report Client Profile" at bounding box center [166, 370] width 295 height 450
click at [121, 209] on span "Client Profile" at bounding box center [166, 207] width 295 height 25
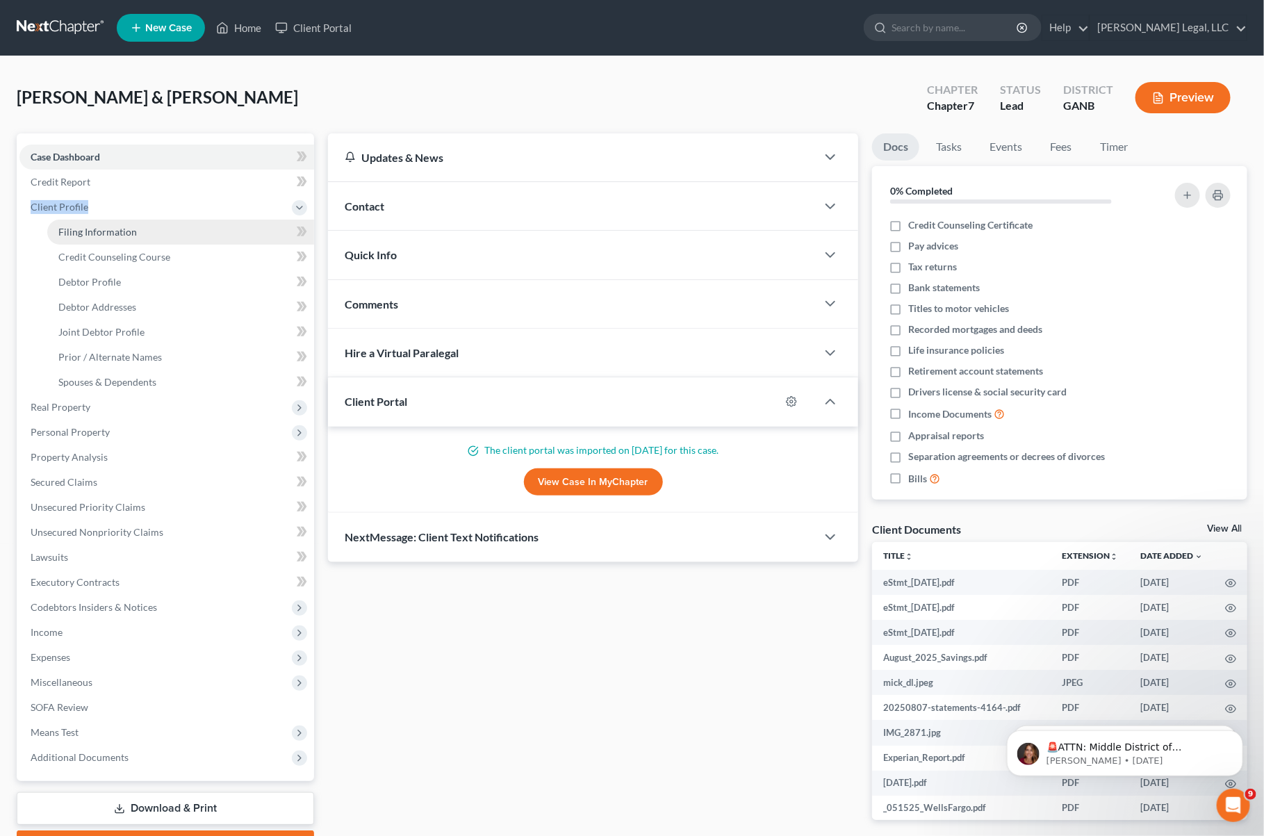
click at [98, 231] on span "Filing Information" at bounding box center [97, 232] width 79 height 12
select select "1"
select select "0"
select select "10"
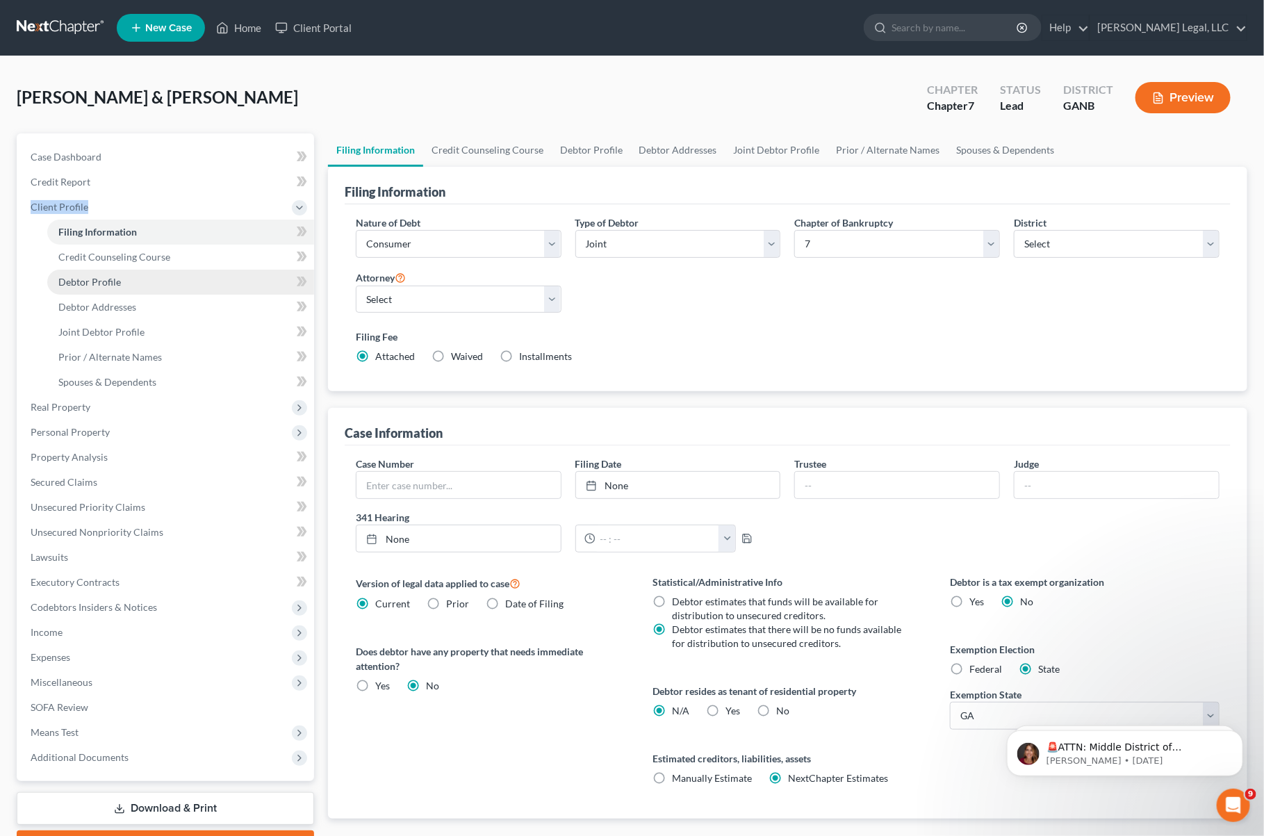
click at [104, 276] on span "Debtor Profile" at bounding box center [89, 282] width 63 height 12
select select "1"
select select "2"
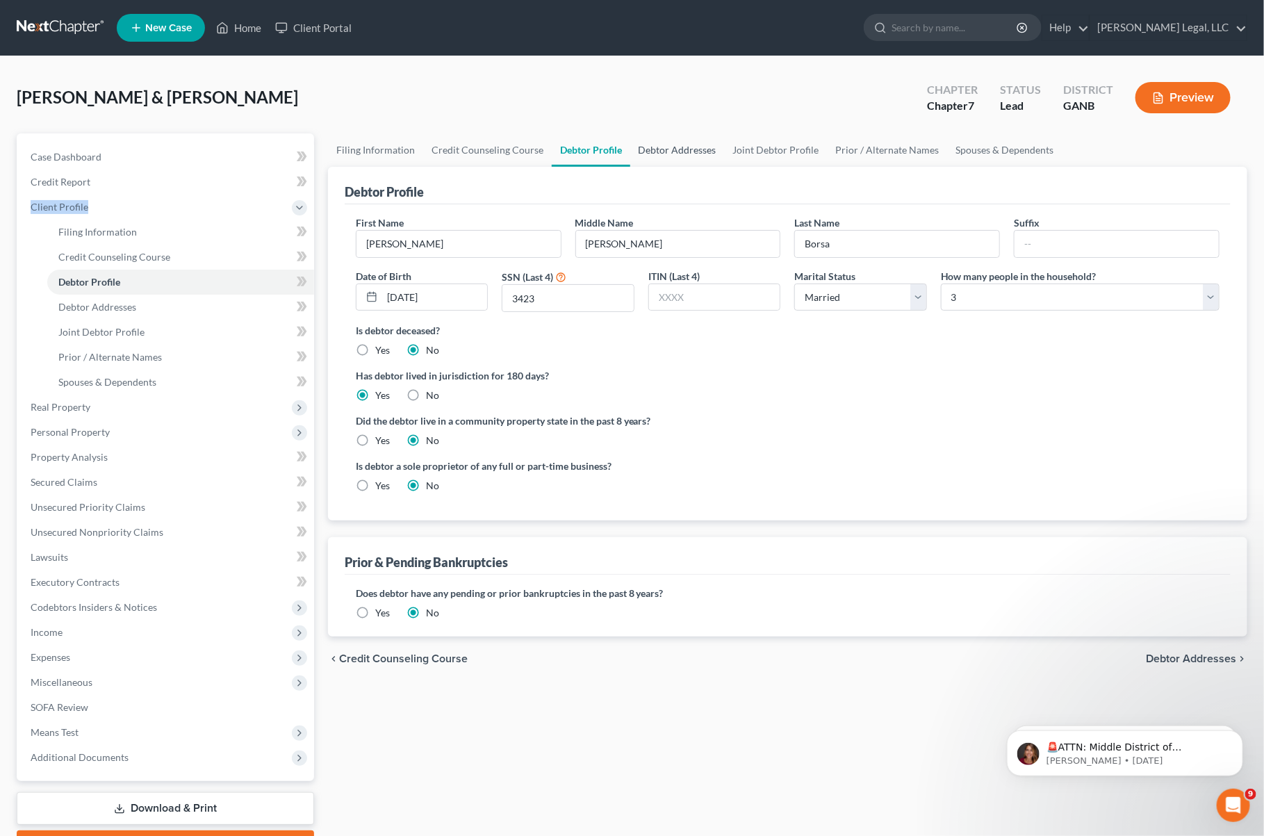
click at [651, 147] on link "Debtor Addresses" at bounding box center [677, 149] width 95 height 33
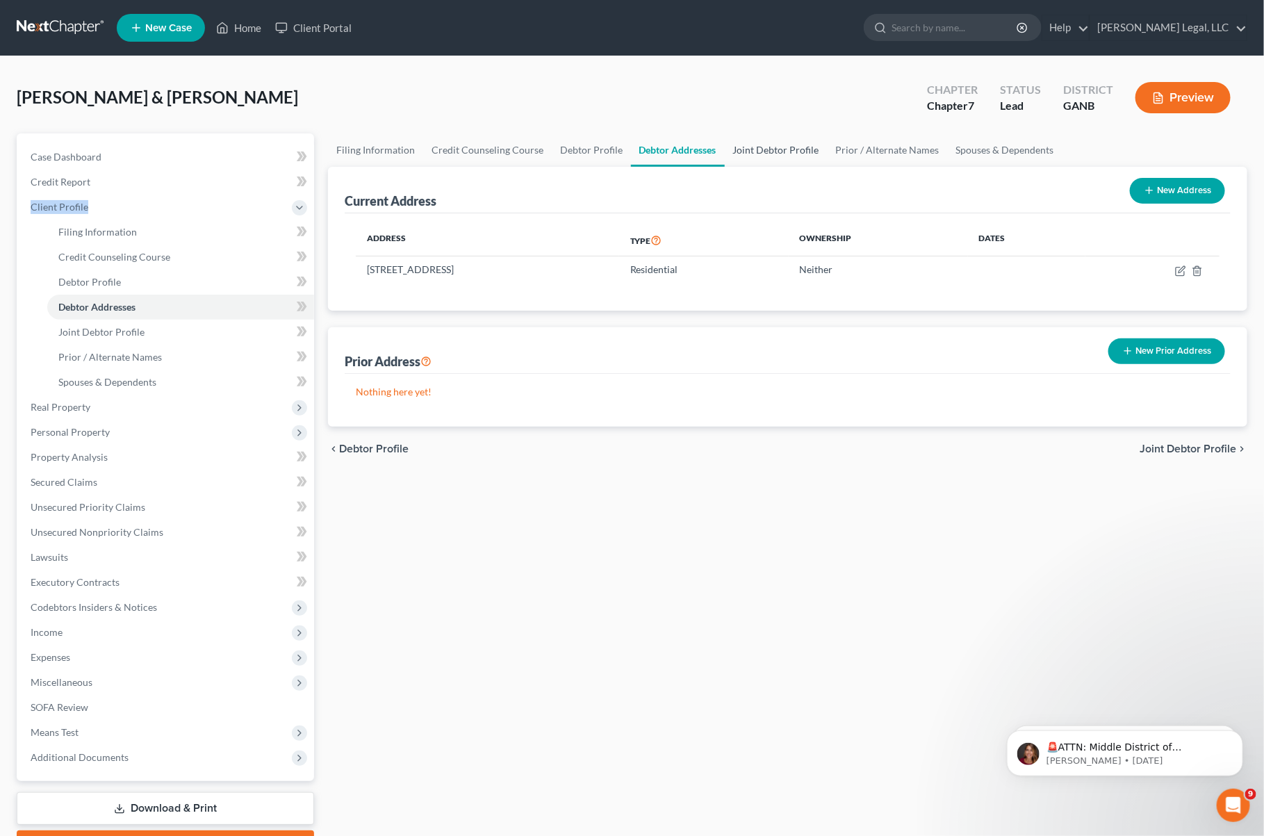
click at [762, 159] on link "Joint Debtor Profile" at bounding box center [776, 149] width 103 height 33
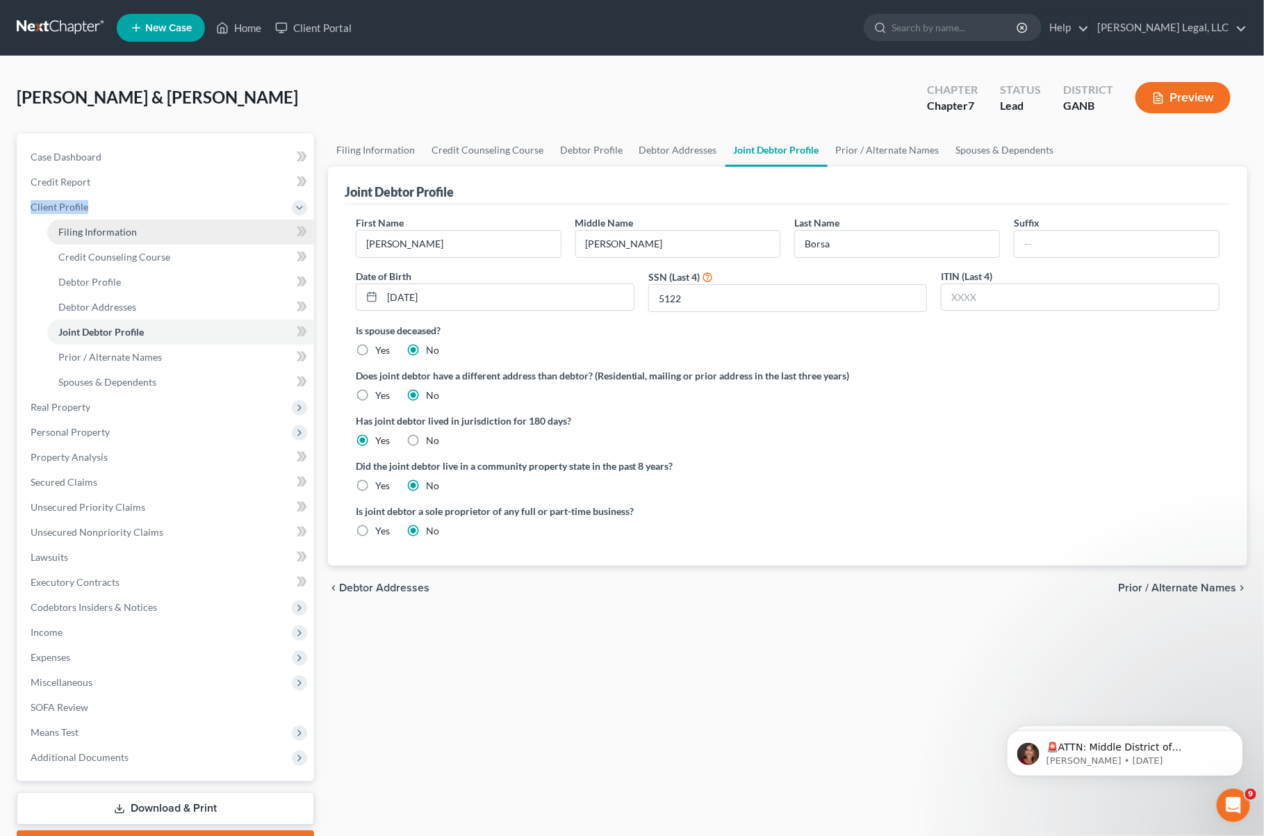
click at [80, 227] on span "Filing Information" at bounding box center [97, 232] width 79 height 12
select select "1"
select select "0"
select select "19"
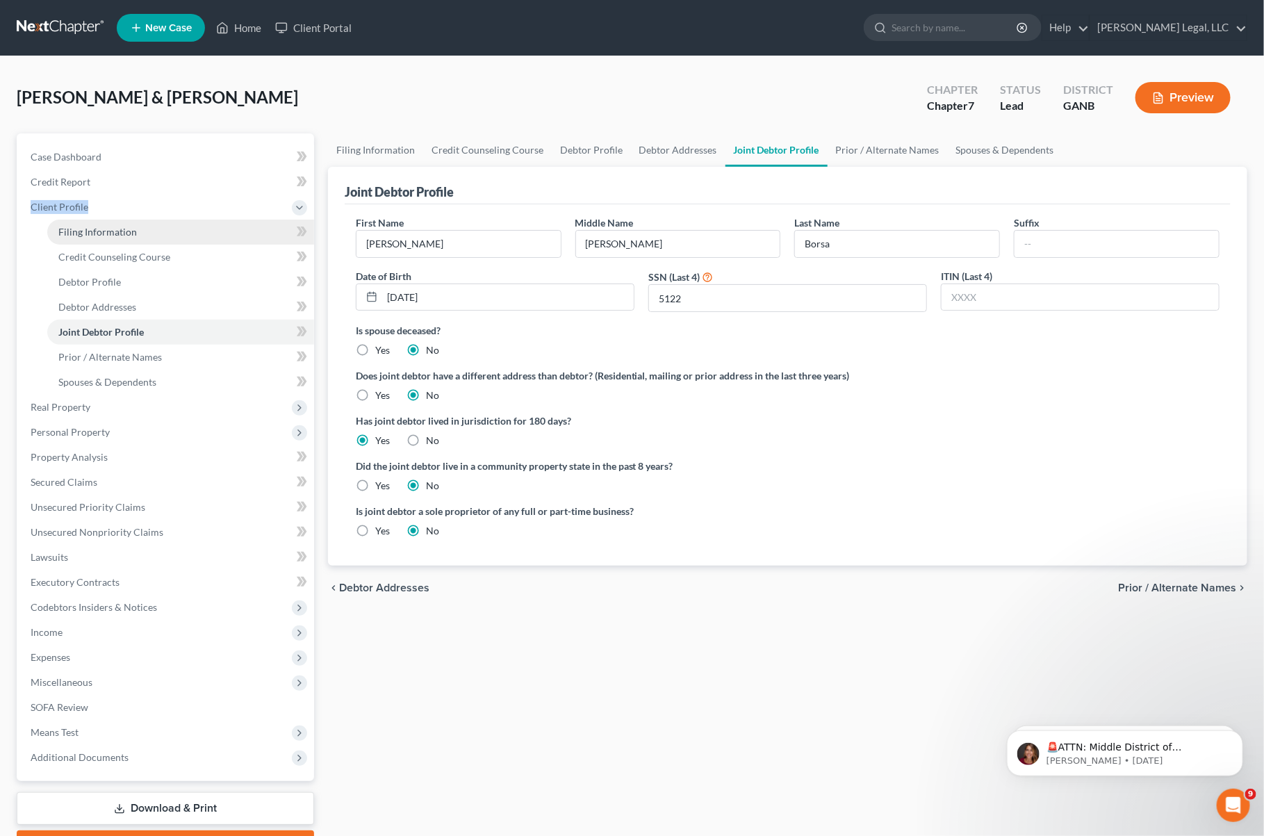
select select "10"
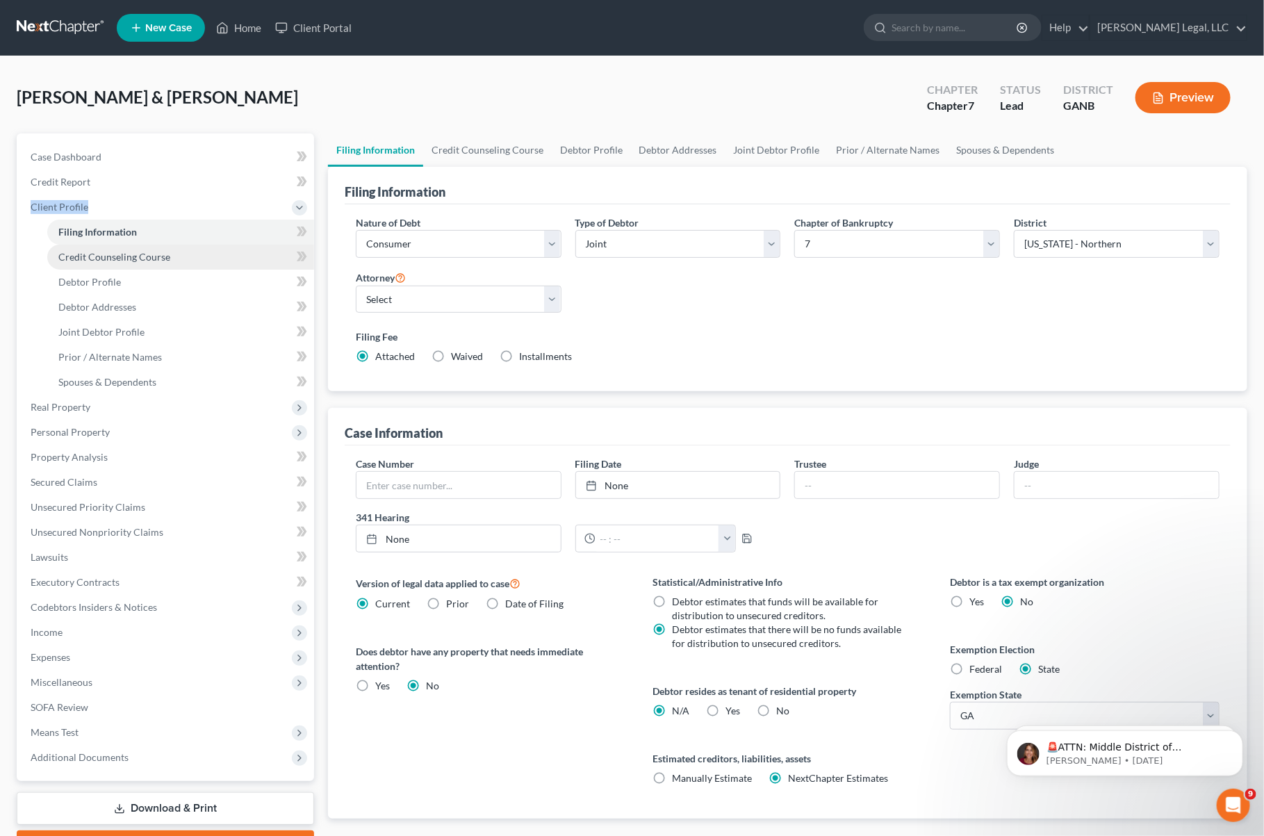
click at [88, 251] on span "Credit Counseling Course" at bounding box center [114, 257] width 112 height 12
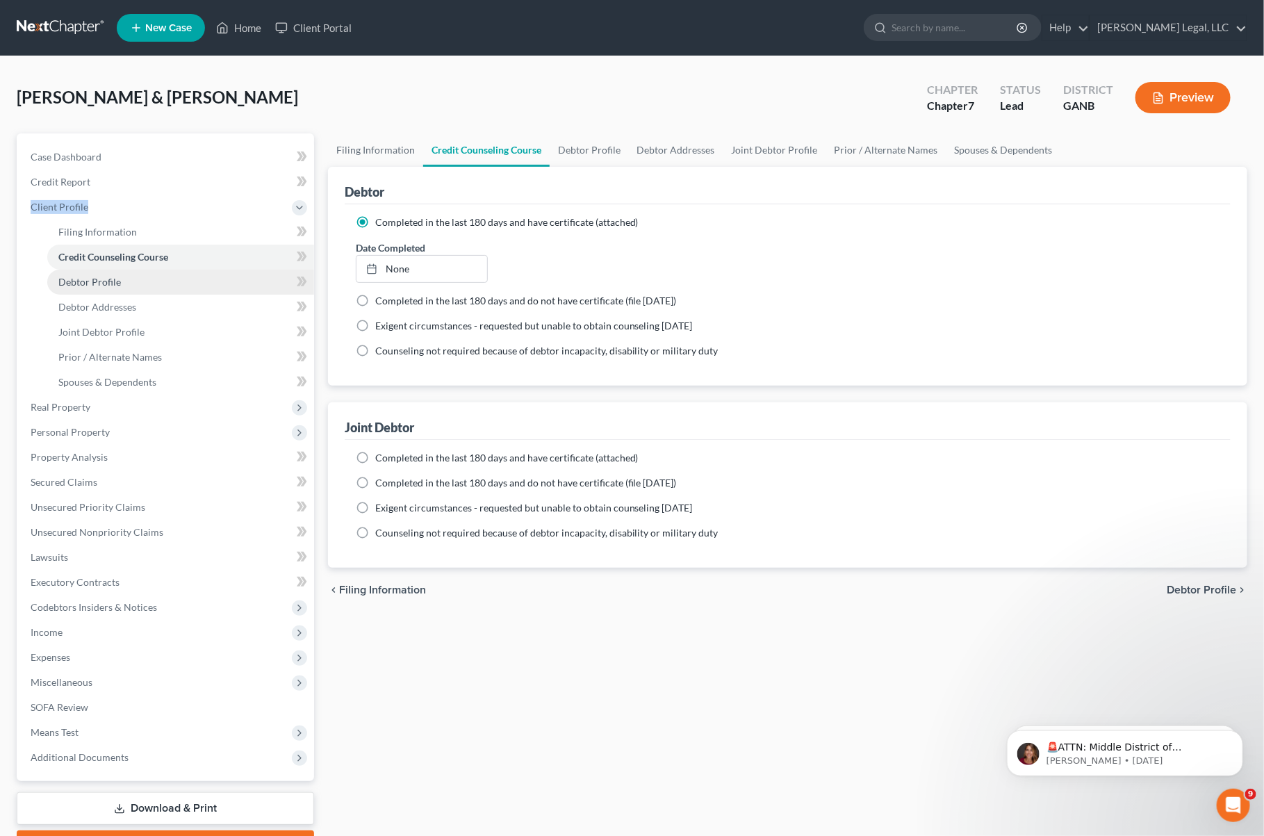
click at [92, 279] on span "Debtor Profile" at bounding box center [89, 282] width 63 height 12
select select "1"
select select "2"
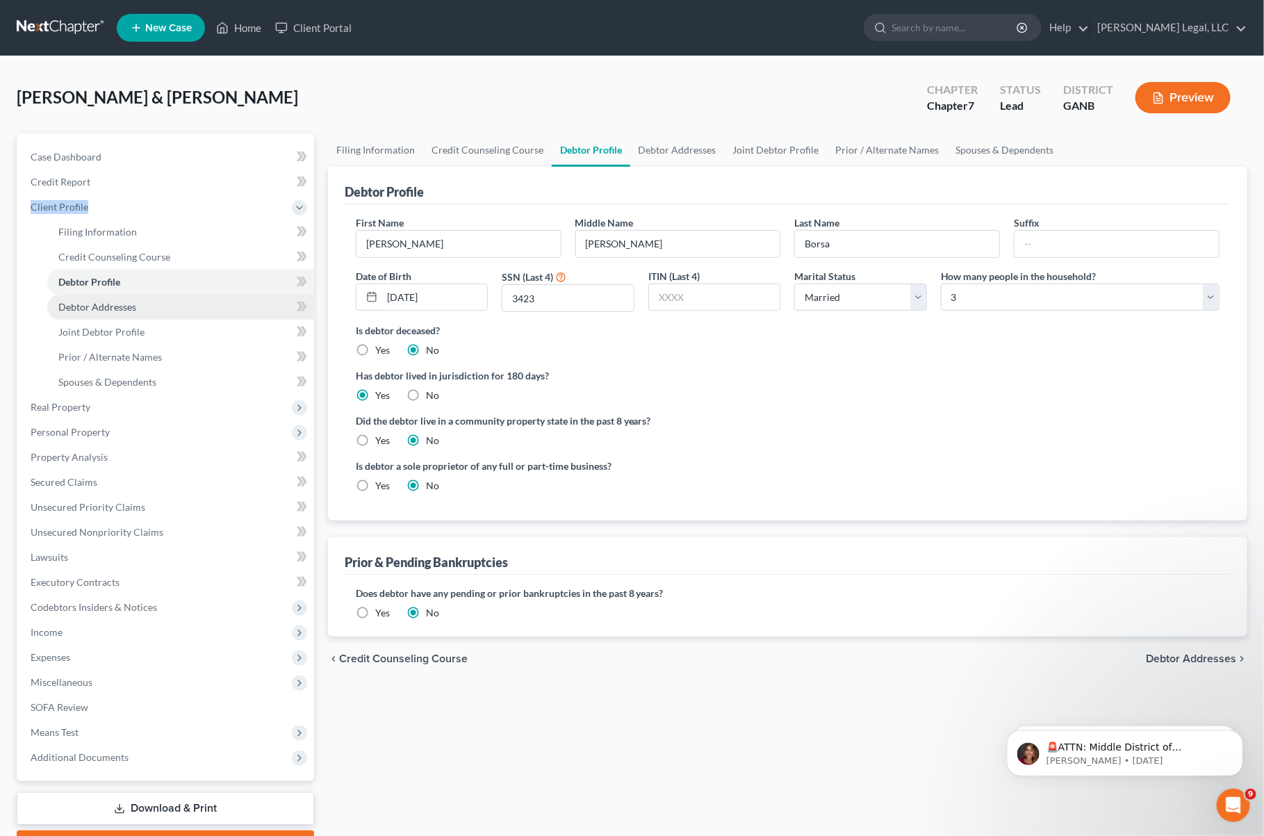
click at [97, 311] on span "Debtor Addresses" at bounding box center [97, 307] width 78 height 12
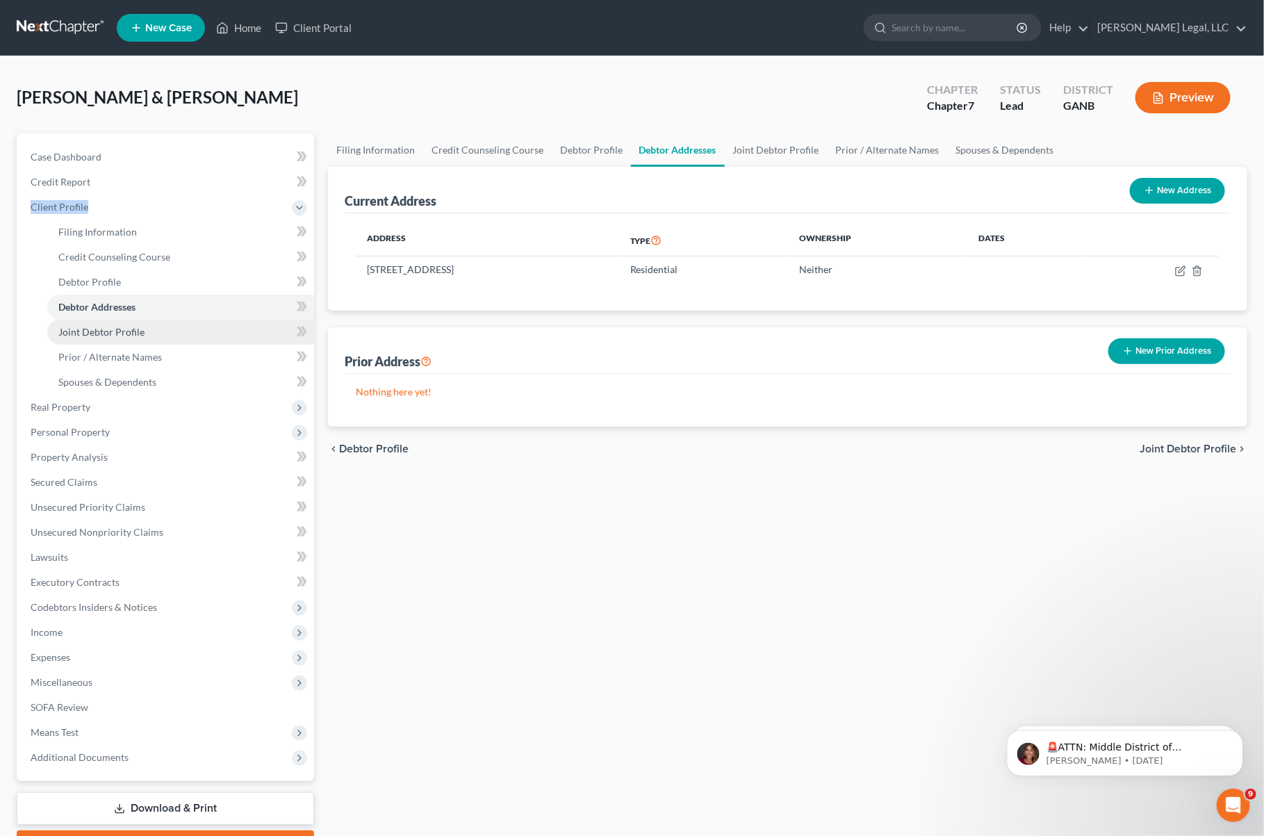
click at [102, 323] on link "Joint Debtor Profile" at bounding box center [180, 332] width 267 height 25
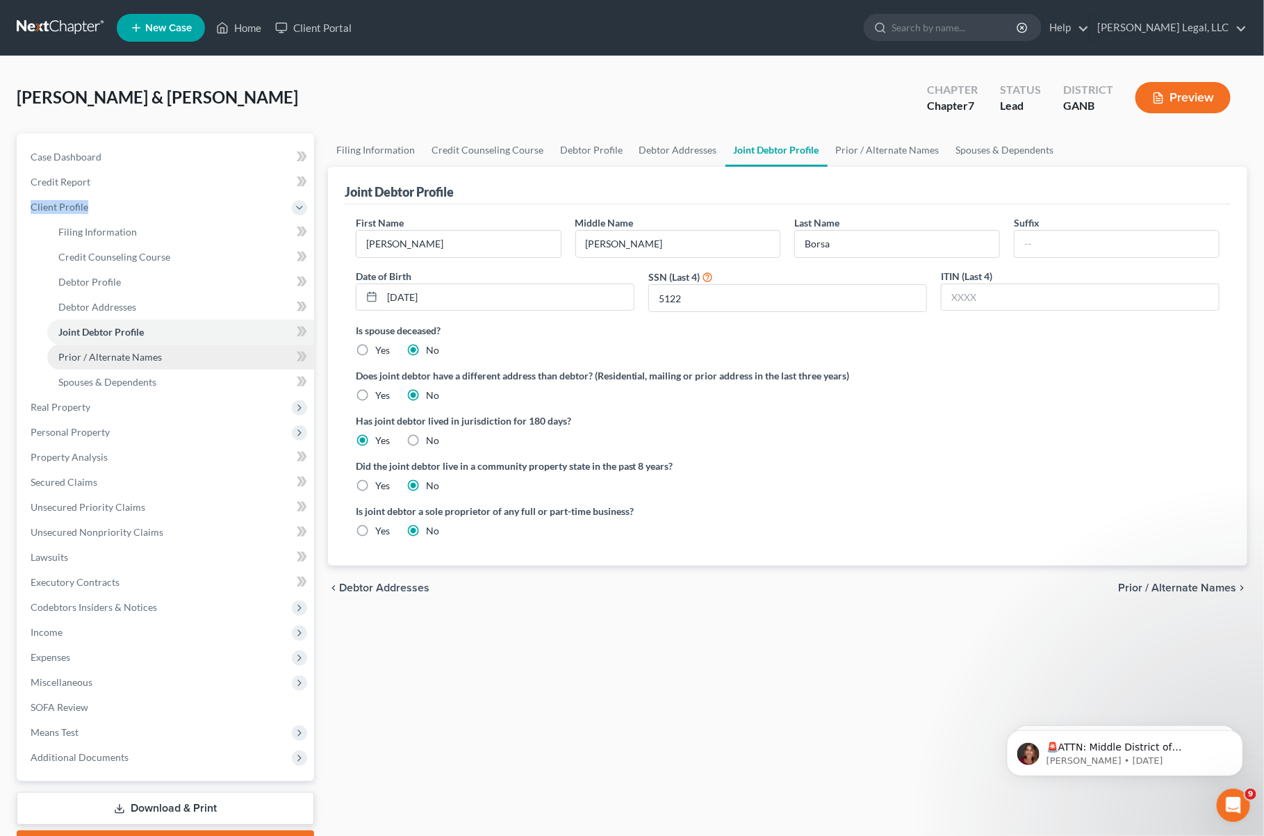
click at [123, 354] on span "Prior / Alternate Names" at bounding box center [110, 357] width 104 height 12
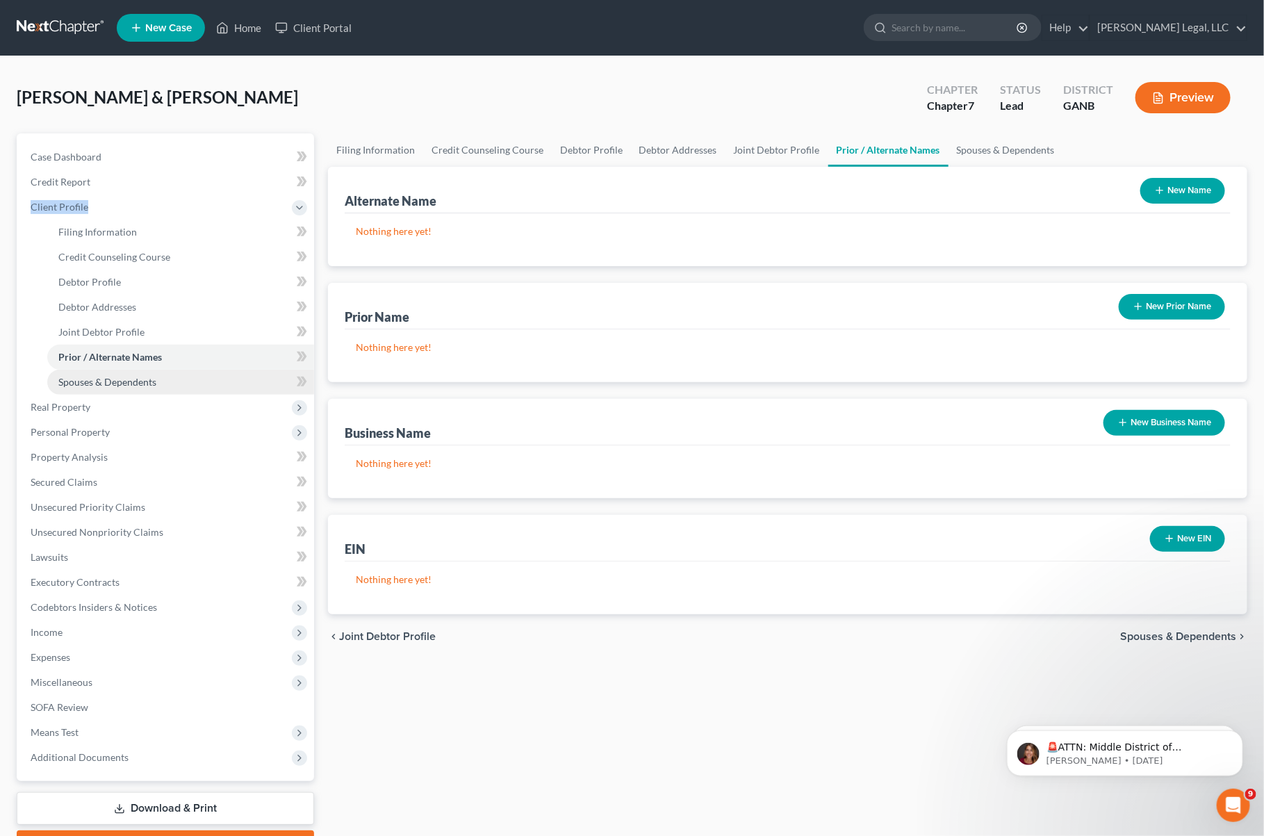
click at [127, 374] on link "Spouses & Dependents" at bounding box center [180, 382] width 267 height 25
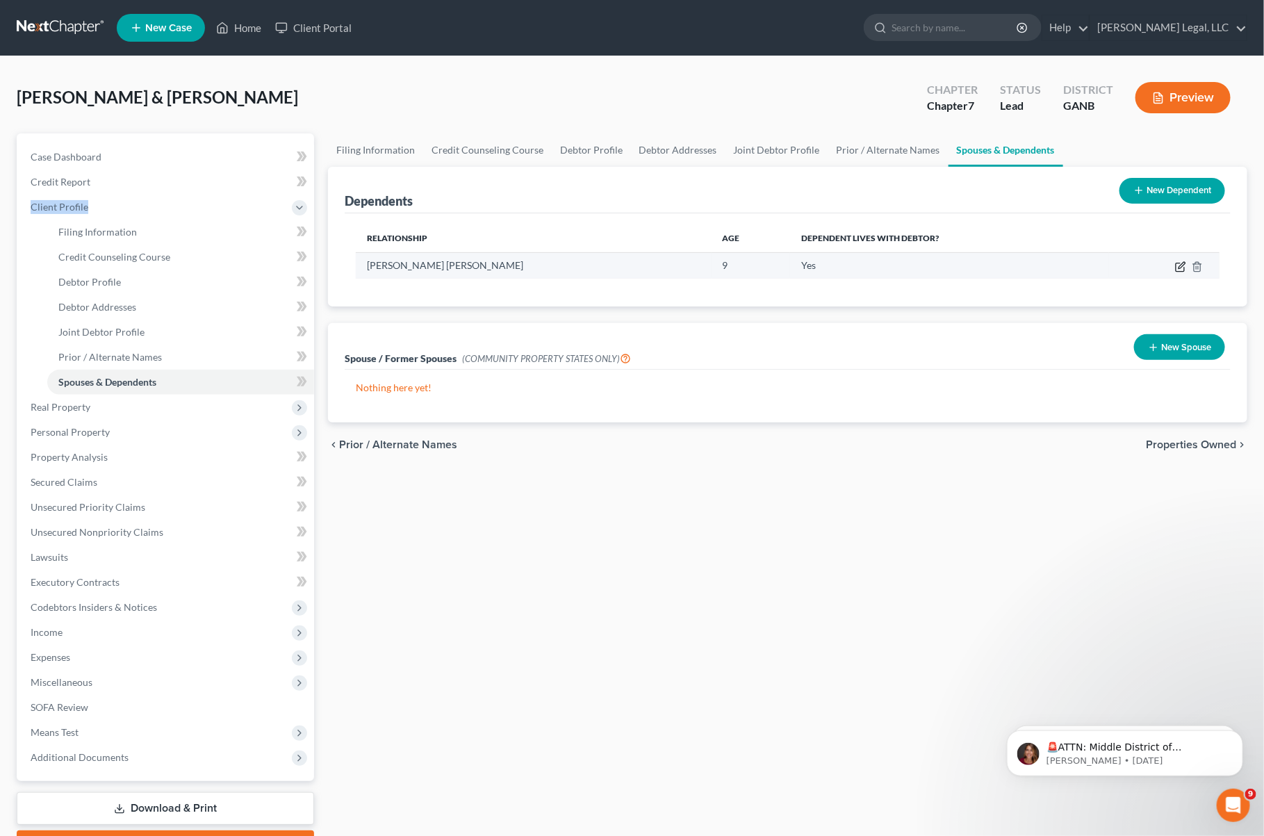
click at [1181, 263] on icon "button" at bounding box center [1180, 266] width 11 height 11
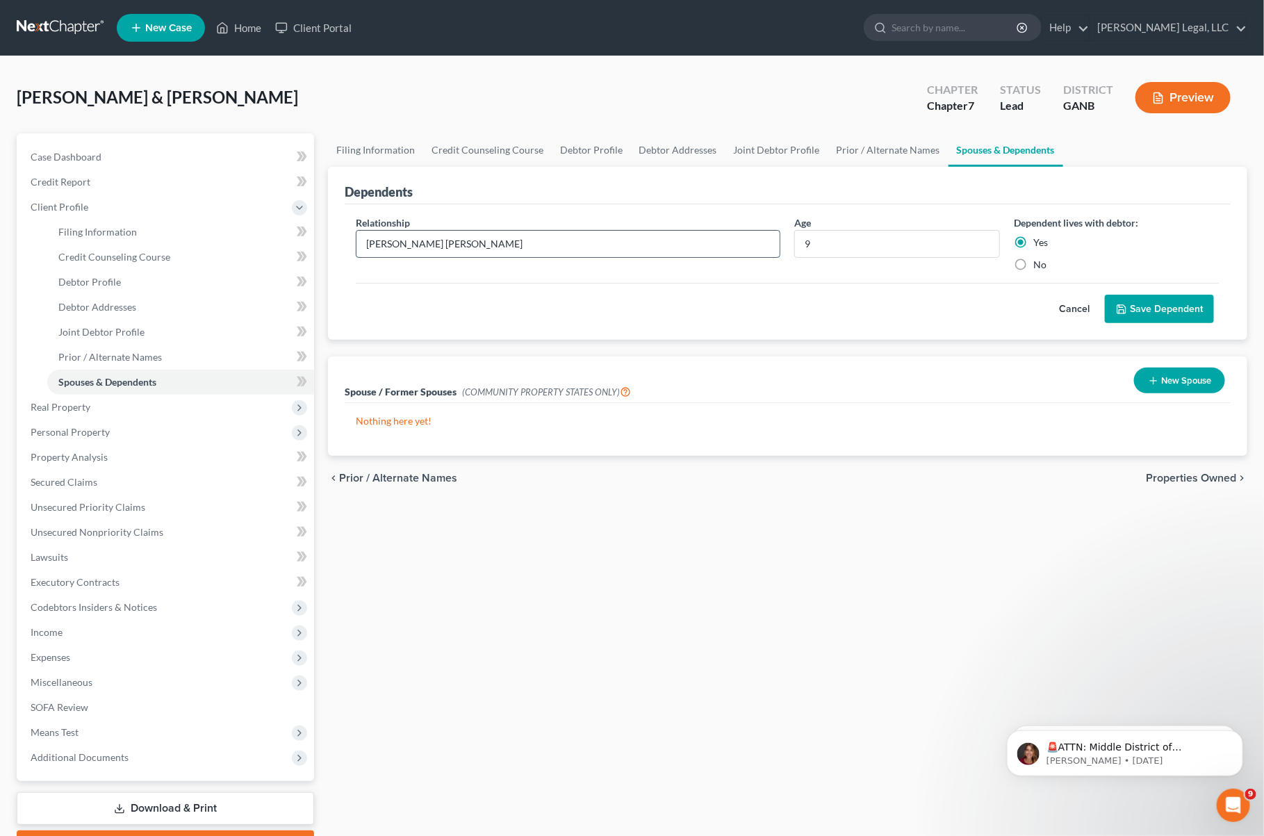
click at [724, 244] on input "[PERSON_NAME] [PERSON_NAME]" at bounding box center [569, 244] width 424 height 26
click at [361, 241] on input "[PERSON_NAME] [PERSON_NAME]" at bounding box center [569, 244] width 424 height 26
click at [519, 248] on input "[PERSON_NAME] [PERSON_NAME]" at bounding box center [569, 244] width 424 height 26
type input "[PERSON_NAME] [PERSON_NAME] (daughter)"
click at [1170, 305] on button "Save Dependent" at bounding box center [1159, 309] width 109 height 29
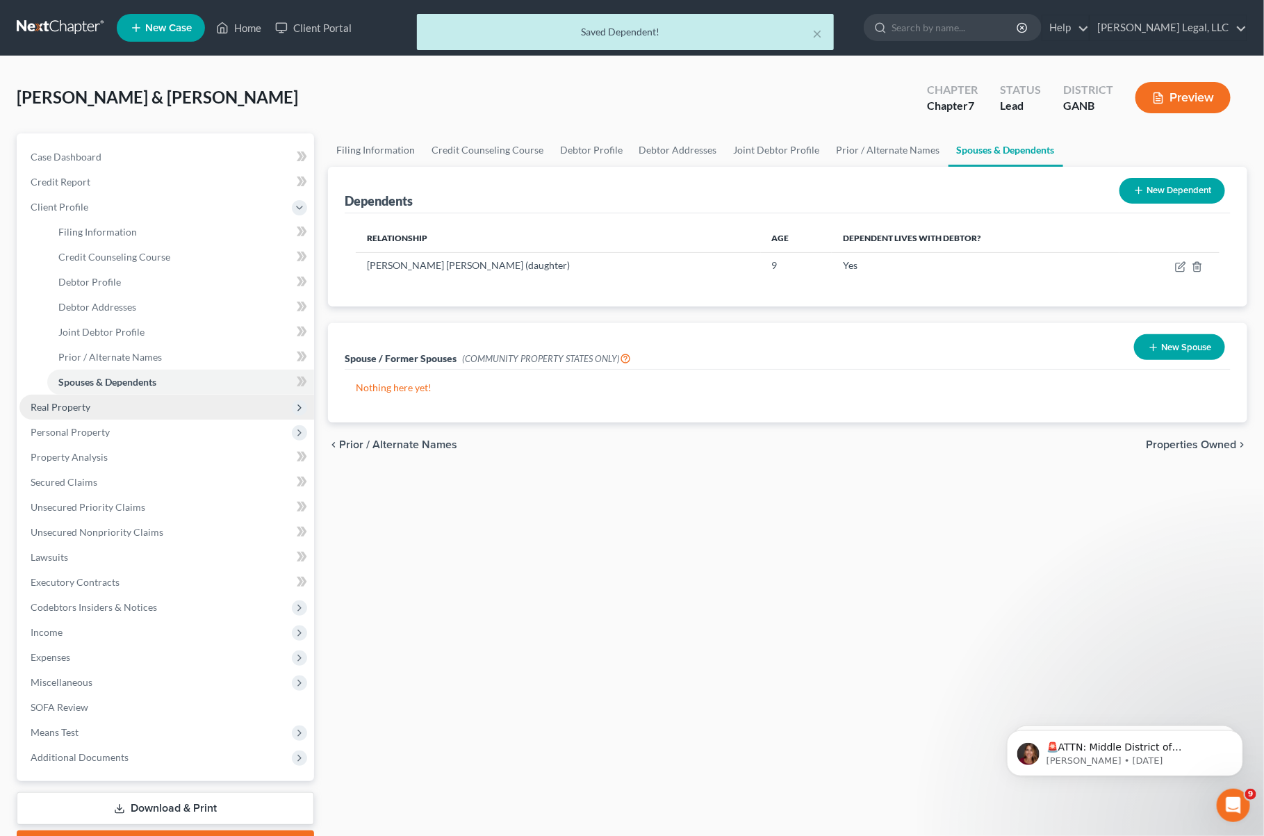
click at [72, 401] on span "Real Property" at bounding box center [61, 407] width 60 height 12
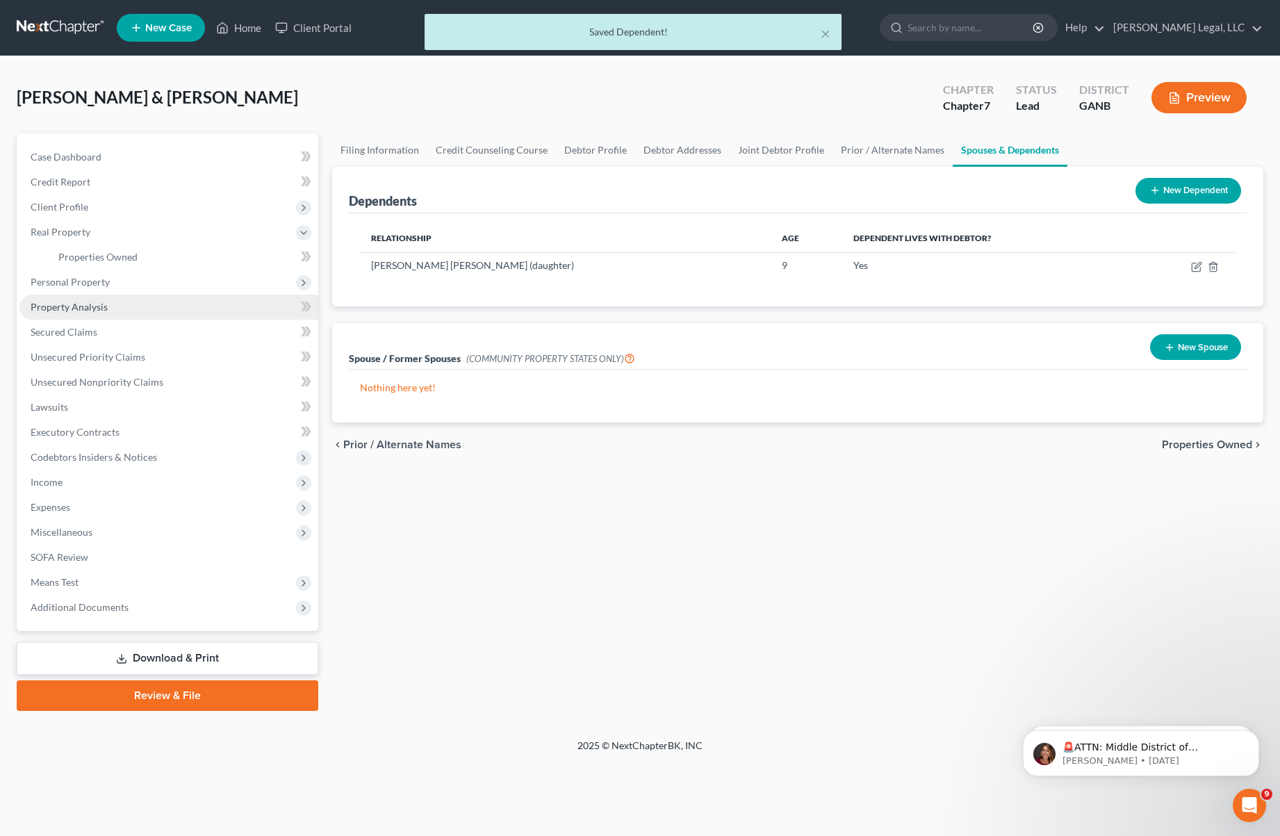
click at [77, 292] on span "Personal Property" at bounding box center [168, 282] width 299 height 25
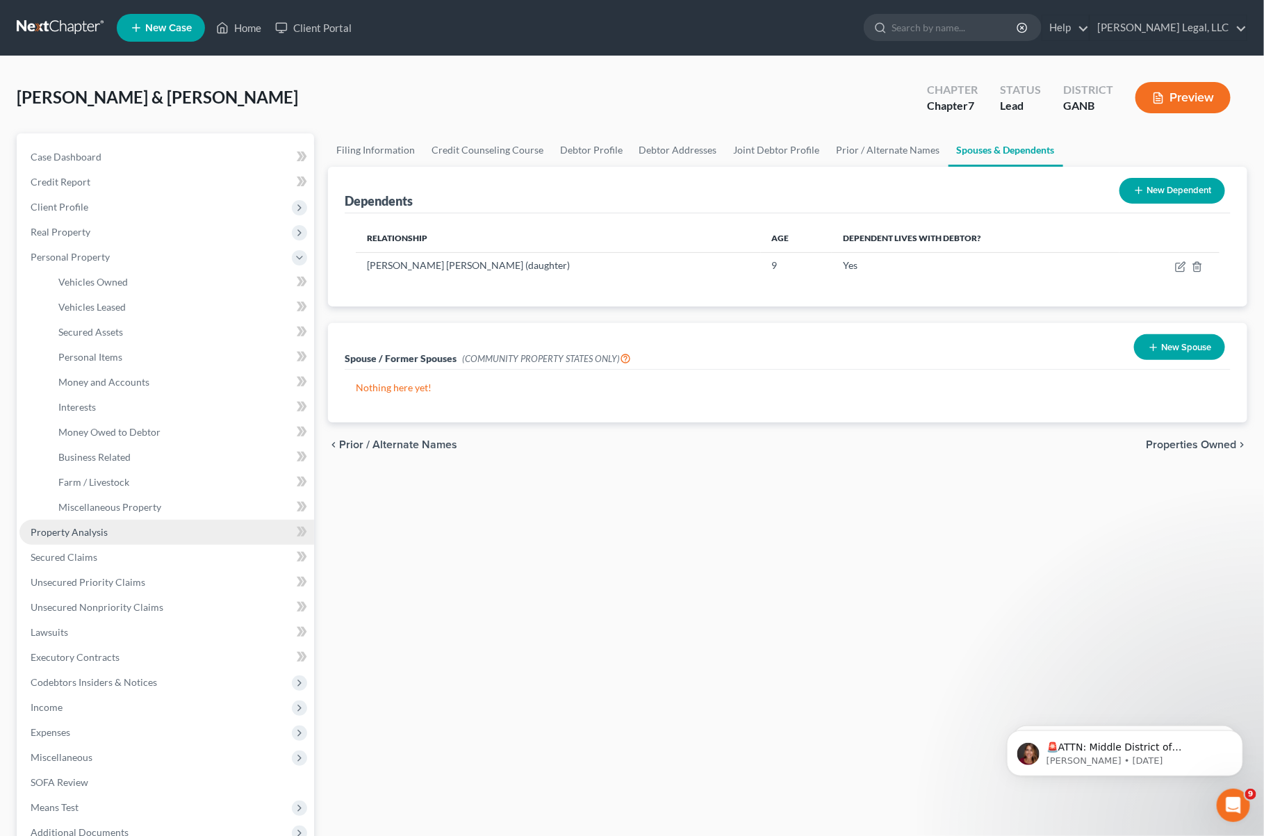
click at [84, 528] on span "Property Analysis" at bounding box center [69, 532] width 77 height 12
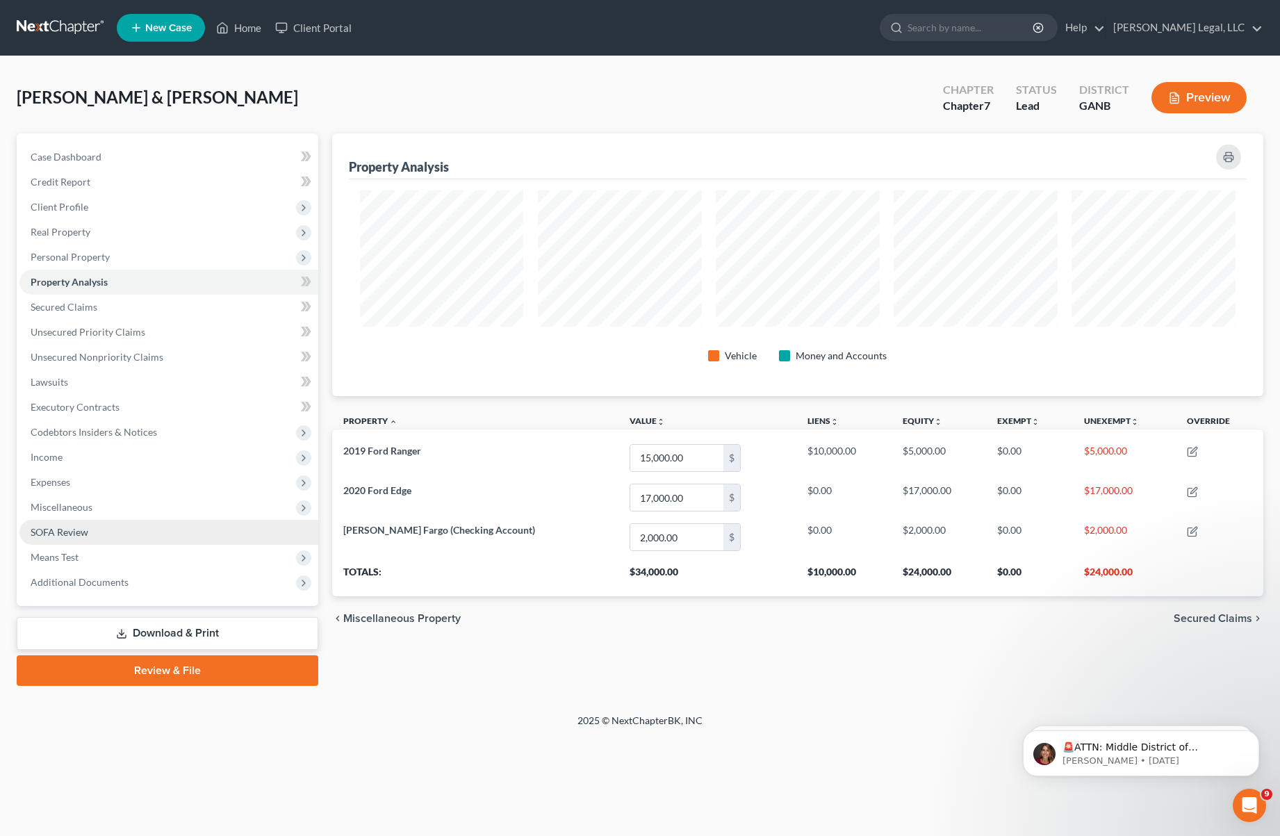
scroll to position [263, 931]
click at [77, 307] on span "Secured Claims" at bounding box center [64, 307] width 67 height 12
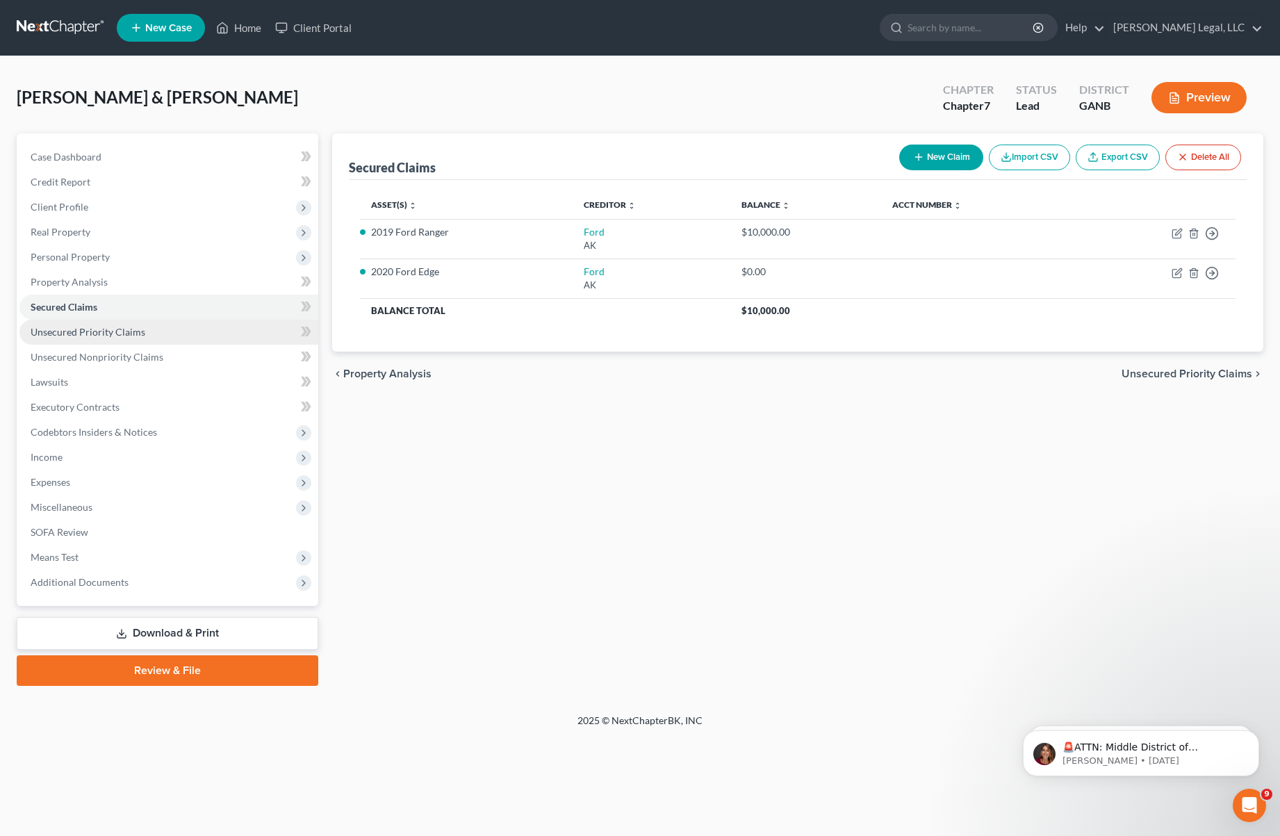
click at [99, 336] on link "Unsecured Priority Claims" at bounding box center [168, 332] width 299 height 25
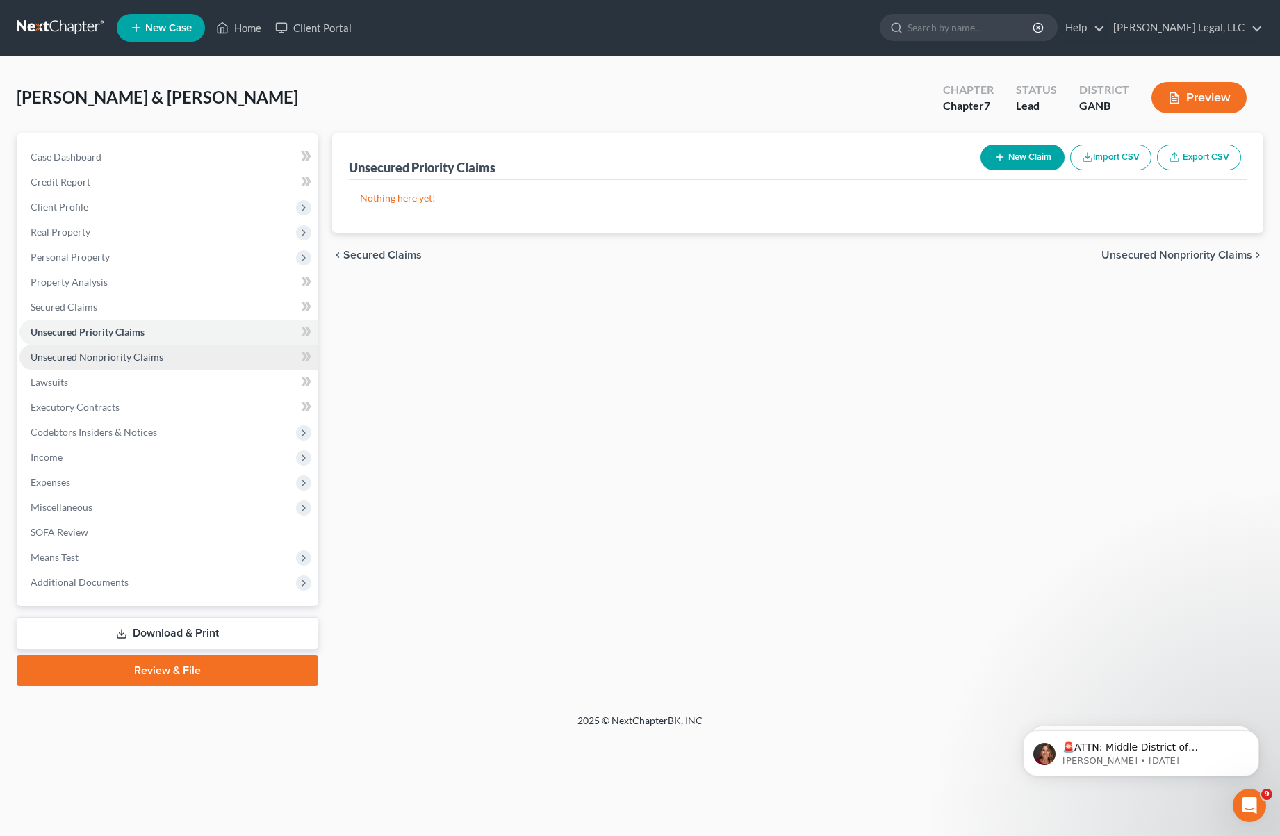
click at [102, 361] on link "Unsecured Nonpriority Claims" at bounding box center [168, 357] width 299 height 25
click at [83, 334] on span "Unsecured Priority Claims" at bounding box center [88, 332] width 115 height 12
click at [90, 309] on span "Secured Claims" at bounding box center [64, 307] width 67 height 12
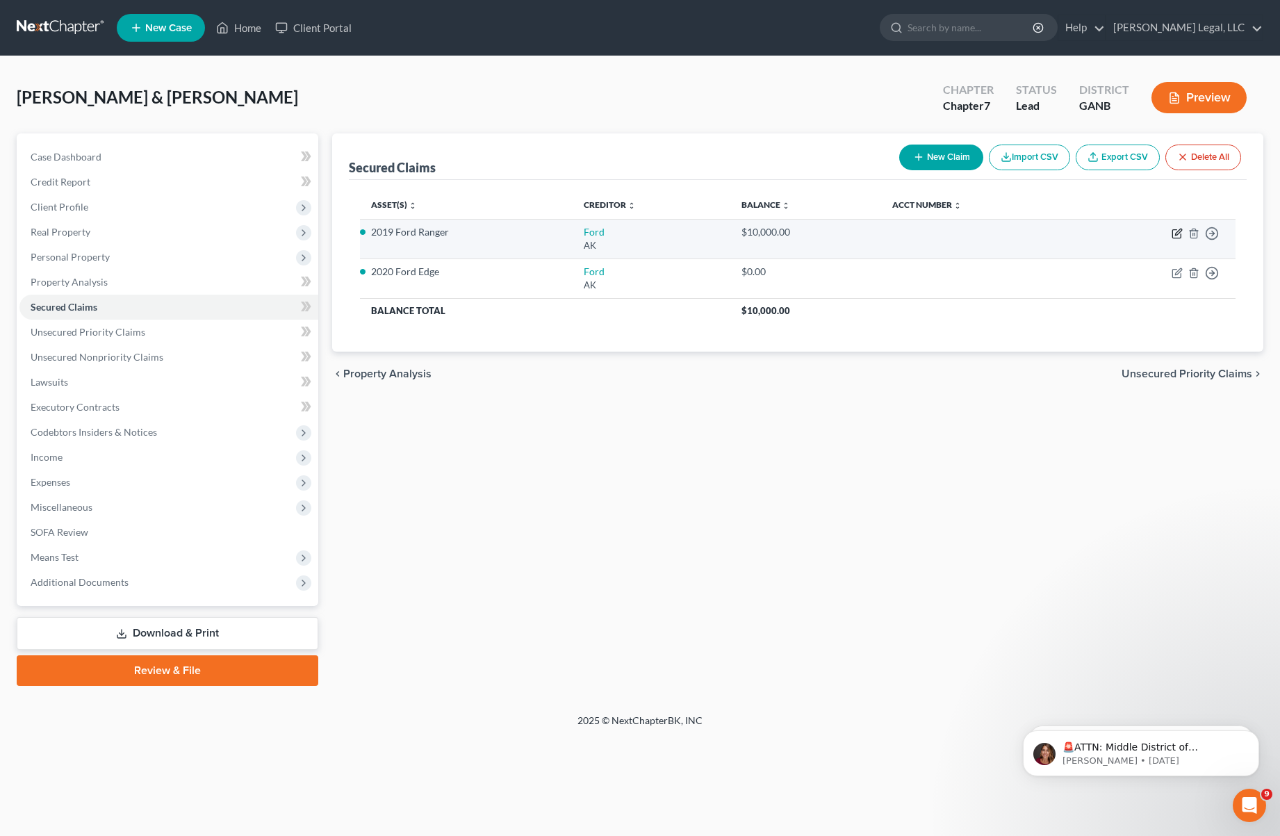
click at [1176, 228] on td "Move to E Move to F Move to G Move to Notice Only" at bounding box center [1156, 239] width 160 height 40
click at [1177, 231] on icon "button" at bounding box center [1177, 234] width 8 height 8
select select "1"
select select "3"
select select "2"
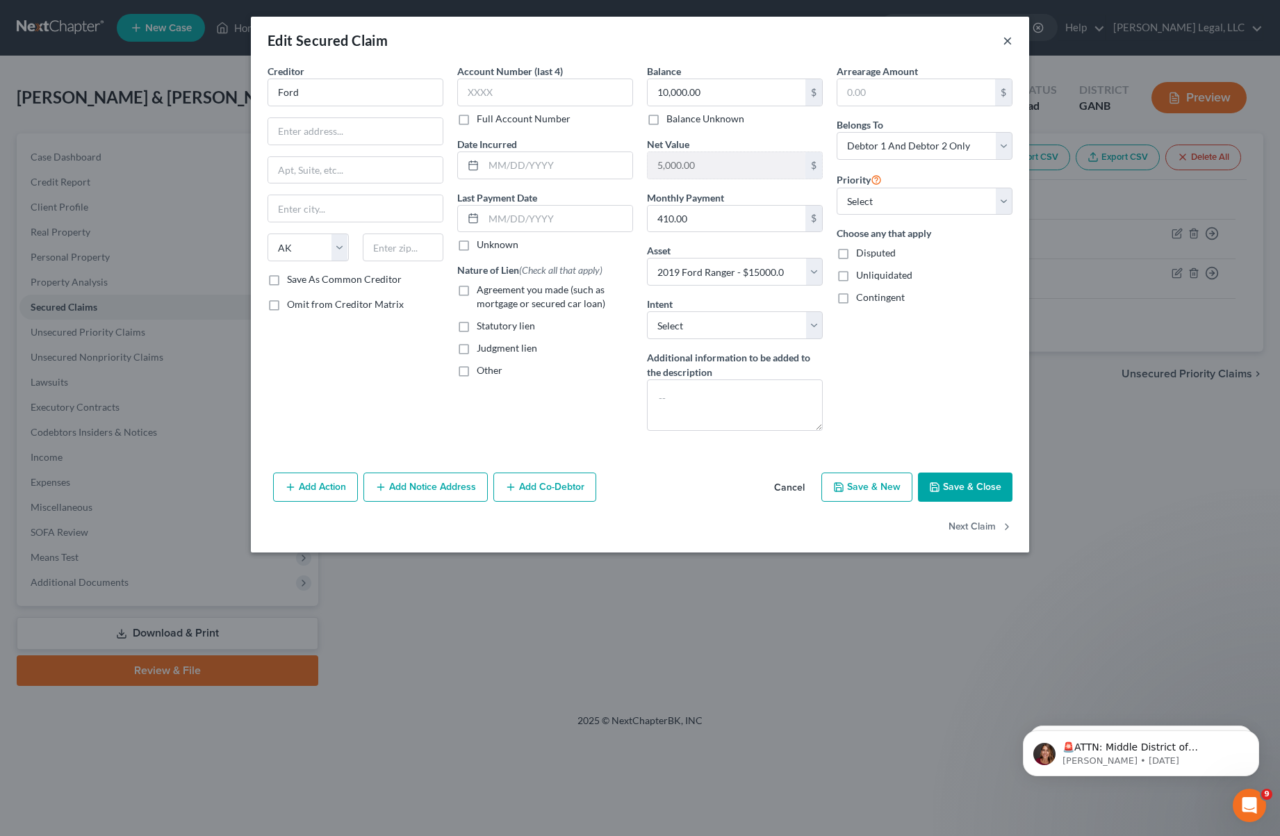
click at [1010, 33] on button "×" at bounding box center [1008, 40] width 10 height 17
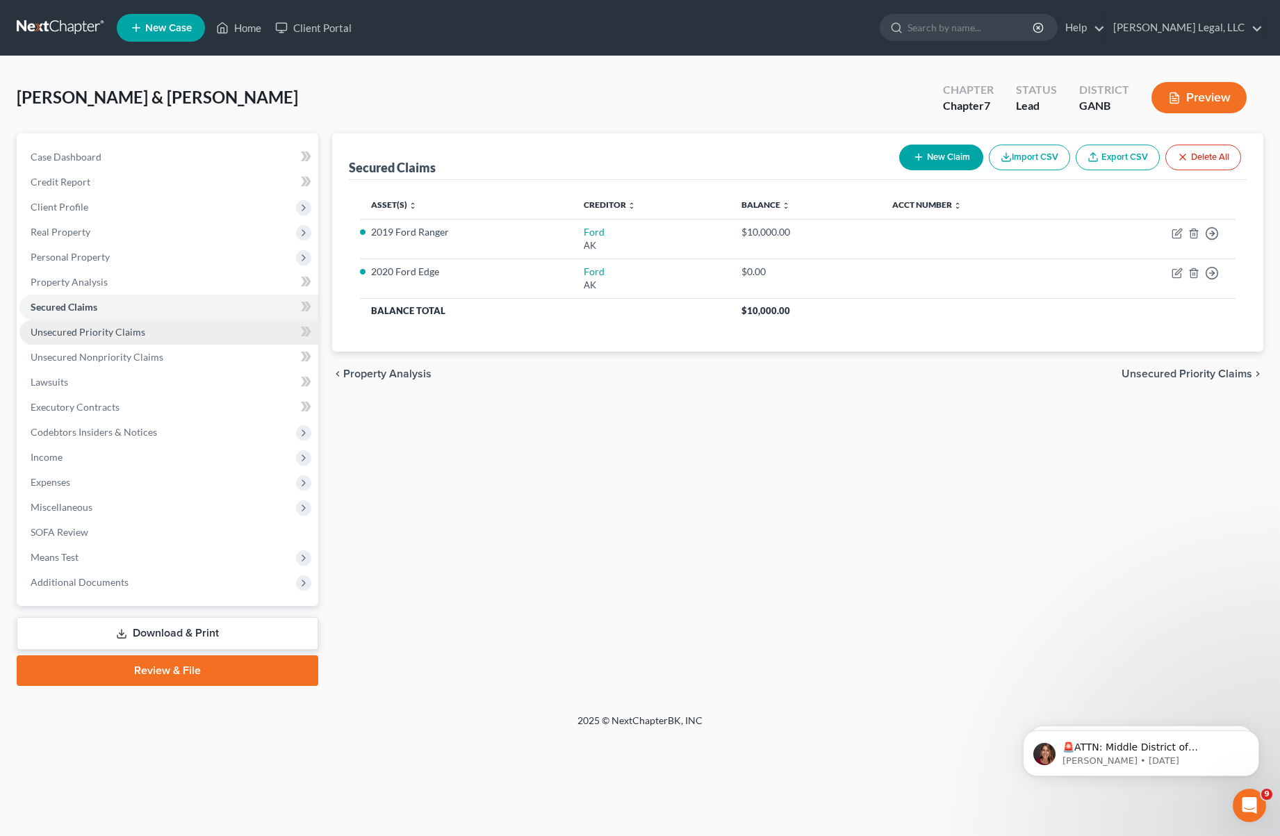
click at [113, 326] on span "Unsecured Priority Claims" at bounding box center [88, 332] width 115 height 12
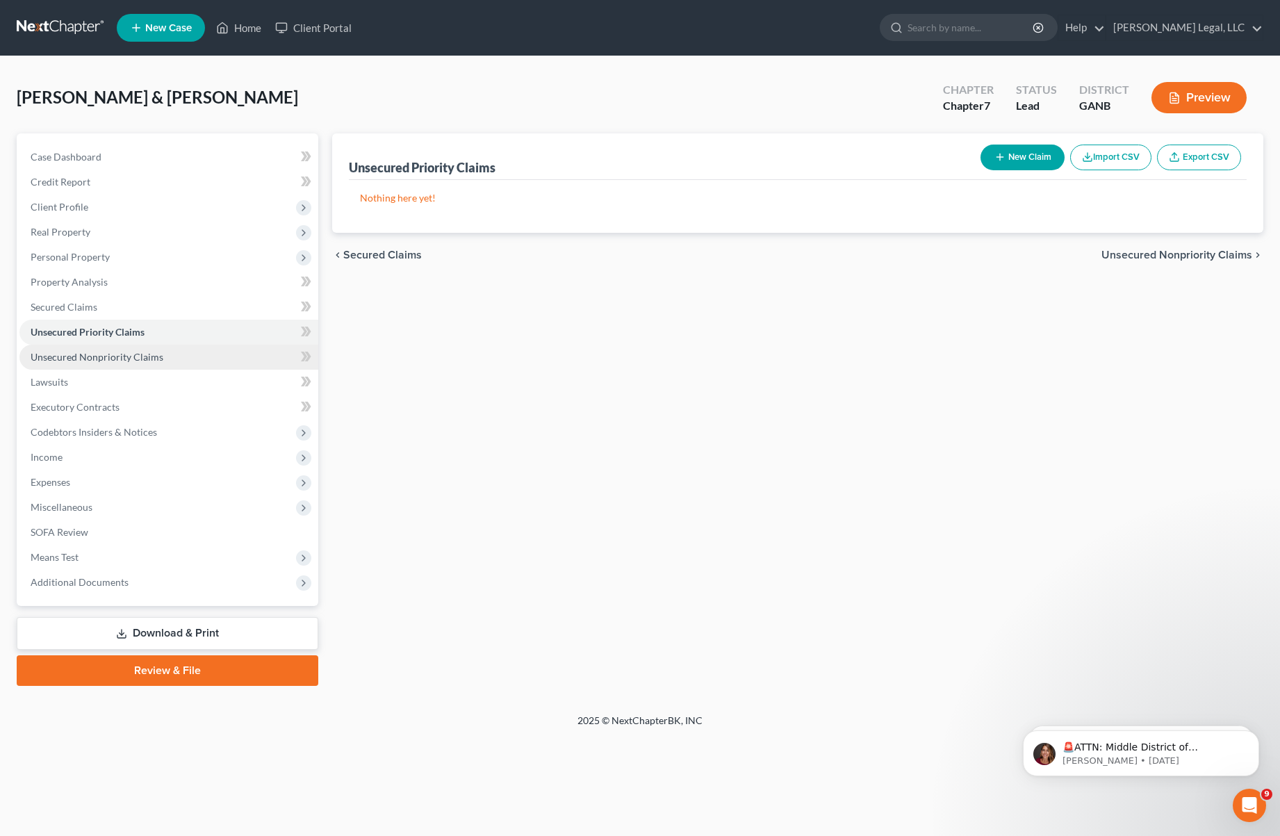
click at [121, 349] on link "Unsecured Nonpriority Claims" at bounding box center [168, 357] width 299 height 25
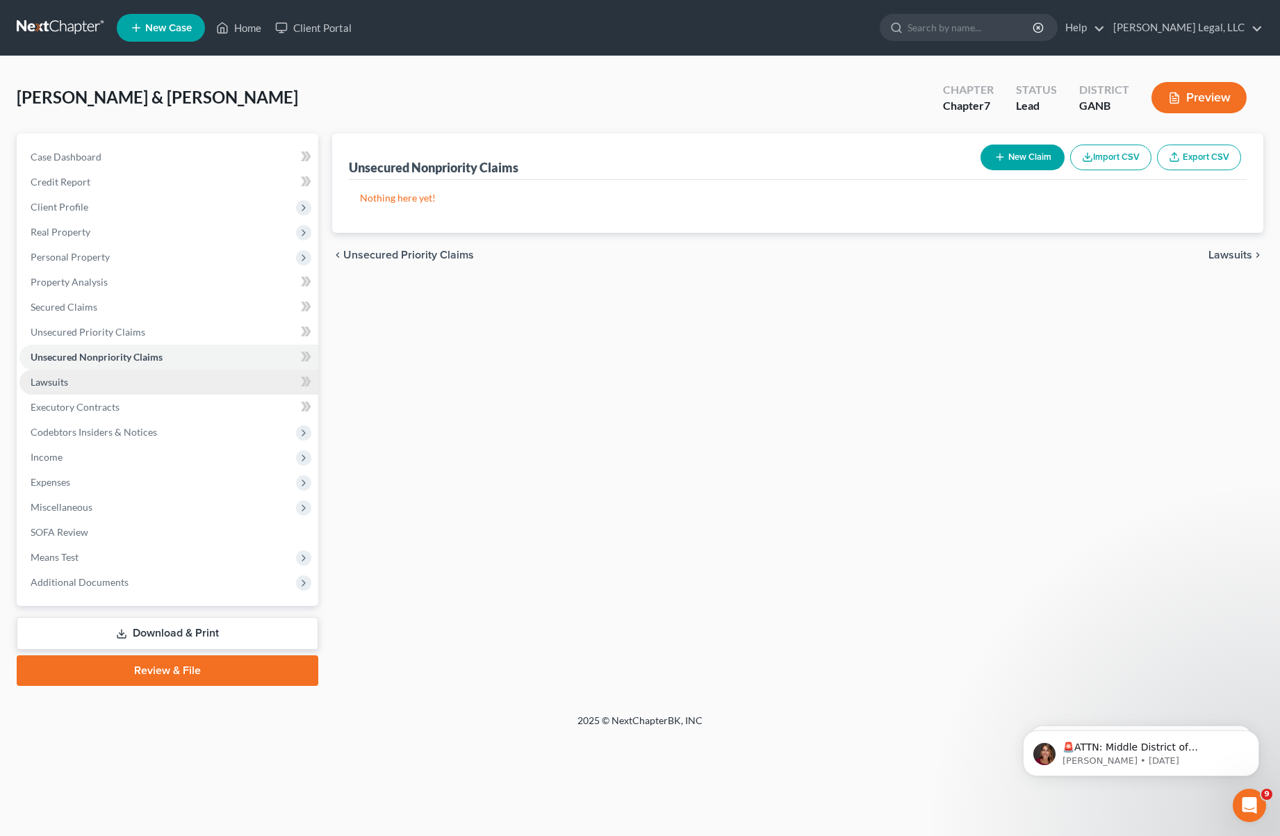
click at [119, 377] on link "Lawsuits" at bounding box center [168, 382] width 299 height 25
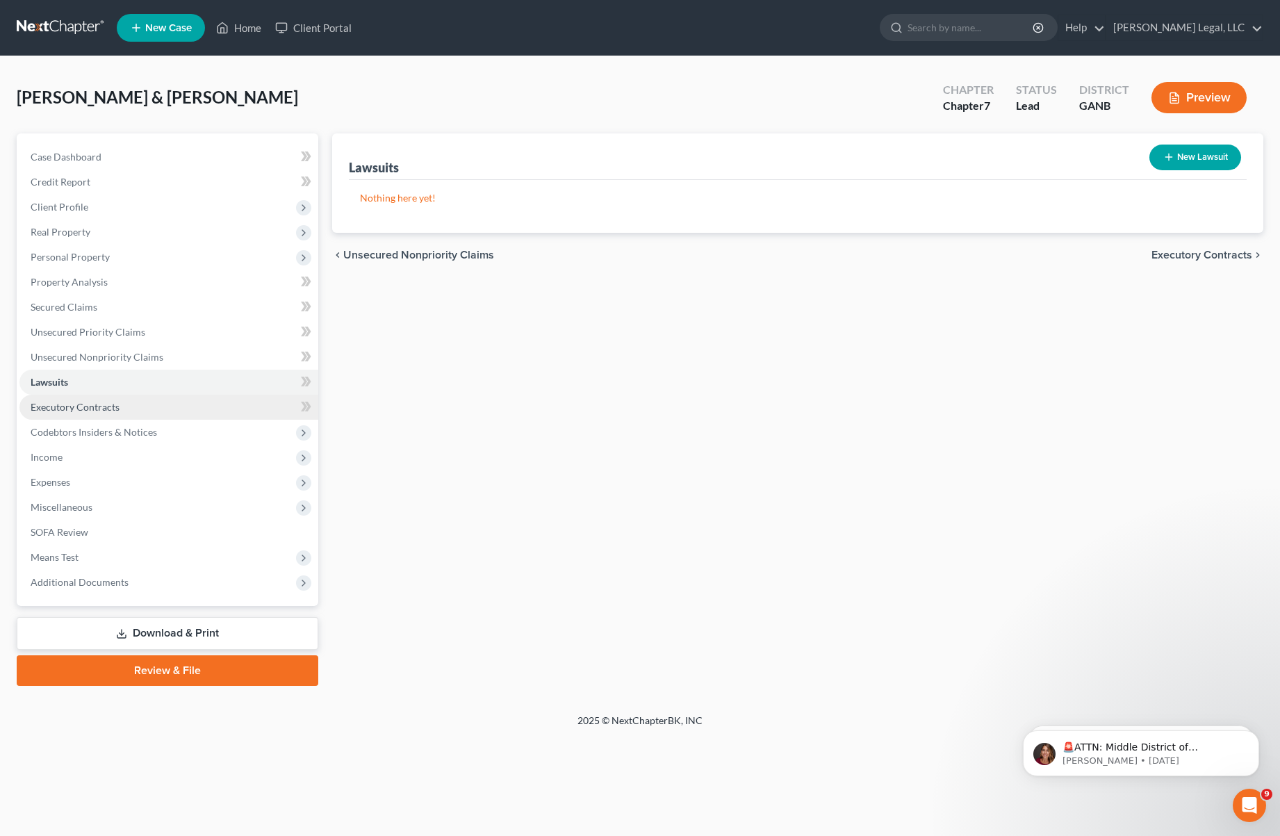
click at [111, 398] on link "Executory Contracts" at bounding box center [168, 407] width 299 height 25
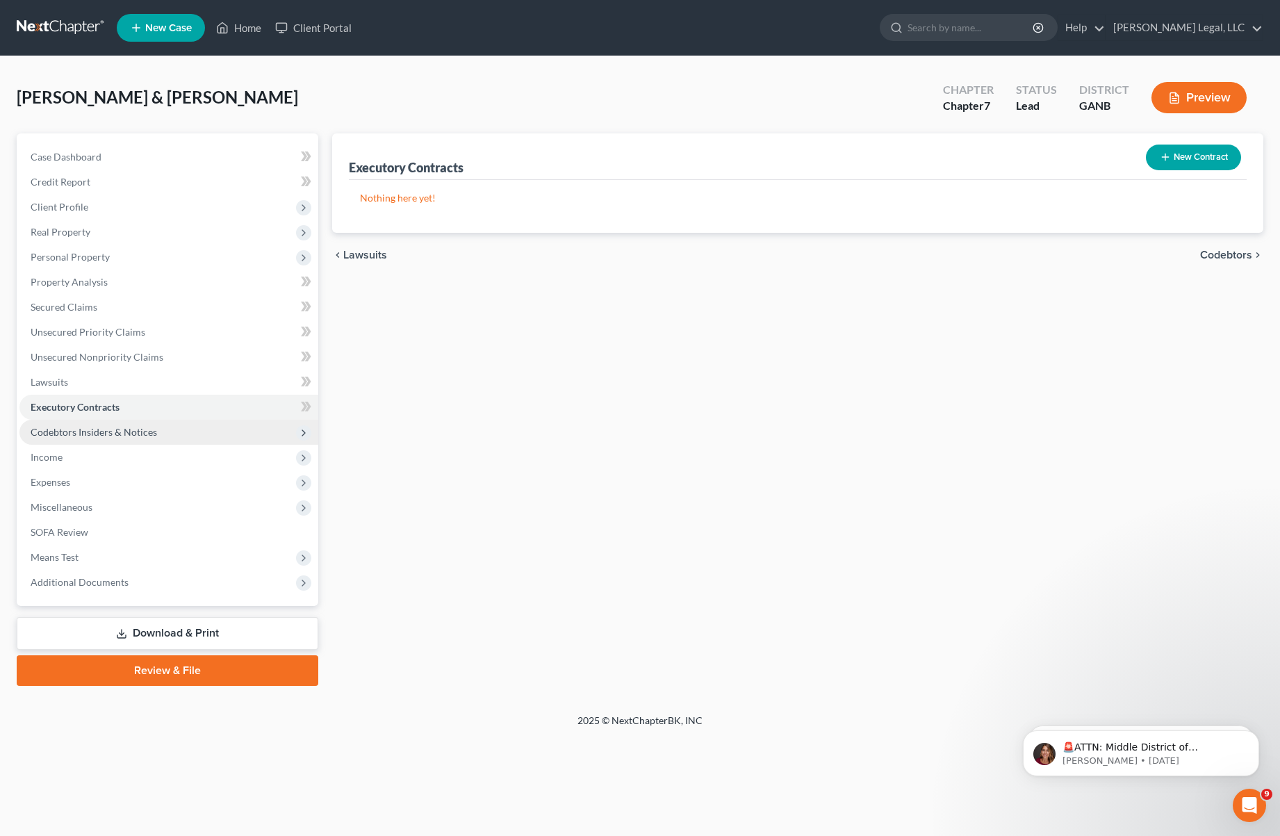
click at [123, 432] on span "Codebtors Insiders & Notices" at bounding box center [94, 432] width 127 height 12
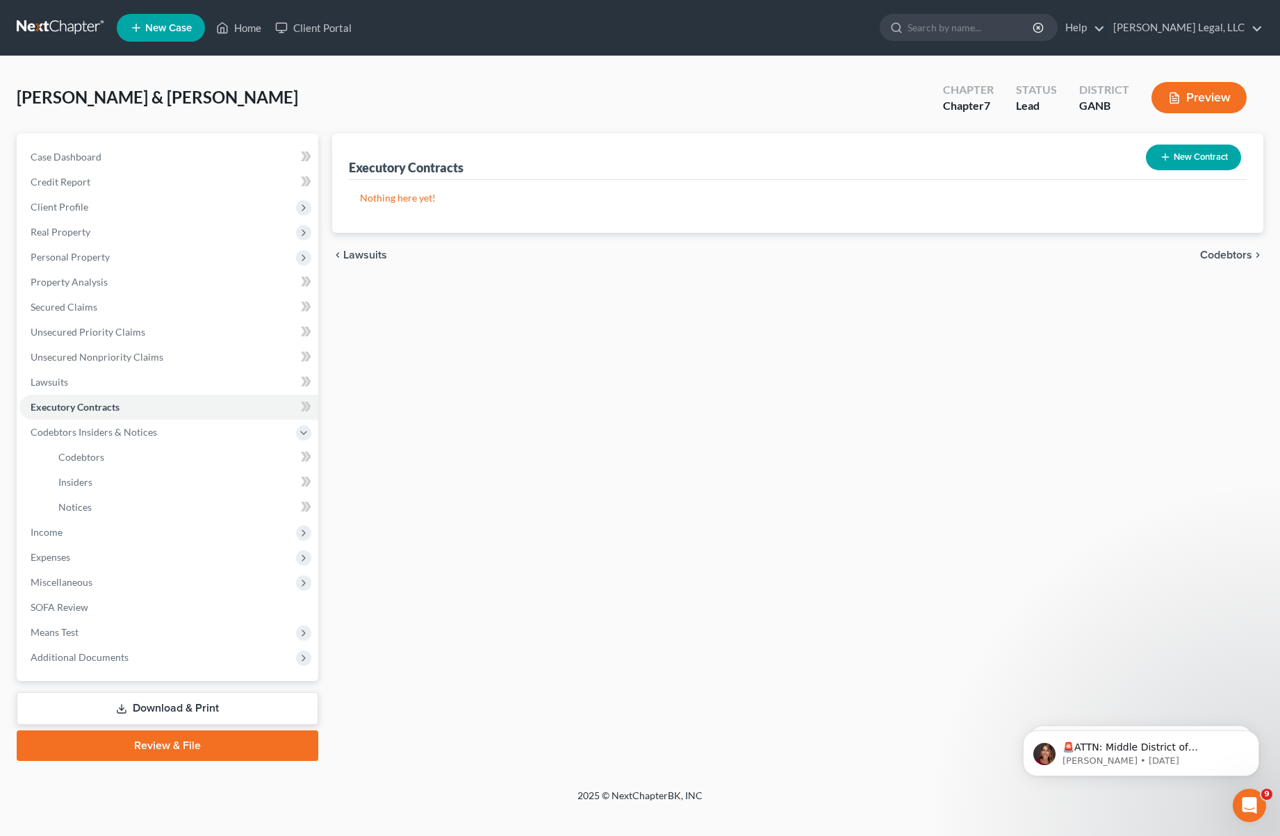
click at [453, 100] on div "[PERSON_NAME] & [PERSON_NAME] Upgraded Chapter Chapter 7 Status Lead District G…" at bounding box center [640, 103] width 1247 height 60
click at [100, 261] on span "Personal Property" at bounding box center [70, 257] width 79 height 12
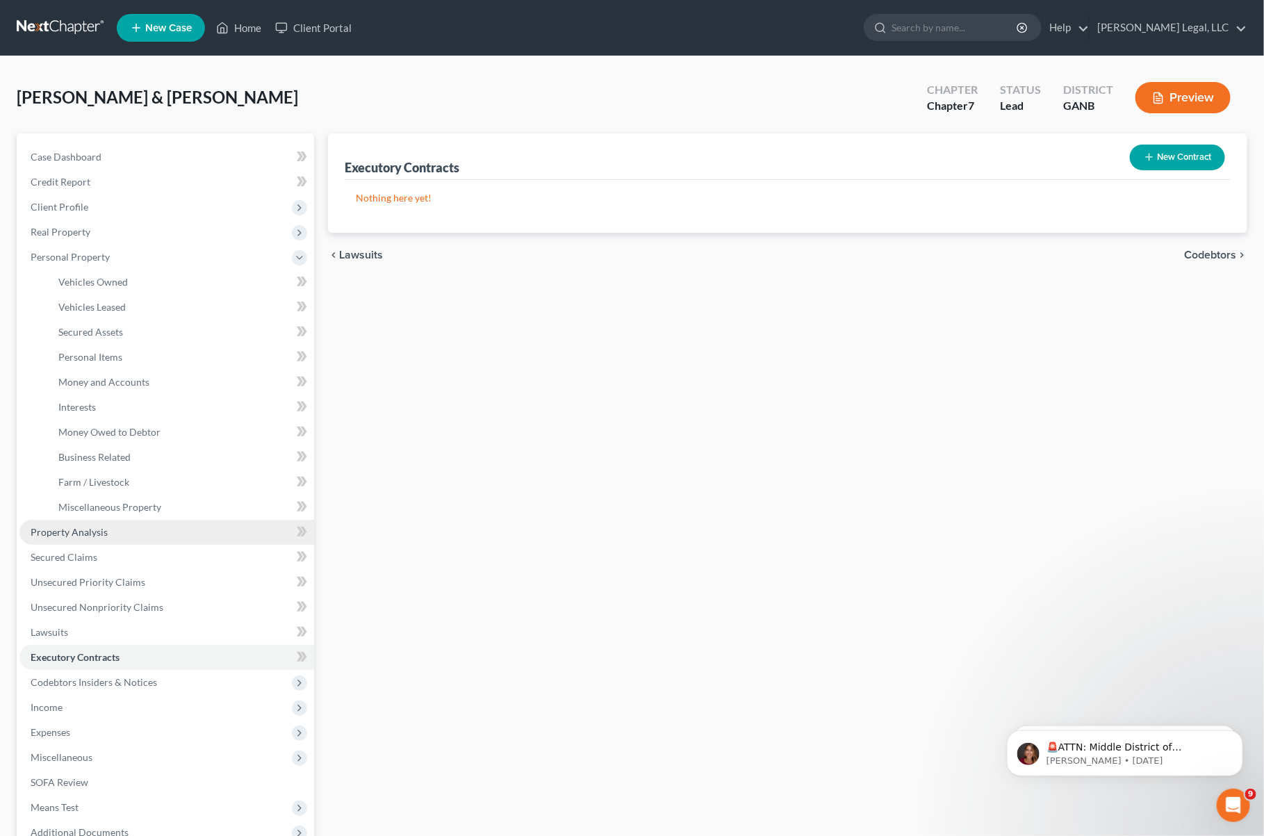
click at [84, 524] on link "Property Analysis" at bounding box center [166, 532] width 295 height 25
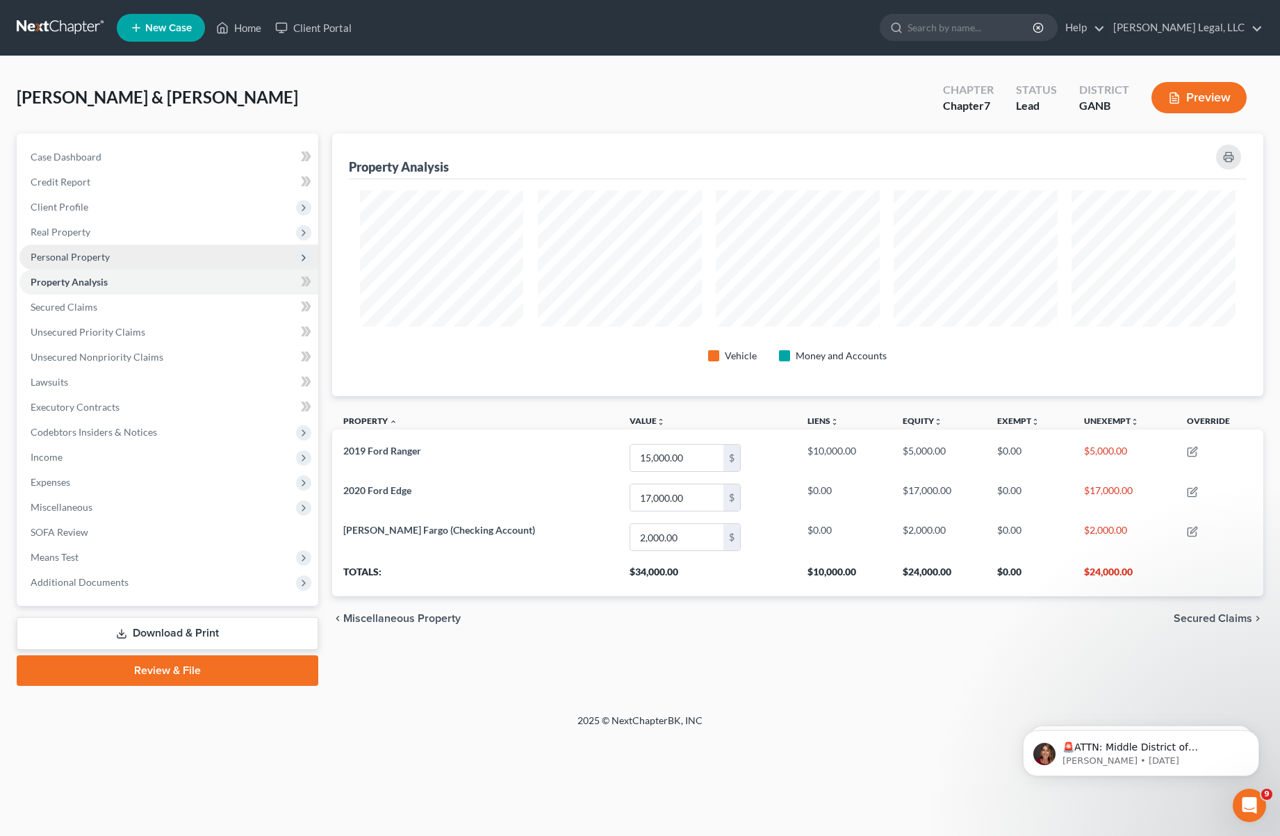
click at [133, 259] on span "Personal Property" at bounding box center [168, 257] width 299 height 25
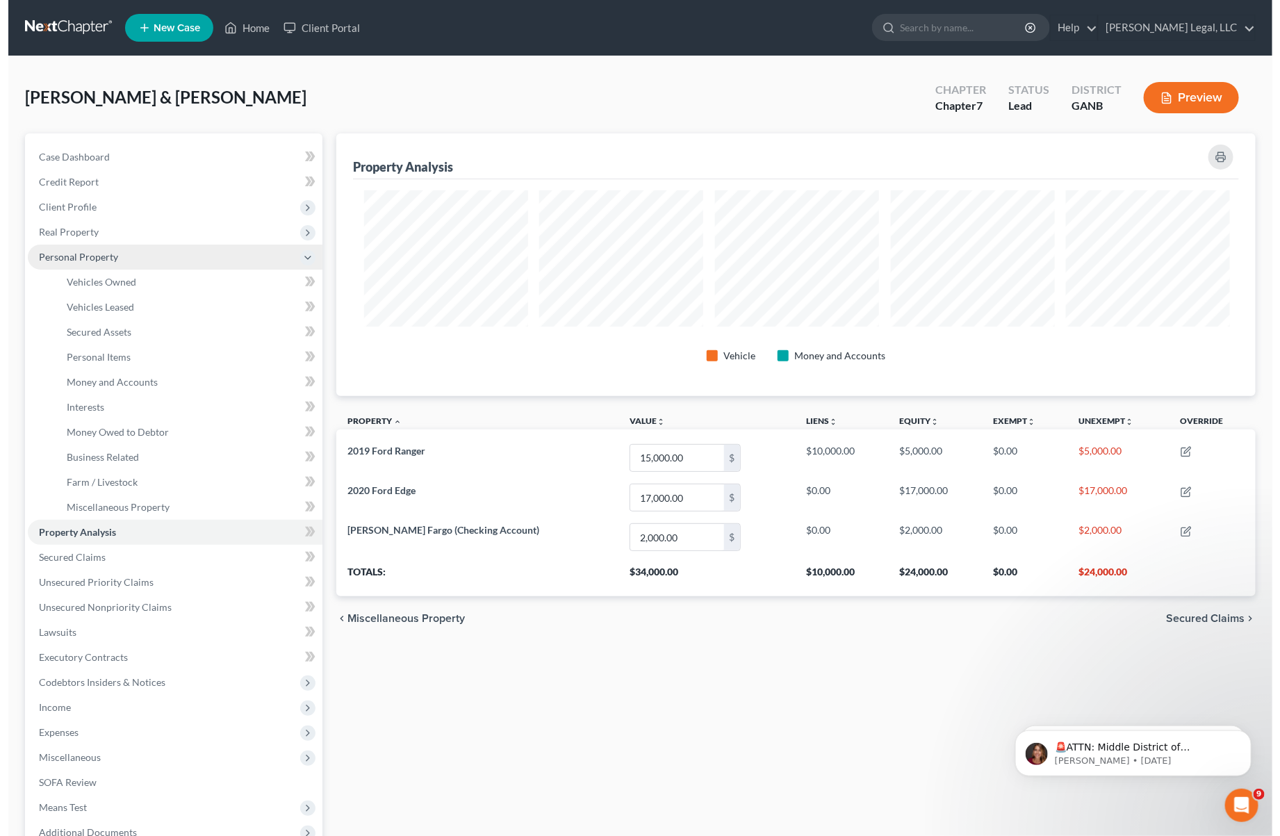
scroll to position [694835, 694177]
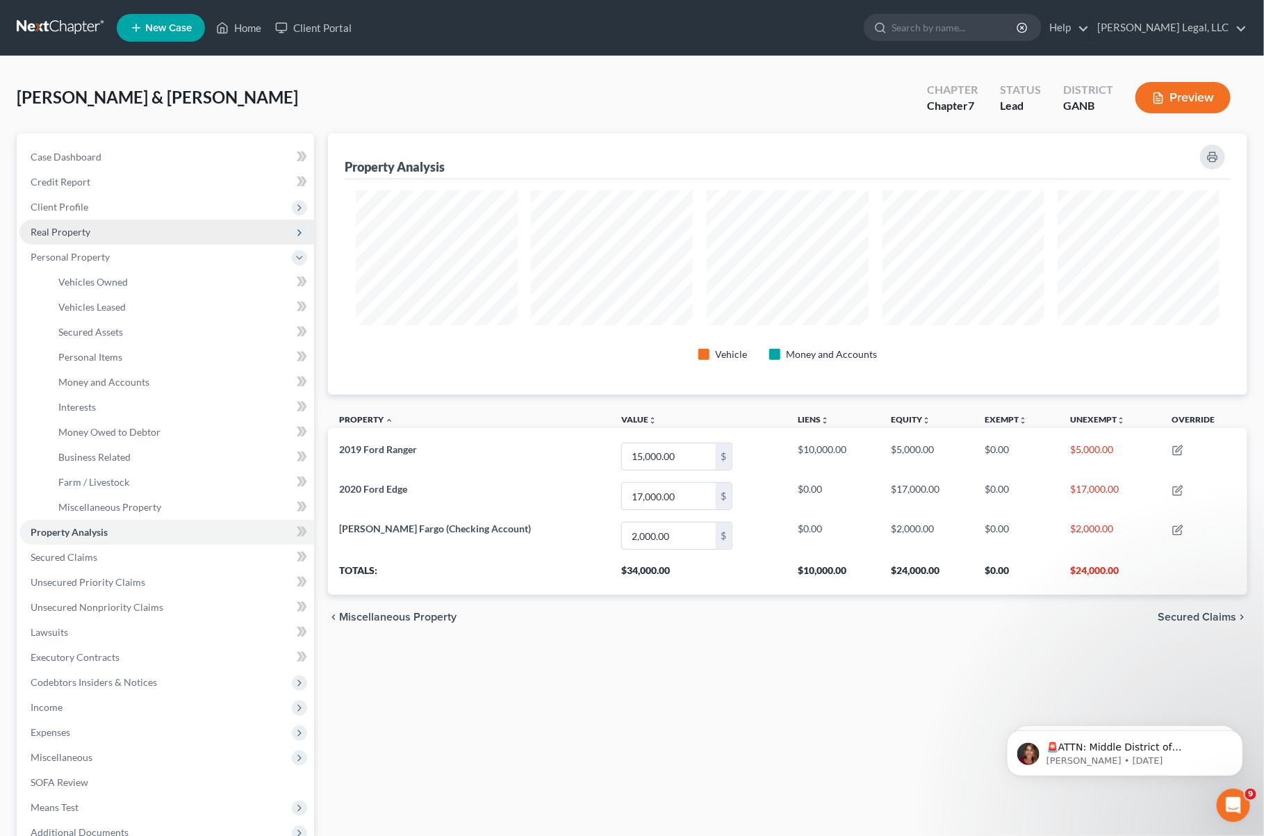
click at [78, 232] on span "Real Property" at bounding box center [61, 232] width 60 height 12
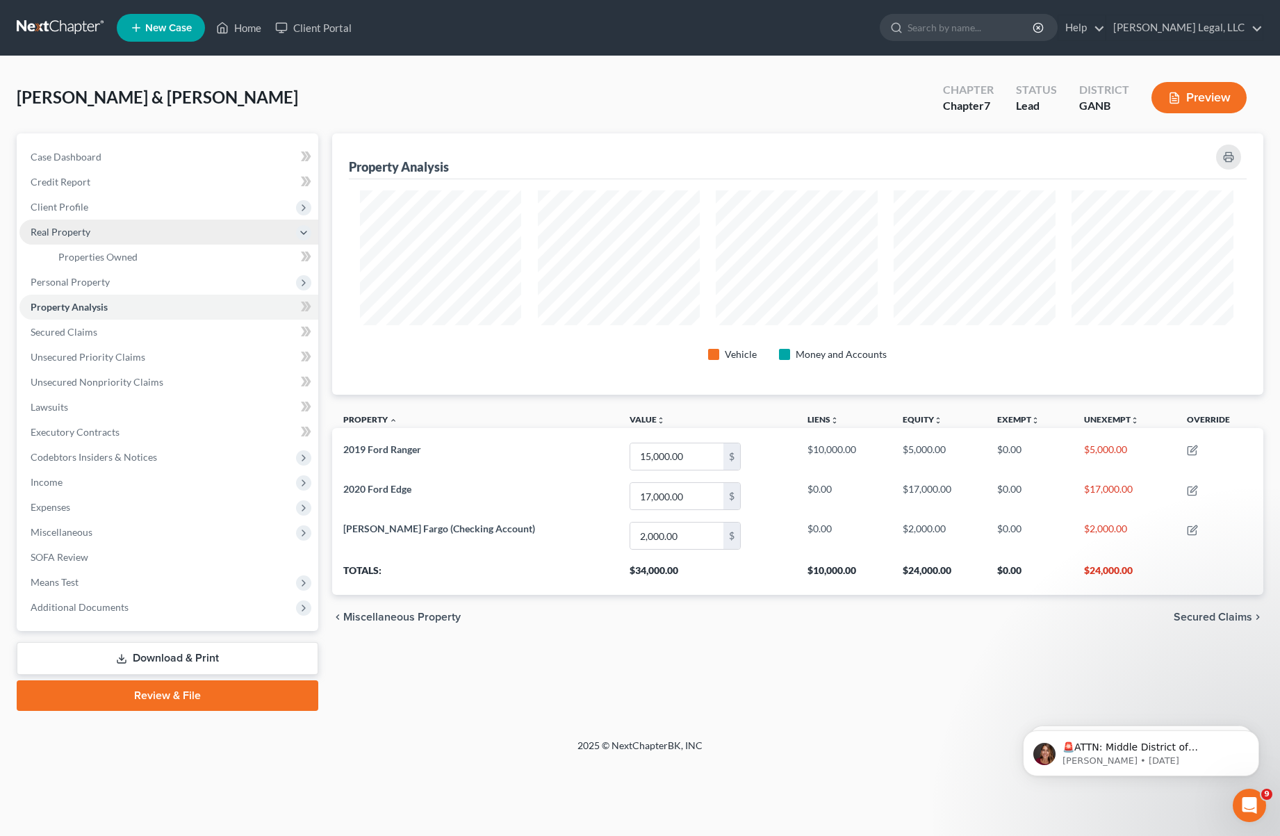
scroll to position [694833, 694164]
click at [109, 259] on span "Properties Owned" at bounding box center [97, 257] width 79 height 12
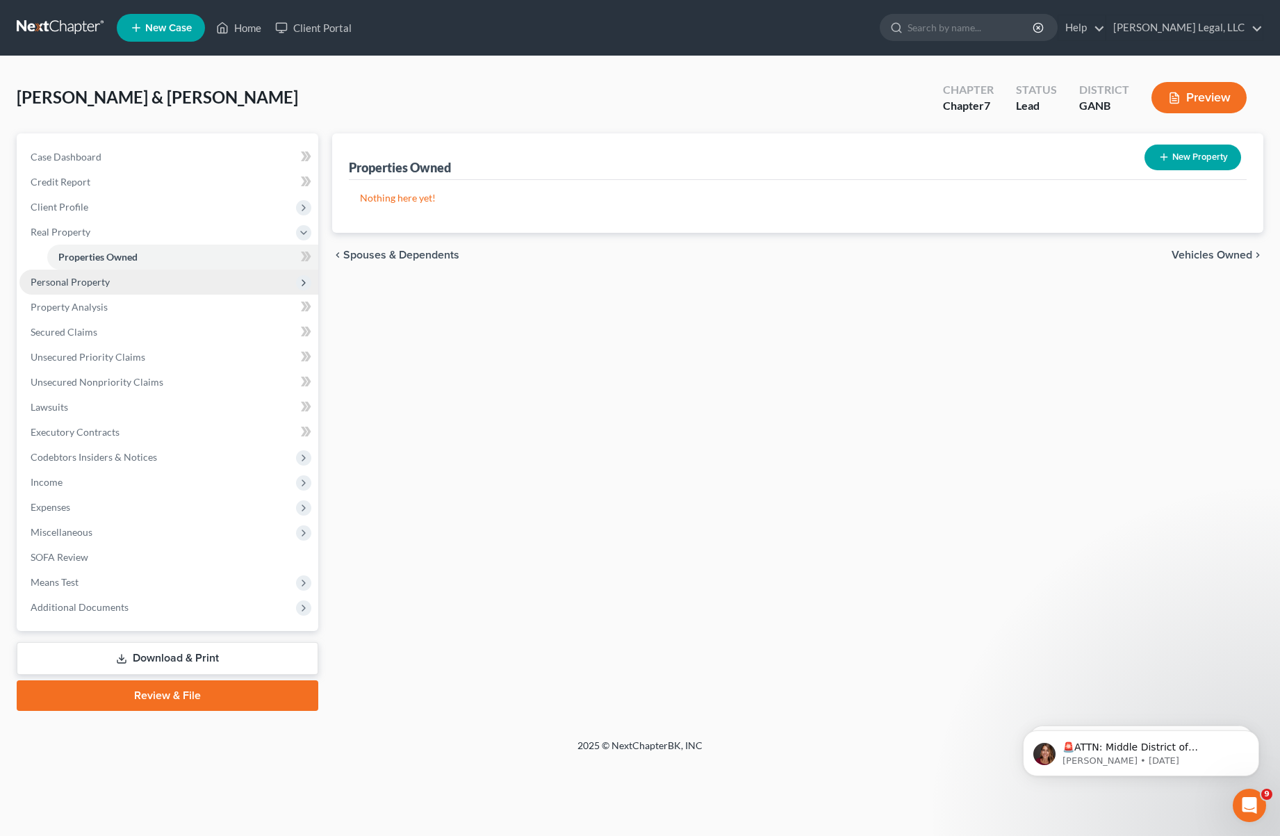
click at [96, 276] on span "Personal Property" at bounding box center [70, 282] width 79 height 12
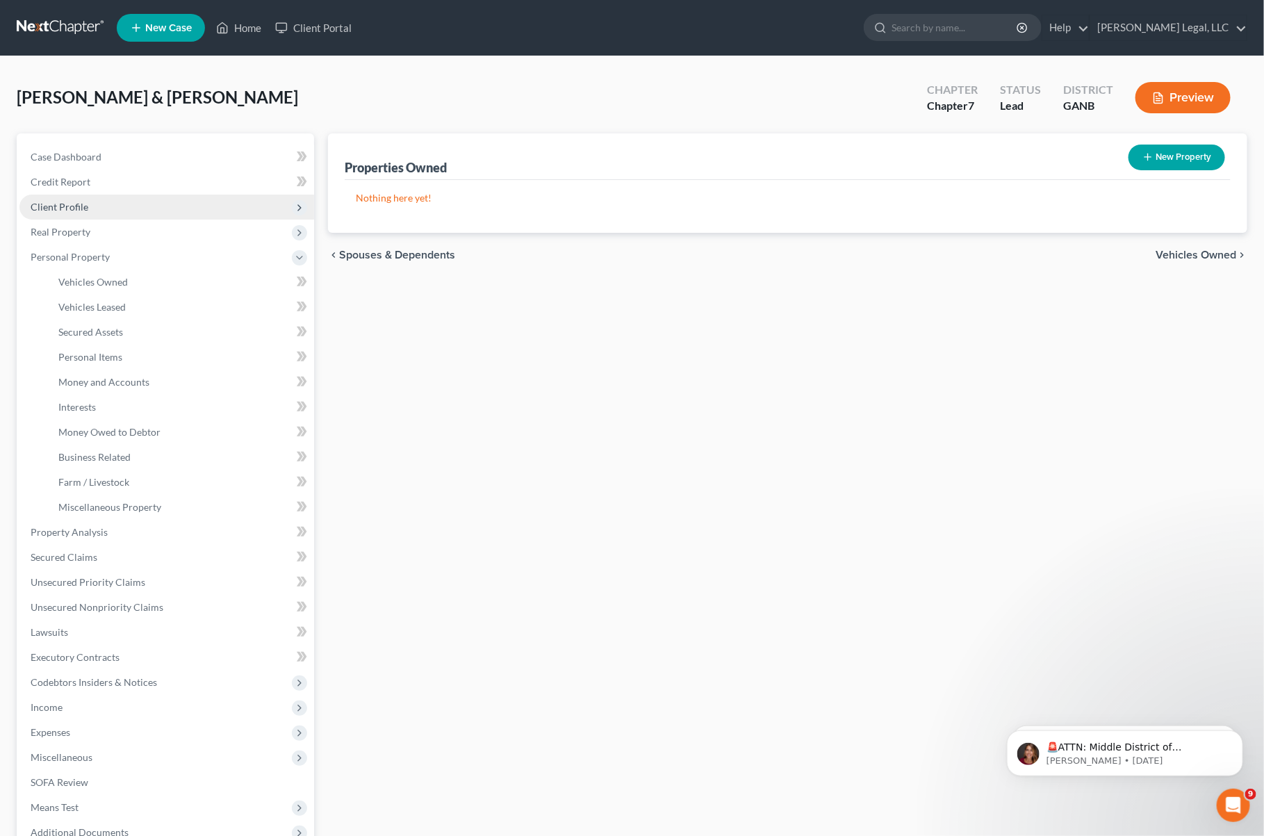
click at [85, 201] on span "Client Profile" at bounding box center [60, 207] width 58 height 12
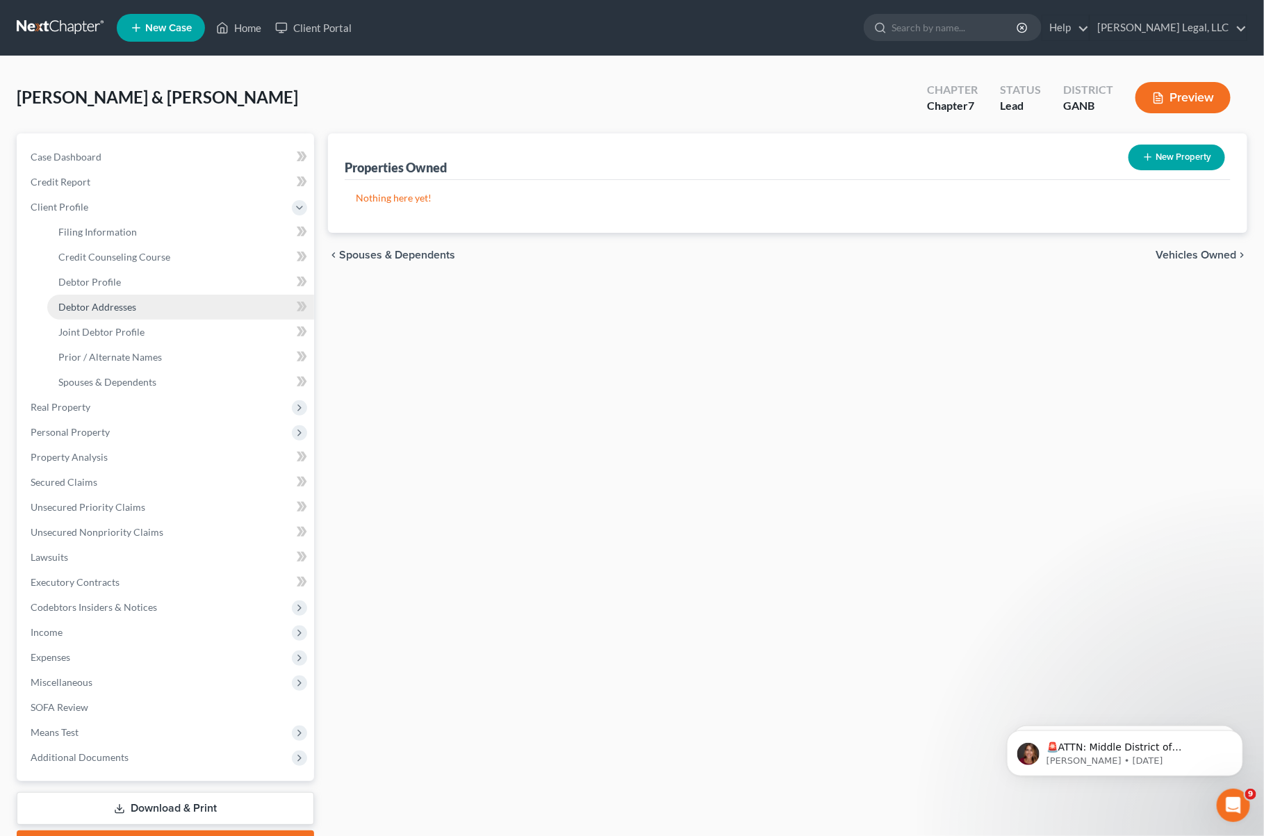
click at [134, 298] on link "Debtor Addresses" at bounding box center [180, 307] width 267 height 25
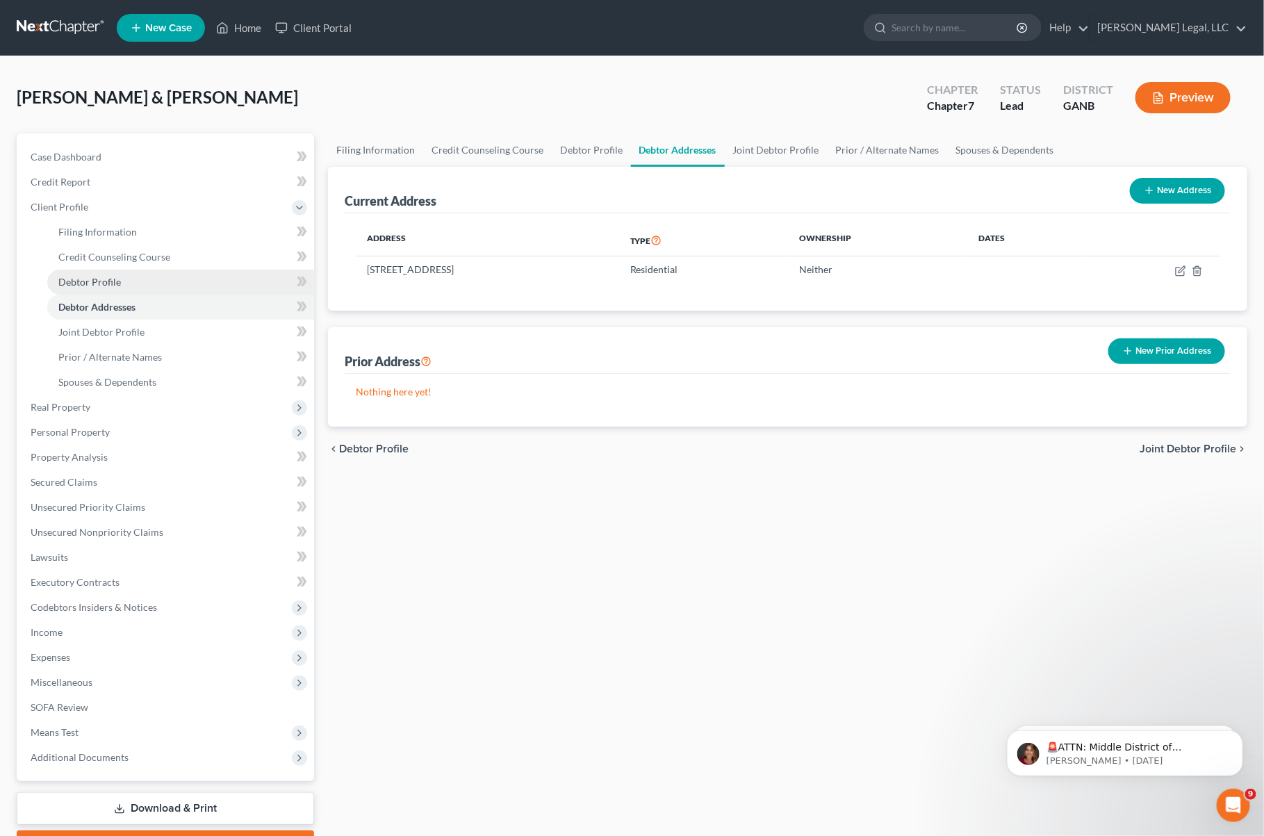
click at [138, 286] on link "Debtor Profile" at bounding box center [180, 282] width 267 height 25
select select "1"
select select "2"
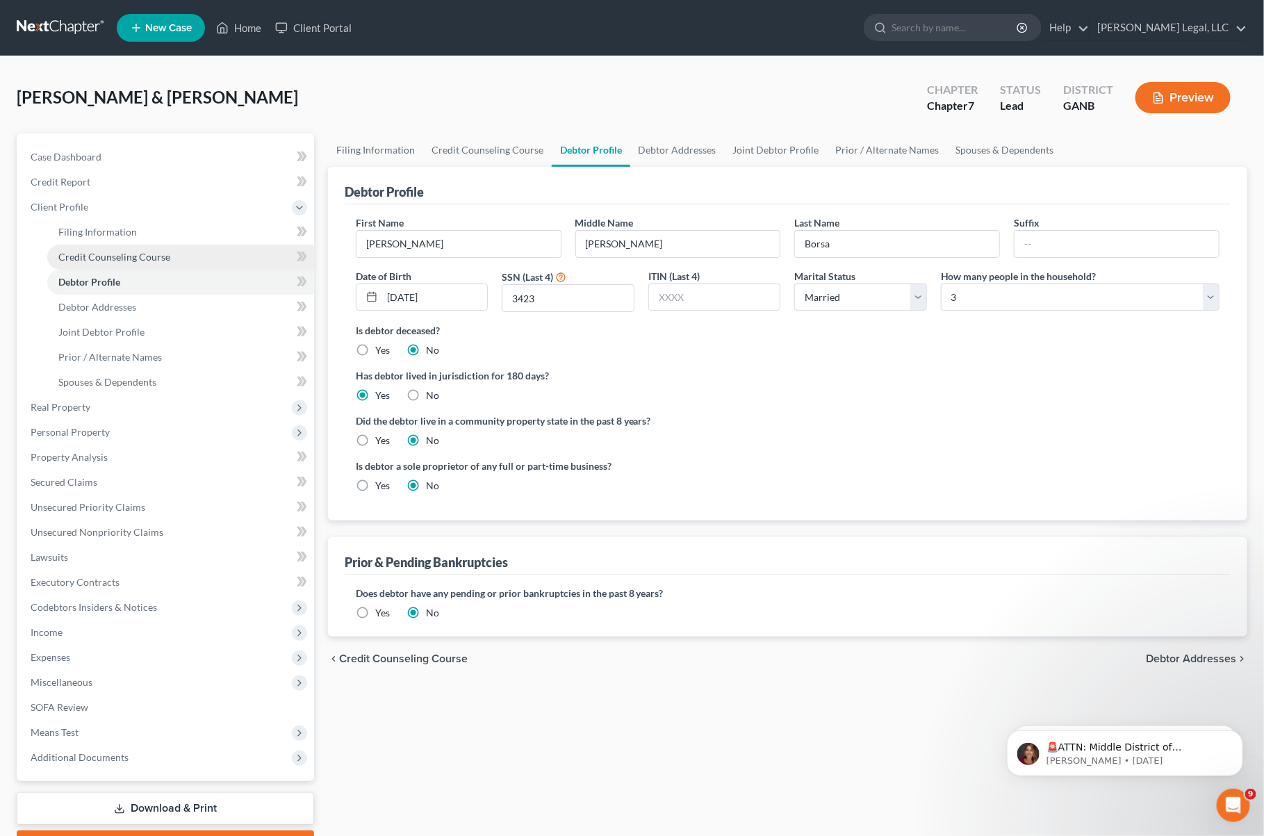
click at [125, 266] on link "Credit Counseling Course" at bounding box center [180, 257] width 267 height 25
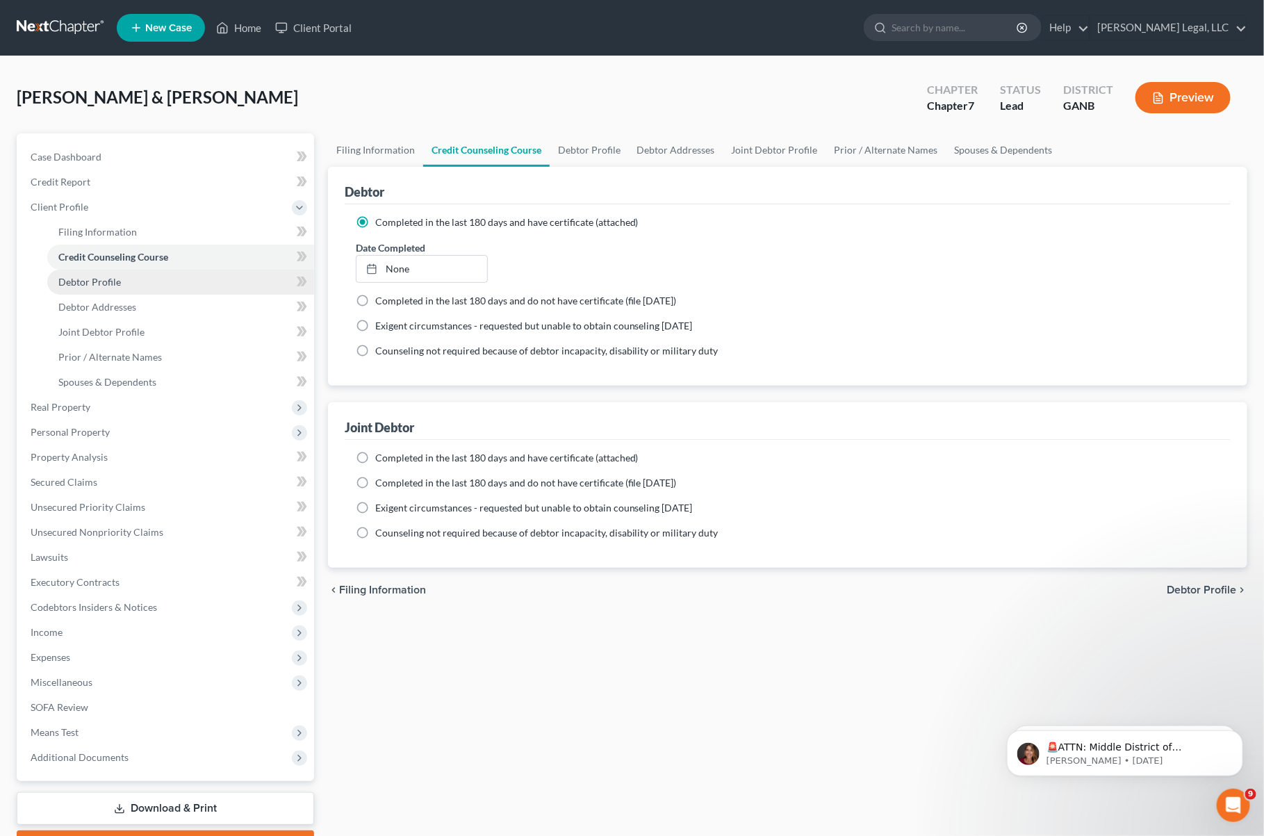
click at [123, 276] on link "Debtor Profile" at bounding box center [180, 282] width 267 height 25
select select "1"
select select "2"
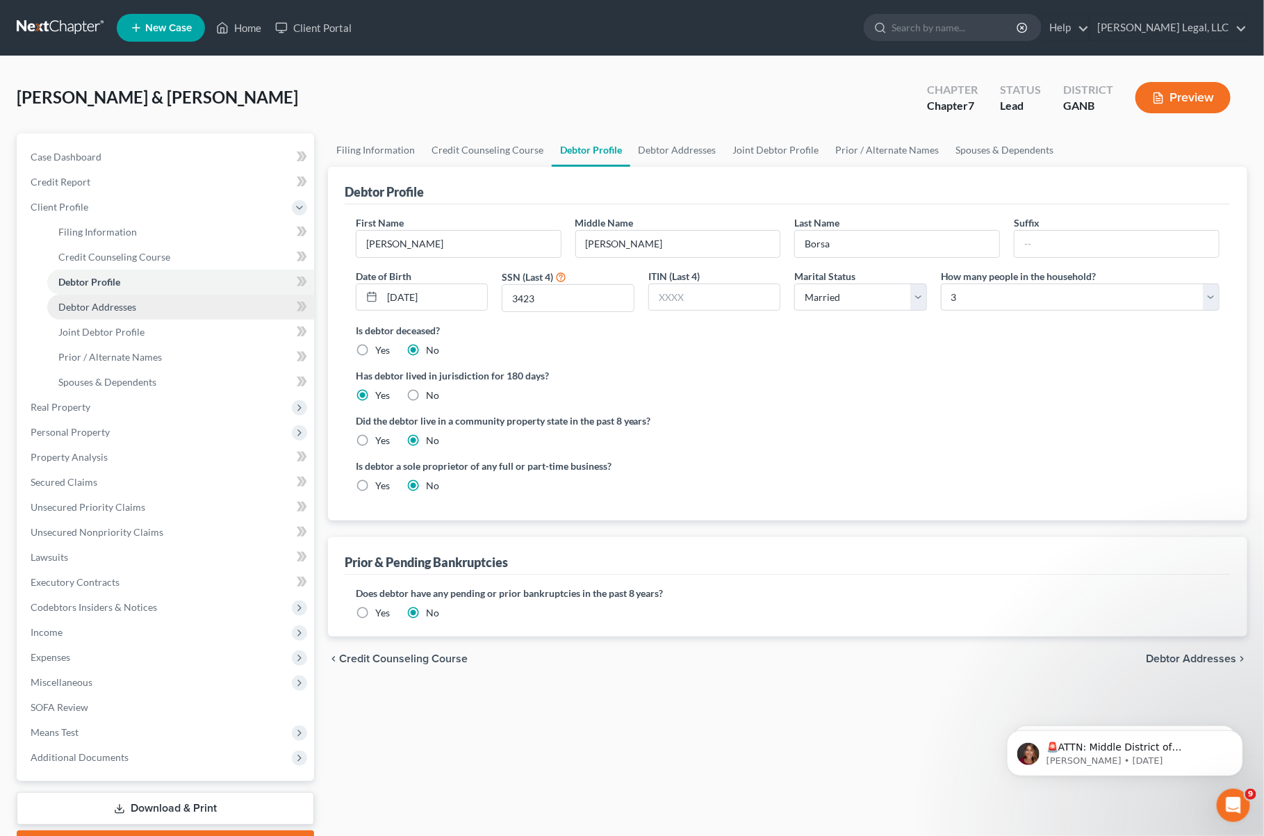
click at [125, 311] on span "Debtor Addresses" at bounding box center [97, 307] width 78 height 12
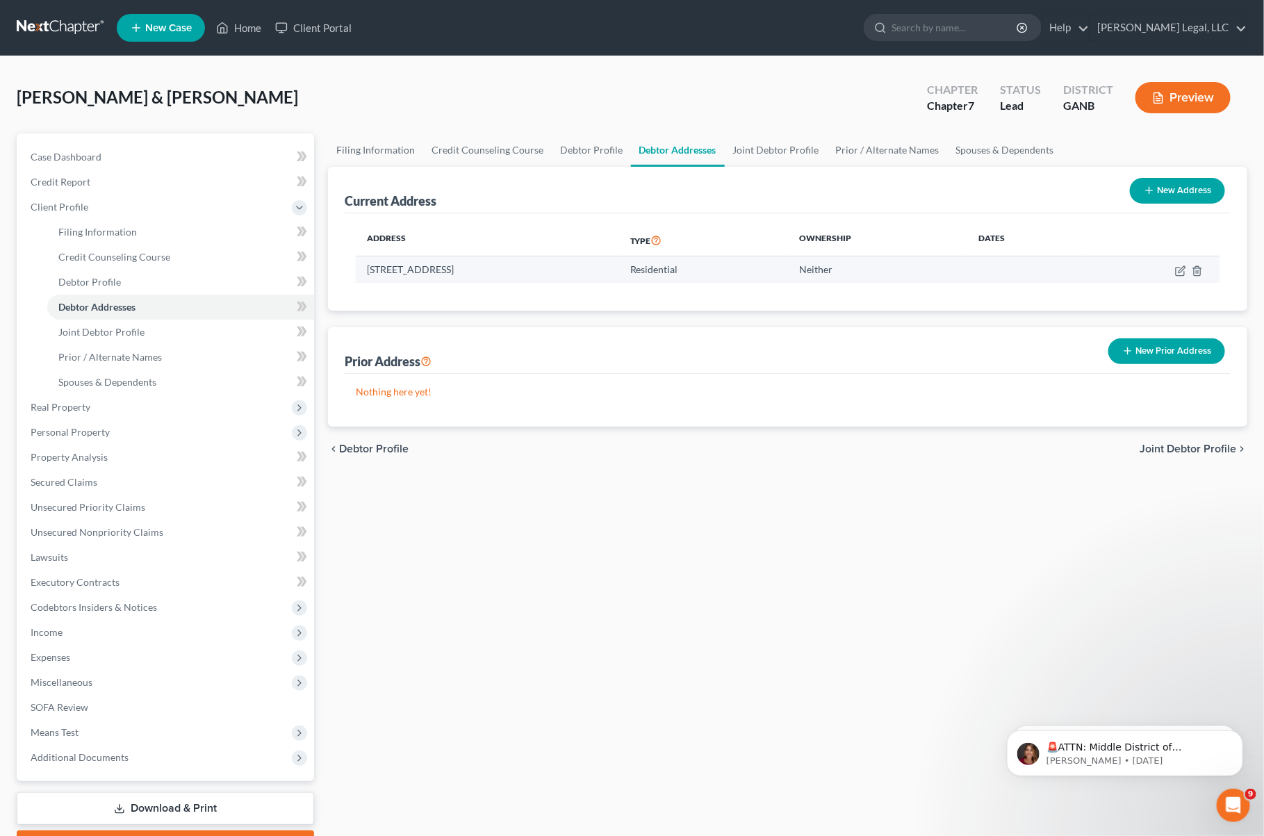
drag, startPoint x: 367, startPoint y: 269, endPoint x: 565, endPoint y: 274, distance: 198.2
click at [565, 274] on td "[STREET_ADDRESS]" at bounding box center [487, 269] width 263 height 26
copy td "[STREET_ADDRESS]"
drag, startPoint x: 758, startPoint y: 149, endPoint x: 786, endPoint y: 148, distance: 28.5
click at [758, 148] on link "Joint Debtor Profile" at bounding box center [776, 149] width 103 height 33
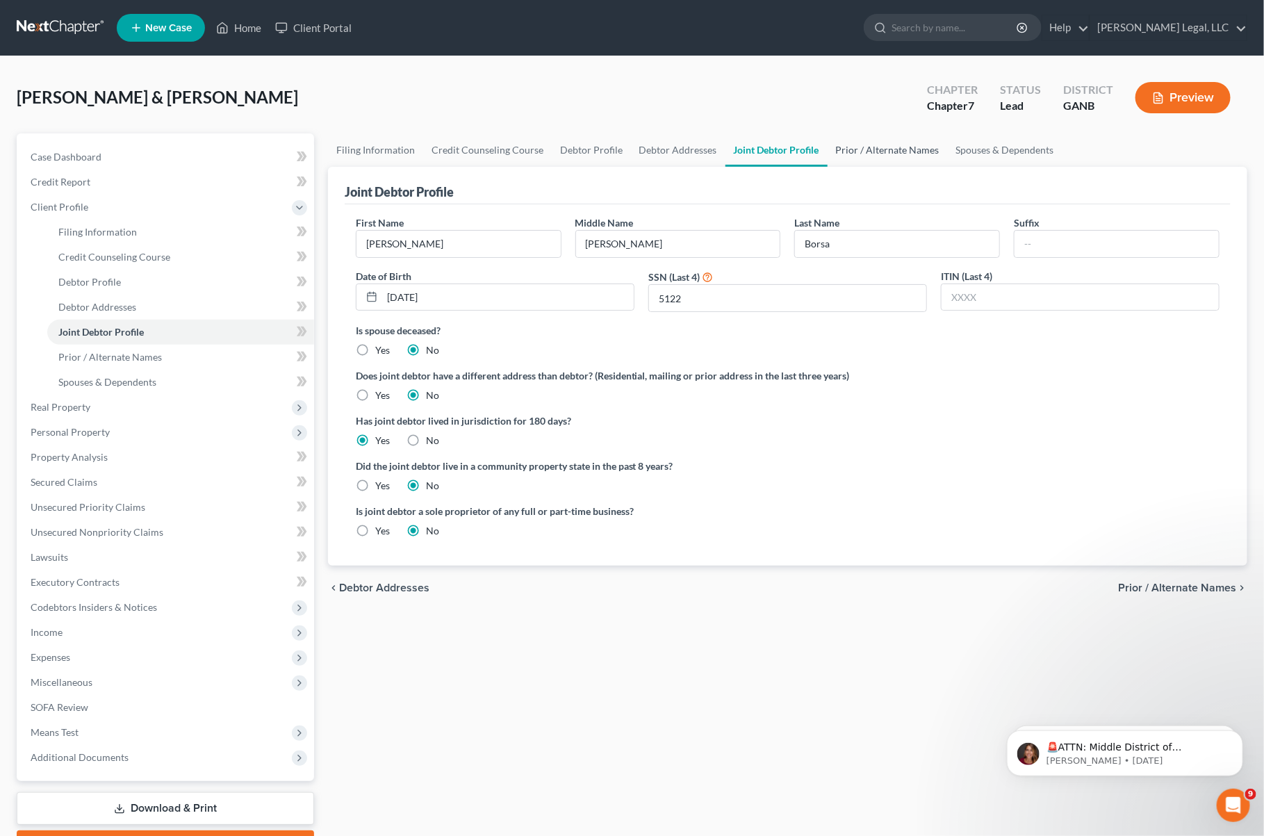
click at [857, 148] on link "Prior / Alternate Names" at bounding box center [888, 149] width 120 height 33
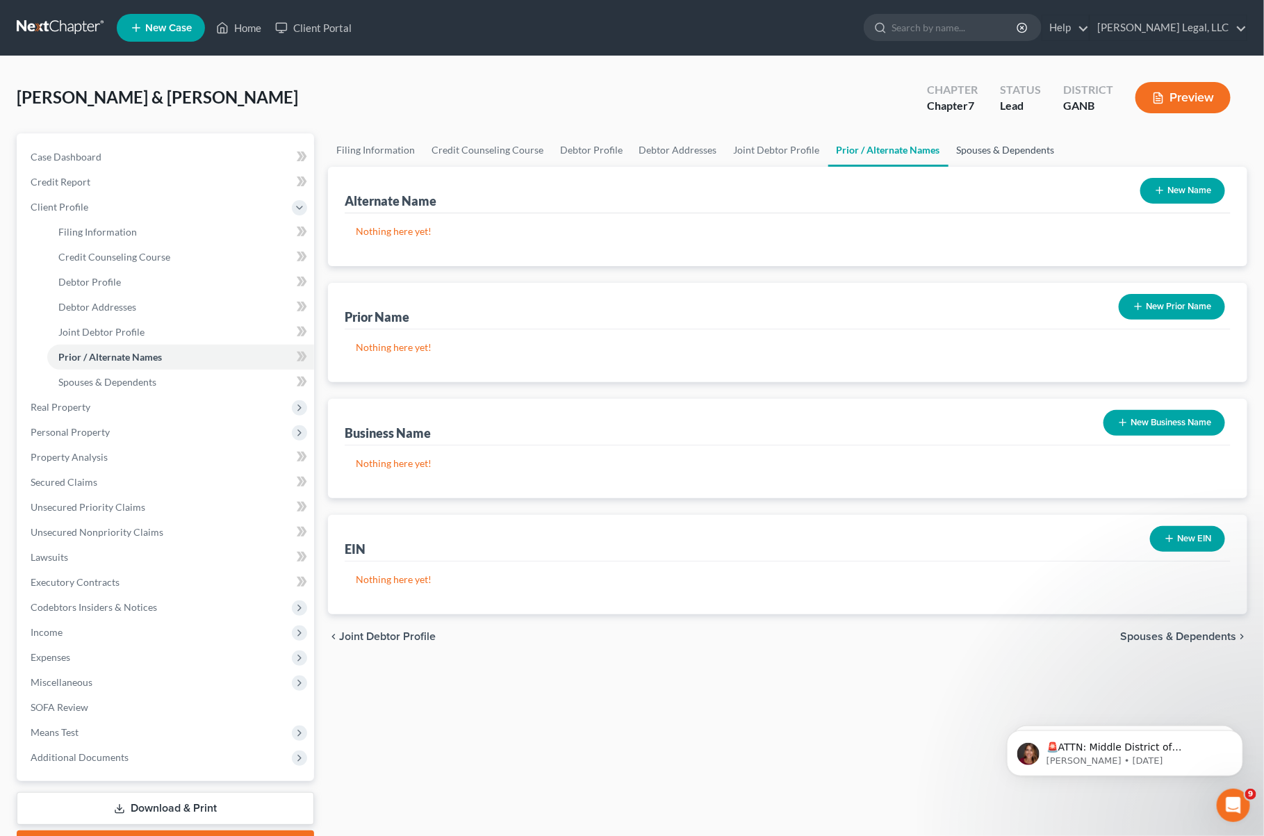
click at [978, 146] on link "Spouses & Dependents" at bounding box center [1006, 149] width 115 height 33
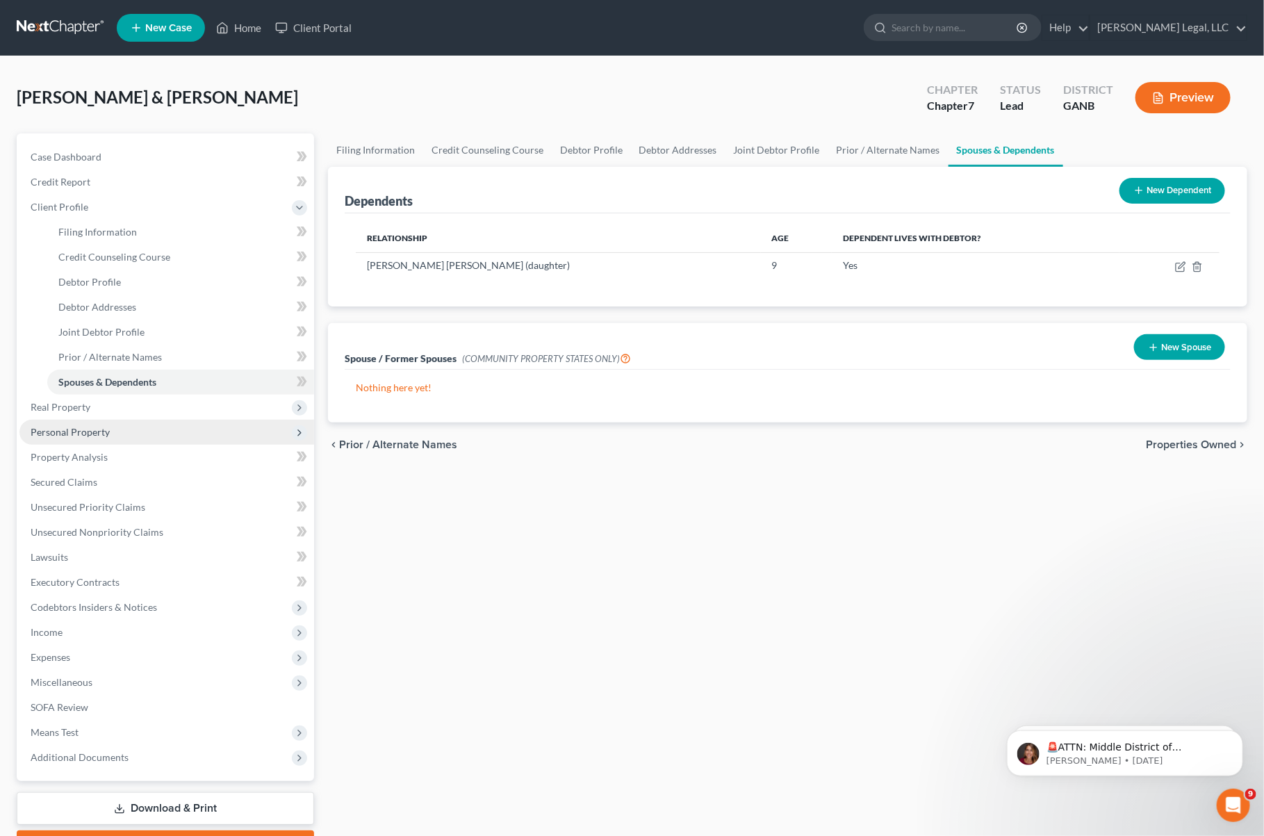
click at [117, 432] on span "Personal Property" at bounding box center [166, 432] width 295 height 25
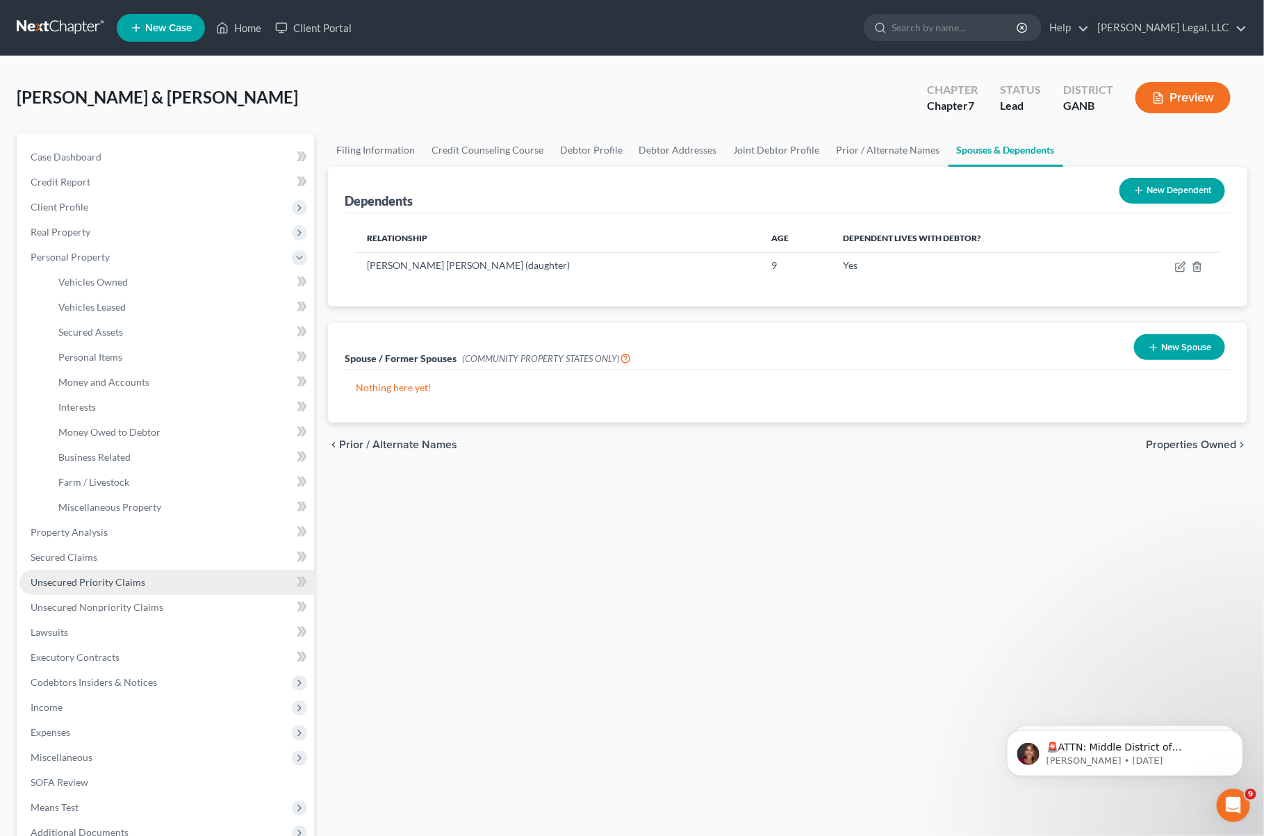
click at [109, 576] on span "Unsecured Priority Claims" at bounding box center [88, 582] width 115 height 12
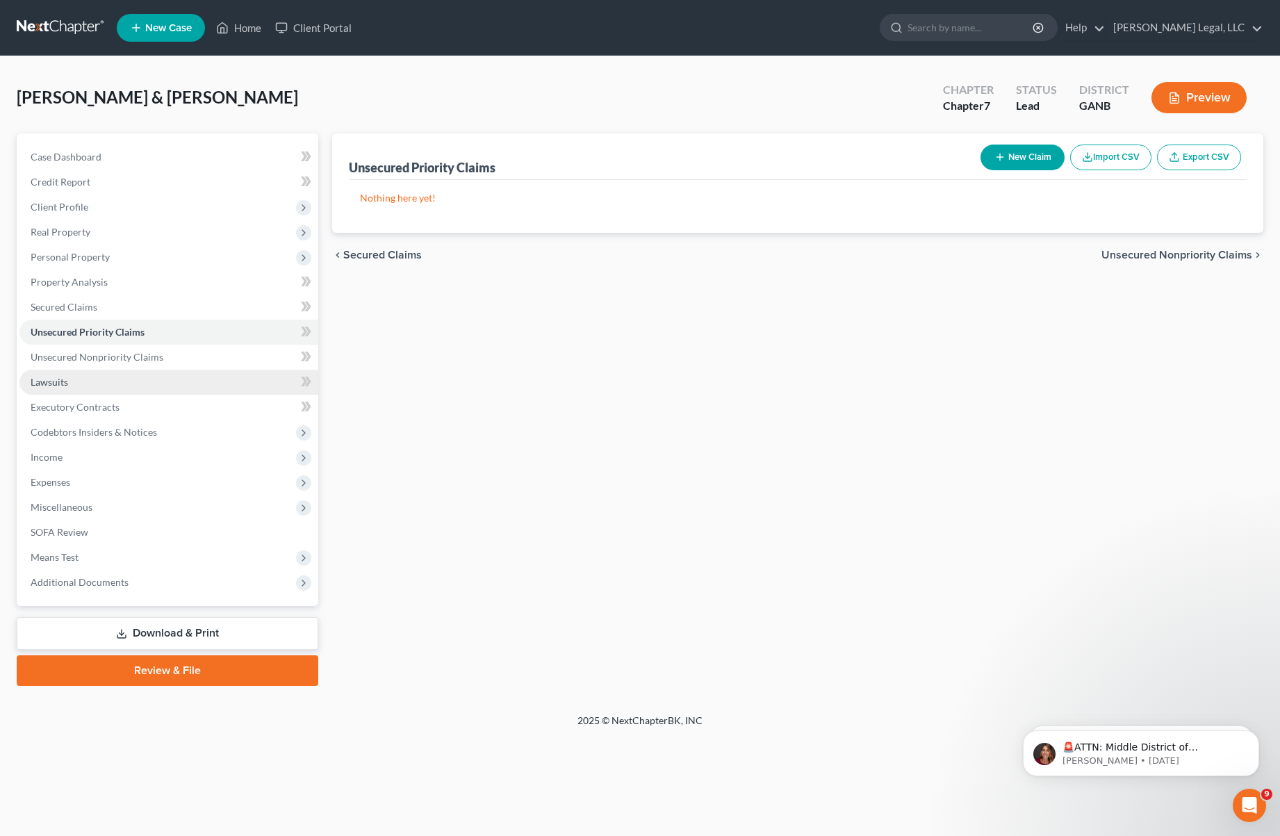
click at [120, 376] on link "Lawsuits" at bounding box center [168, 382] width 299 height 25
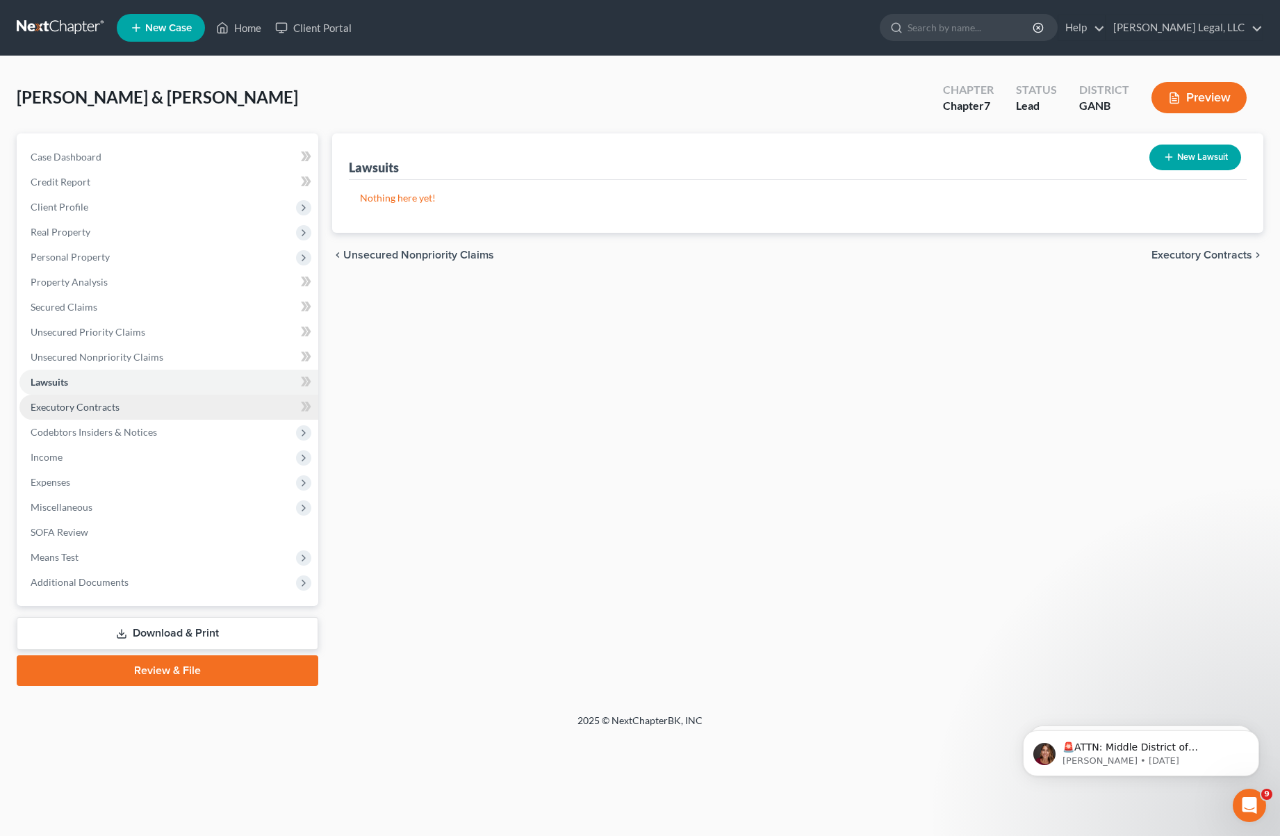
click at [117, 407] on span "Executory Contracts" at bounding box center [75, 407] width 89 height 12
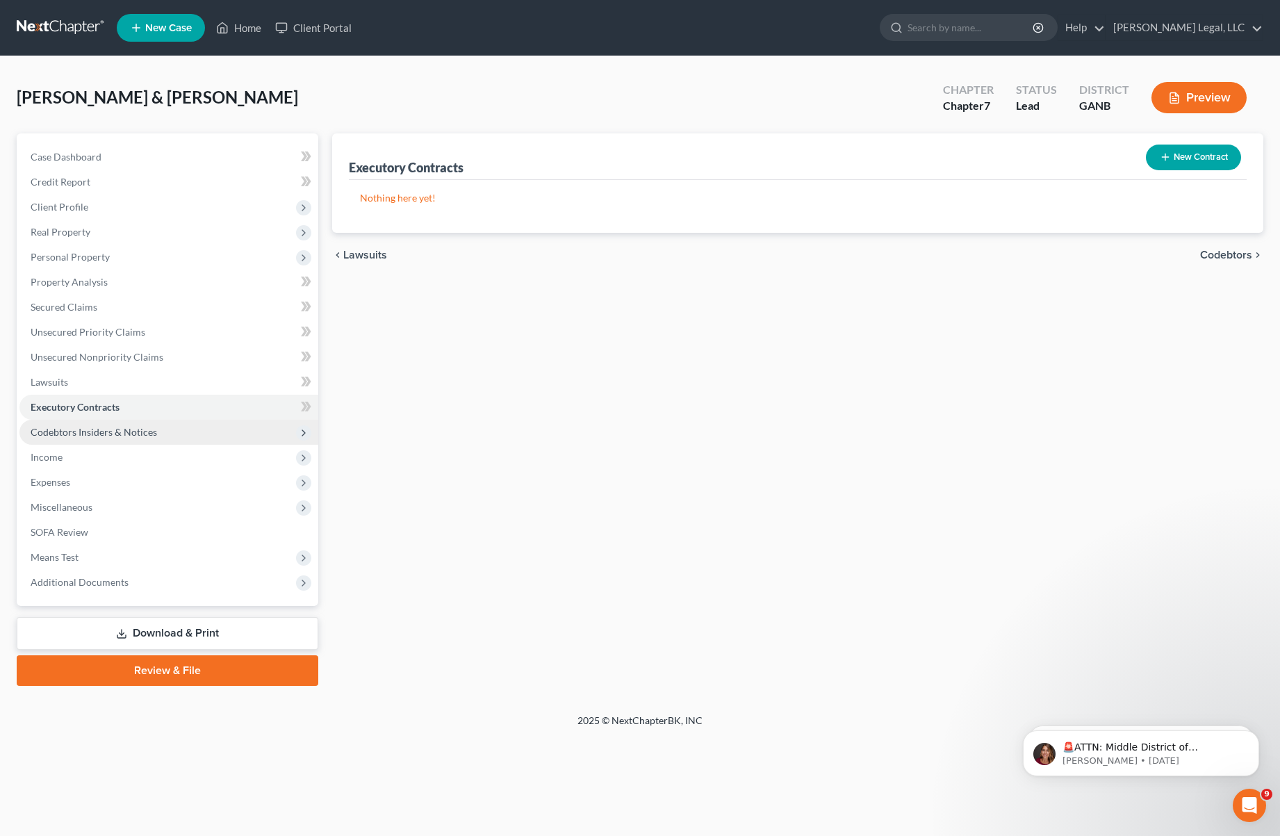
click at [123, 436] on span "Codebtors Insiders & Notices" at bounding box center [94, 432] width 127 height 12
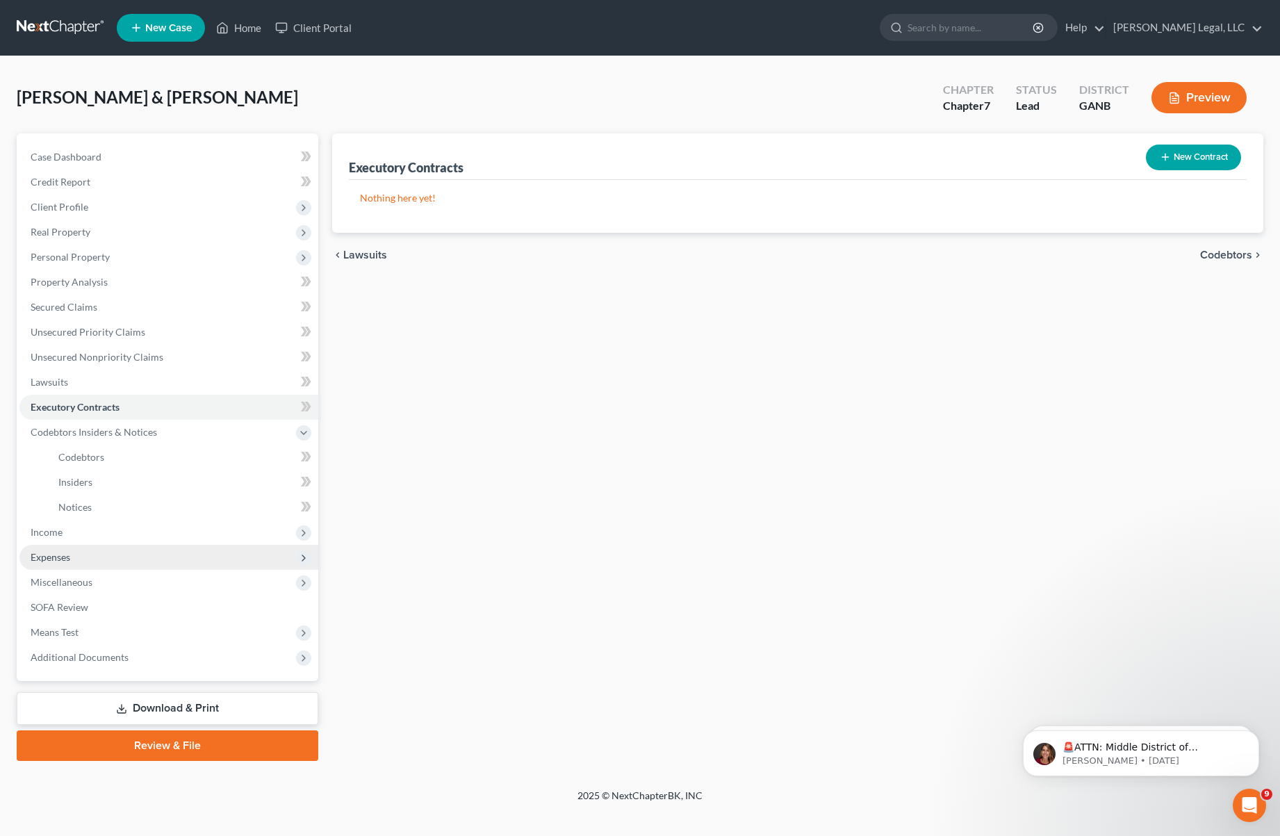
click at [121, 545] on span "Expenses" at bounding box center [168, 557] width 299 height 25
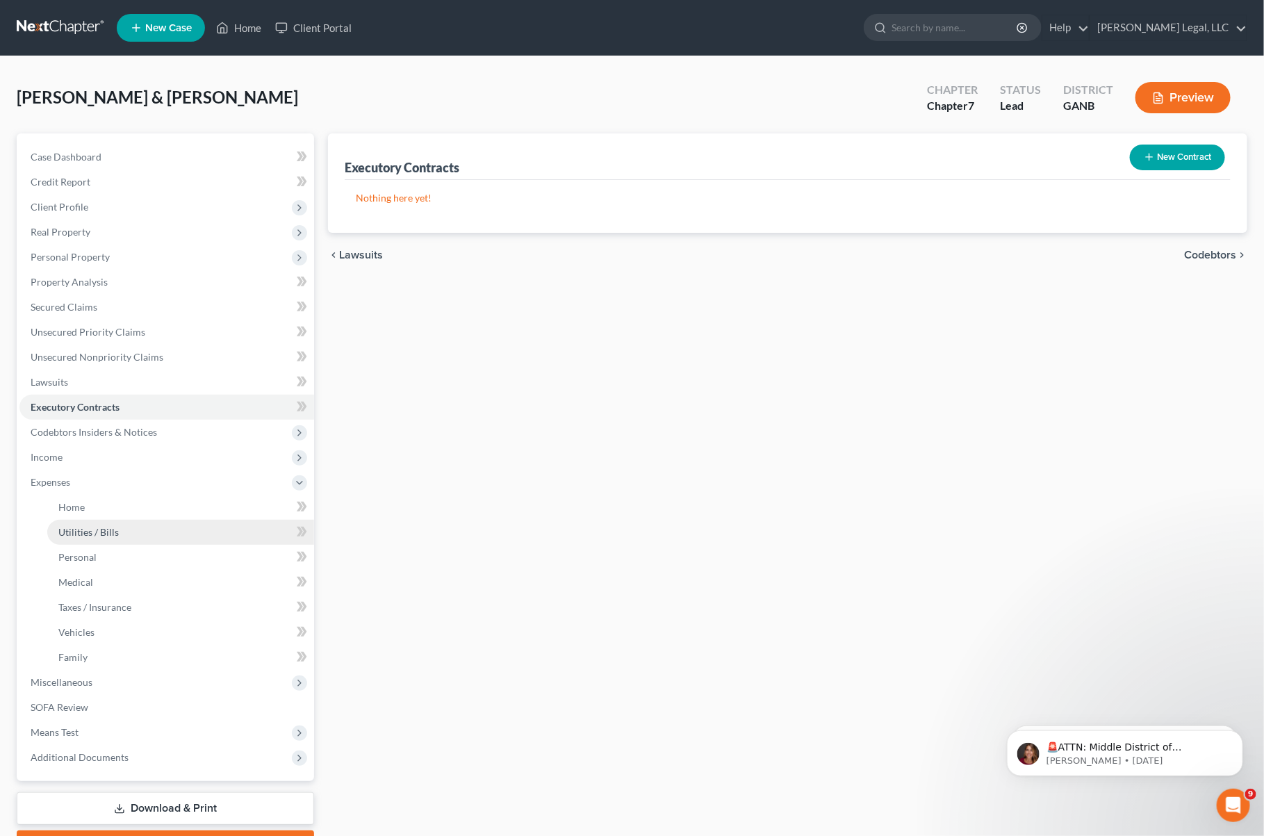
click at [104, 538] on link "Utilities / Bills" at bounding box center [180, 532] width 267 height 25
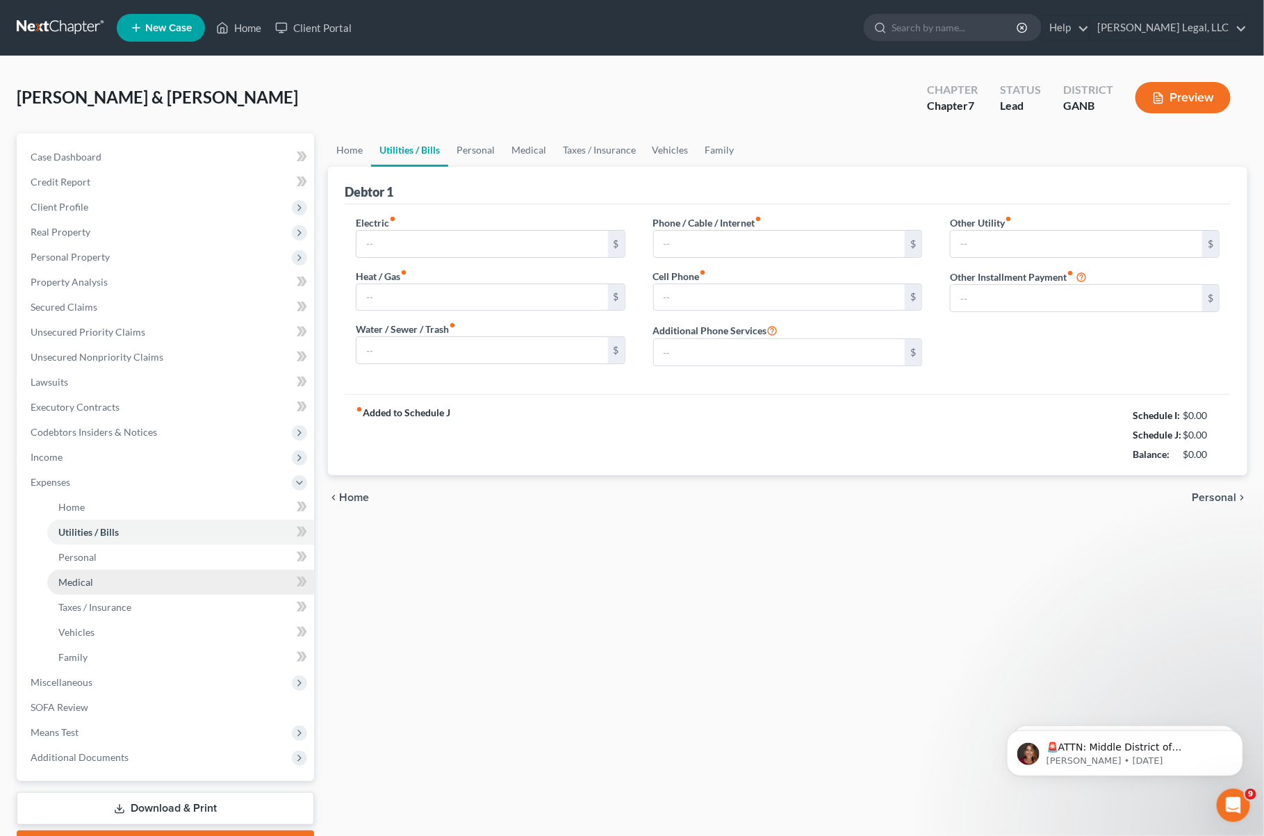
type input "300.00"
type input "0.00"
type input "100.00"
type input "194.00"
type input "0.00"
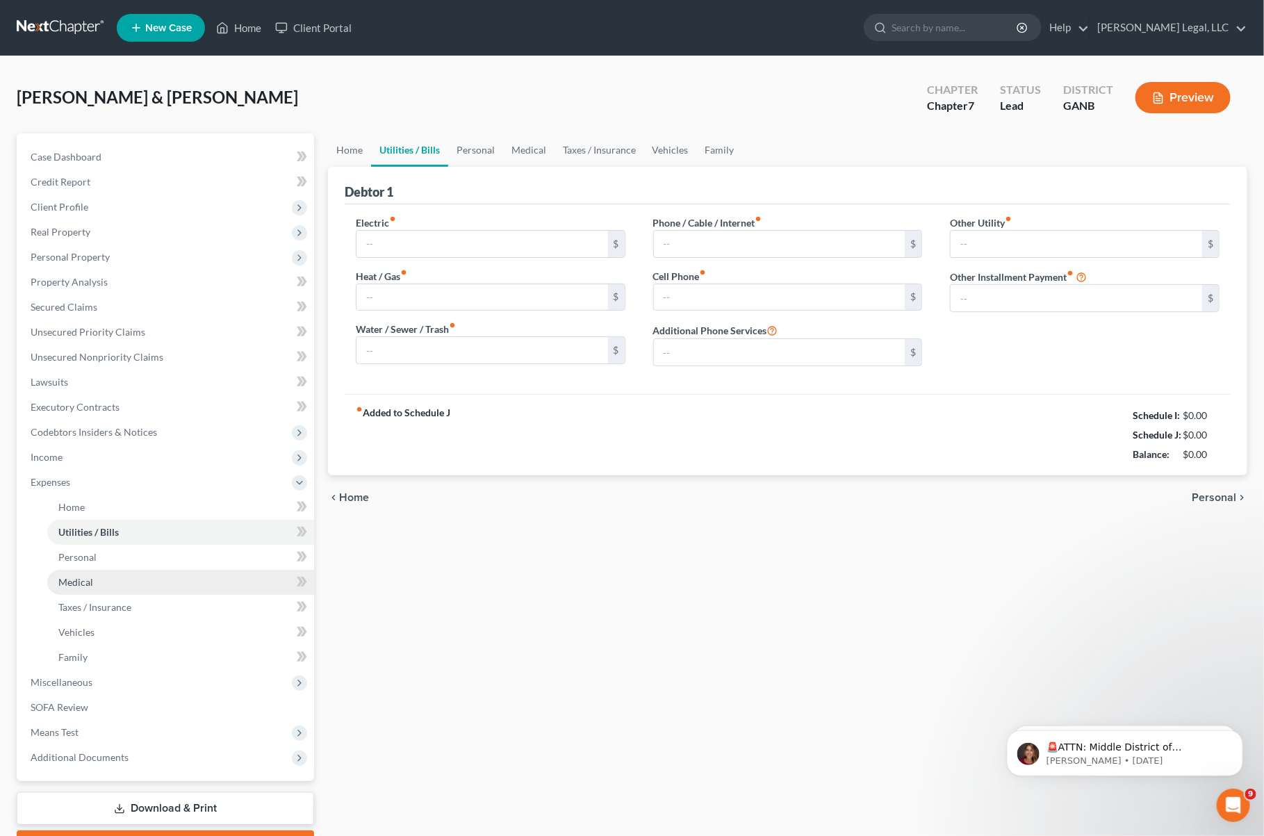
type input "0.00"
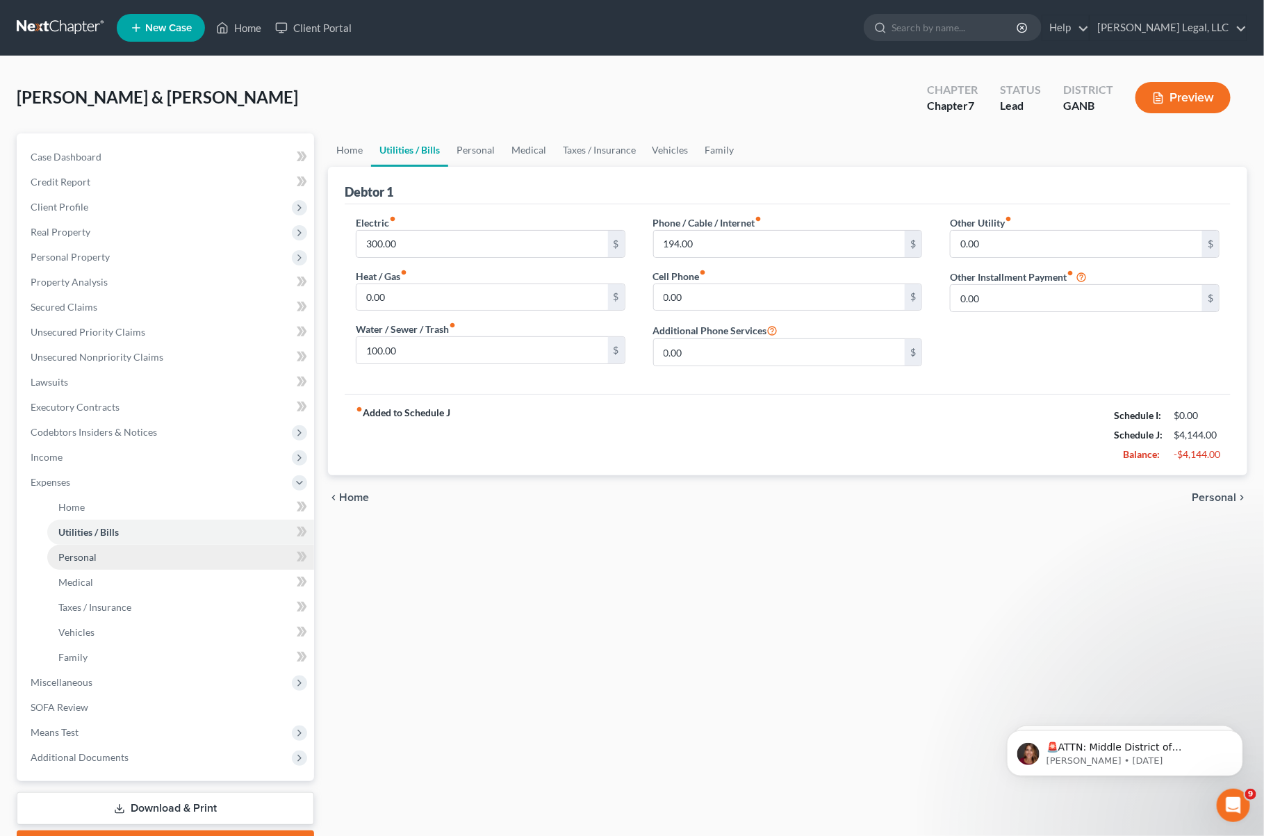
click at [103, 563] on link "Personal" at bounding box center [180, 557] width 267 height 25
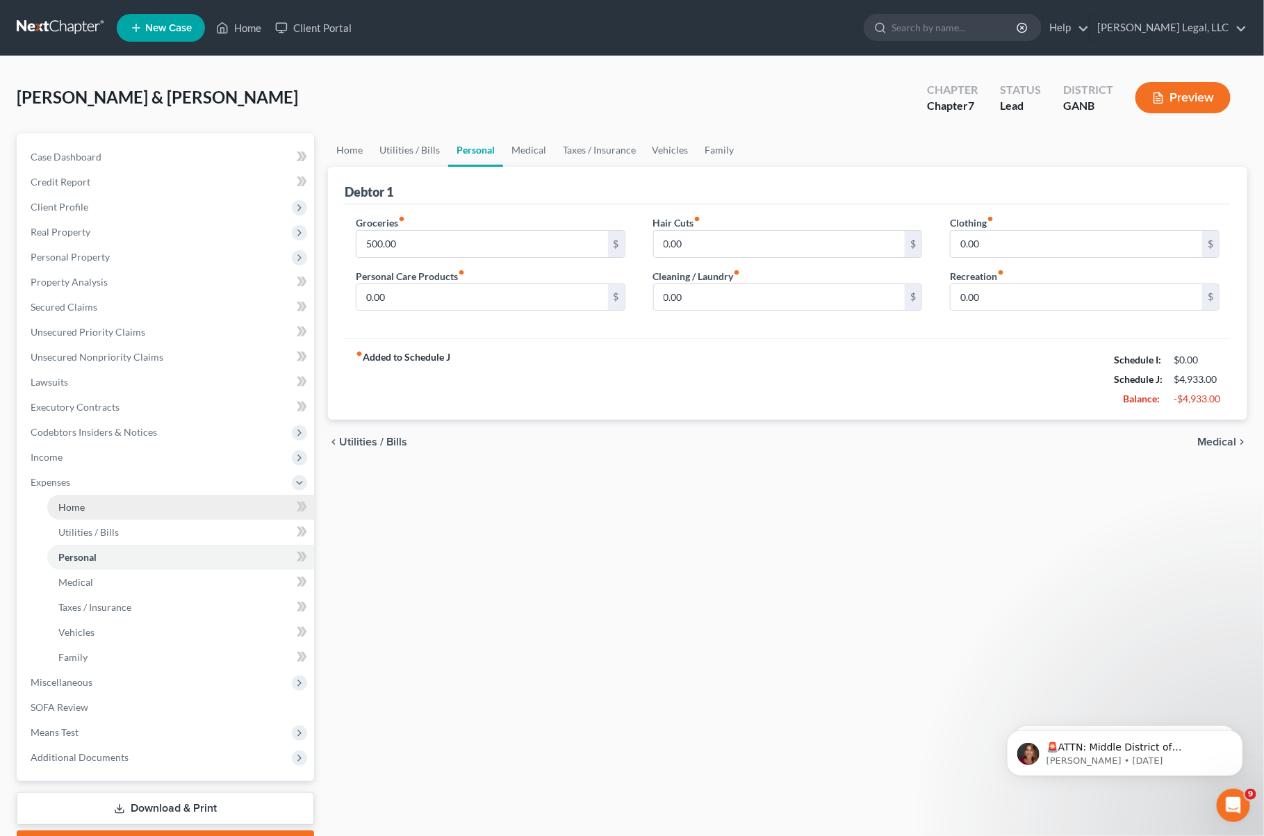
click at [88, 510] on link "Home" at bounding box center [180, 507] width 267 height 25
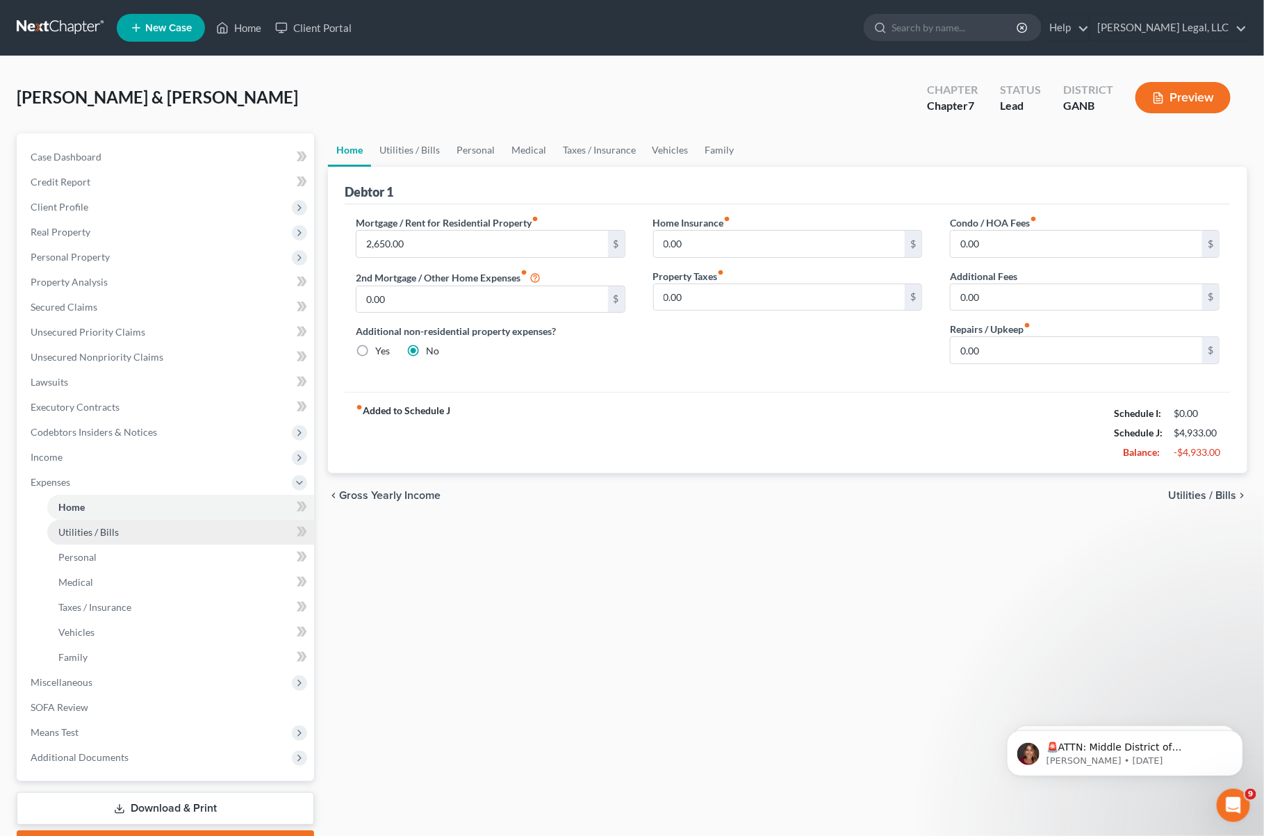
click at [88, 520] on link "Utilities / Bills" at bounding box center [180, 532] width 267 height 25
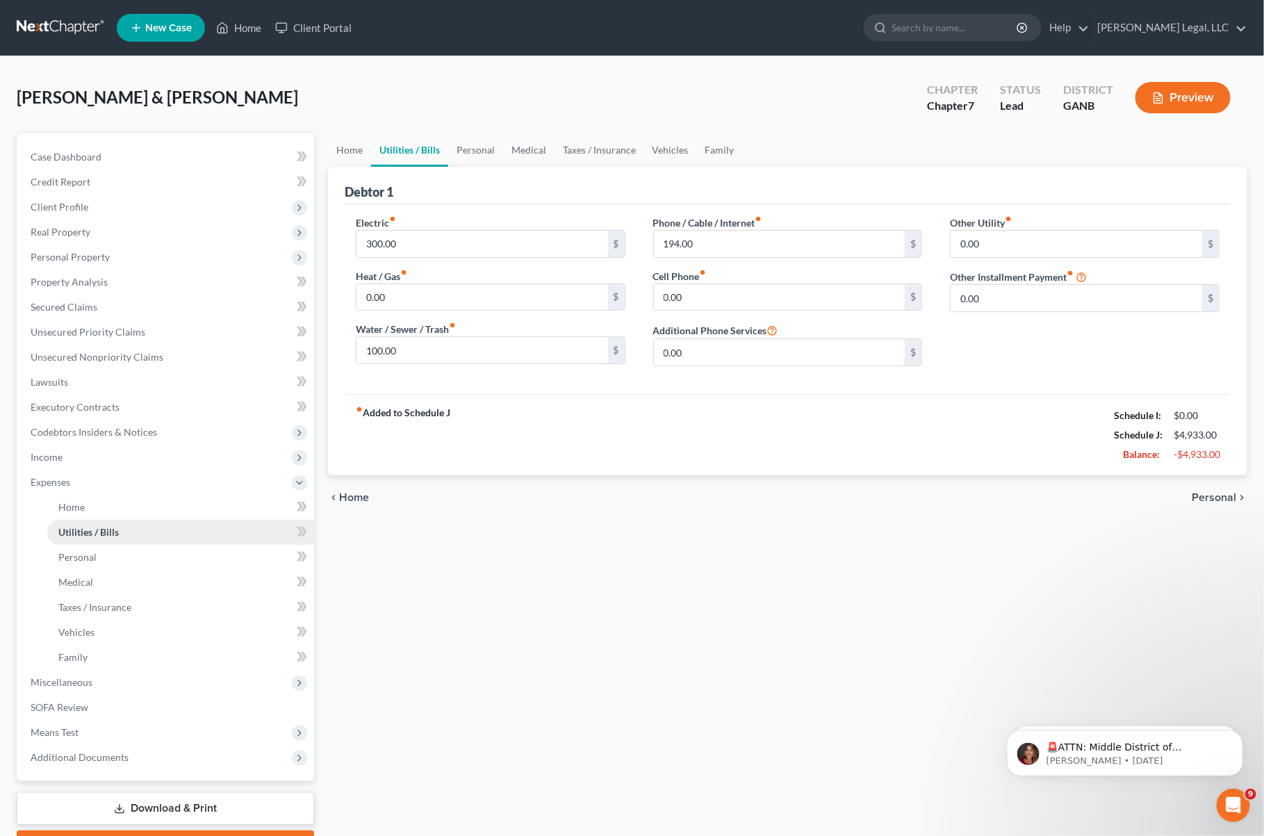
click at [92, 541] on link "Utilities / Bills" at bounding box center [180, 532] width 267 height 25
click at [97, 557] on link "Personal" at bounding box center [180, 557] width 267 height 25
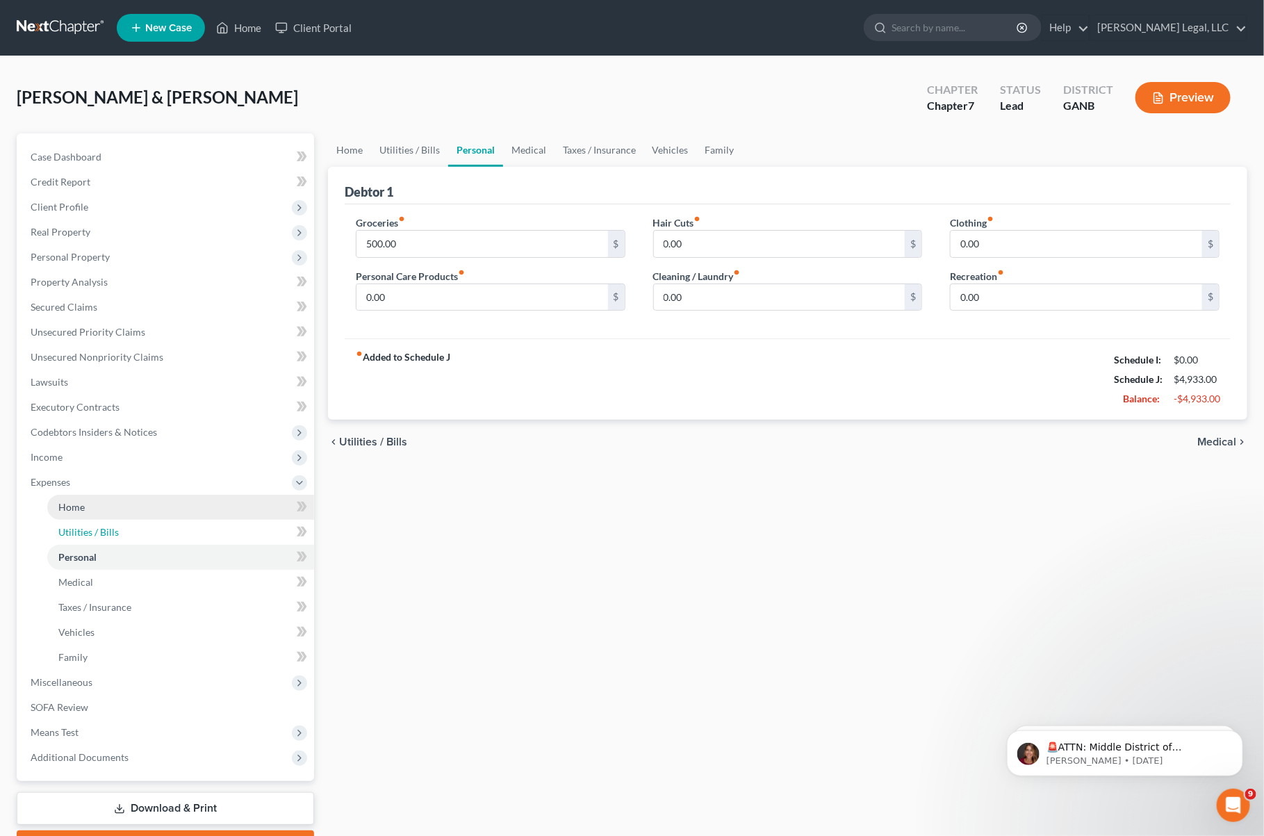
click at [98, 518] on ul "Home Utilities / Bills Personal Medical" at bounding box center [166, 582] width 295 height 175
click at [88, 510] on link "Home" at bounding box center [180, 507] width 267 height 25
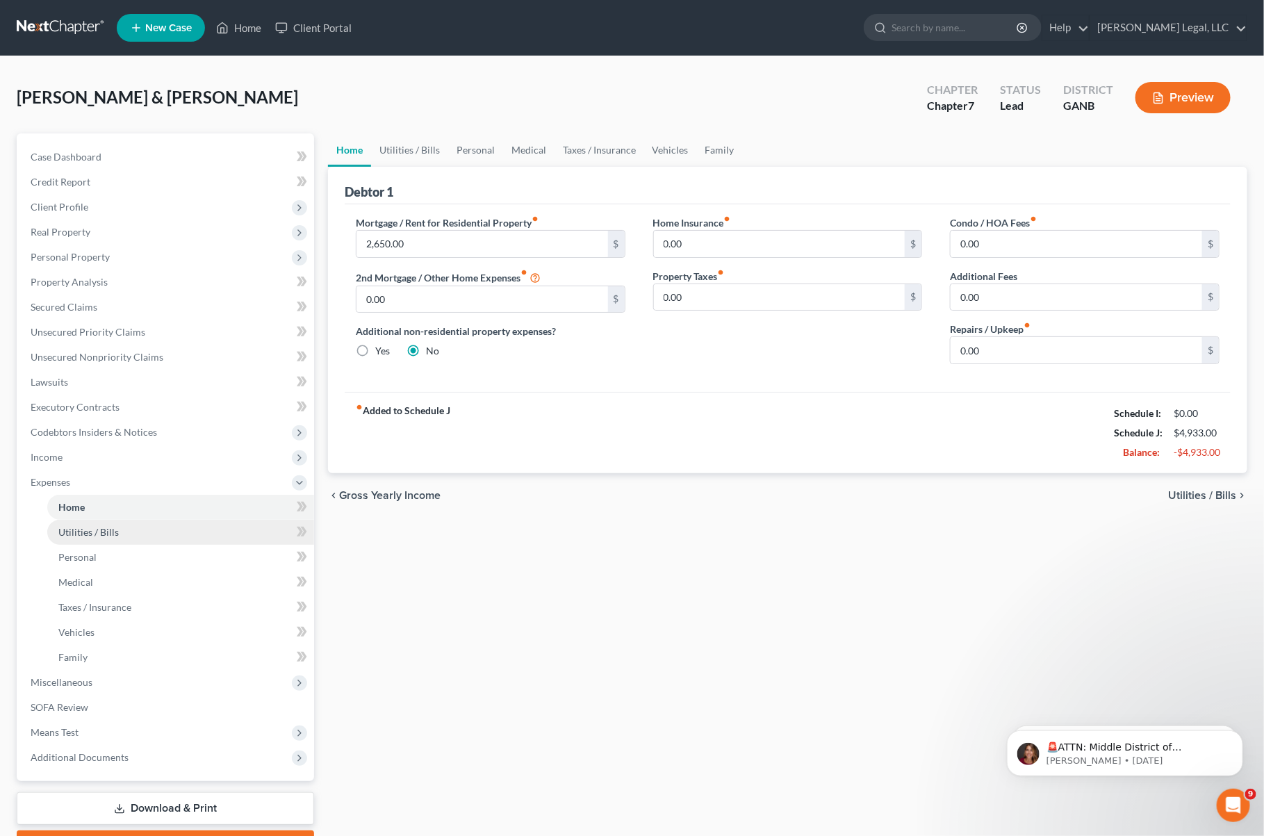
click at [92, 523] on link "Utilities / Bills" at bounding box center [180, 532] width 267 height 25
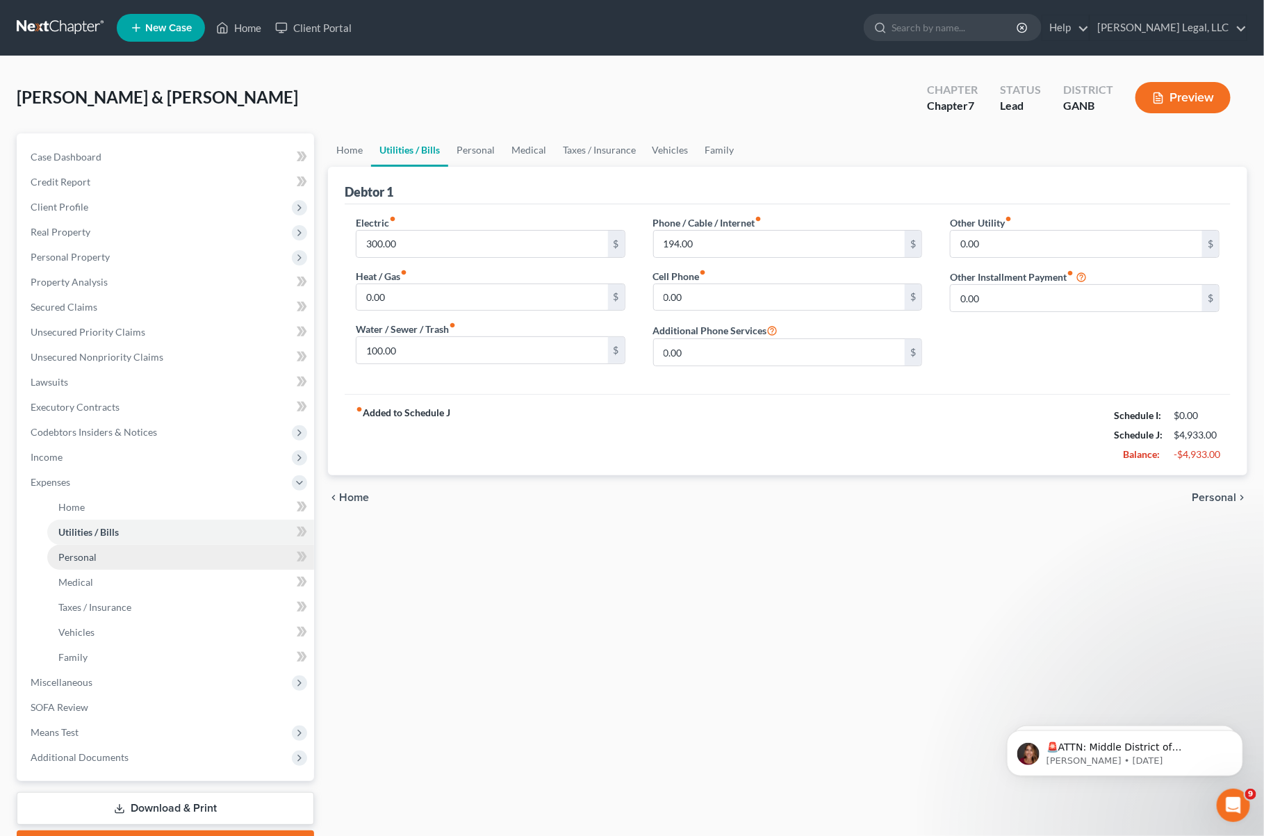
click at [92, 553] on span "Personal" at bounding box center [77, 557] width 38 height 12
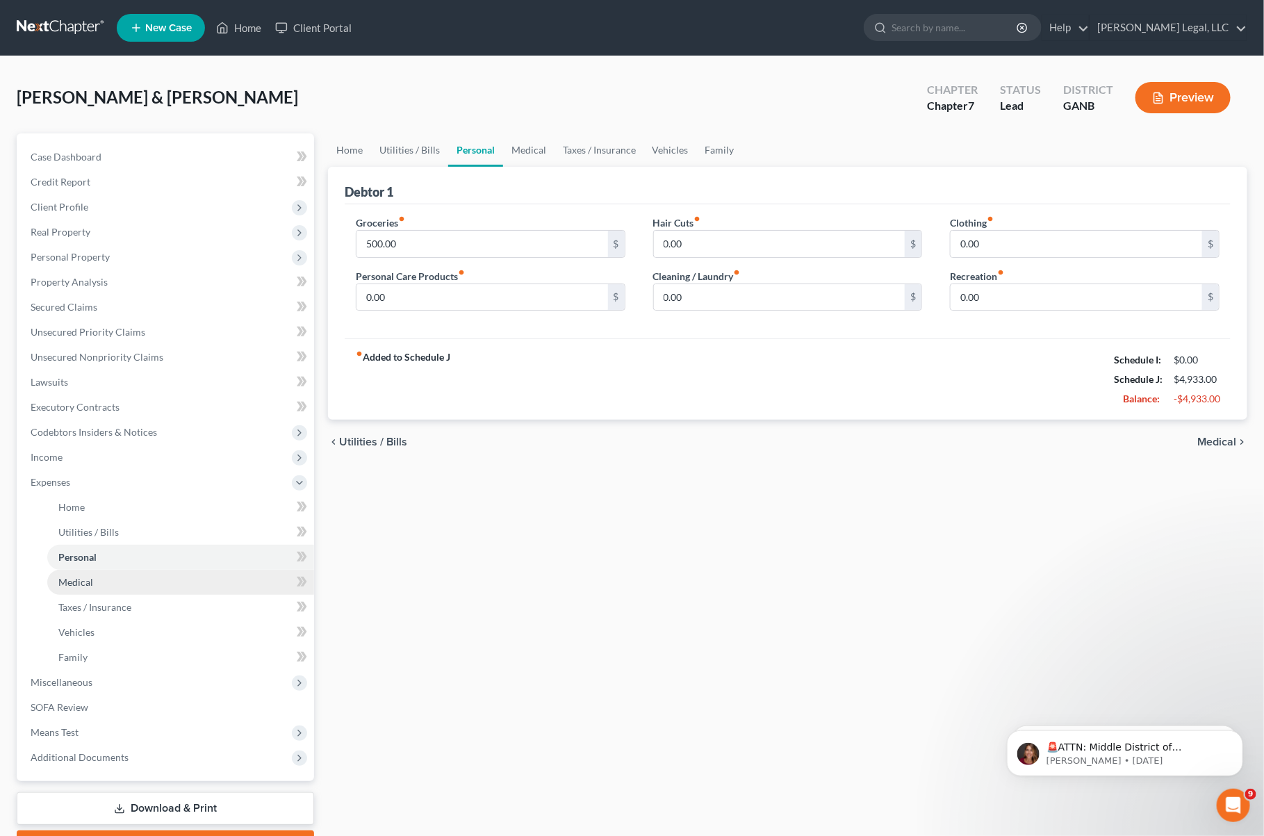
click at [99, 580] on link "Medical" at bounding box center [180, 582] width 267 height 25
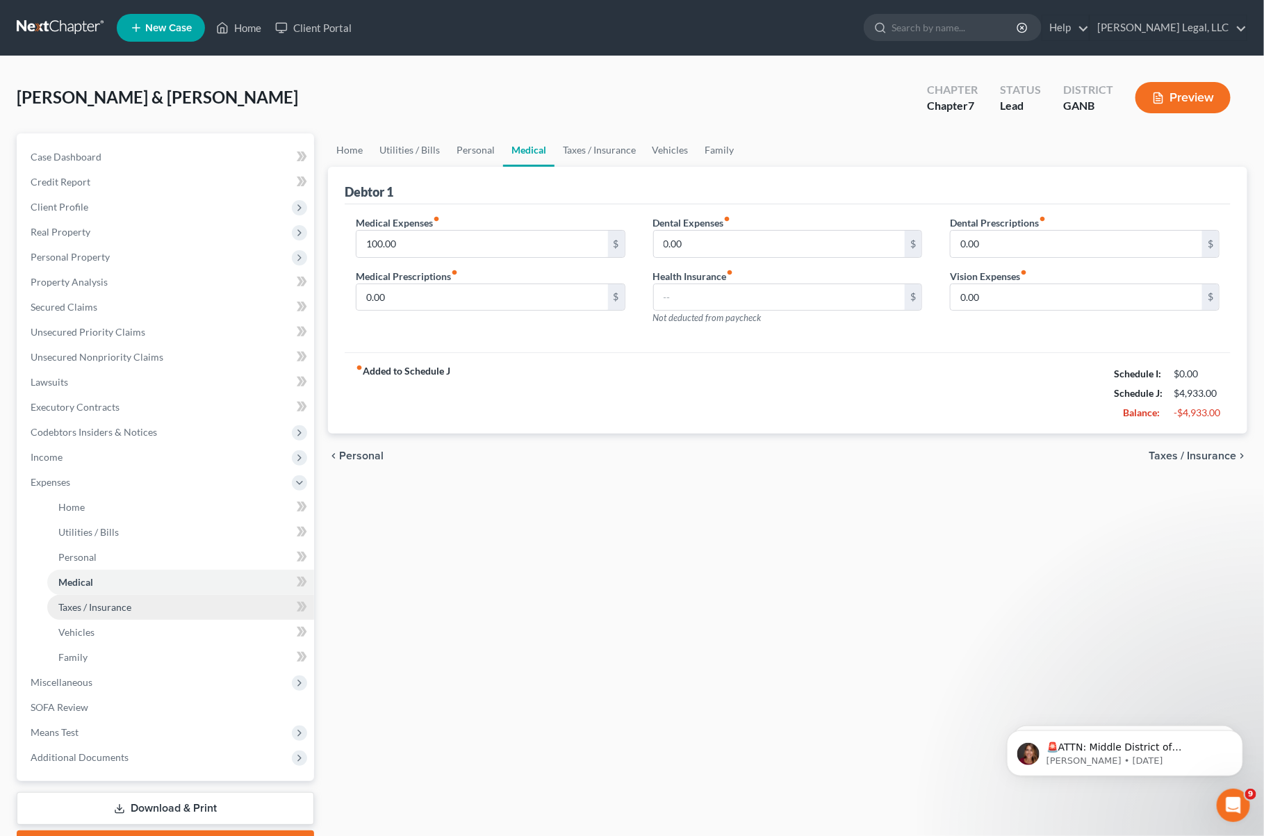
click at [101, 603] on span "Taxes / Insurance" at bounding box center [94, 607] width 73 height 12
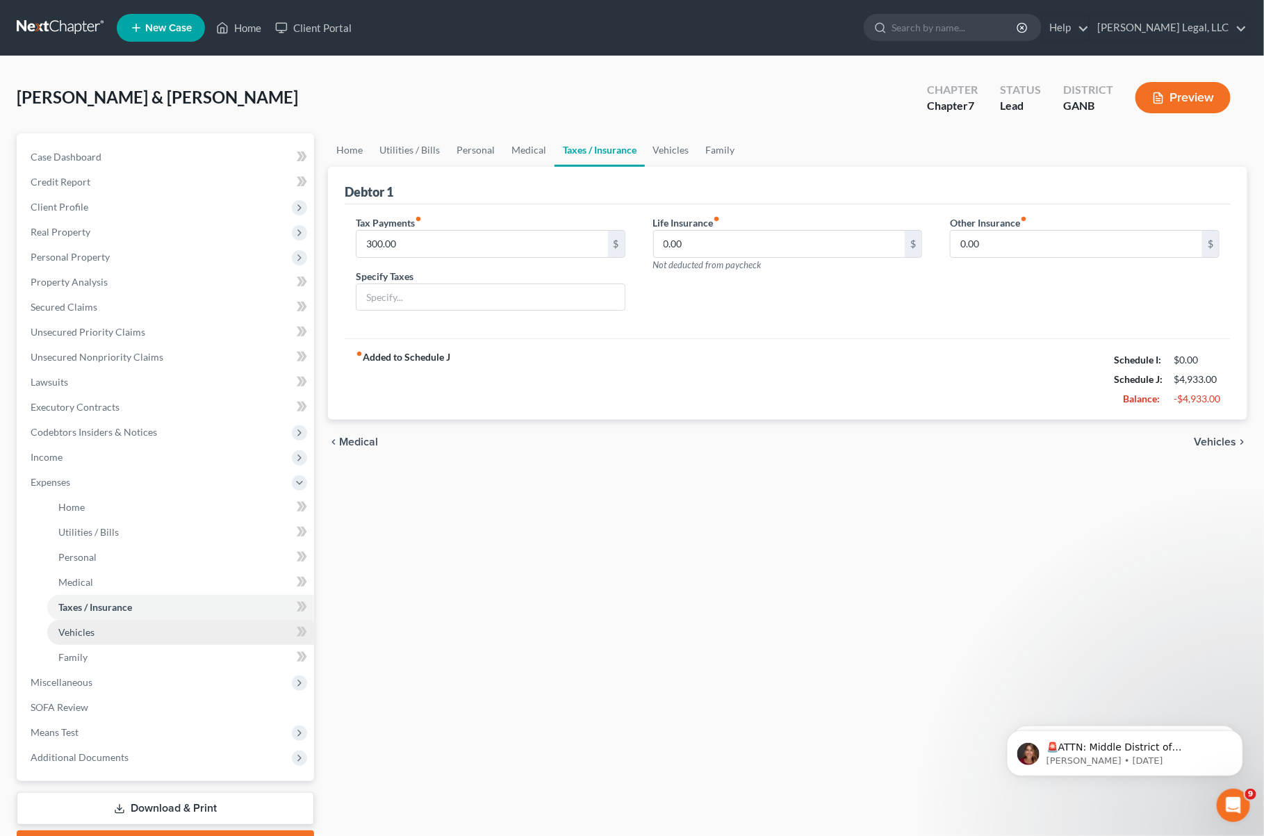
click at [102, 626] on link "Vehicles" at bounding box center [180, 632] width 267 height 25
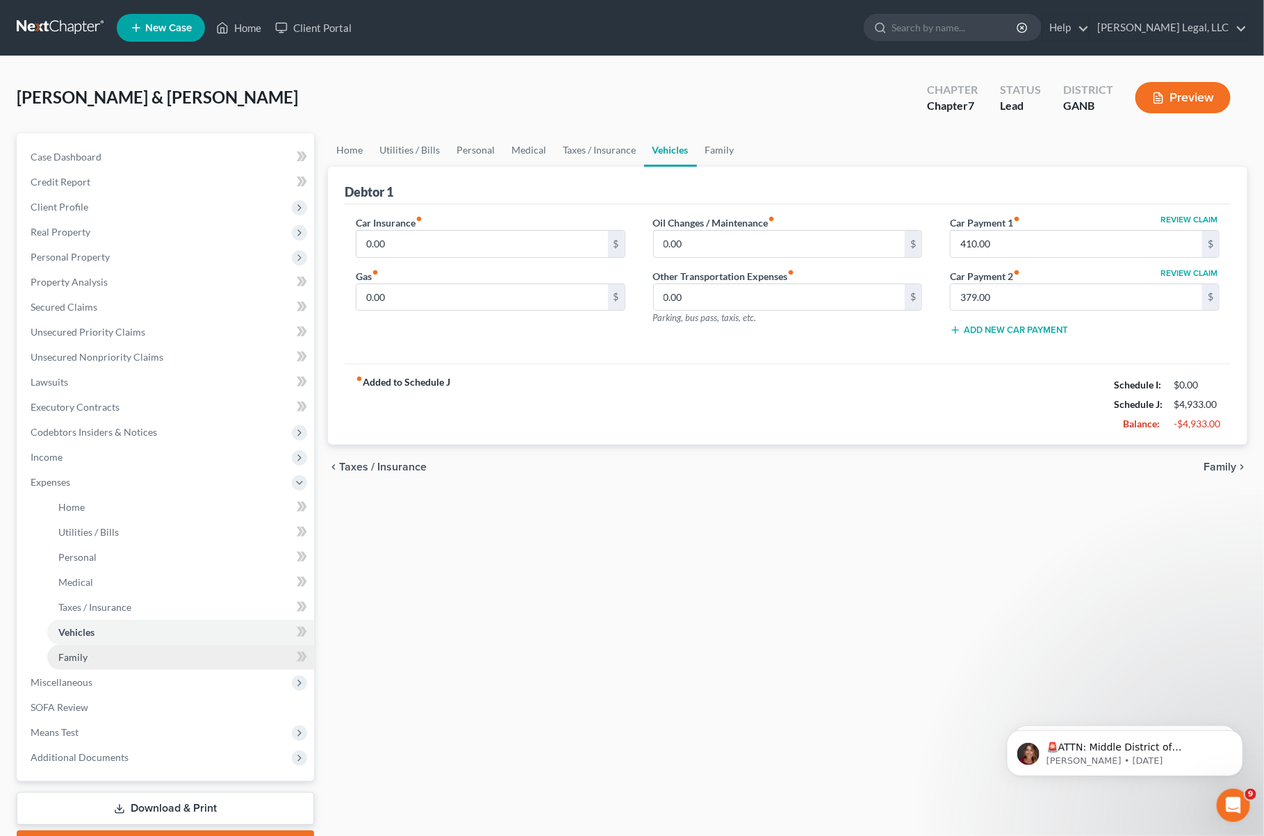
click at [101, 645] on link "Family" at bounding box center [180, 657] width 267 height 25
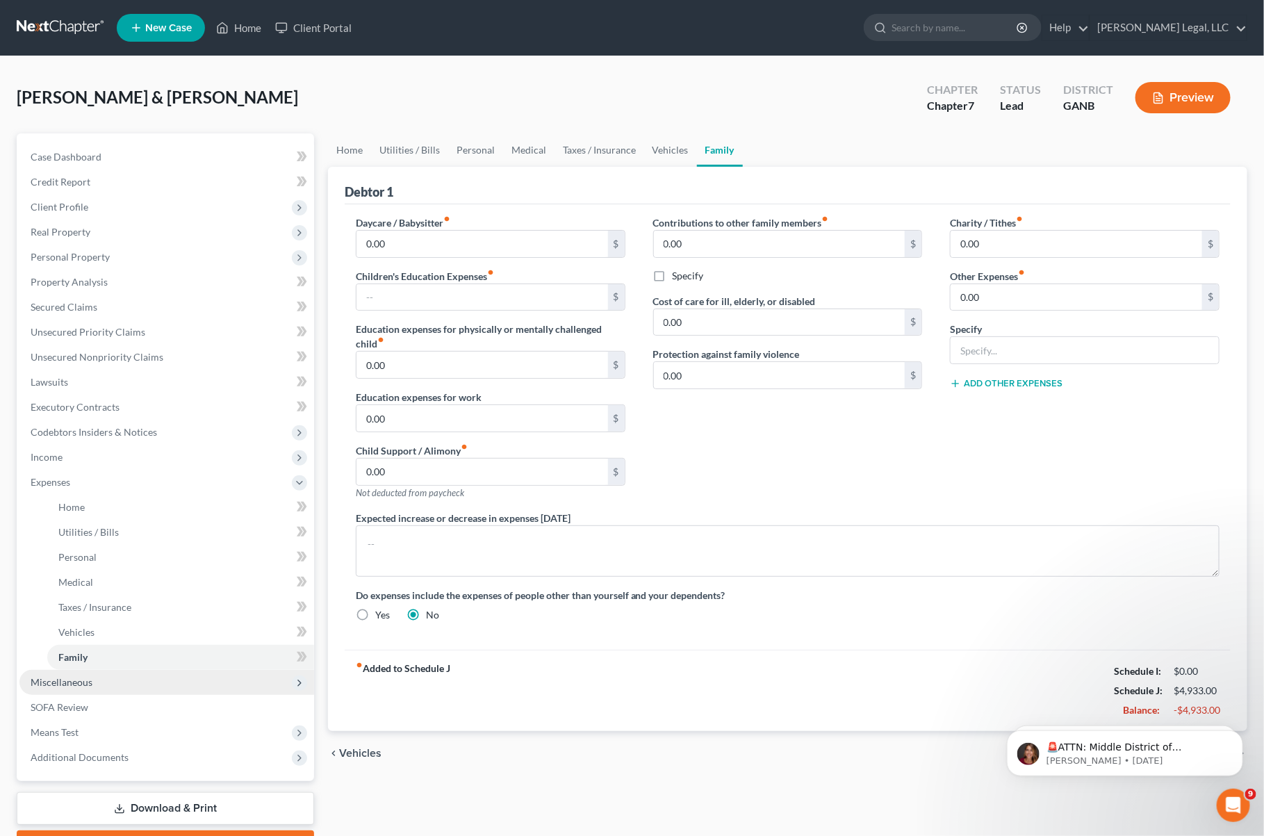
click at [158, 678] on span "Miscellaneous" at bounding box center [166, 682] width 295 height 25
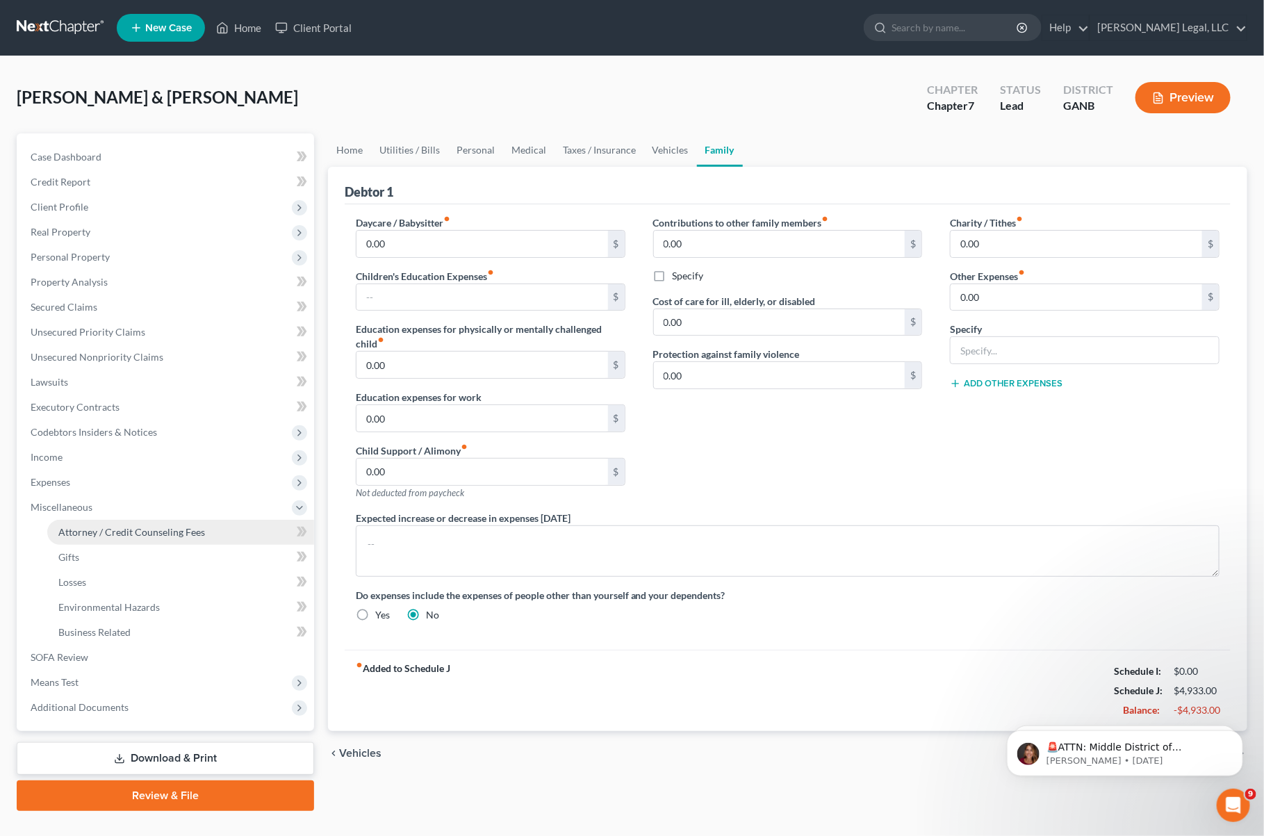
click at [134, 532] on span "Attorney / Credit Counseling Fees" at bounding box center [131, 532] width 147 height 12
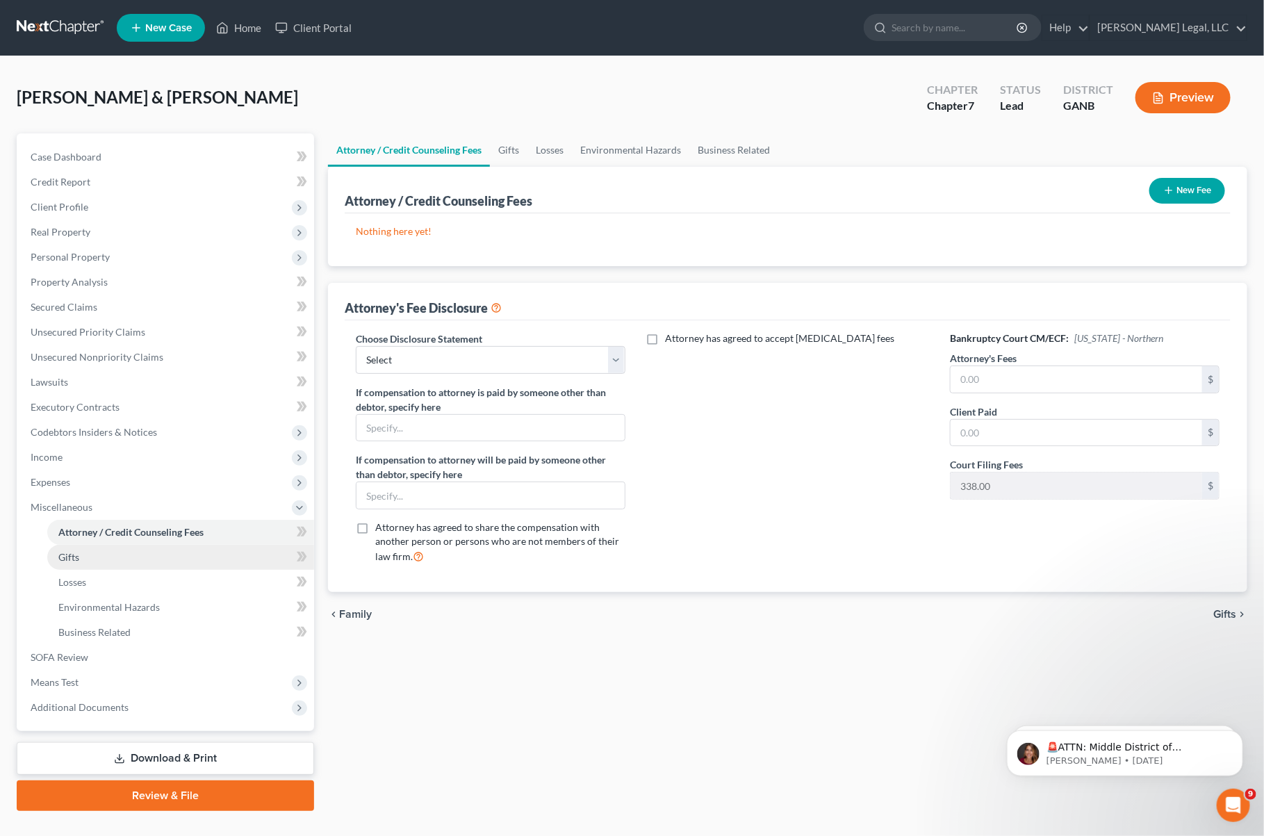
click at [85, 553] on link "Gifts" at bounding box center [180, 557] width 267 height 25
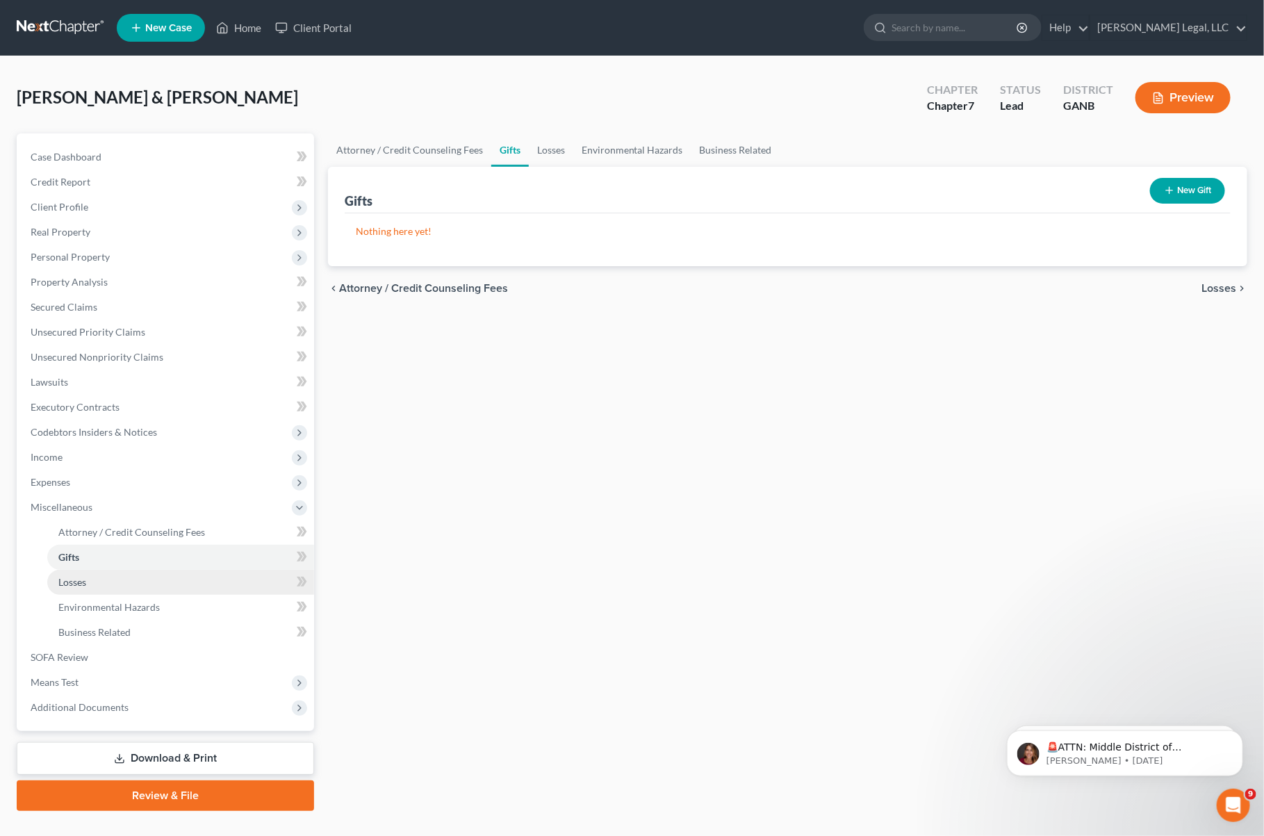
click at [88, 582] on link "Losses" at bounding box center [180, 582] width 267 height 25
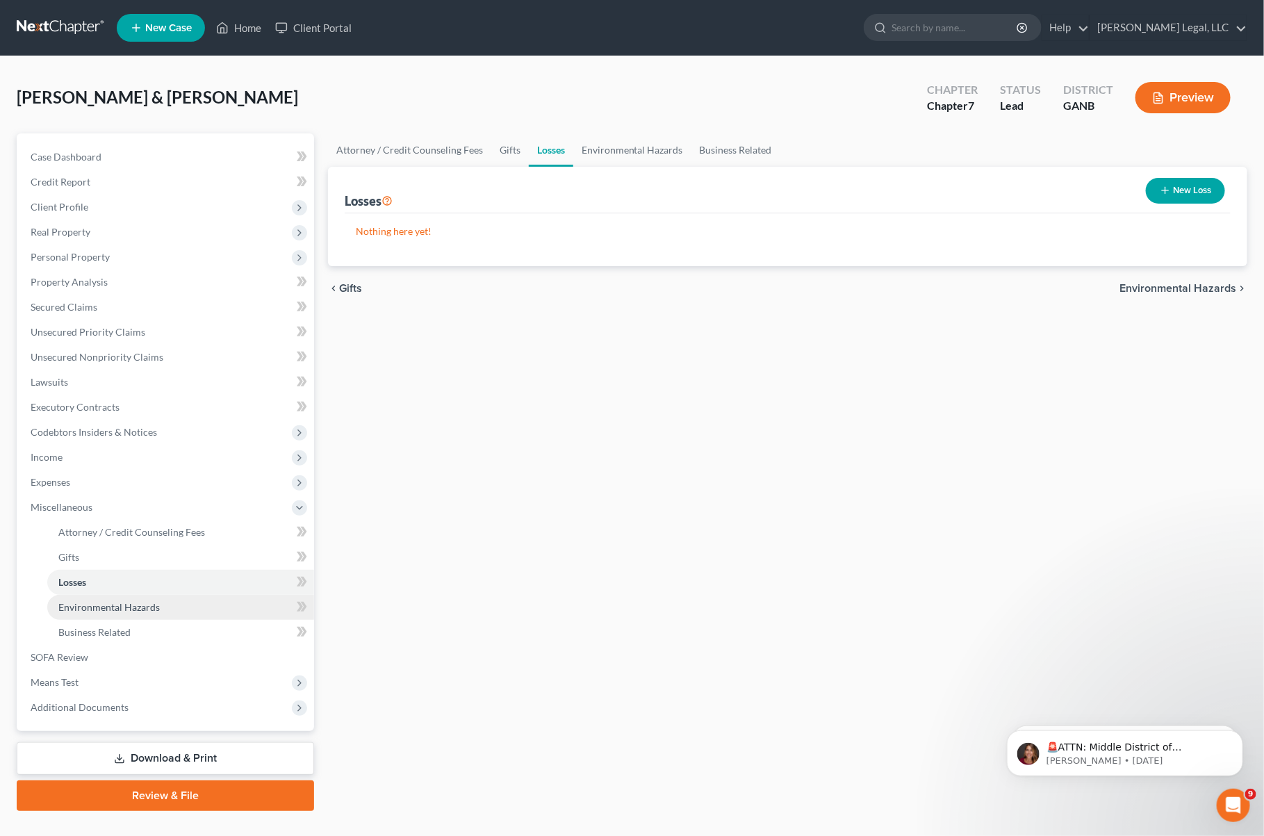
click at [79, 609] on span "Environmental Hazards" at bounding box center [108, 607] width 101 height 12
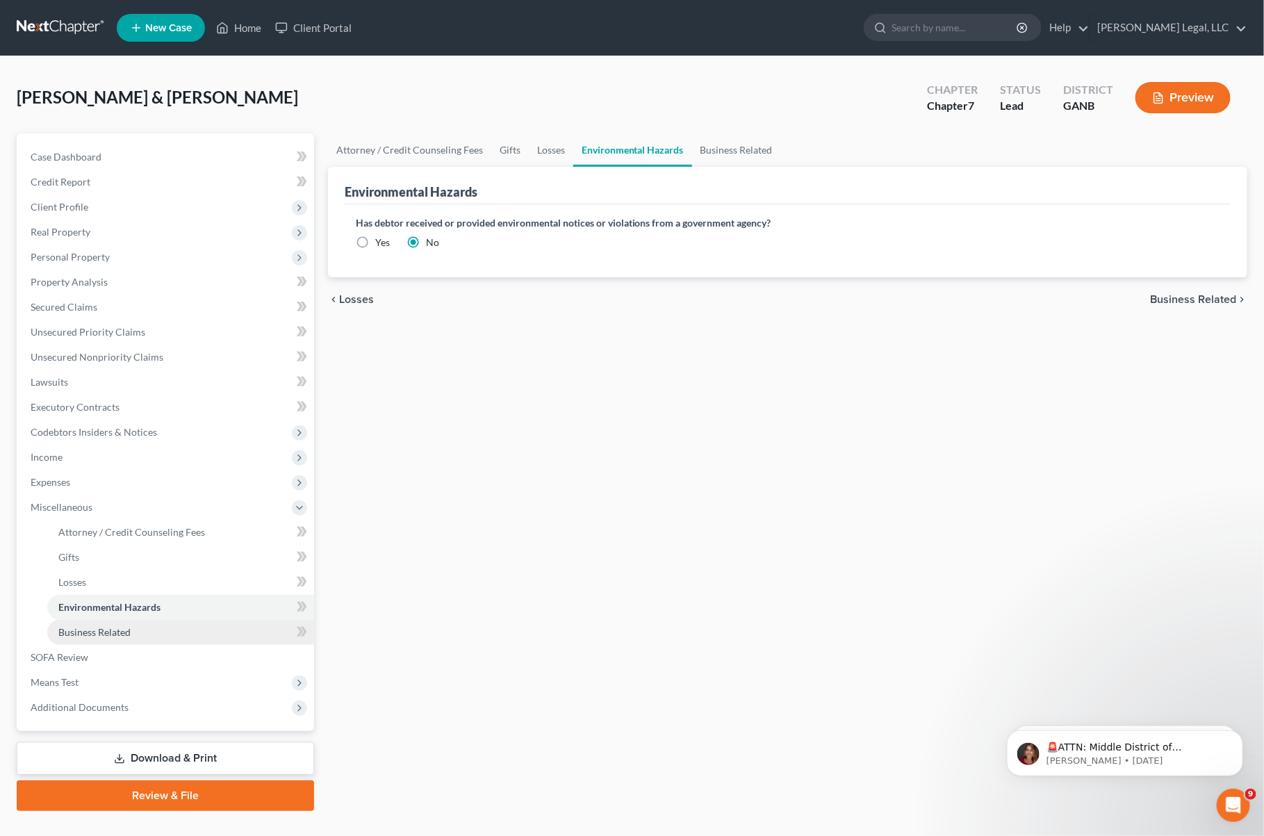
click at [83, 628] on span "Business Related" at bounding box center [94, 632] width 72 height 12
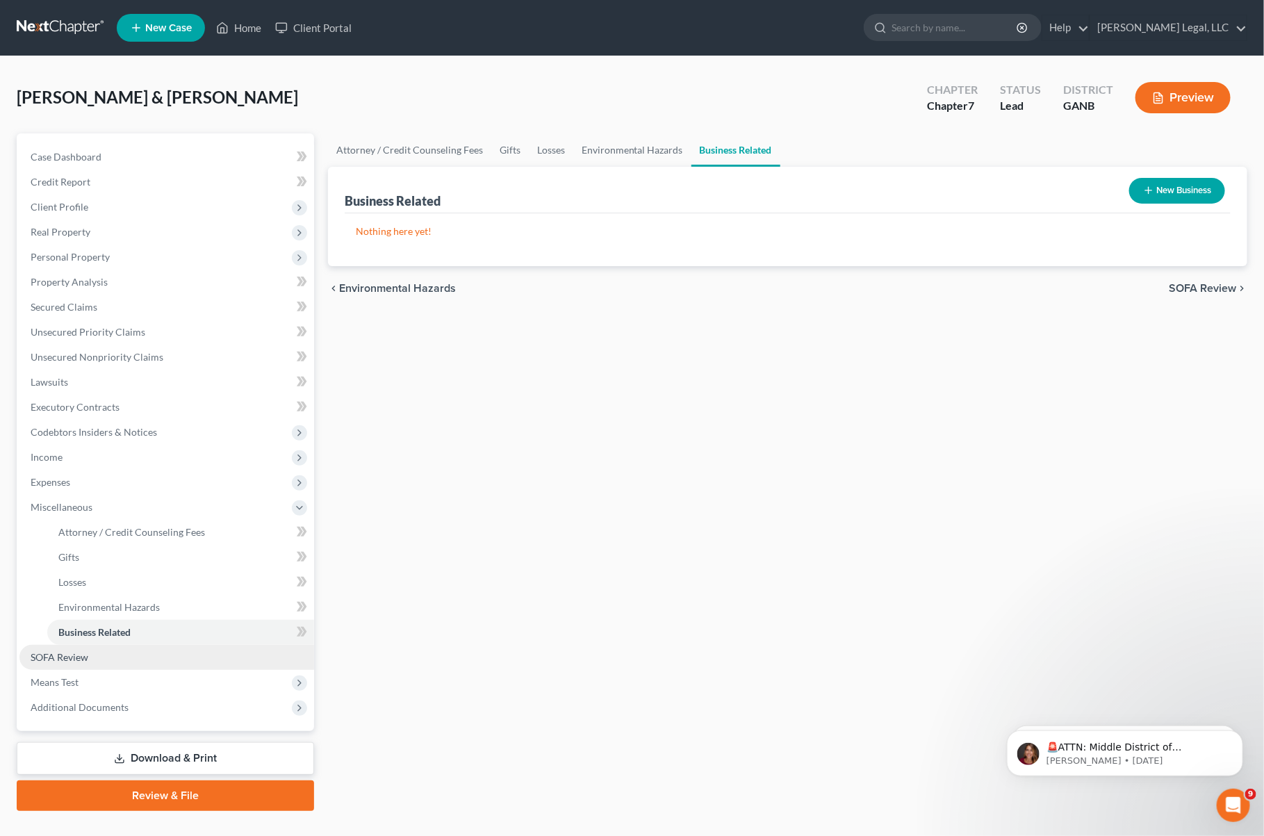
click at [88, 655] on span "SOFA Review" at bounding box center [60, 657] width 58 height 12
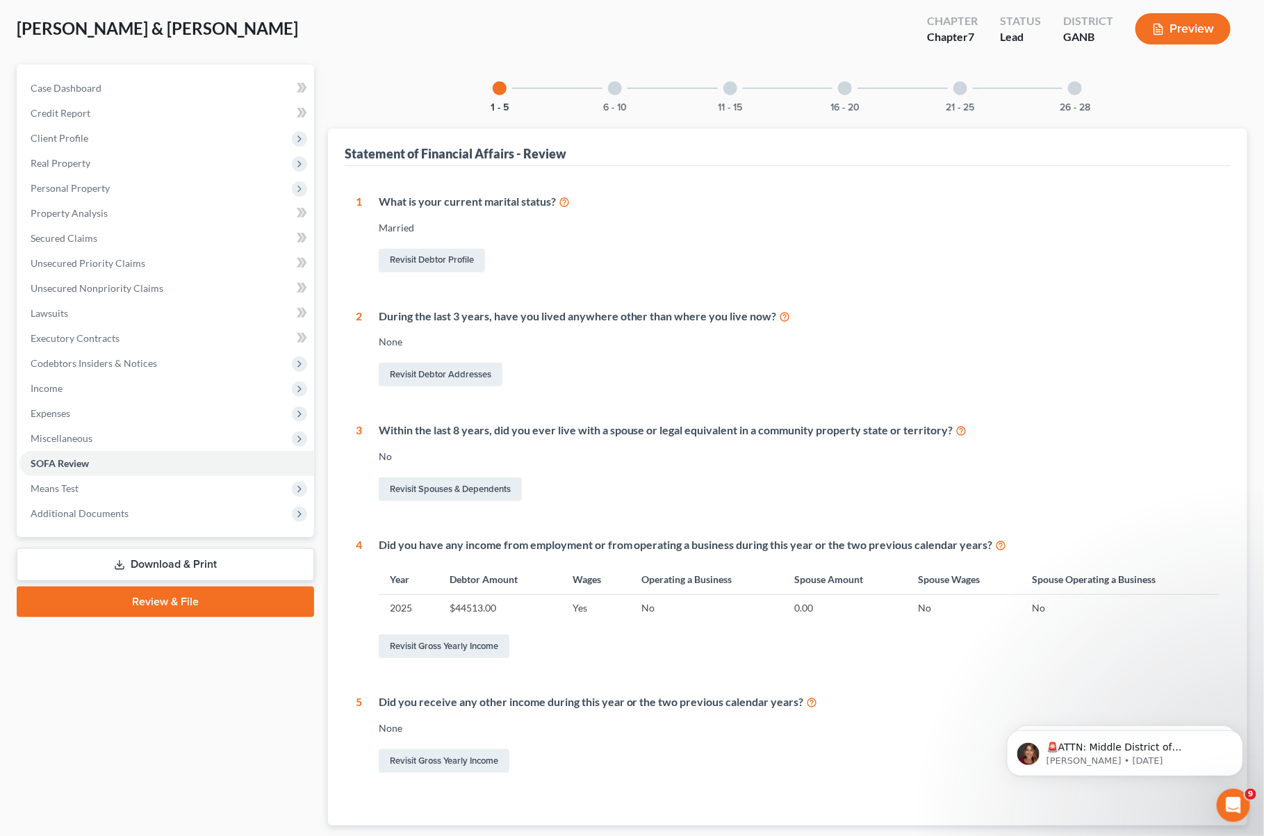
scroll to position [104, 0]
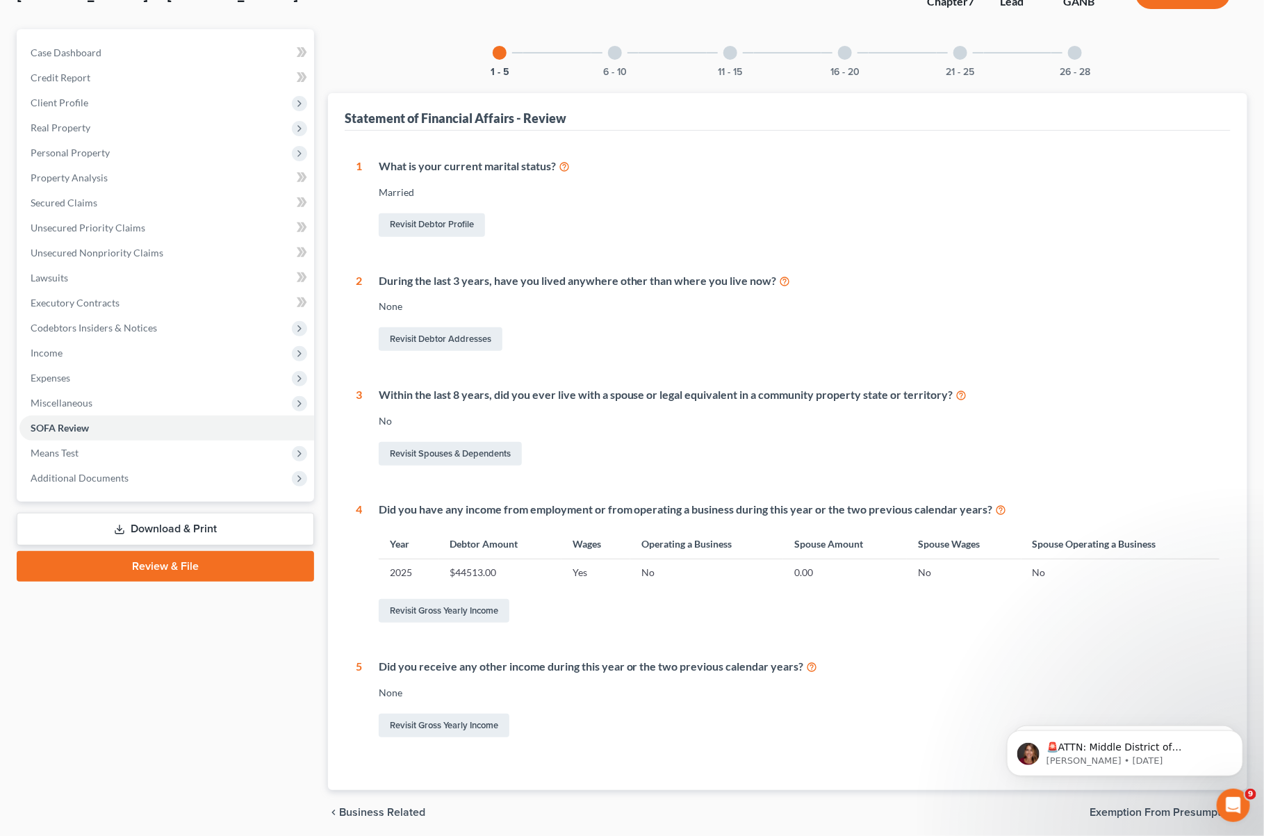
click at [620, 59] on div "6 - 10" at bounding box center [615, 52] width 47 height 47
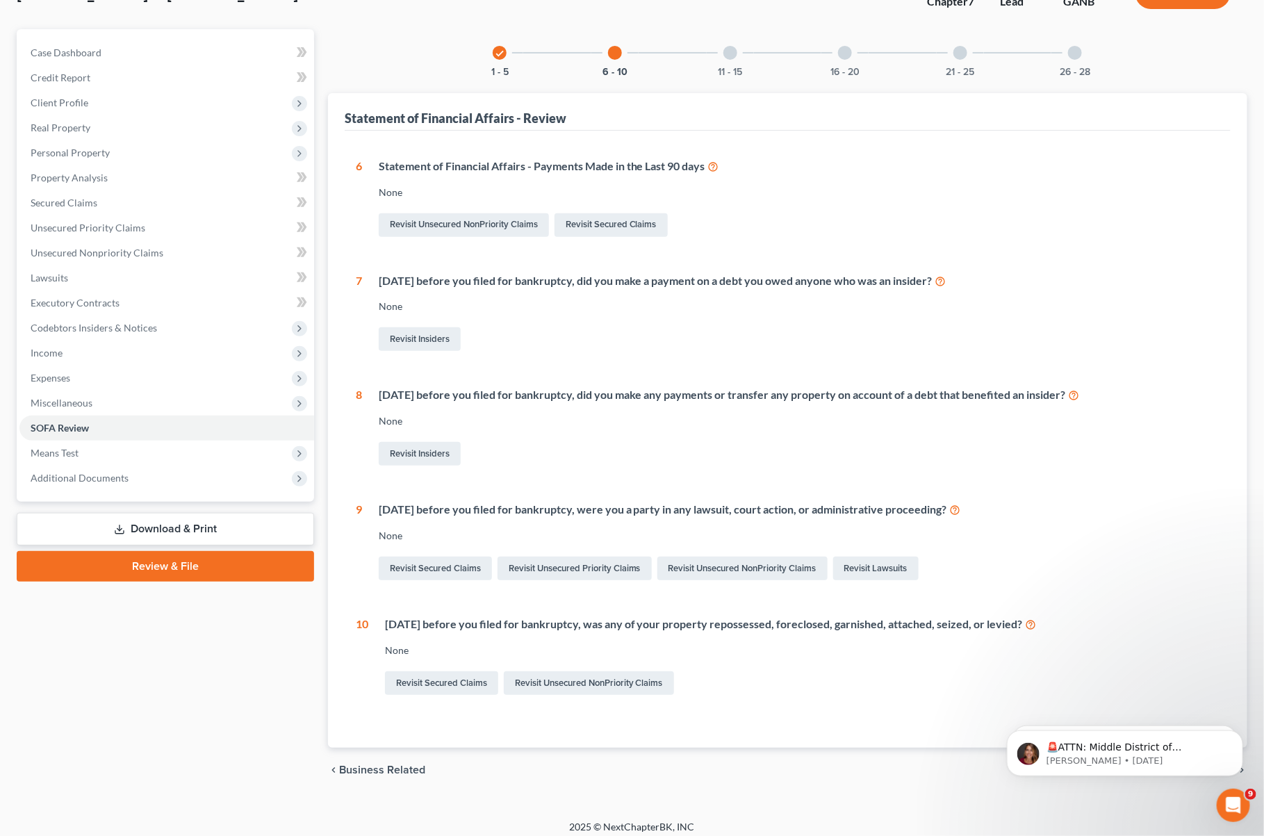
click at [719, 48] on div "11 - 15" at bounding box center [730, 52] width 47 height 47
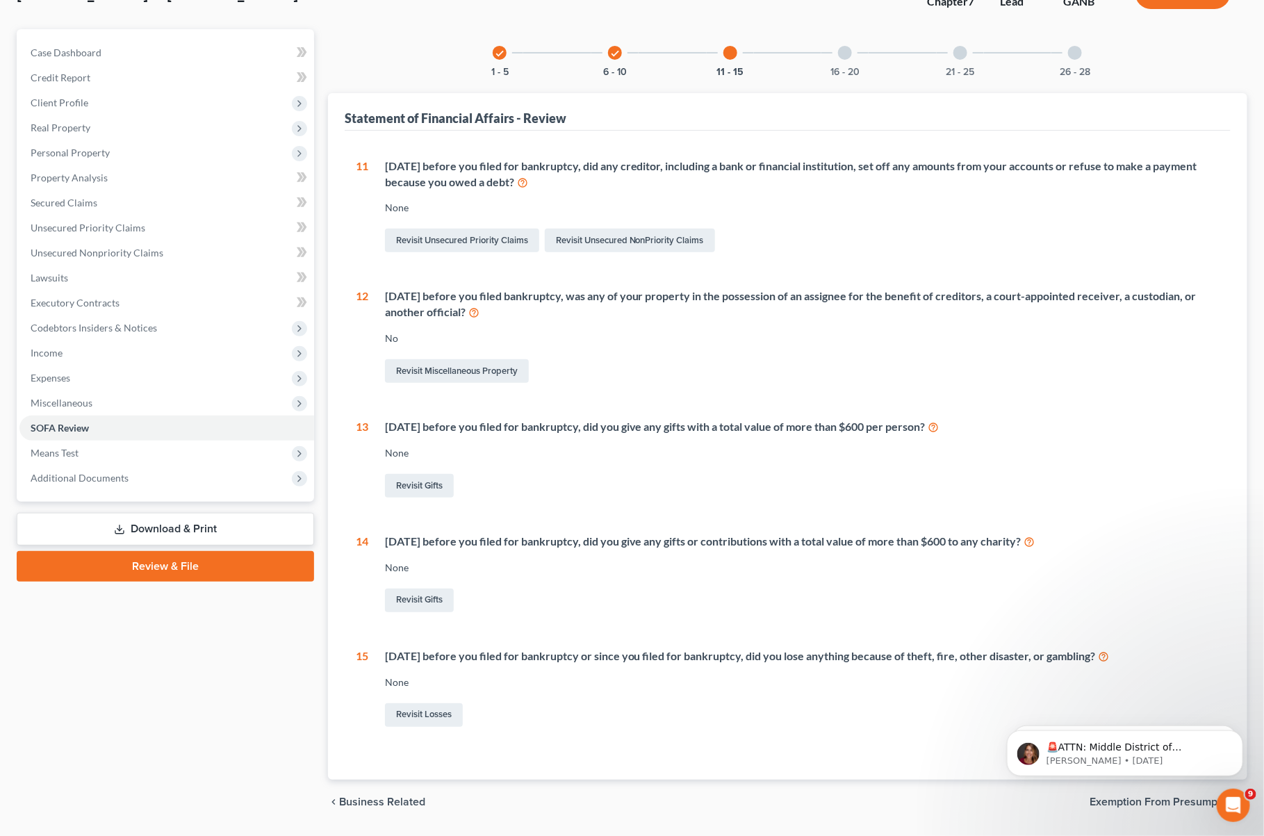
click at [840, 51] on div at bounding box center [845, 53] width 14 height 14
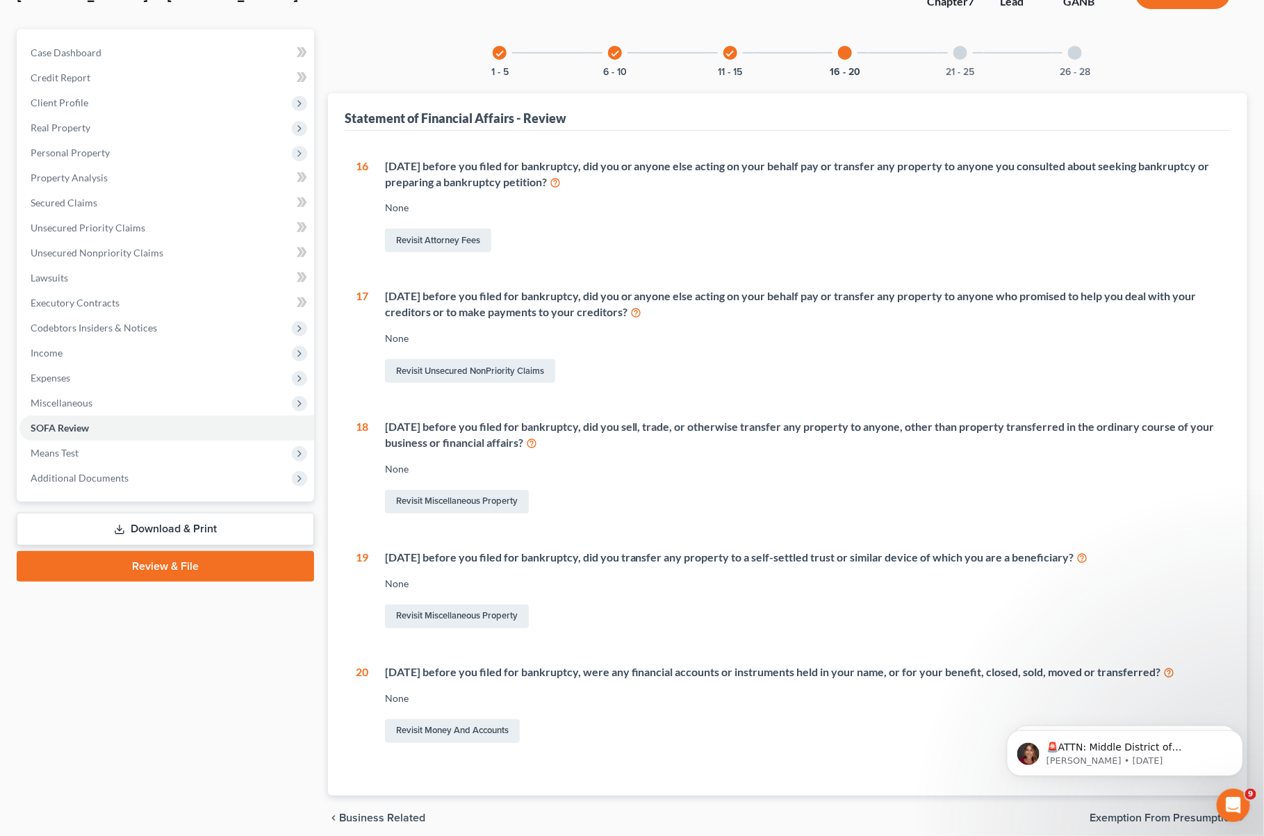
click at [950, 63] on div "21 - 25" at bounding box center [960, 52] width 47 height 47
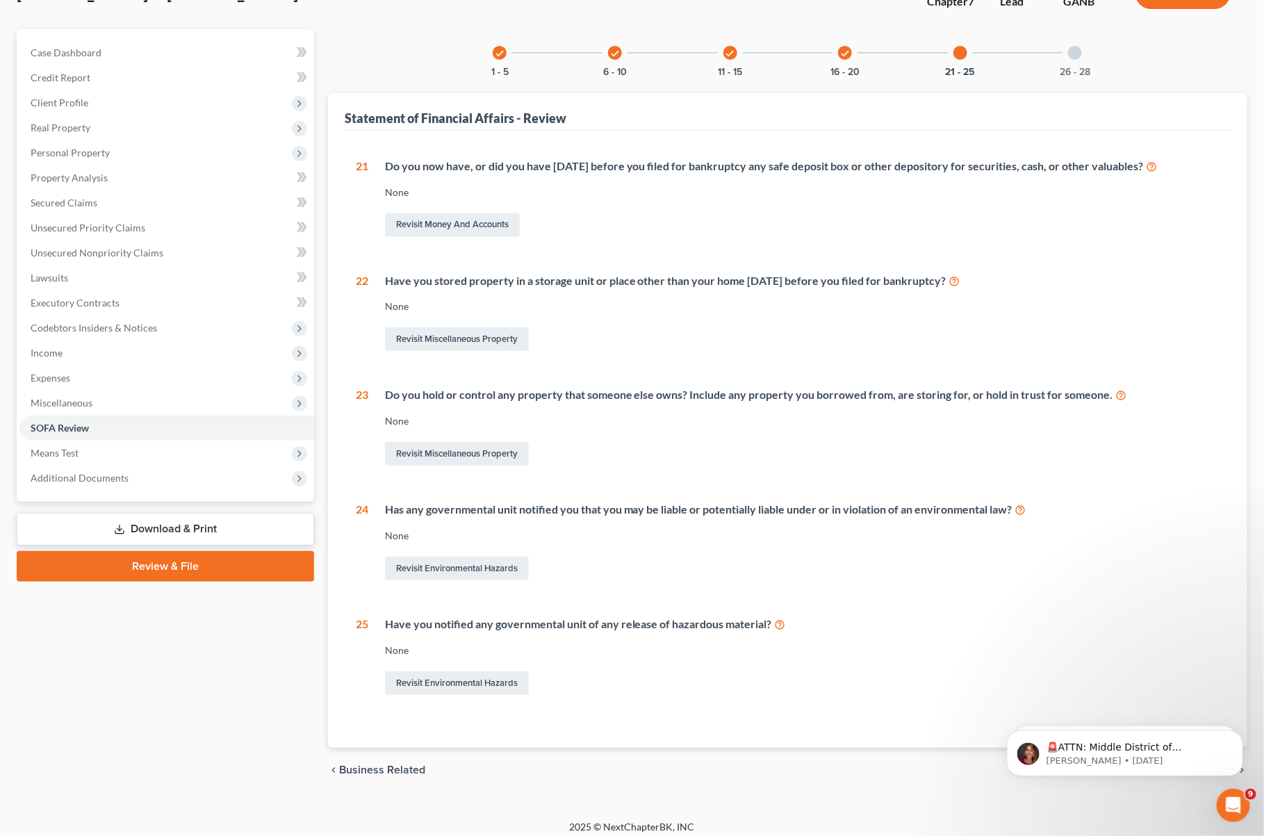
click at [1070, 48] on div at bounding box center [1075, 53] width 14 height 14
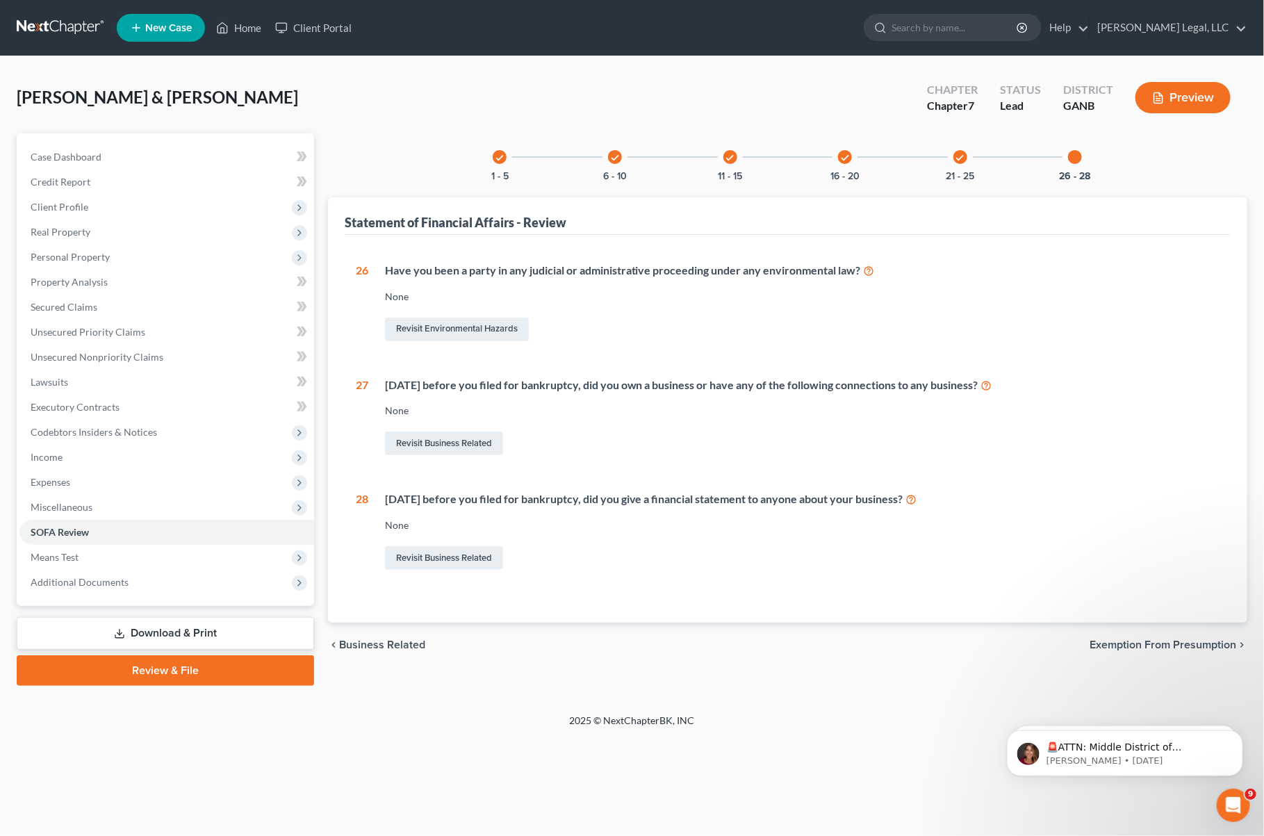
scroll to position [0, 0]
drag, startPoint x: 75, startPoint y: 455, endPoint x: 90, endPoint y: 475, distance: 24.9
click at [75, 455] on span "Income" at bounding box center [168, 457] width 299 height 25
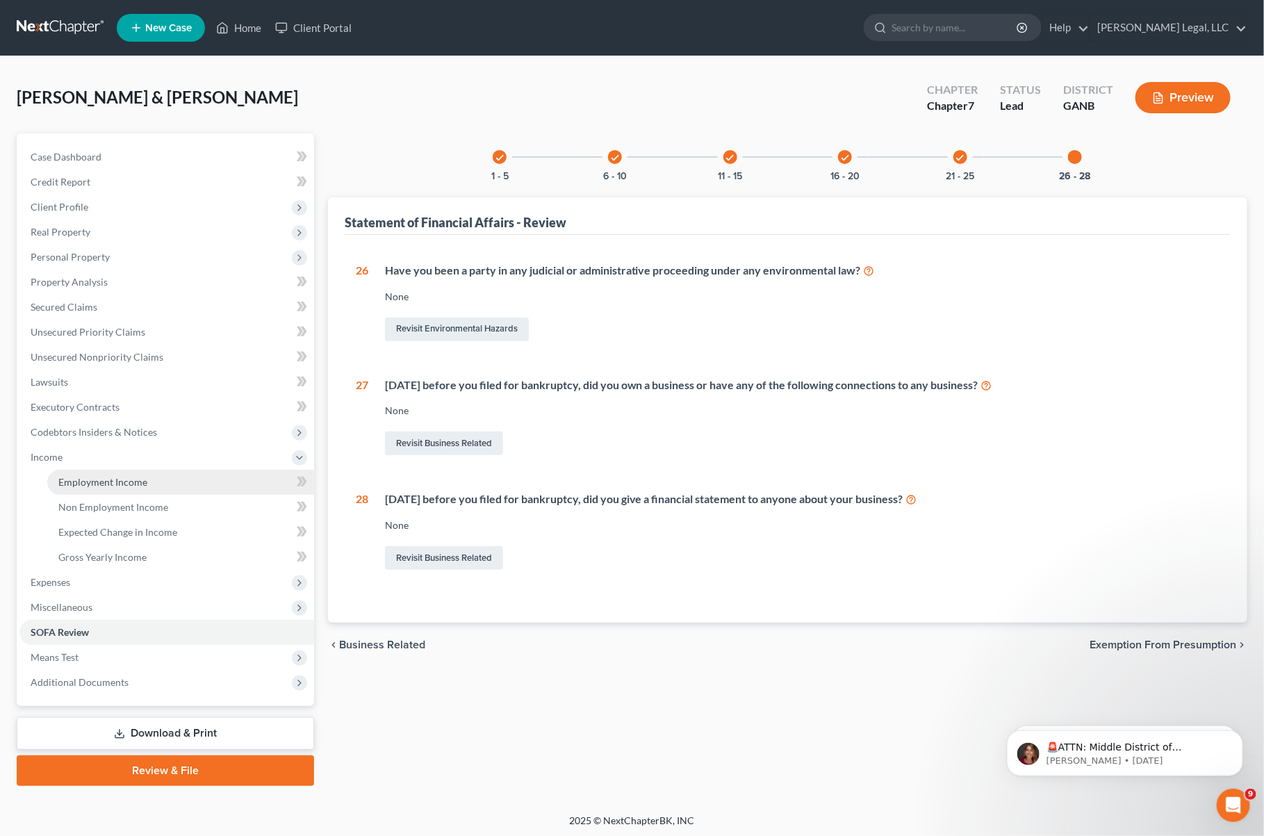
click at [151, 482] on link "Employment Income" at bounding box center [180, 482] width 267 height 25
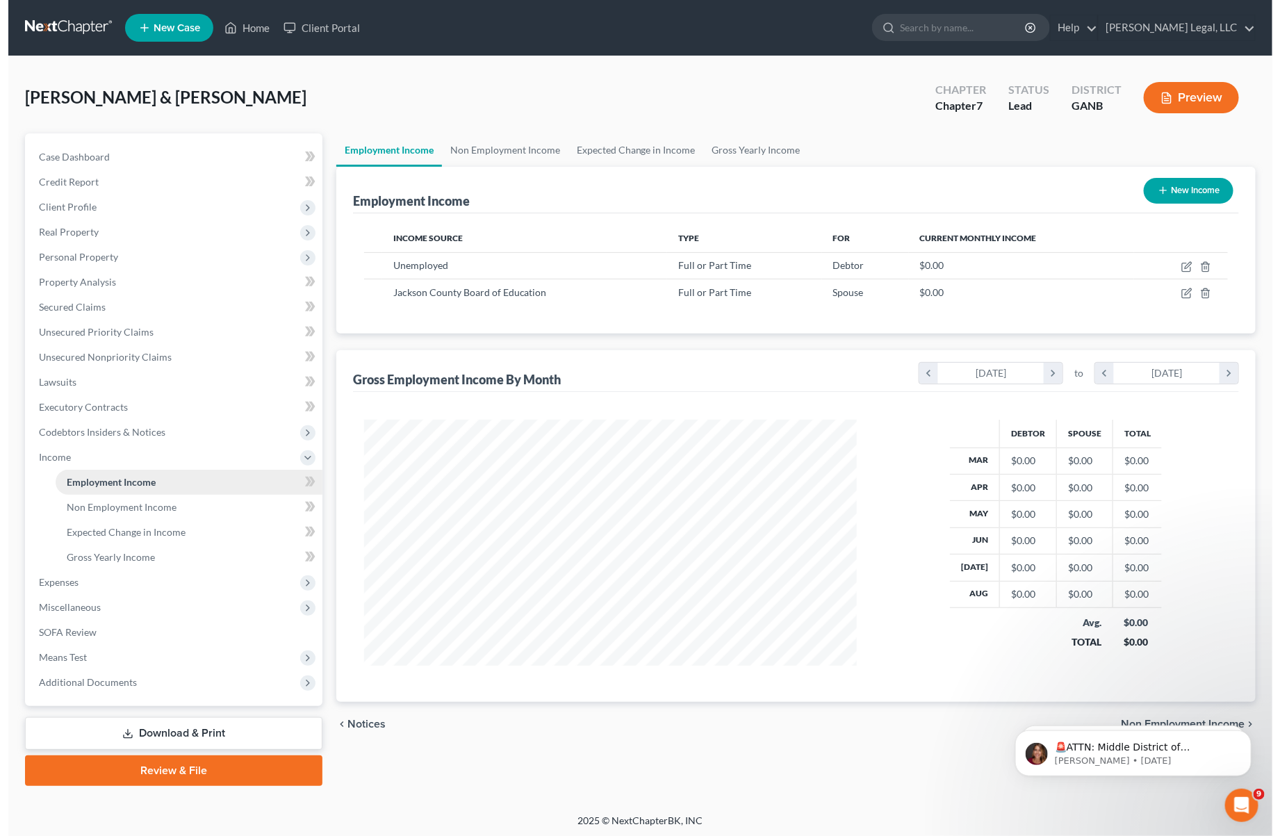
scroll to position [251, 520]
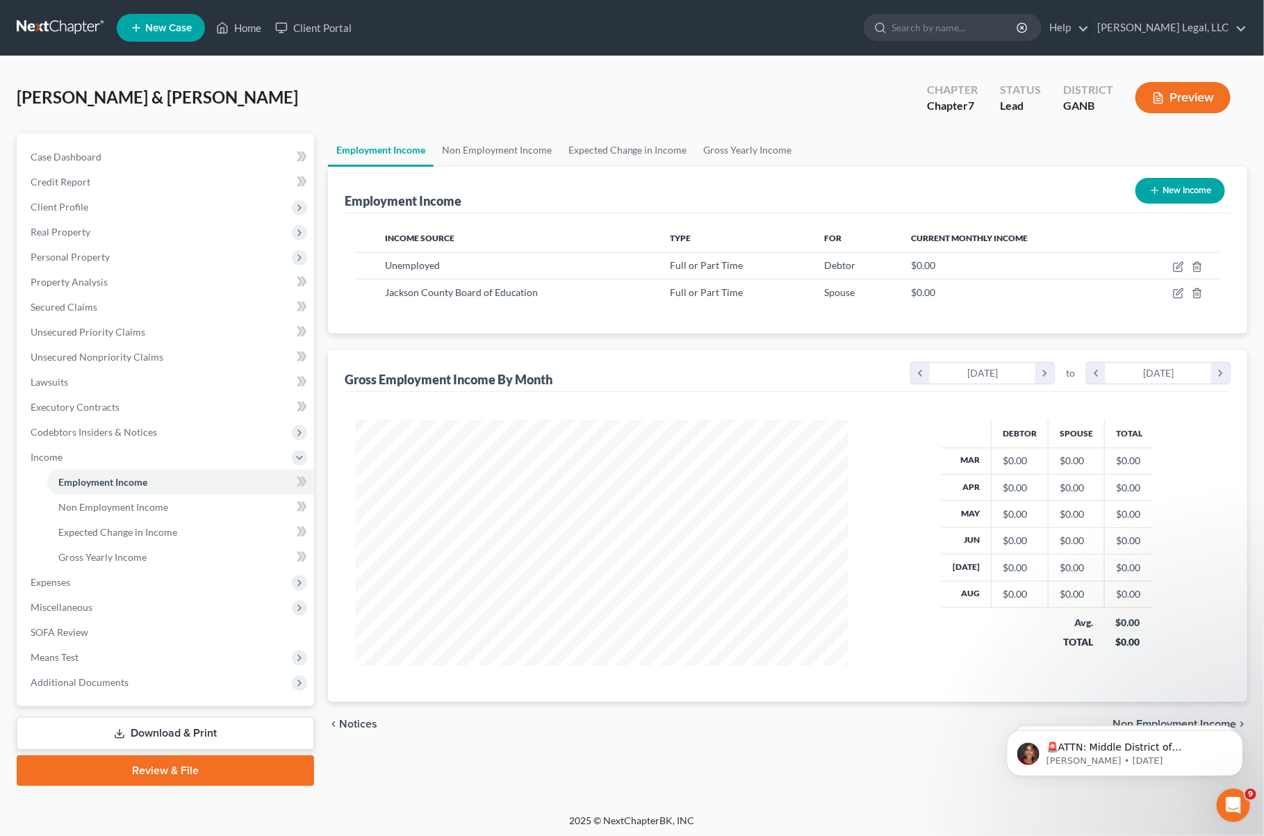
drag, startPoint x: 708, startPoint y: 74, endPoint x: 662, endPoint y: 6, distance: 81.6
click at [708, 74] on div "[PERSON_NAME] & [PERSON_NAME] Upgraded Chapter Chapter 7 Status Lead District G…" at bounding box center [632, 103] width 1231 height 60
click at [1184, 102] on button "Preview" at bounding box center [1183, 97] width 95 height 31
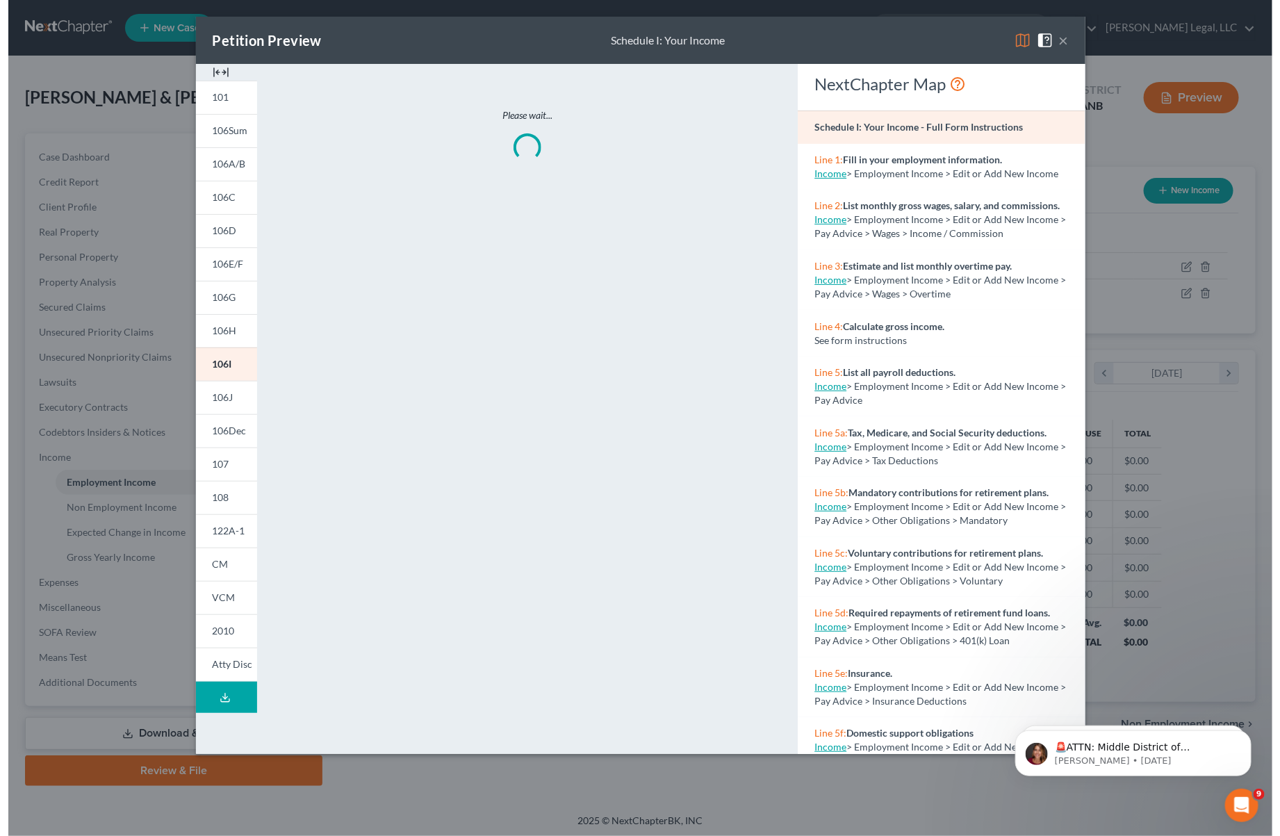
scroll to position [251, 528]
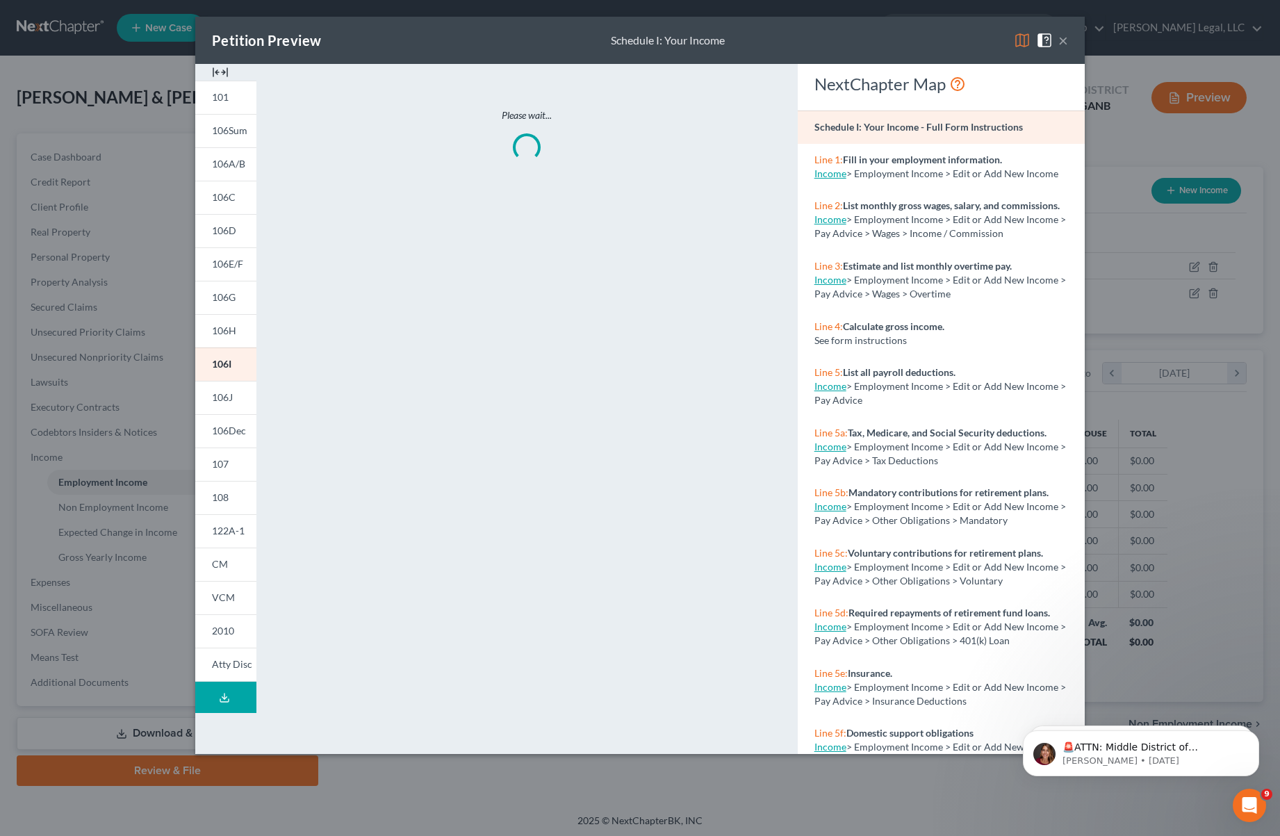
click at [217, 693] on button "Download Draft" at bounding box center [225, 697] width 61 height 31
